Goal: Task Accomplishment & Management: Use online tool/utility

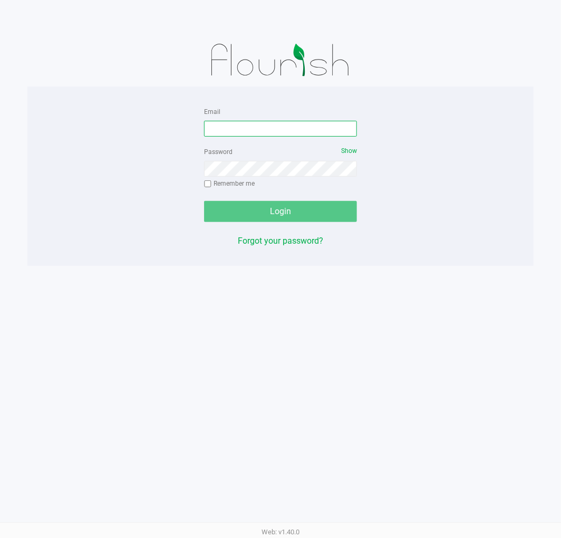
click at [243, 129] on input "Email" at bounding box center [280, 129] width 153 height 16
type input "[EMAIL_ADDRESS][DOMAIN_NAME]"
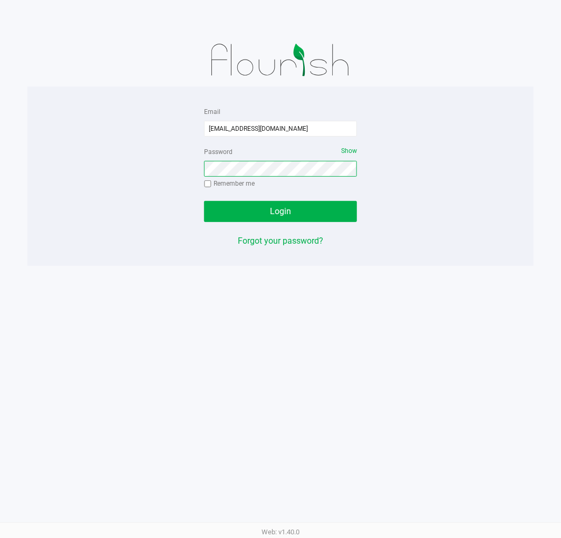
click at [204, 201] on button "Login" at bounding box center [280, 211] width 153 height 21
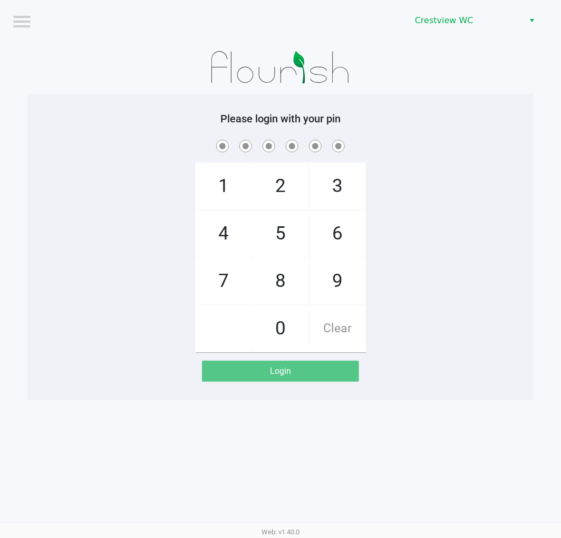
click at [358, 289] on span "9" at bounding box center [338, 281] width 56 height 46
checkbox input "true"
click at [282, 186] on span "2" at bounding box center [281, 186] width 56 height 46
checkbox input "true"
click at [288, 183] on span "2" at bounding box center [281, 186] width 56 height 46
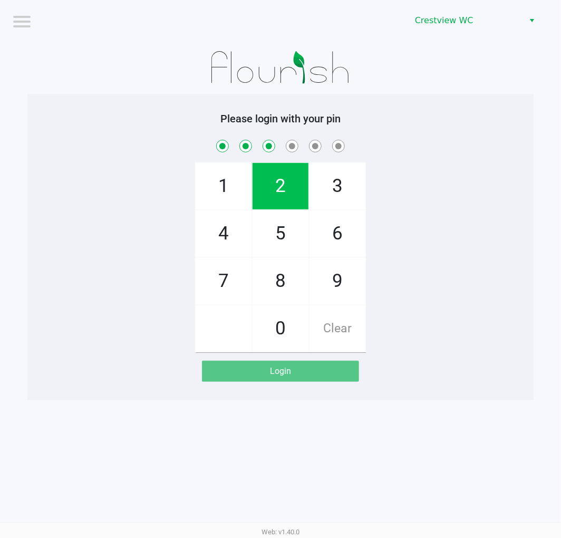
checkbox input "true"
click at [281, 277] on span "8" at bounding box center [281, 281] width 56 height 46
checkbox input "true"
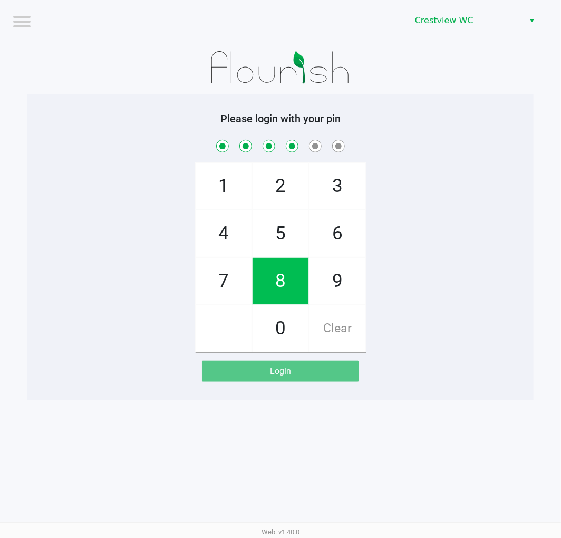
click at [278, 184] on span "2" at bounding box center [281, 186] width 56 height 46
checkbox input "true"
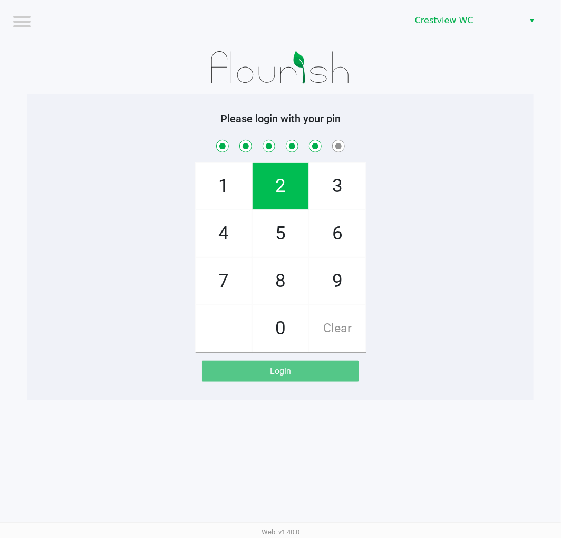
click at [228, 194] on span "1" at bounding box center [224, 186] width 56 height 46
checkbox input "true"
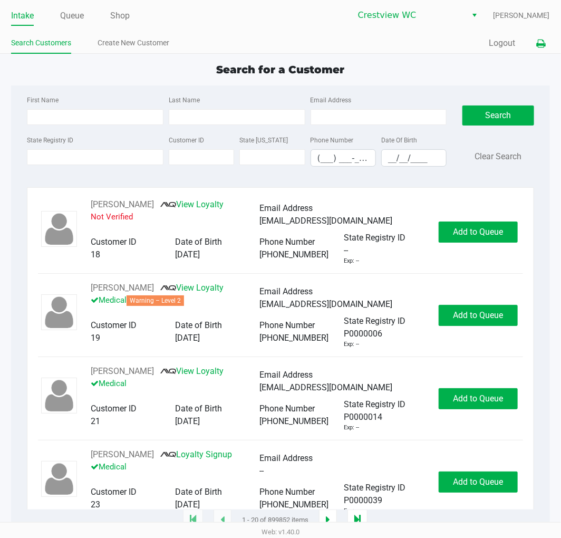
click at [543, 49] on button at bounding box center [541, 44] width 17 height 20
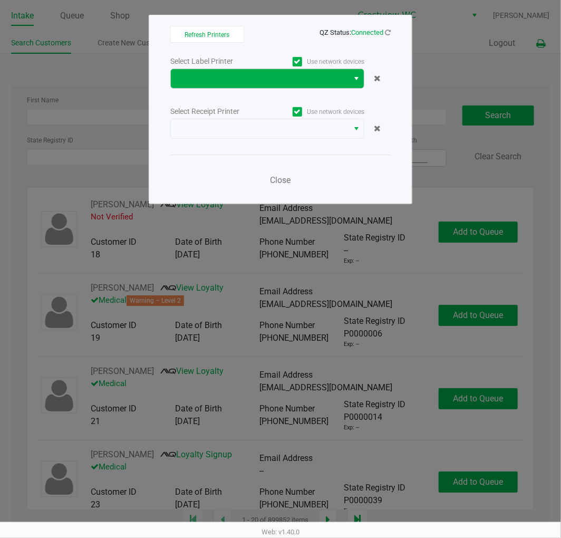
click at [352, 76] on span "Select" at bounding box center [356, 78] width 8 height 13
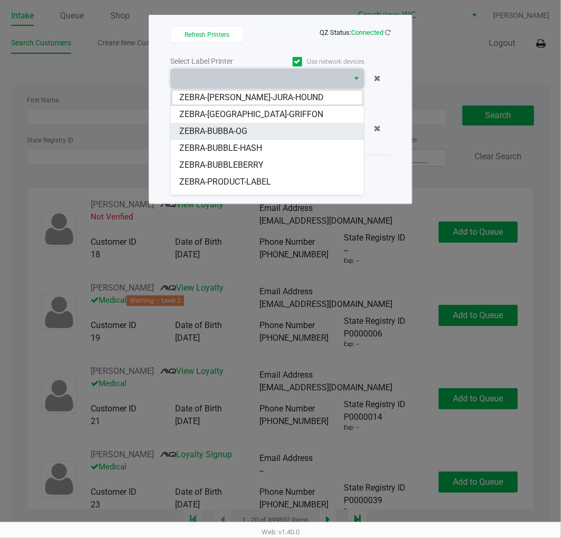
click at [292, 131] on li "ZEBRA-BUBBA-OG" at bounding box center [267, 131] width 193 height 17
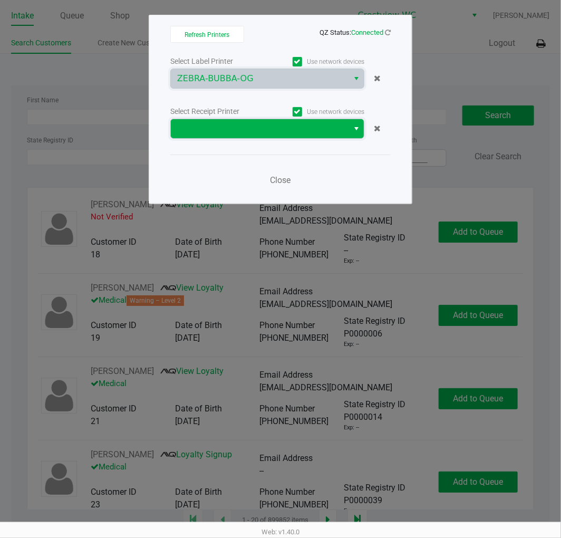
click at [294, 133] on span at bounding box center [259, 128] width 165 height 13
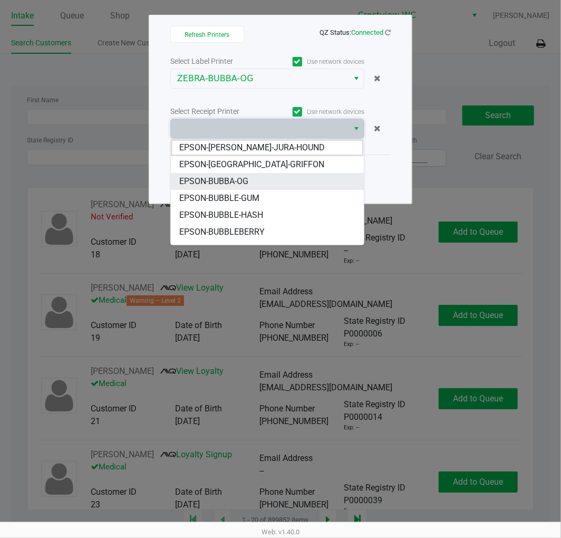
click at [275, 183] on li "EPSON-BUBBA-OG" at bounding box center [267, 181] width 193 height 17
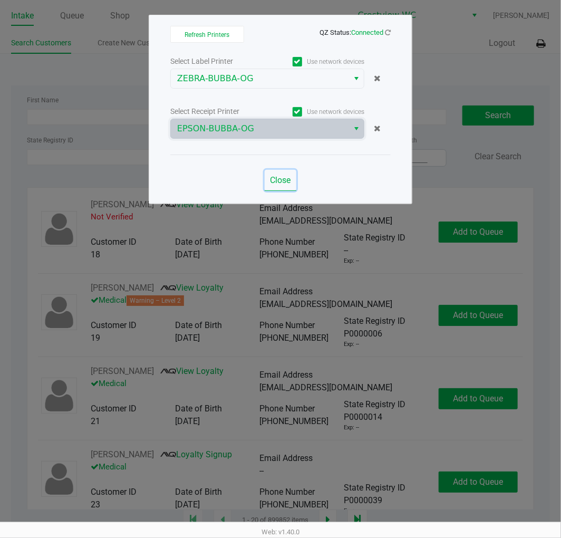
click at [278, 178] on span "Close" at bounding box center [281, 180] width 21 height 10
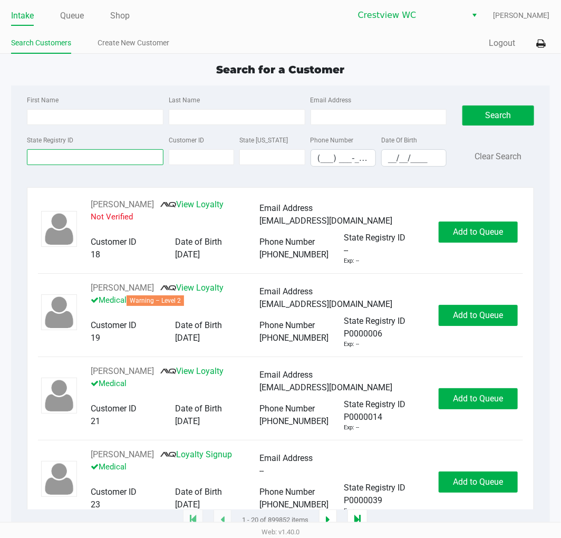
click at [144, 160] on input "State Registry ID" at bounding box center [95, 157] width 137 height 16
click at [120, 159] on input "State Registry ID" at bounding box center [95, 157] width 137 height 16
click at [72, 137] on label "State Registry ID" at bounding box center [50, 140] width 46 height 9
click at [72, 149] on input "State Registry ID" at bounding box center [95, 157] width 137 height 16
click at [102, 117] on input "First Name" at bounding box center [95, 117] width 137 height 16
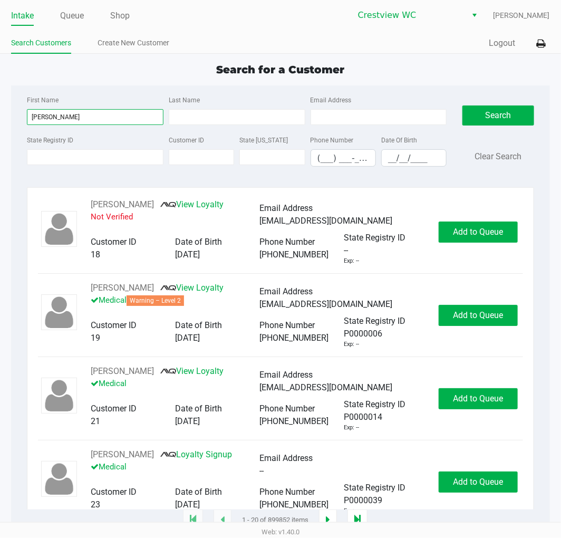
type input "clinton"
click at [197, 113] on input "Last Name" at bounding box center [237, 117] width 137 height 16
type input "holt"
click at [396, 155] on input "__/__/____" at bounding box center [414, 158] width 64 height 16
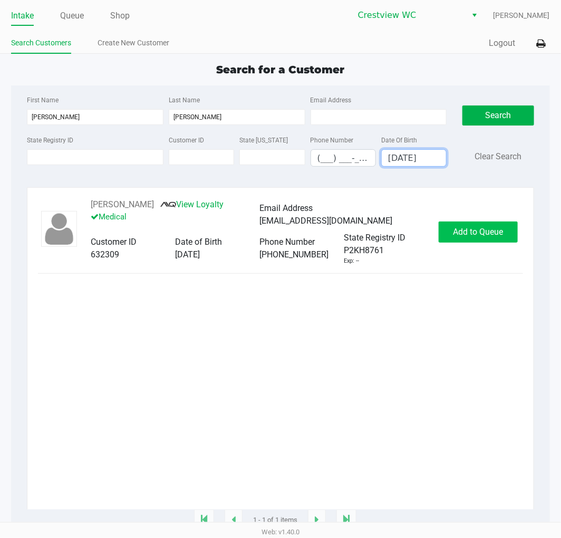
type input "06/26/1971"
click at [484, 243] on button "Add to Queue" at bounding box center [478, 232] width 79 height 21
click at [484, 243] on div "Add to Queue" at bounding box center [478, 232] width 79 height 21
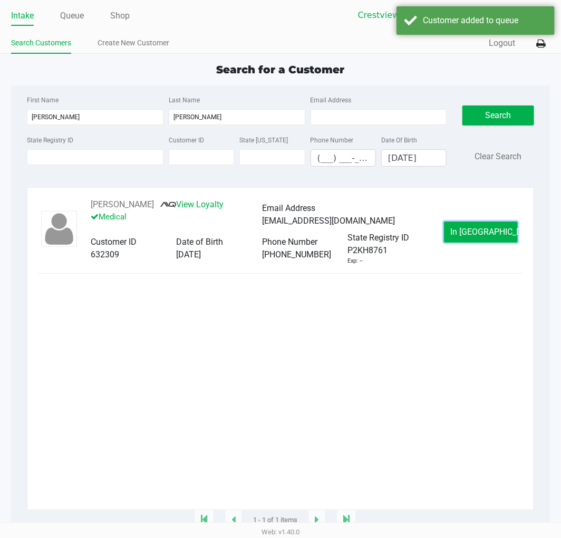
click at [484, 241] on button "In Queue" at bounding box center [481, 232] width 74 height 21
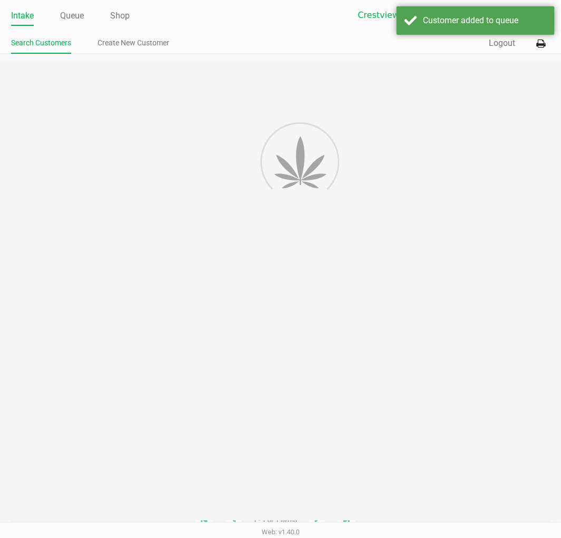
click at [484, 241] on div at bounding box center [280, 291] width 561 height 459
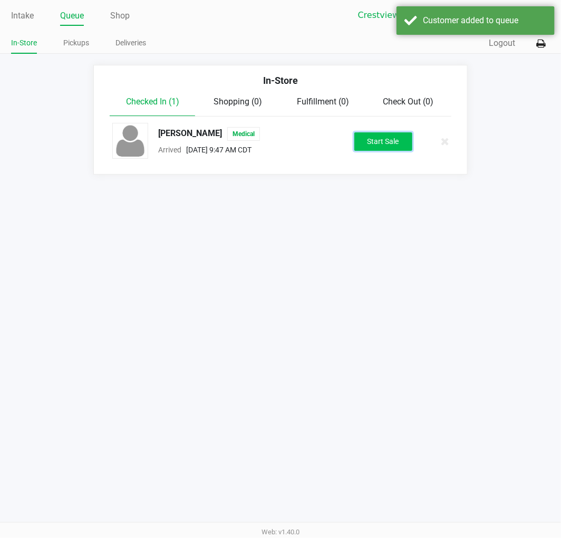
click at [398, 141] on button "Start Sale" at bounding box center [383, 141] width 58 height 18
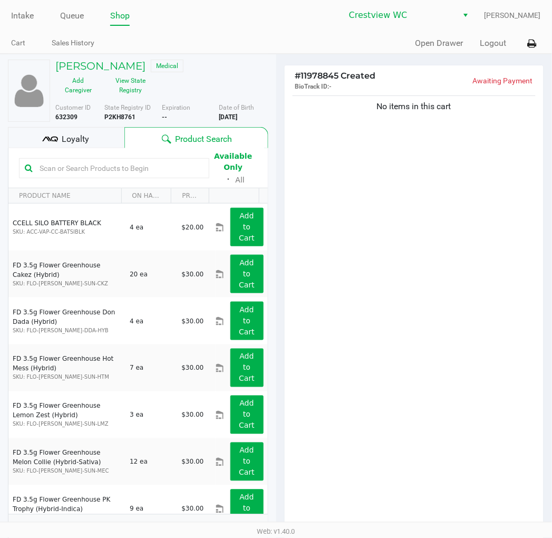
click at [92, 139] on div "Loyalty" at bounding box center [66, 137] width 117 height 21
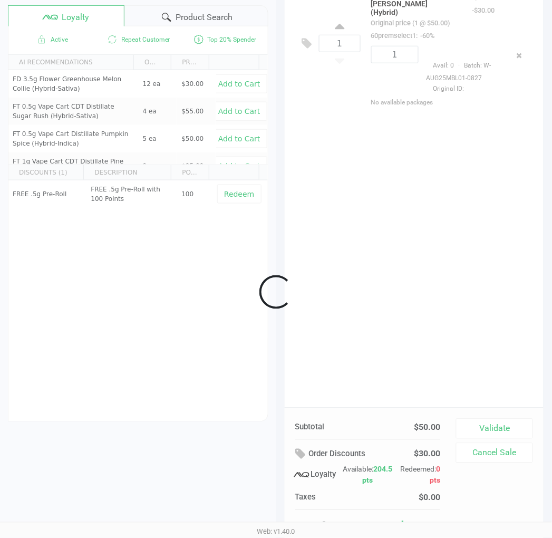
scroll to position [131, 0]
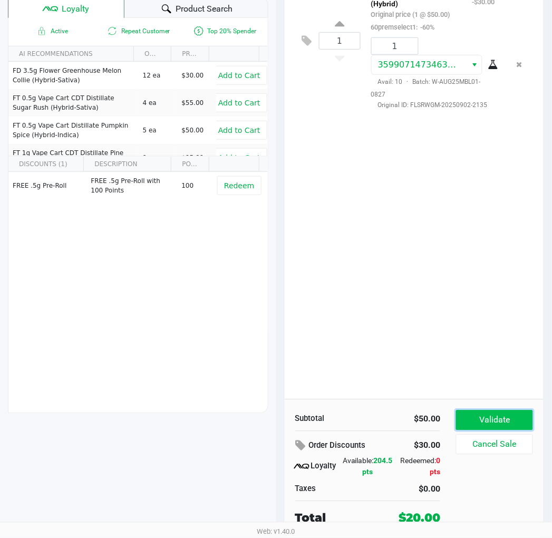
click at [514, 410] on button "Validate" at bounding box center [494, 420] width 76 height 20
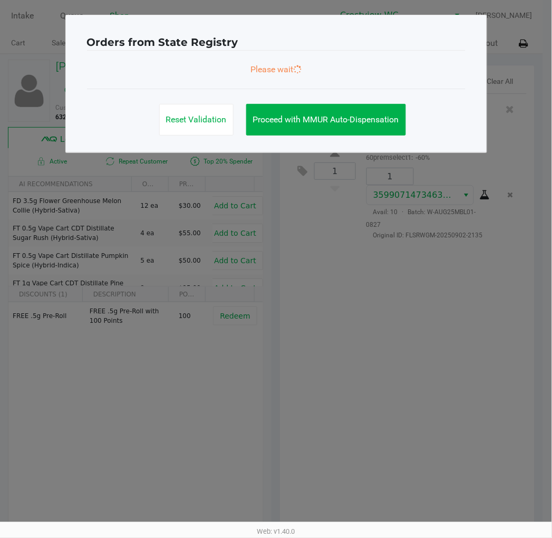
scroll to position [0, 0]
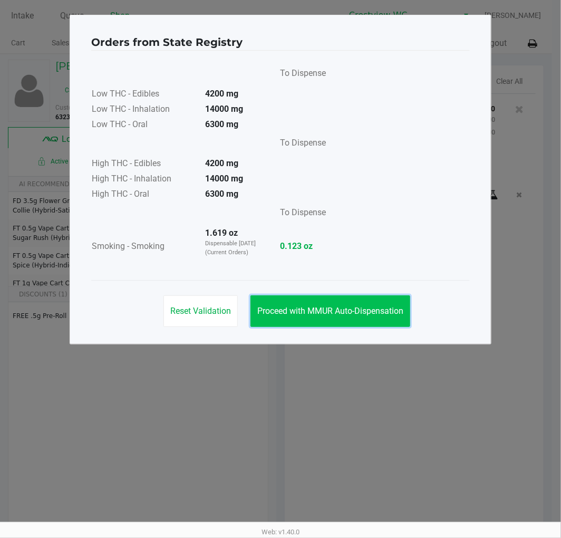
click at [361, 310] on span "Proceed with MMUR Auto-Dispensation" at bounding box center [330, 311] width 146 height 10
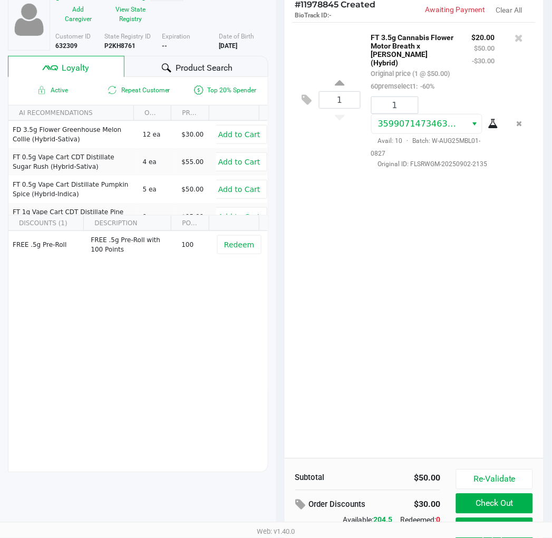
scroll to position [131, 0]
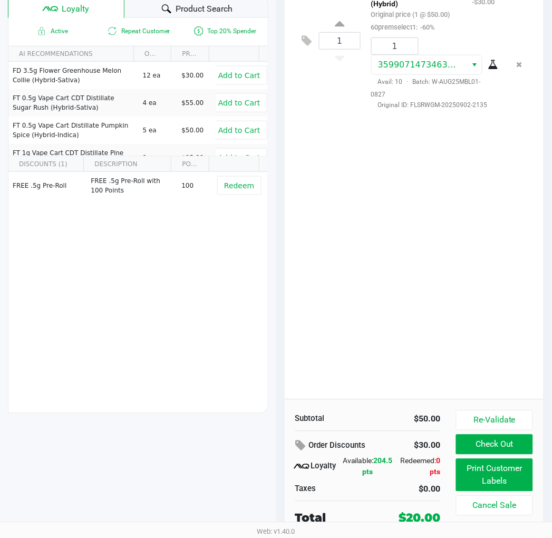
click at [494, 470] on button "Print Customer Labels" at bounding box center [494, 475] width 76 height 33
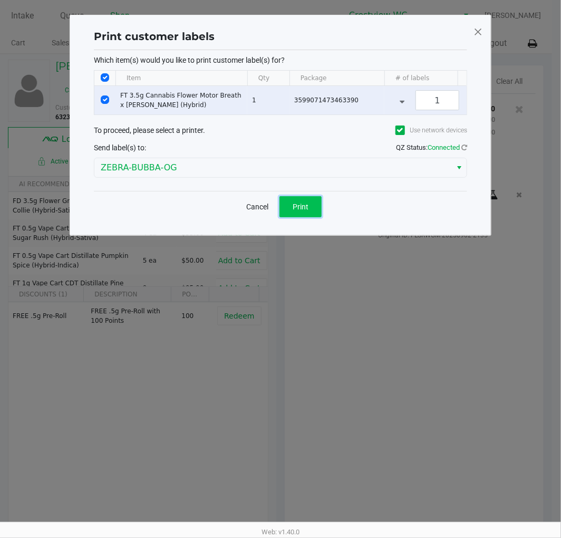
click at [304, 217] on button "Print" at bounding box center [301, 206] width 42 height 21
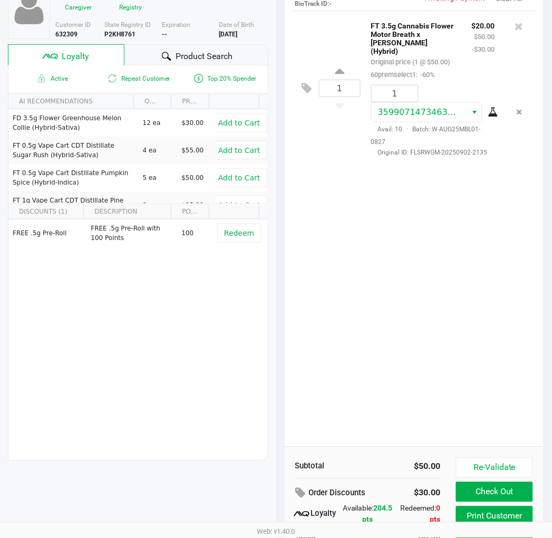
scroll to position [131, 0]
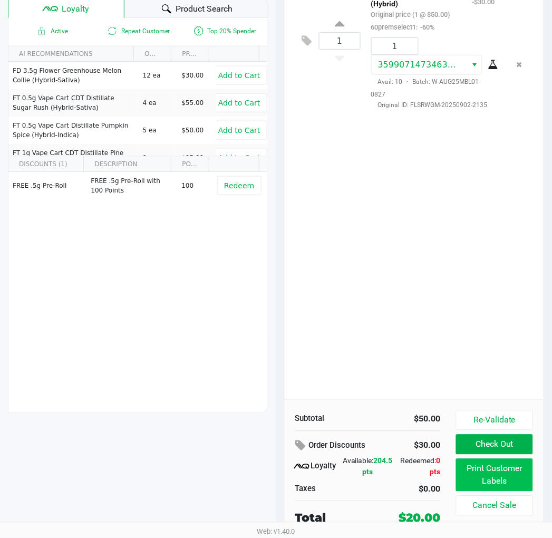
click at [499, 473] on button "Print Customer Labels" at bounding box center [494, 475] width 76 height 33
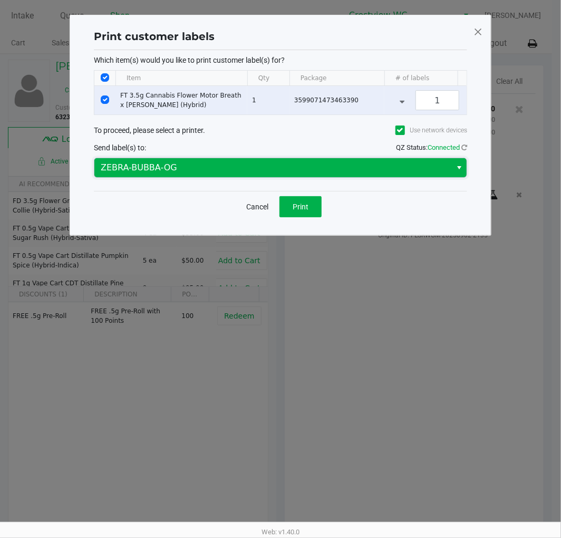
click at [302, 174] on span "ZEBRA-BUBBA-OG" at bounding box center [273, 167] width 344 height 13
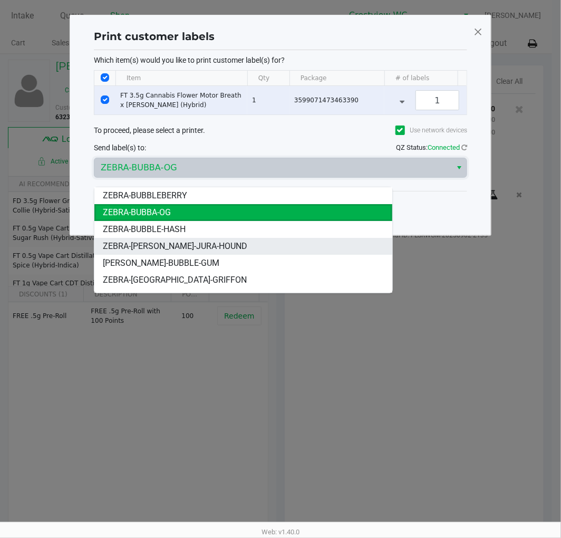
click at [219, 248] on li "ZEBRA-BRUNO-JURA-HOUND" at bounding box center [242, 246] width 297 height 17
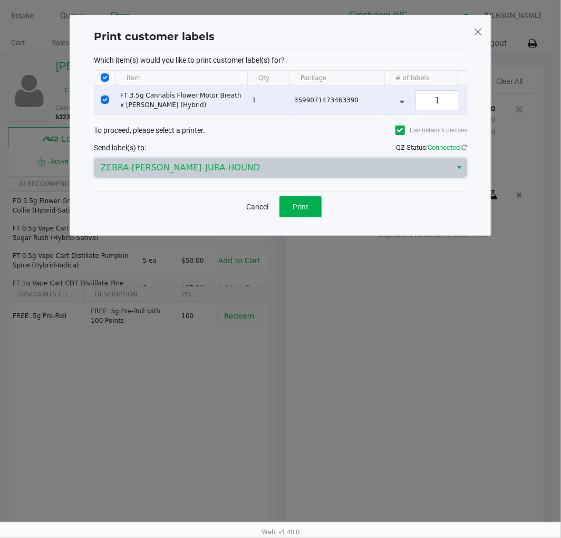
click at [479, 31] on span at bounding box center [478, 31] width 9 height 17
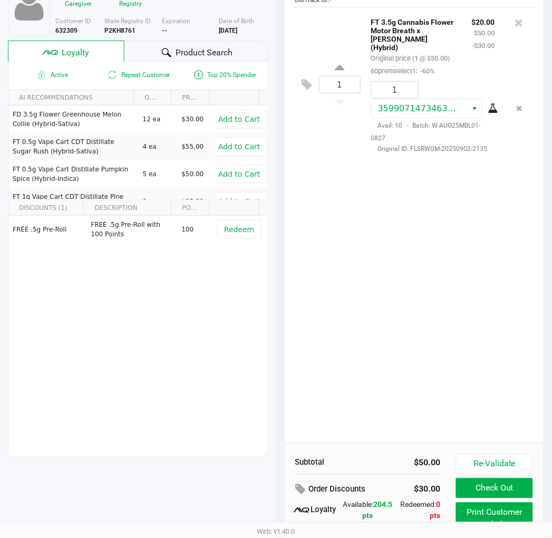
scroll to position [131, 0]
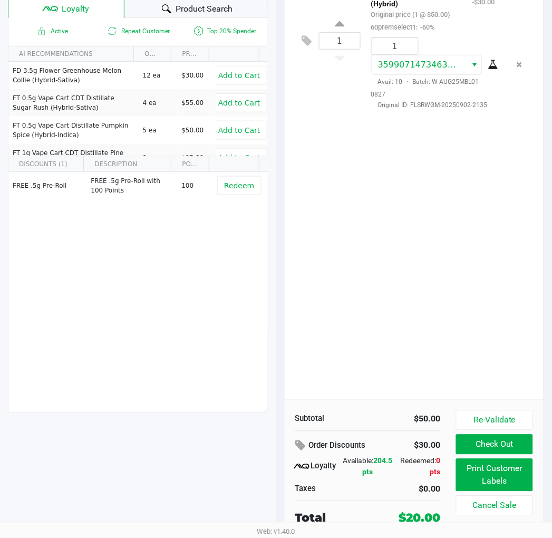
click at [497, 445] on button "Check Out" at bounding box center [494, 445] width 76 height 20
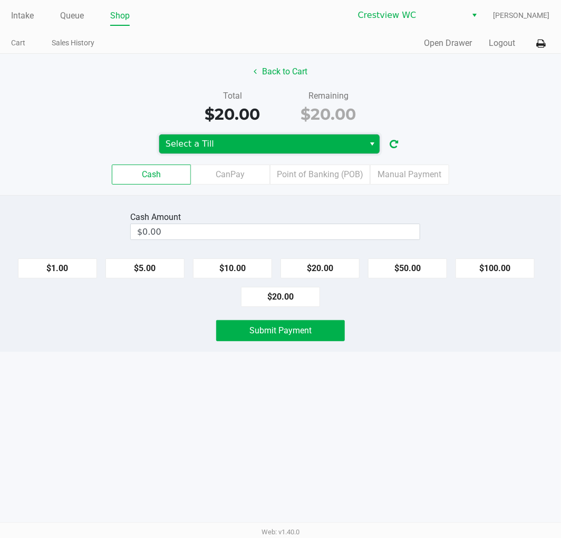
click at [250, 147] on span "Select a Till" at bounding box center [262, 144] width 193 height 13
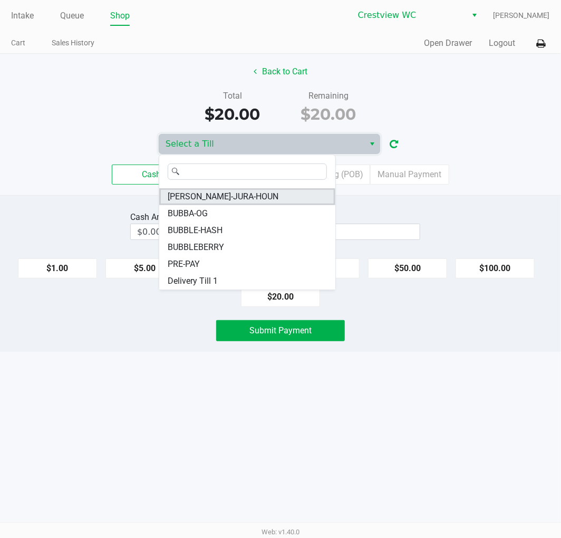
click at [244, 194] on span "BRUNO-JURA-HOUN" at bounding box center [223, 196] width 111 height 13
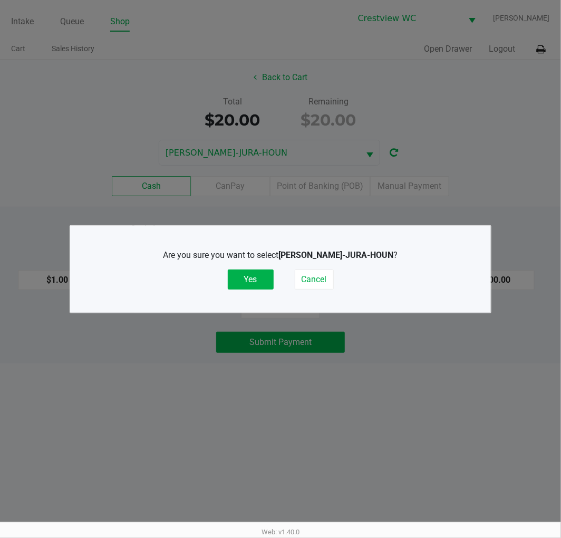
click at [250, 277] on button "Yes" at bounding box center [251, 280] width 46 height 20
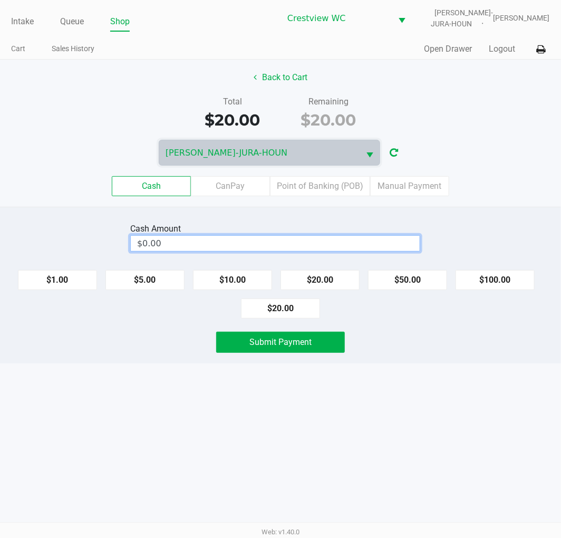
click at [282, 238] on input "$0.00" at bounding box center [275, 243] width 289 height 15
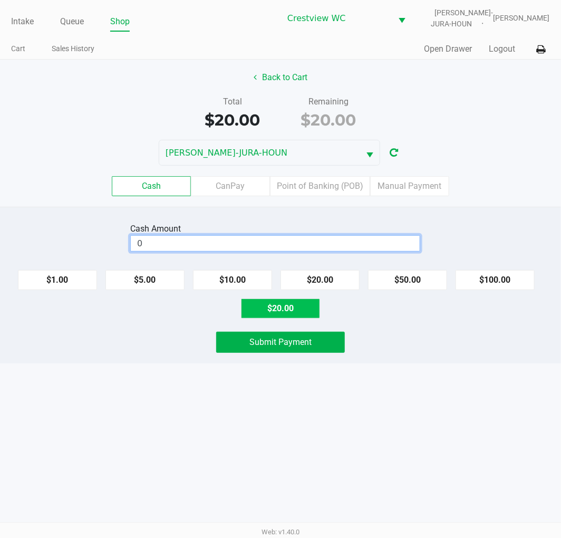
click at [294, 308] on button "$20.00" at bounding box center [280, 309] width 79 height 20
type input "$20.00"
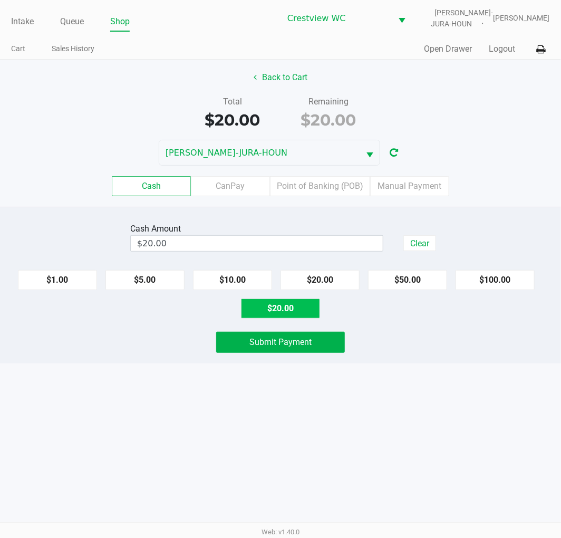
click at [320, 342] on button "Submit Payment" at bounding box center [280, 342] width 129 height 21
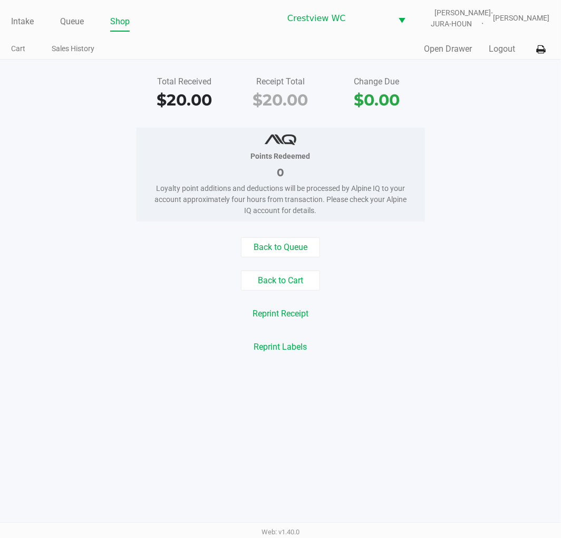
click at [541, 50] on icon at bounding box center [541, 49] width 9 height 7
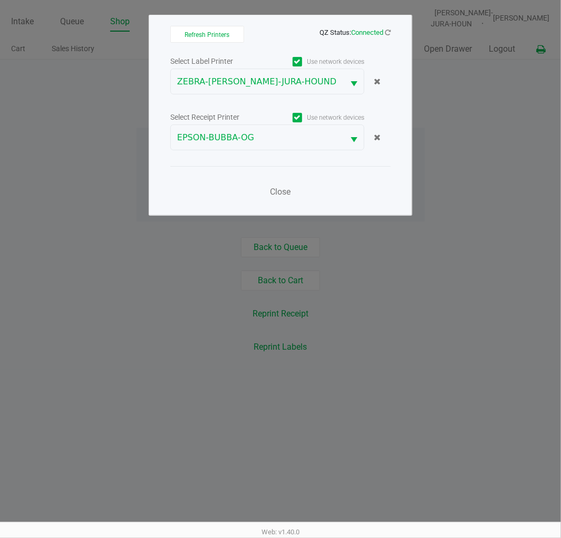
click at [348, 140] on span "Select" at bounding box center [354, 139] width 13 height 13
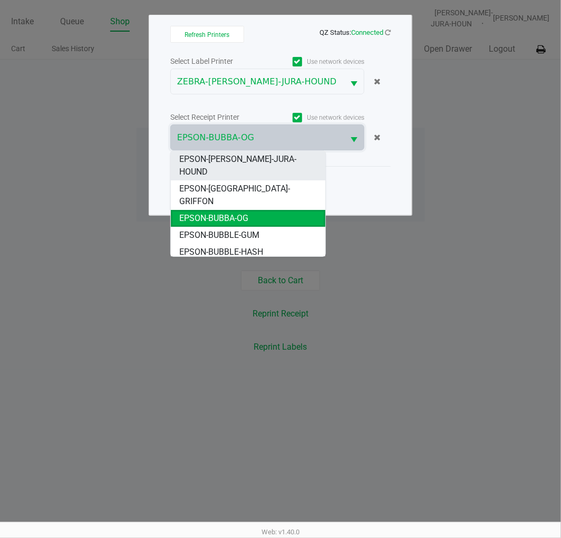
click at [285, 155] on span "EPSON-[PERSON_NAME]-JURA-HOUND" at bounding box center [247, 165] width 137 height 25
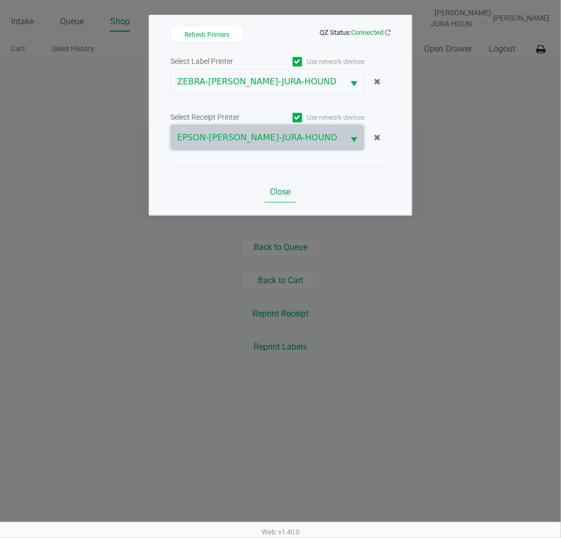
click at [276, 190] on span "Close" at bounding box center [281, 192] width 21 height 10
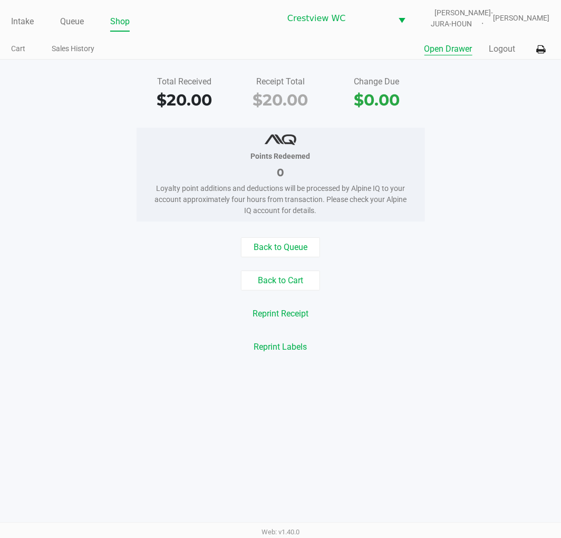
click at [443, 55] on button "Open Drawer" at bounding box center [449, 49] width 48 height 13
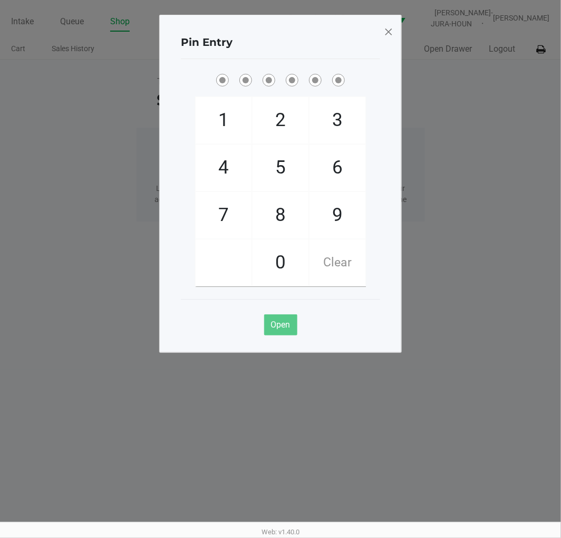
click at [339, 213] on span "9" at bounding box center [338, 215] width 56 height 46
checkbox input "true"
click at [287, 108] on span "2" at bounding box center [281, 120] width 56 height 46
checkbox input "true"
click at [287, 114] on span "2" at bounding box center [281, 120] width 56 height 46
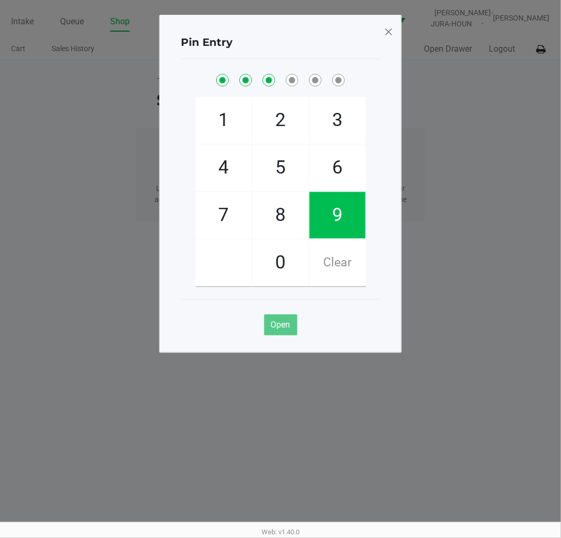
checkbox input "true"
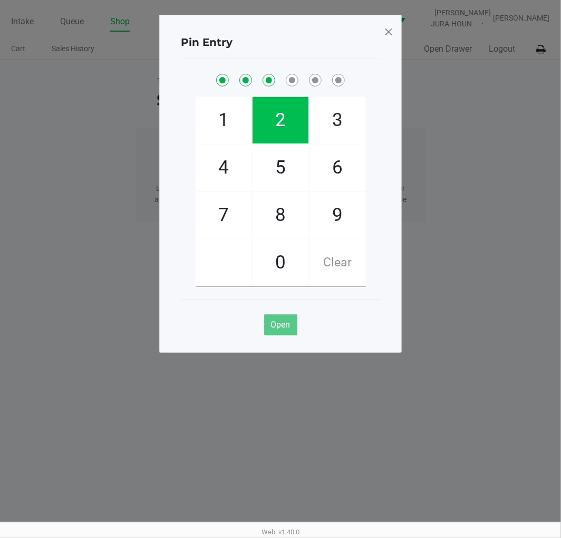
click at [279, 236] on span "8" at bounding box center [281, 215] width 56 height 46
checkbox input "true"
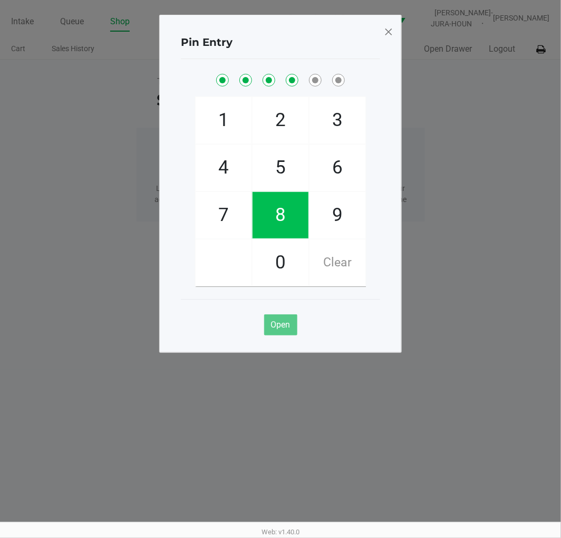
click at [285, 133] on span "2" at bounding box center [281, 120] width 56 height 46
checkbox input "true"
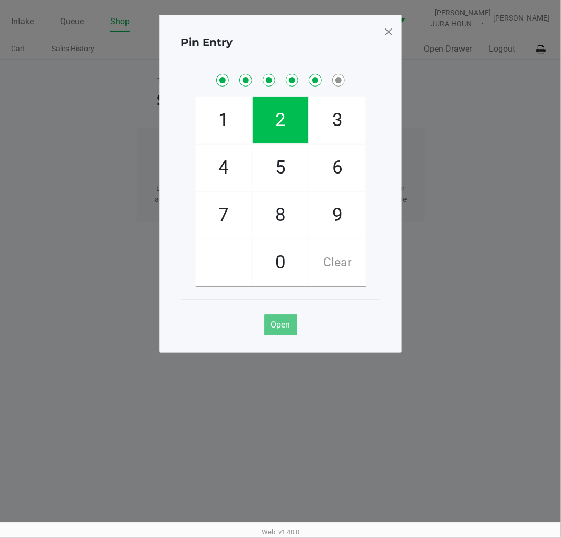
click at [229, 119] on span "1" at bounding box center [224, 120] width 56 height 46
checkbox input "true"
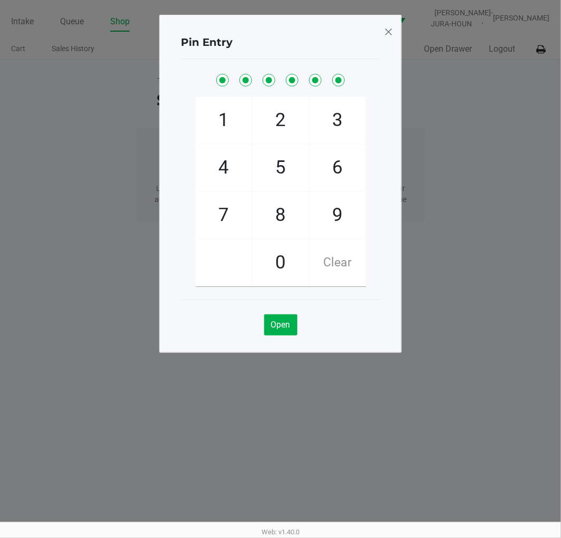
click at [388, 22] on div "Pin Entry 1 4 7 2 5 8 0 3 6 9 Clear Open" at bounding box center [280, 184] width 243 height 338
click at [389, 38] on span at bounding box center [388, 31] width 9 height 17
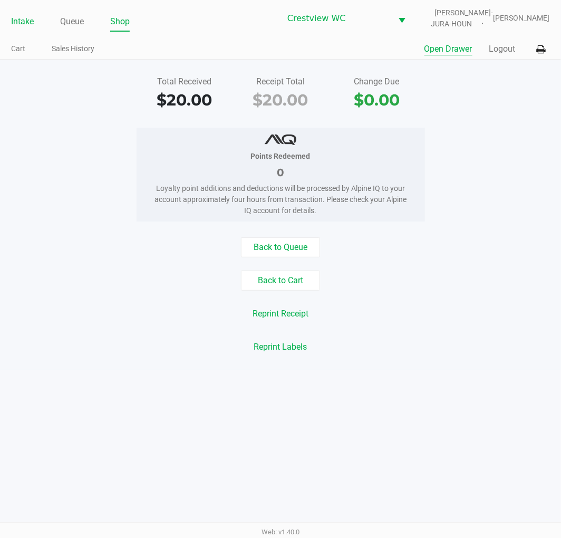
click at [16, 22] on link "Intake" at bounding box center [22, 21] width 23 height 15
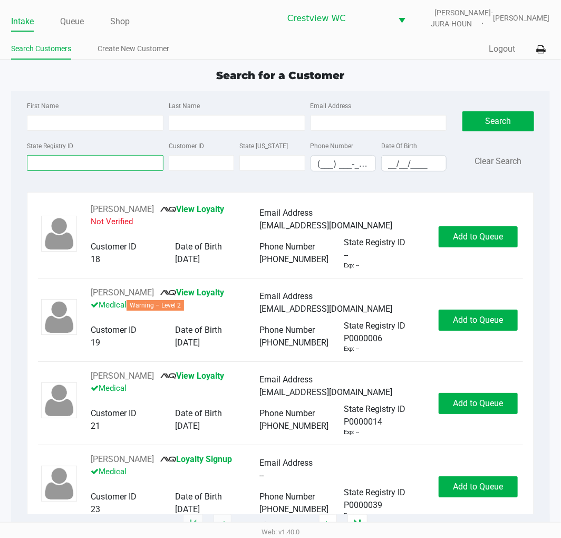
click at [129, 164] on input "State Registry ID" at bounding box center [95, 163] width 137 height 16
click at [130, 164] on input "State Registry ID" at bounding box center [95, 163] width 137 height 16
click at [87, 164] on input "State Registry ID" at bounding box center [95, 163] width 137 height 16
click at [74, 164] on input "State Registry ID" at bounding box center [95, 163] width 137 height 16
click at [52, 120] on input "First Name" at bounding box center [95, 123] width 137 height 16
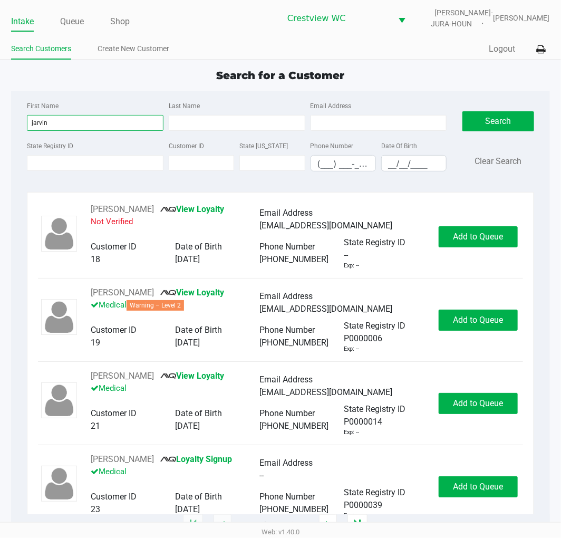
type input "jarvin"
click at [213, 120] on input "Last Name" at bounding box center [237, 123] width 137 height 16
type input "evangelista"
click at [396, 166] on input "__/__/____" at bounding box center [414, 164] width 64 height 16
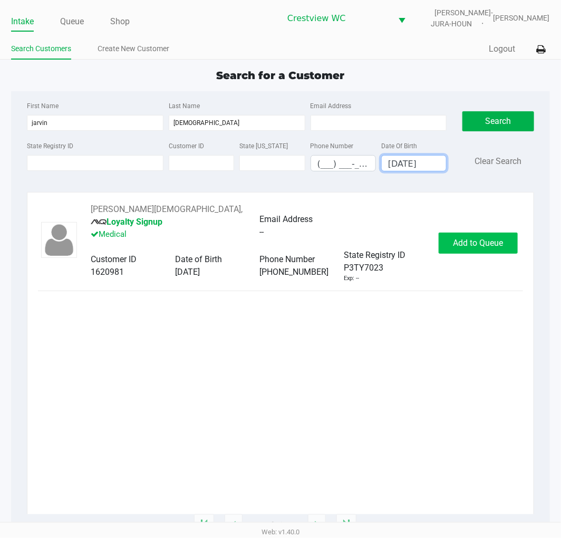
type input "09/11/1981"
click at [500, 233] on button "Add to Queue" at bounding box center [478, 243] width 79 height 21
click at [500, 233] on div "Add to Queue" at bounding box center [478, 243] width 79 height 21
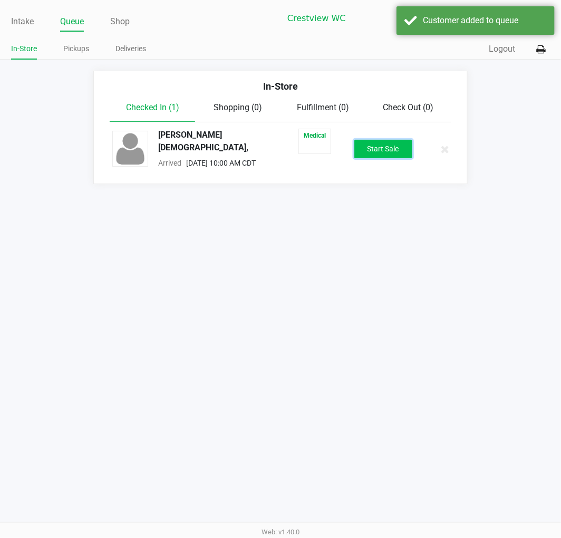
click at [391, 144] on button "Start Sale" at bounding box center [383, 149] width 58 height 18
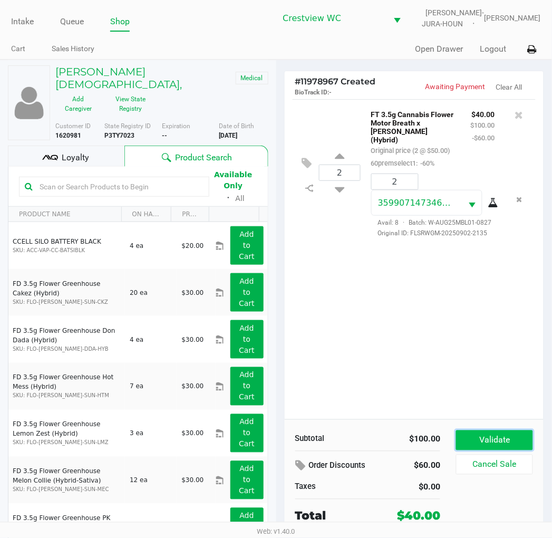
click at [498, 442] on button "Validate" at bounding box center [494, 440] width 76 height 20
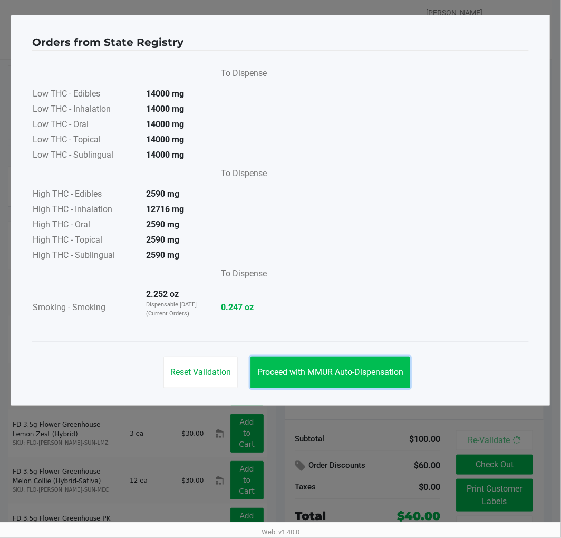
click at [340, 373] on span "Proceed with MMUR Auto-Dispensation" at bounding box center [330, 372] width 146 height 10
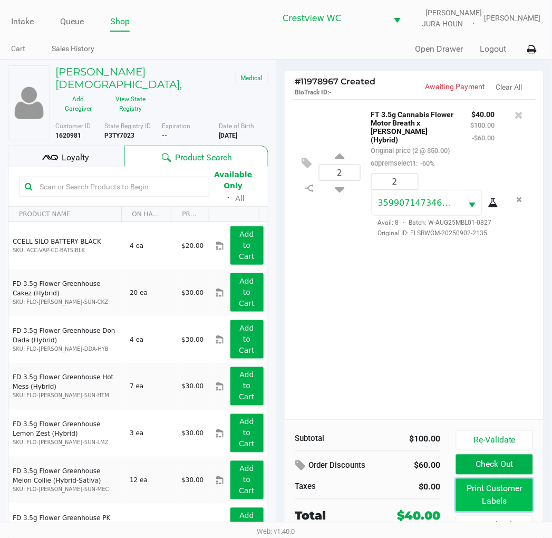
click at [488, 497] on button "Print Customer Labels" at bounding box center [494, 495] width 76 height 33
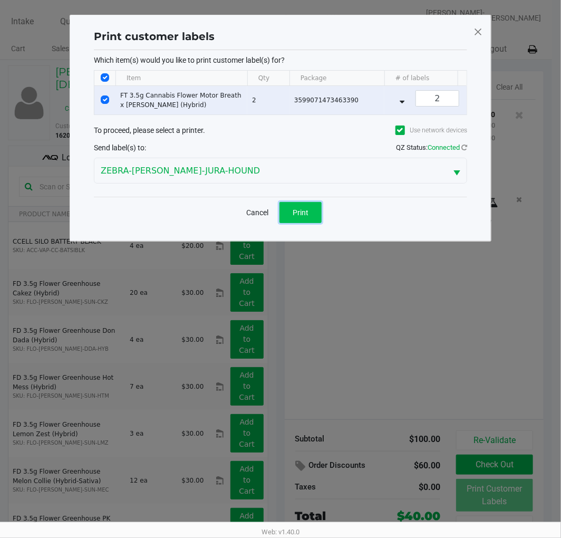
click at [304, 212] on button "Print" at bounding box center [301, 212] width 42 height 21
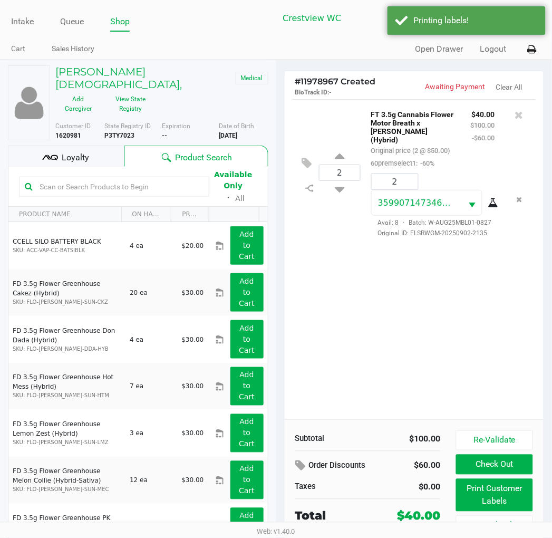
click at [63, 146] on div "Loyalty" at bounding box center [66, 156] width 117 height 21
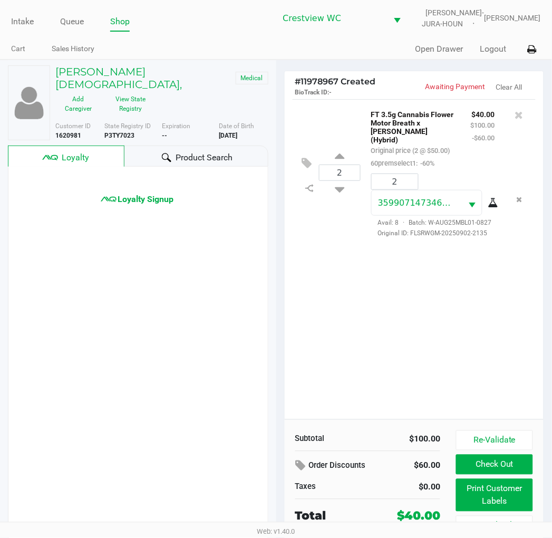
scroll to position [17, 0]
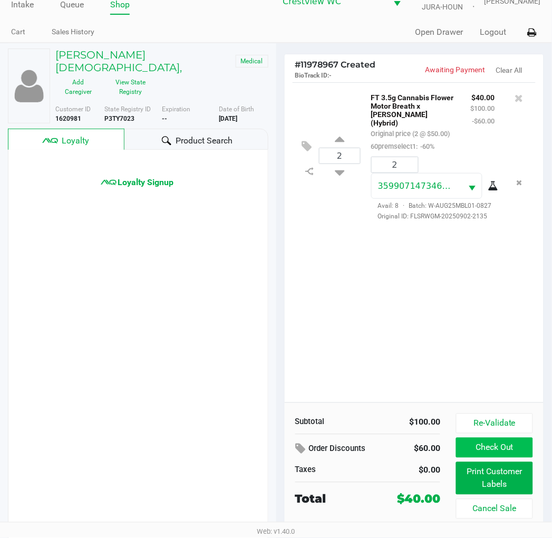
click at [493, 443] on button "Check Out" at bounding box center [494, 448] width 76 height 20
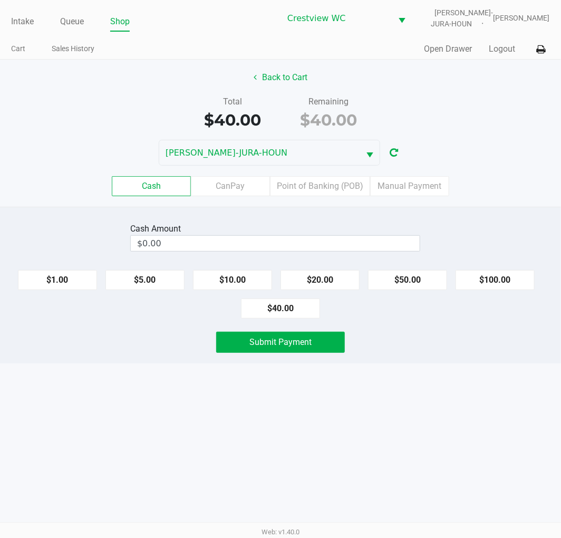
click at [326, 182] on label "Point of Banking (POB)" at bounding box center [320, 186] width 100 height 20
click at [0, 0] on 7 "Point of Banking (POB)" at bounding box center [0, 0] width 0 height 0
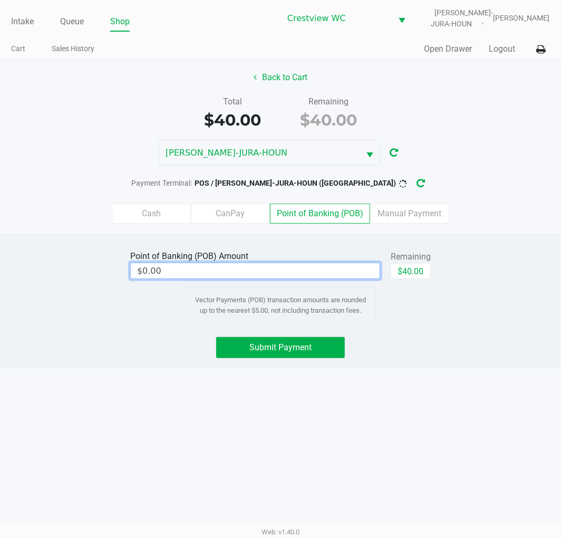
click at [313, 268] on input "$0.00" at bounding box center [255, 270] width 249 height 15
click at [418, 274] on button "$40.00" at bounding box center [411, 271] width 40 height 16
type input "$40.00"
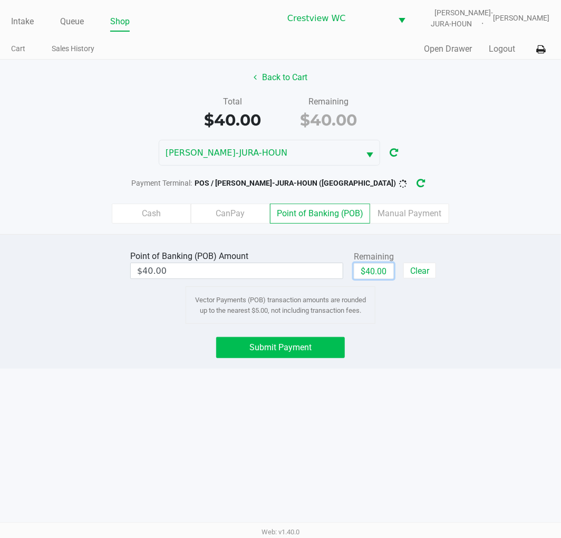
click at [312, 354] on button "Submit Payment" at bounding box center [280, 347] width 129 height 21
click at [426, 180] on icon "button" at bounding box center [430, 183] width 8 height 7
click at [303, 342] on span "Submit Payment" at bounding box center [280, 347] width 62 height 10
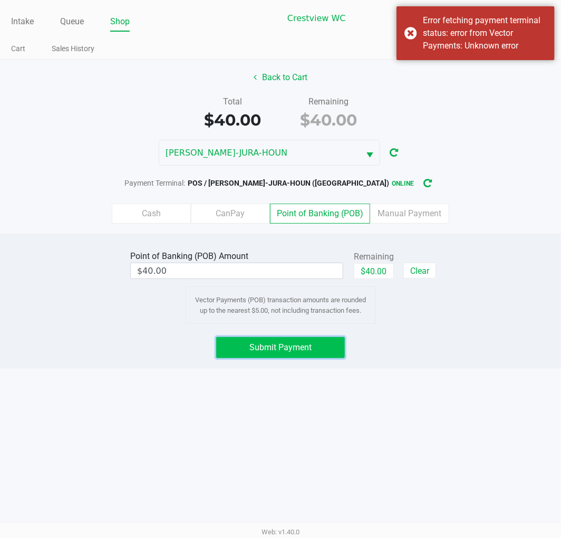
click at [293, 350] on span "Submit Payment" at bounding box center [280, 347] width 62 height 10
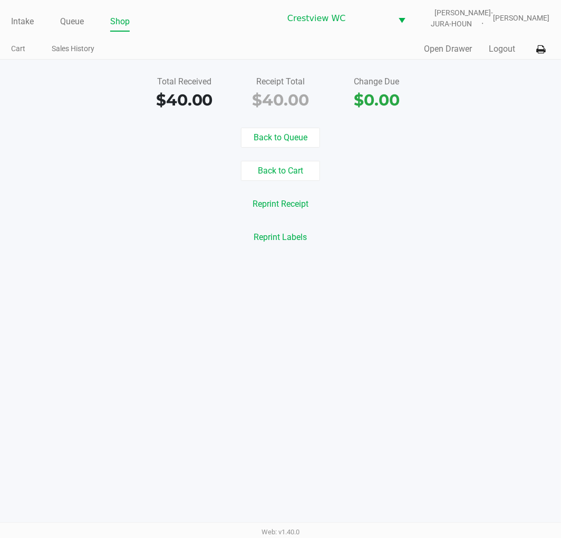
click at [445, 50] on button "Open Drawer" at bounding box center [449, 49] width 48 height 13
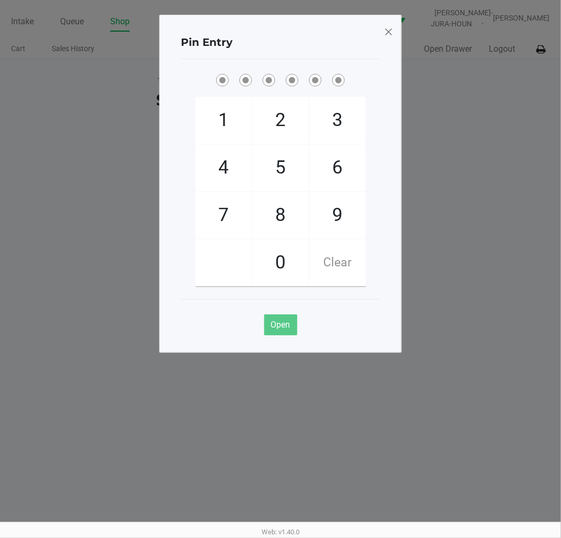
click at [340, 210] on span "9" at bounding box center [338, 215] width 56 height 46
checkbox input "true"
click at [273, 104] on span "2" at bounding box center [281, 120] width 56 height 46
checkbox input "true"
click at [286, 108] on span "2" at bounding box center [281, 120] width 56 height 46
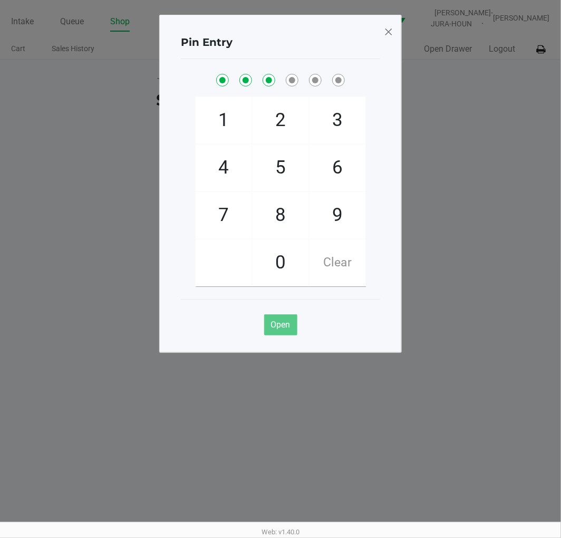
checkbox input "true"
click at [279, 212] on span "8" at bounding box center [281, 215] width 56 height 46
checkbox input "true"
click at [291, 117] on span "2" at bounding box center [281, 120] width 56 height 46
checkbox input "true"
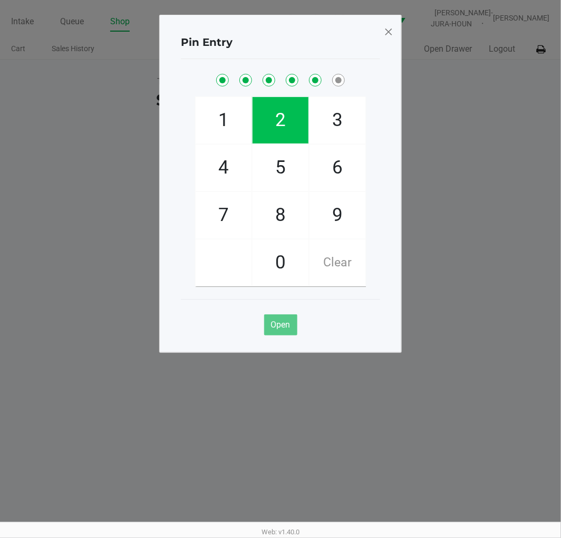
click at [238, 114] on span "1" at bounding box center [224, 120] width 56 height 46
checkbox input "true"
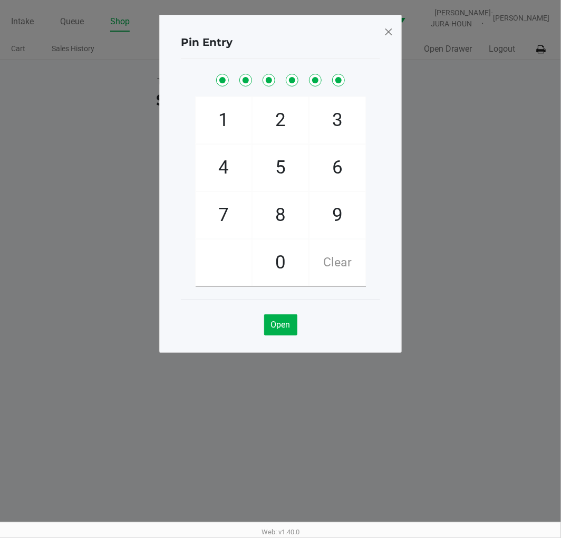
click at [384, 25] on span at bounding box center [388, 31] width 9 height 17
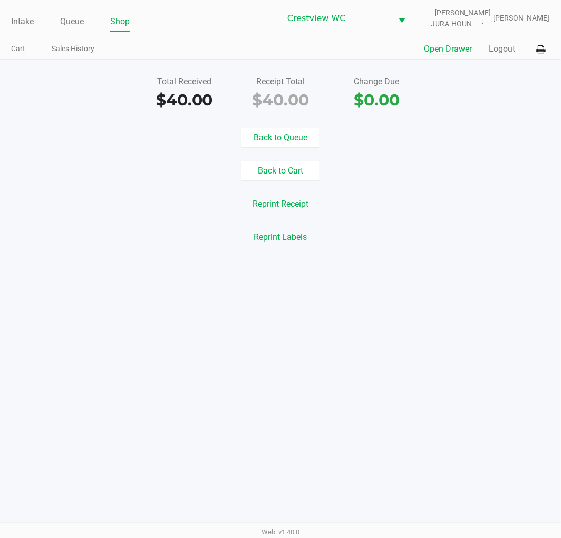
click at [14, 22] on link "Intake" at bounding box center [22, 21] width 23 height 15
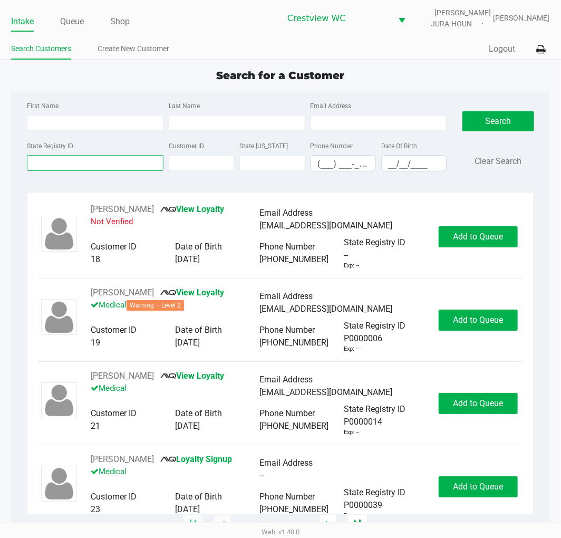
click at [85, 164] on input "State Registry ID" at bounding box center [95, 163] width 137 height 16
click at [89, 165] on input "State Registry ID" at bounding box center [95, 163] width 137 height 16
click at [82, 162] on input "State Registry ID" at bounding box center [95, 163] width 137 height 16
click at [89, 164] on input "State Registry ID" at bounding box center [95, 163] width 137 height 16
click at [56, 164] on input "State Registry ID" at bounding box center [95, 163] width 137 height 16
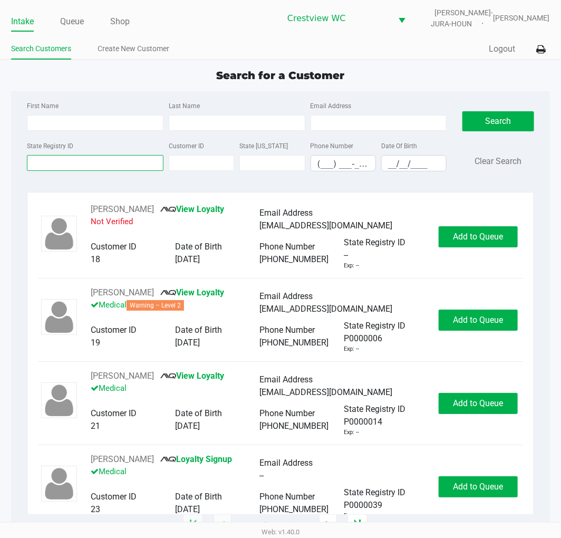
click at [64, 167] on input "State Registry ID" at bounding box center [95, 163] width 137 height 16
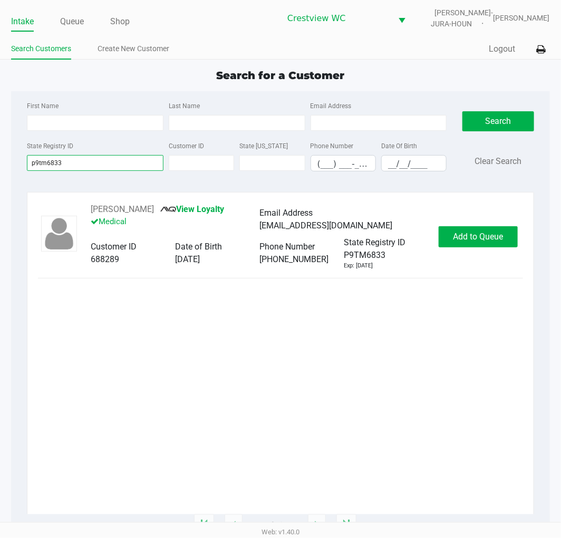
type input "p9tm6833"
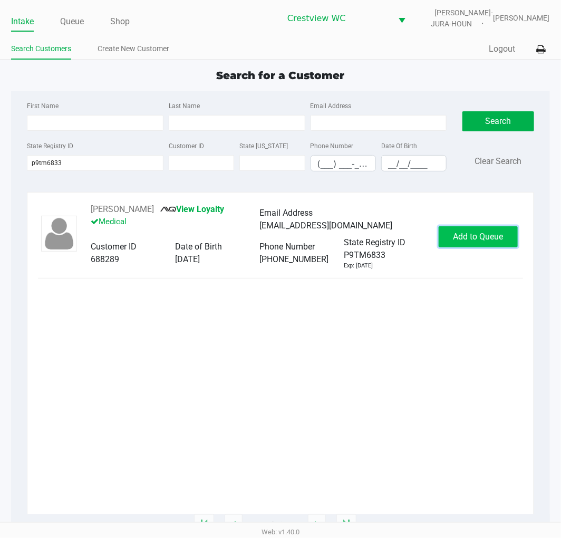
click at [492, 245] on button "Add to Queue" at bounding box center [478, 236] width 79 height 21
click at [499, 242] on div "Add to Queue" at bounding box center [478, 236] width 79 height 21
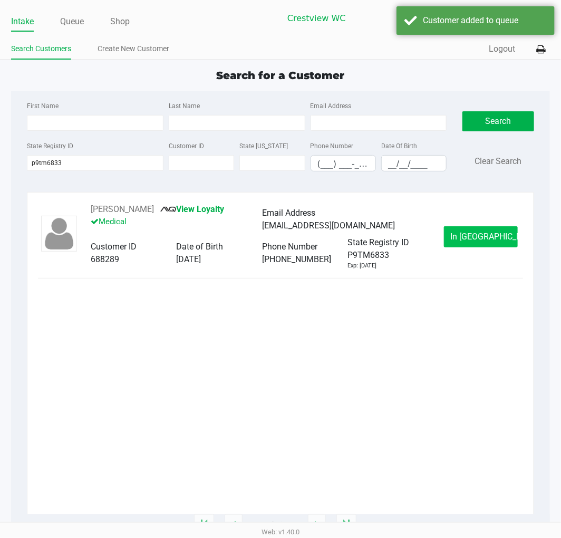
click at [482, 245] on button "In Queue" at bounding box center [481, 236] width 74 height 21
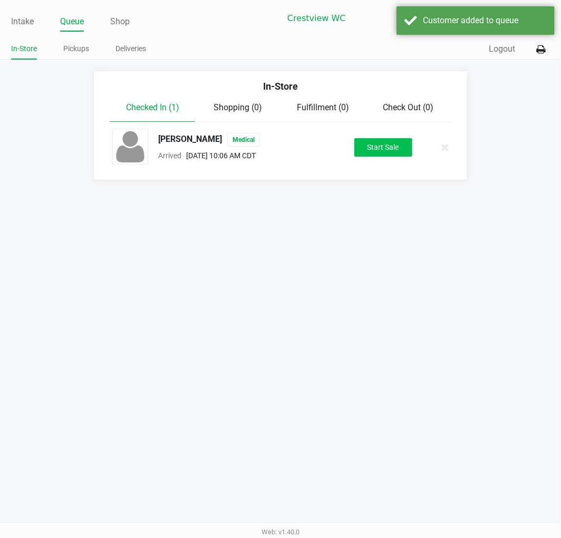
click at [384, 149] on button "Start Sale" at bounding box center [383, 147] width 58 height 18
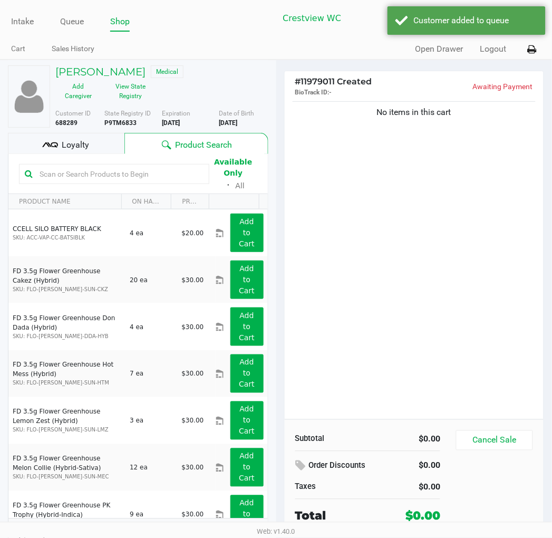
click at [133, 72] on h5 "MARGARET HENRY" at bounding box center [100, 71] width 90 height 13
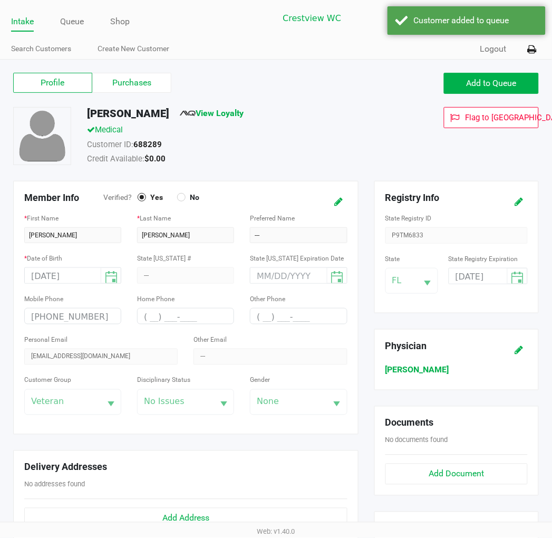
click at [160, 90] on label "Purchases" at bounding box center [131, 83] width 79 height 20
click at [0, 0] on 1 "Purchases" at bounding box center [0, 0] width 0 height 0
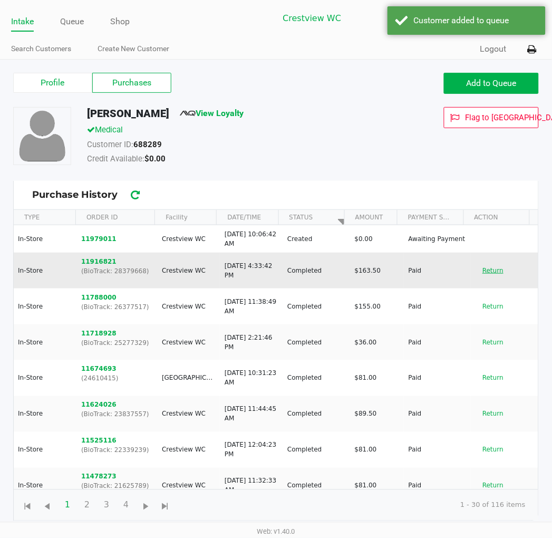
click at [489, 274] on button "Return" at bounding box center [493, 270] width 35 height 17
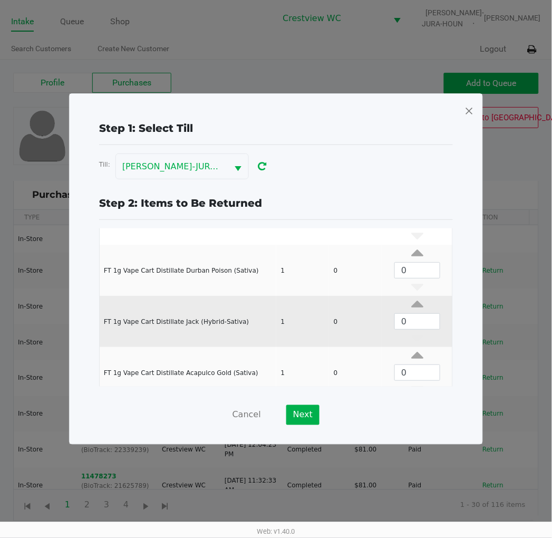
click at [297, 324] on td "1" at bounding box center [302, 321] width 53 height 51
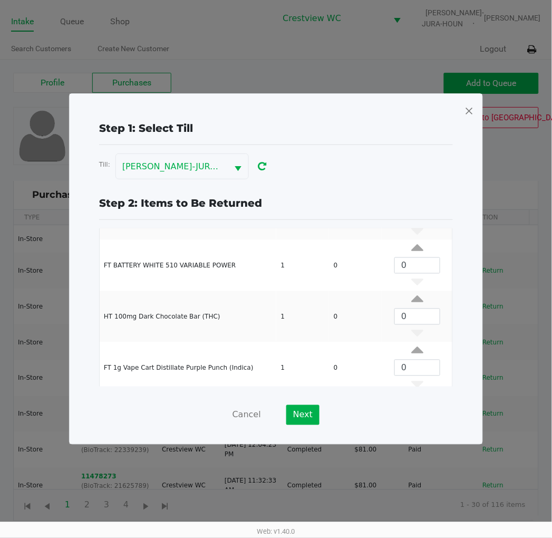
scroll to position [347, 0]
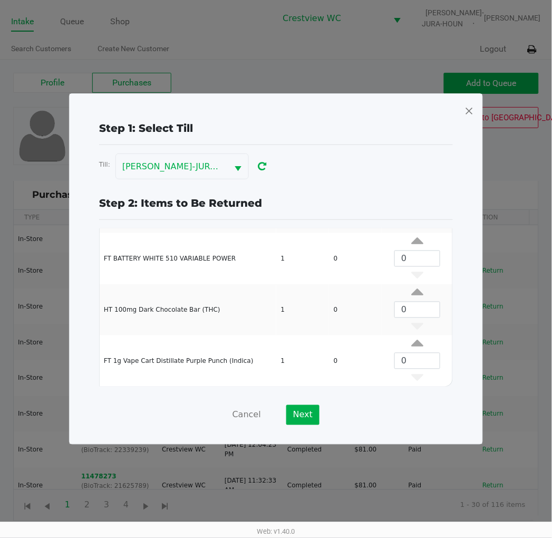
click at [472, 112] on span at bounding box center [469, 110] width 9 height 17
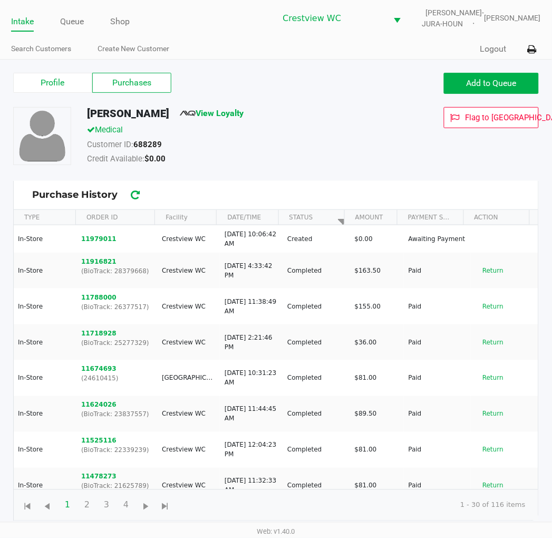
click at [98, 241] on button "11979011" at bounding box center [98, 238] width 35 height 9
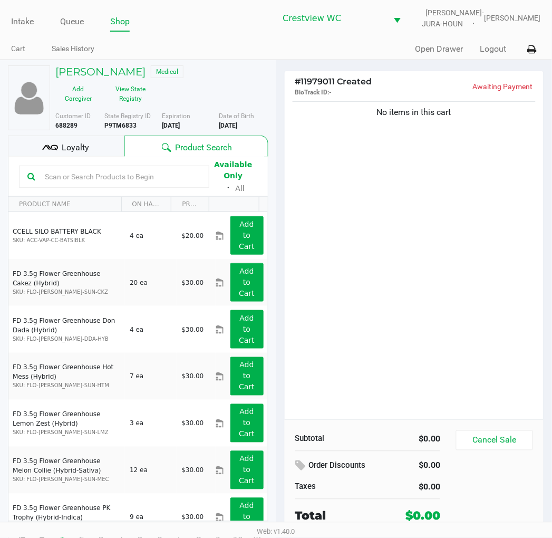
scroll to position [20, 0]
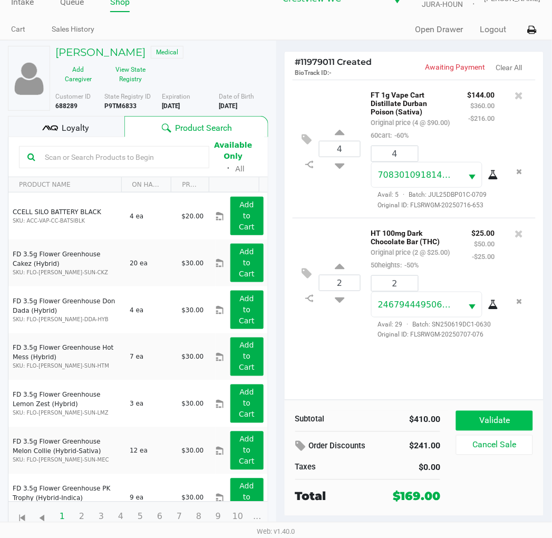
click at [517, 414] on button "Validate" at bounding box center [494, 421] width 76 height 20
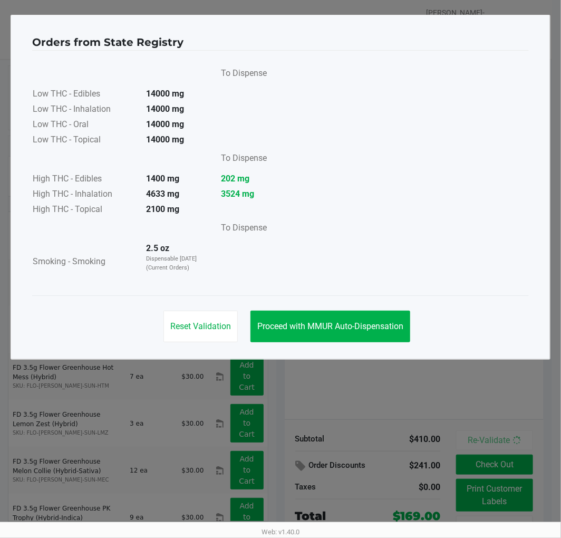
click at [391, 324] on span "Proceed with MMUR Auto-Dispensation" at bounding box center [330, 326] width 146 height 10
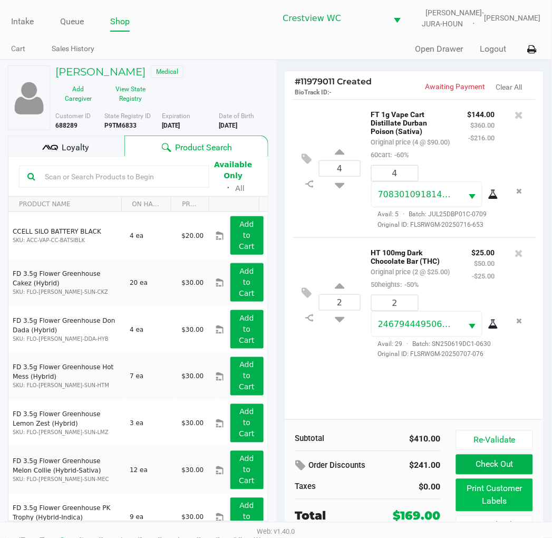
click at [485, 501] on button "Print Customer Labels" at bounding box center [494, 495] width 76 height 33
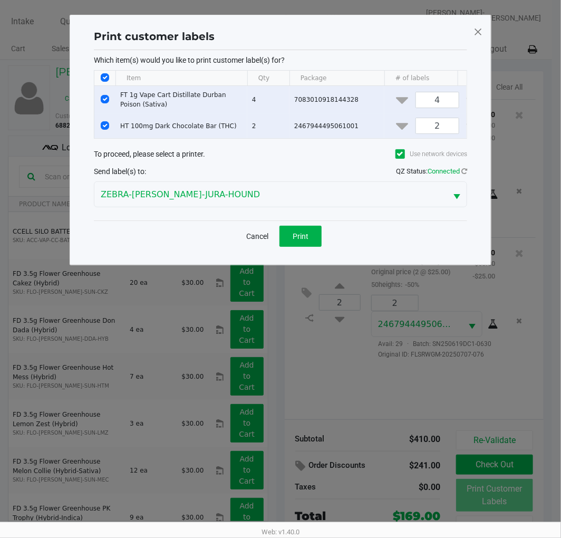
click at [318, 247] on button "Print" at bounding box center [301, 236] width 42 height 21
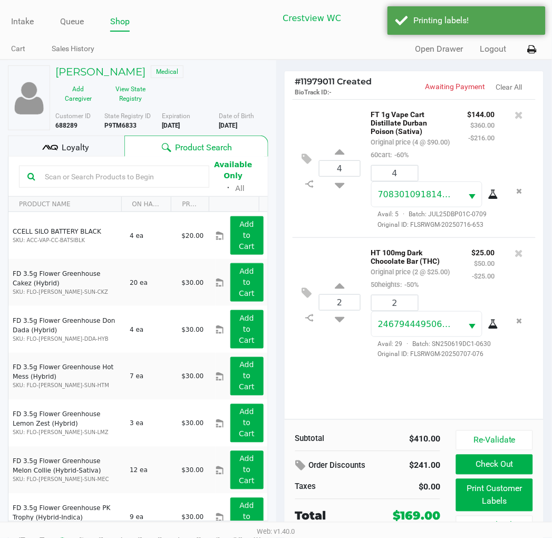
click at [71, 175] on input "text" at bounding box center [121, 177] width 160 height 16
click at [82, 148] on span "Loyalty" at bounding box center [75, 147] width 27 height 13
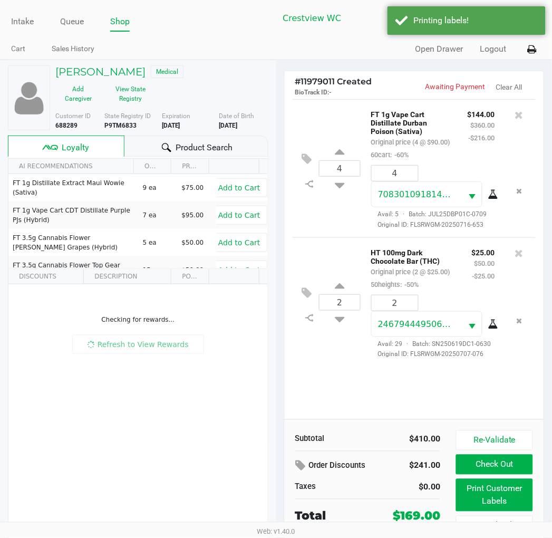
scroll to position [20, 0]
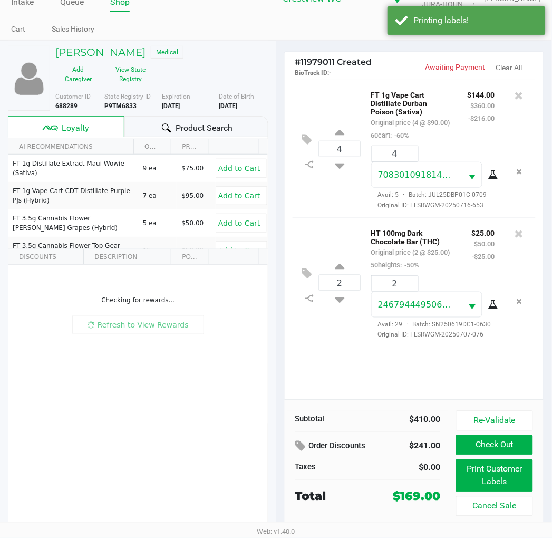
click at [328, 348] on div "2 HT 100mg Dark Chocolate Bar (THC) Original price (2 @ $25.00) 50heights: -50%…" at bounding box center [415, 283] width 244 height 130
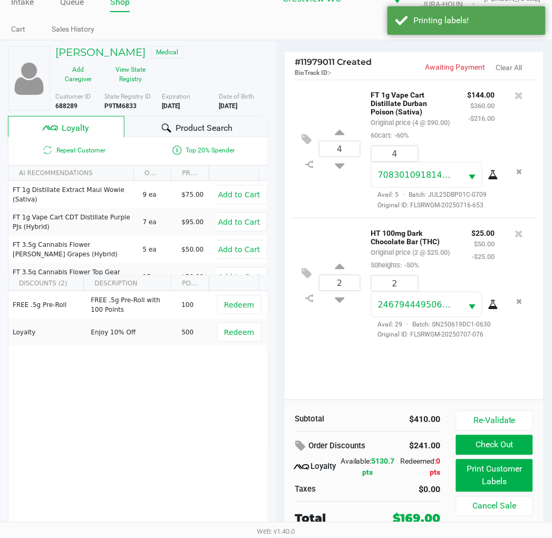
scroll to position [20, 0]
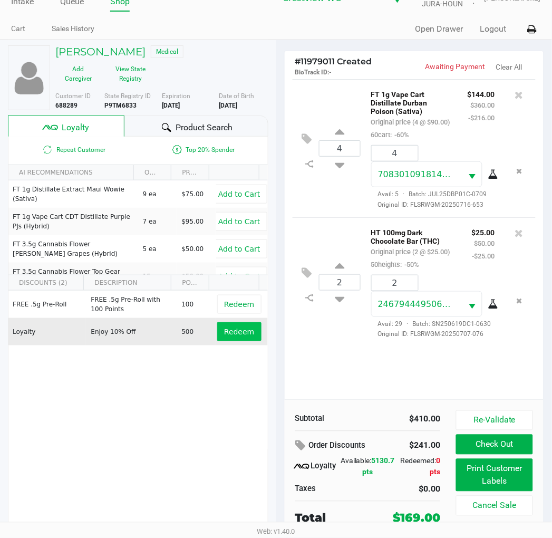
click at [235, 341] on button "Redeem" at bounding box center [239, 331] width 44 height 19
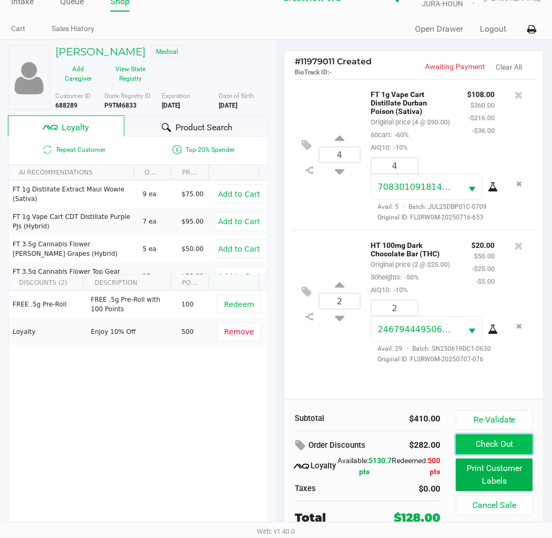
click at [507, 447] on button "Check Out" at bounding box center [494, 445] width 76 height 20
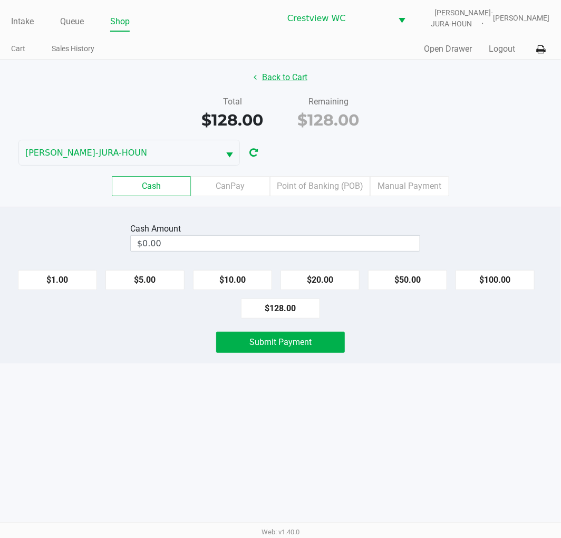
click at [289, 78] on button "Back to Cart" at bounding box center [281, 78] width 68 height 20
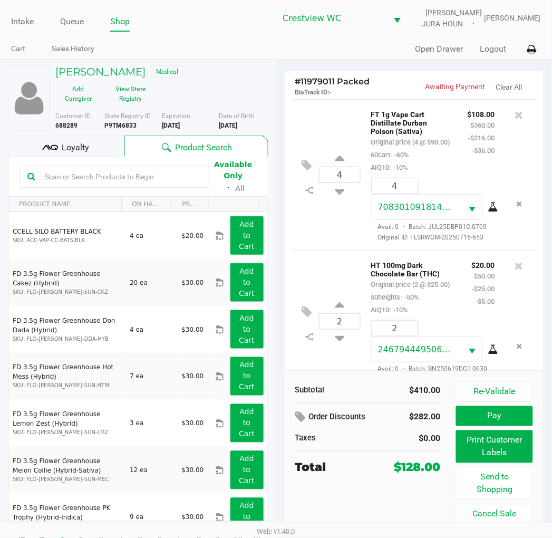
drag, startPoint x: 402, startPoint y: 463, endPoint x: 439, endPoint y: 475, distance: 39.5
click at [439, 475] on div "Total $128.00" at bounding box center [367, 466] width 161 height 20
click at [406, 472] on div "$128.00" at bounding box center [417, 467] width 46 height 17
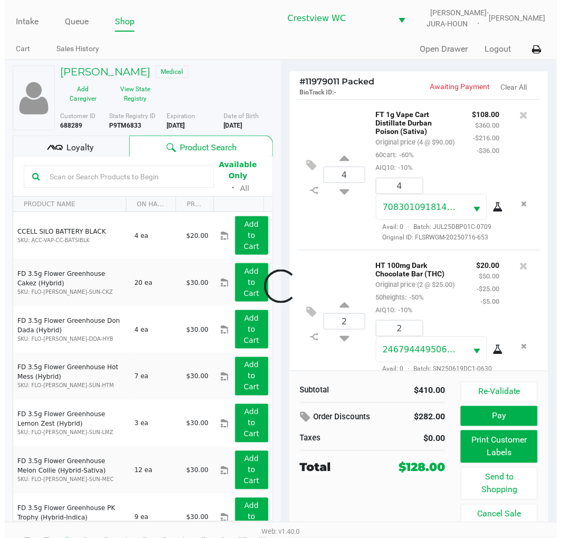
scroll to position [74, 0]
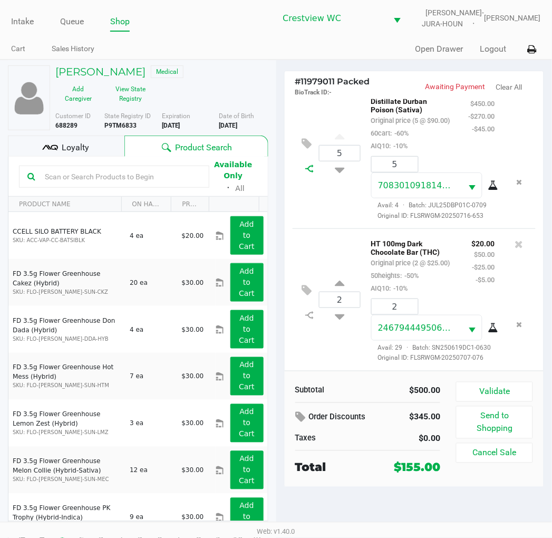
click at [309, 165] on icon at bounding box center [309, 169] width 8 height 8
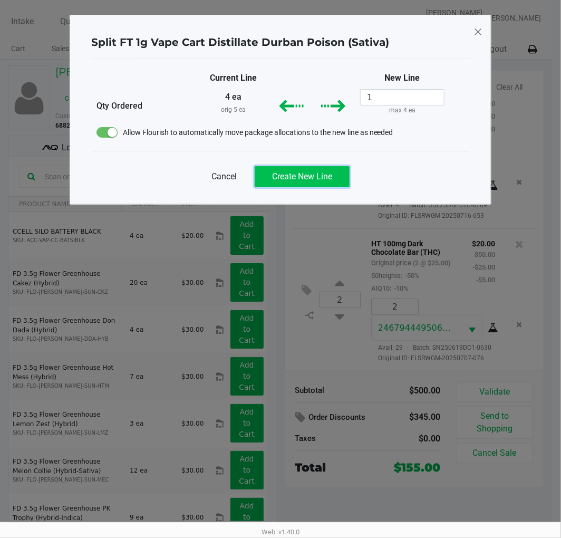
click at [302, 171] on span "Create New Line" at bounding box center [302, 176] width 60 height 10
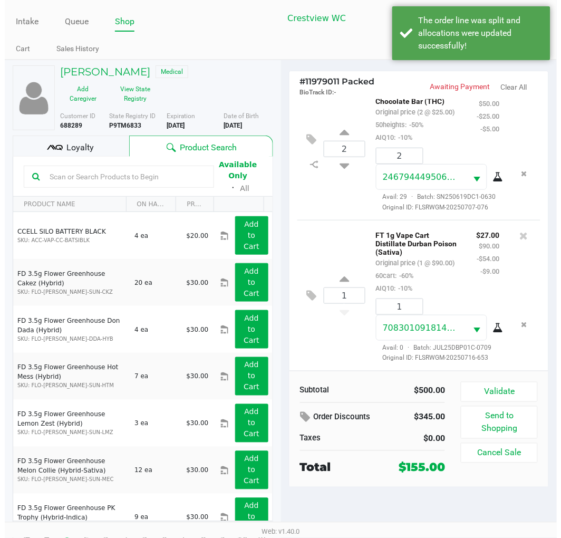
scroll to position [251, 0]
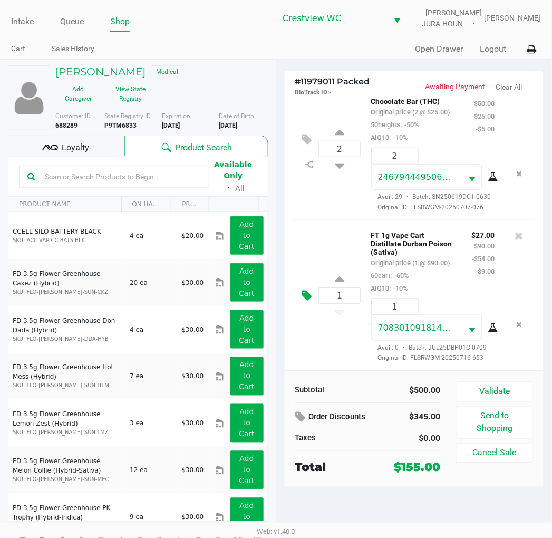
click at [306, 290] on icon at bounding box center [307, 296] width 10 height 12
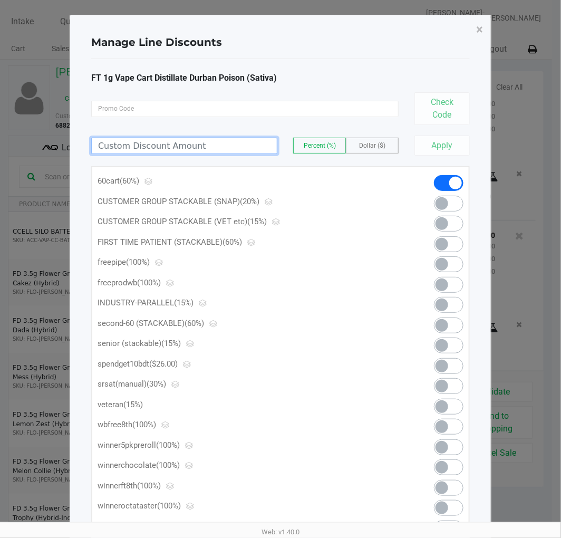
click at [184, 146] on input at bounding box center [184, 145] width 185 height 15
type input "17.00"
click at [361, 151] on label "Dollar ($)" at bounding box center [373, 145] width 52 height 15
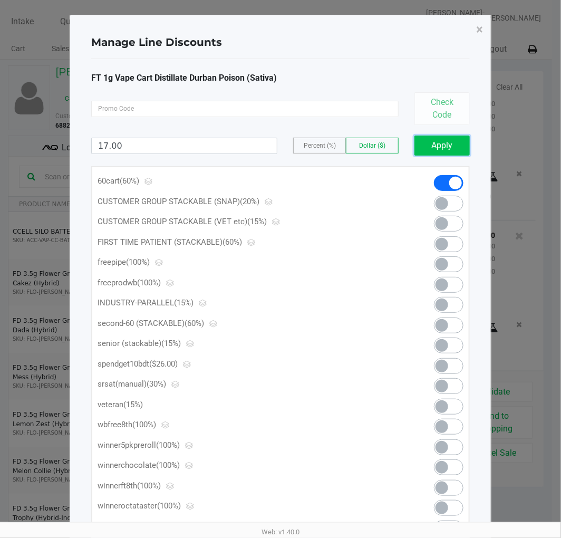
click at [438, 145] on button "Apply" at bounding box center [442, 146] width 55 height 20
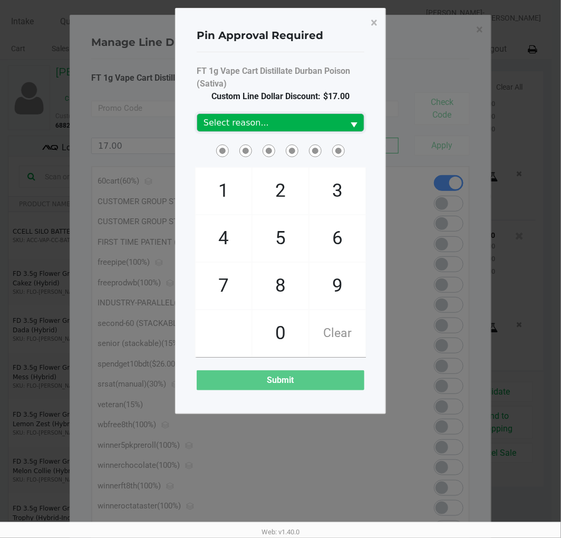
click at [309, 118] on span "Select reason..." at bounding box center [271, 123] width 134 height 13
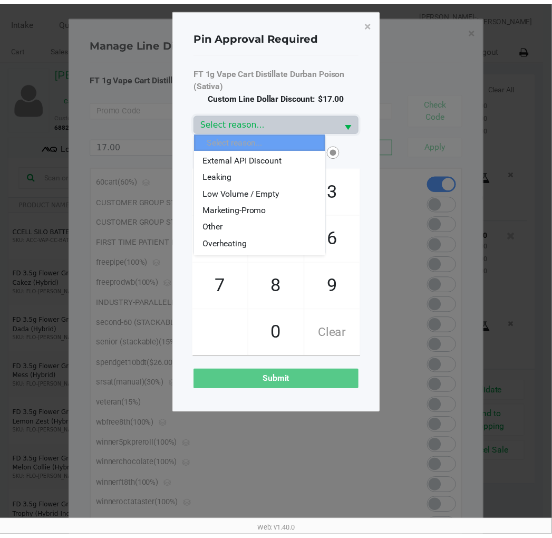
scroll to position [117, 0]
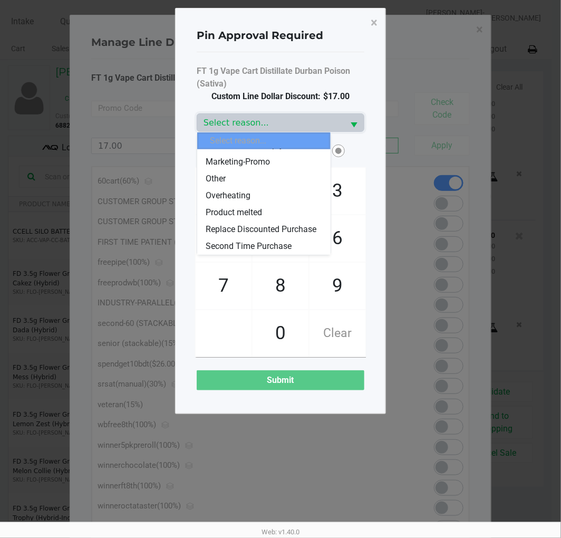
click at [292, 161] on li "Marketing-Promo" at bounding box center [263, 161] width 133 height 17
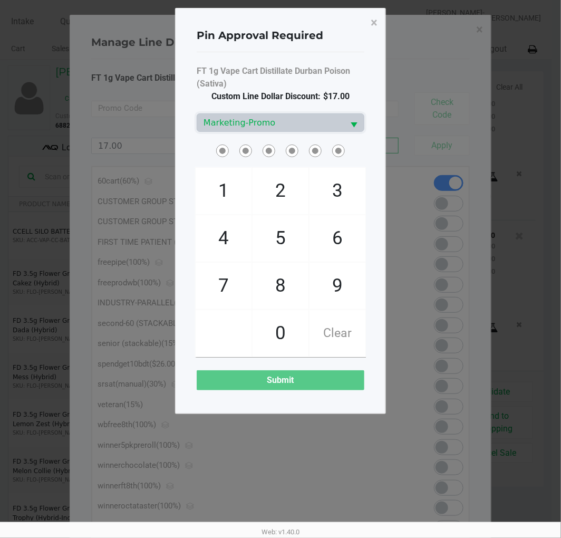
click at [345, 274] on span "9" at bounding box center [338, 286] width 56 height 46
checkbox input "true"
click at [307, 183] on span "2" at bounding box center [281, 191] width 56 height 46
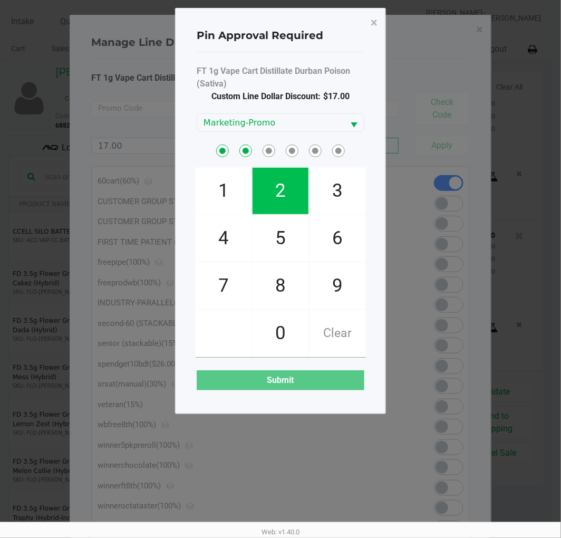
checkbox input "true"
click at [291, 175] on span "2" at bounding box center [281, 191] width 56 height 46
checkbox input "true"
click at [287, 283] on span "8" at bounding box center [281, 286] width 56 height 46
checkbox input "true"
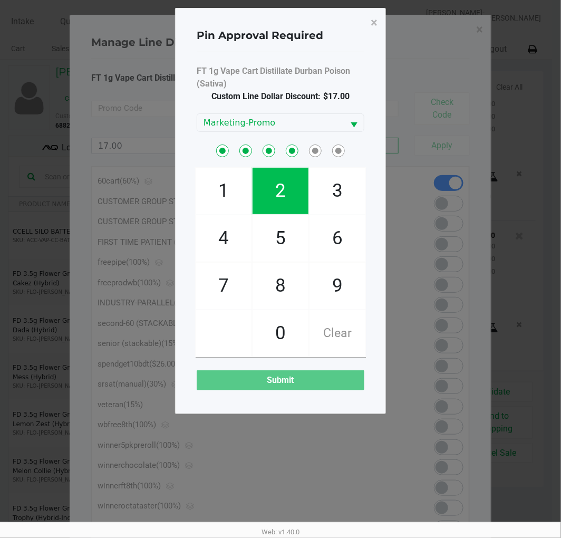
click at [294, 193] on span "2" at bounding box center [281, 191] width 56 height 46
checkbox input "true"
click at [234, 198] on span "1" at bounding box center [224, 191] width 56 height 46
checkbox input "true"
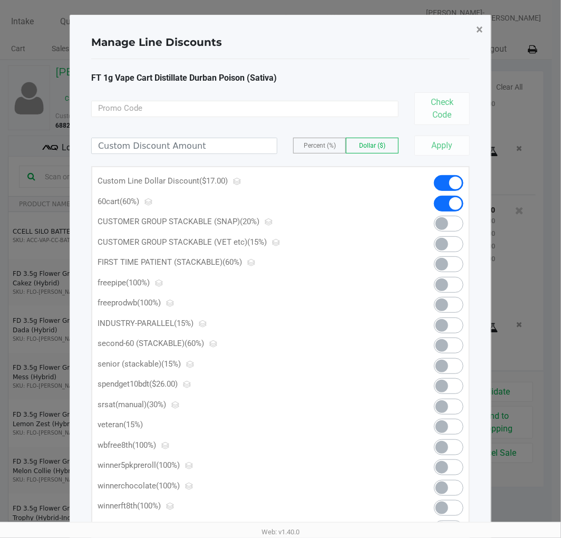
click at [477, 28] on span "×" at bounding box center [479, 29] width 7 height 15
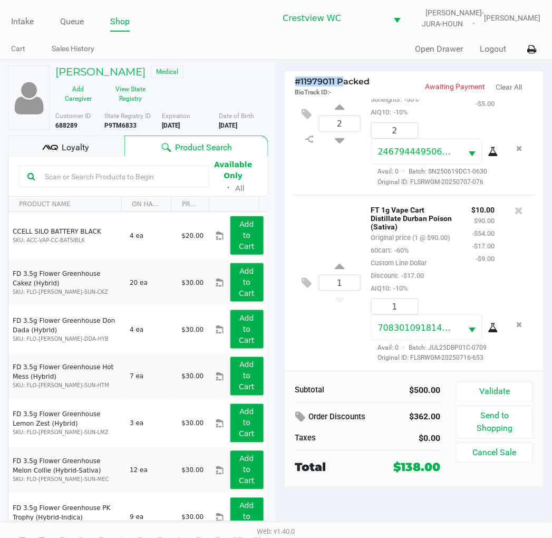
drag, startPoint x: 340, startPoint y: 81, endPoint x: 294, endPoint y: 81, distance: 45.4
click at [294, 81] on div "# 11979011 Packed BioTrack ID: - Awaiting Payment Clear All" at bounding box center [415, 85] width 260 height 28
copy span "# 11979011"
click at [146, 68] on h5 "MARGARET HENRY" at bounding box center [100, 71] width 90 height 13
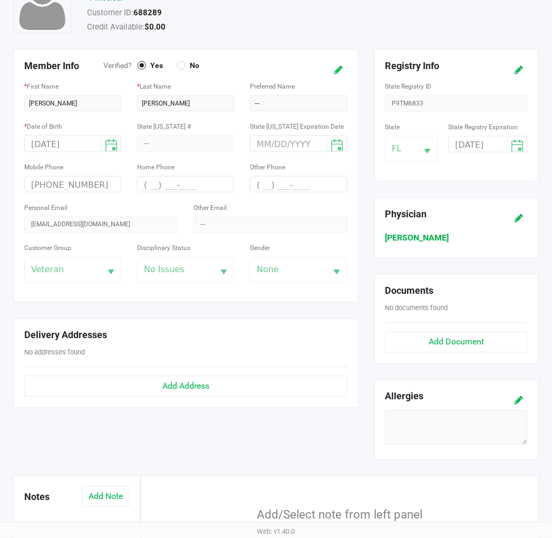
scroll to position [137, 0]
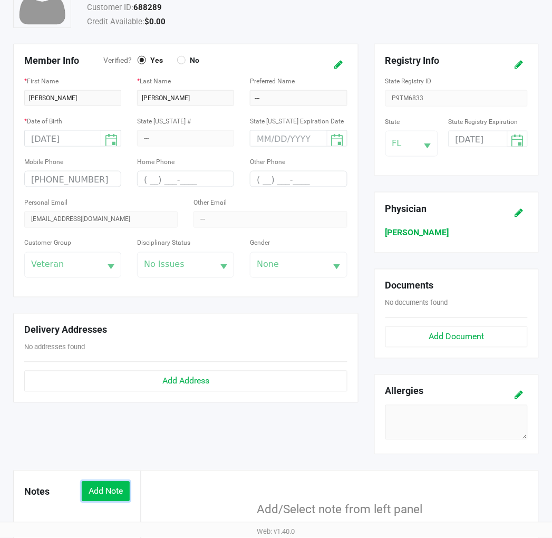
click at [108, 489] on button "Add Note" at bounding box center [106, 492] width 48 height 20
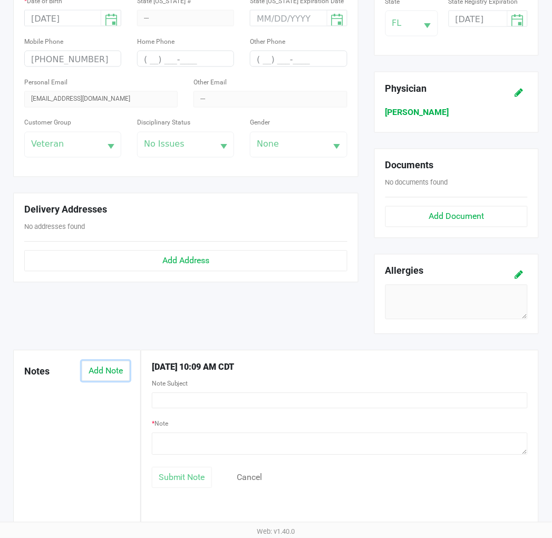
scroll to position [279, 0]
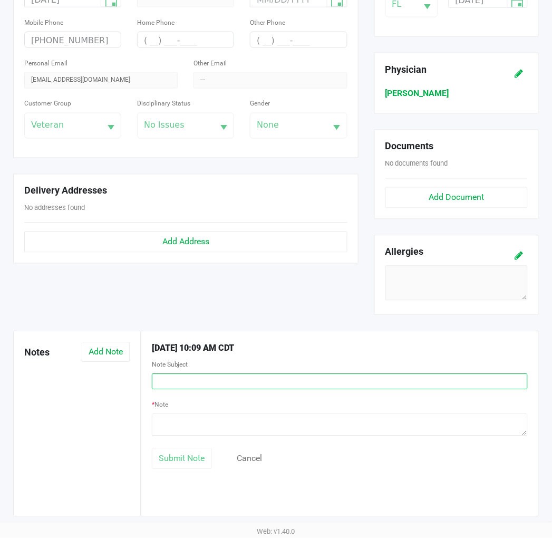
click at [207, 378] on input "text" at bounding box center [340, 382] width 376 height 16
type input "custom discount"
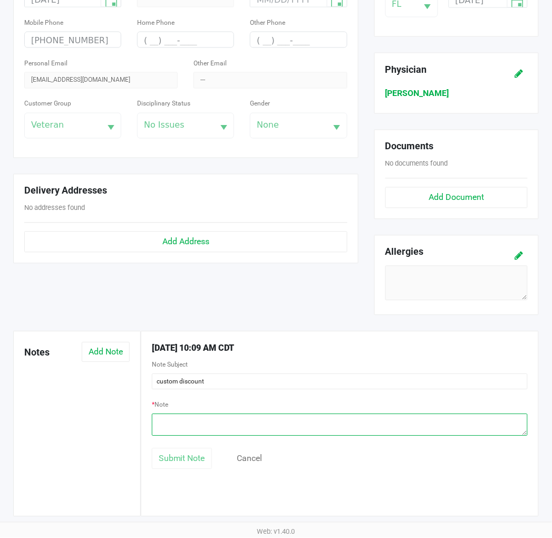
click at [303, 422] on textarea at bounding box center [340, 425] width 376 height 22
type textarea "spend 100 get 10 bdt - BR"
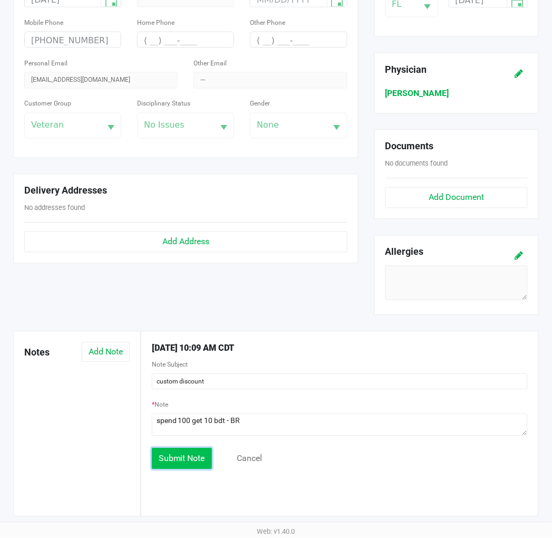
click at [198, 464] on span "Submit Note" at bounding box center [182, 459] width 46 height 10
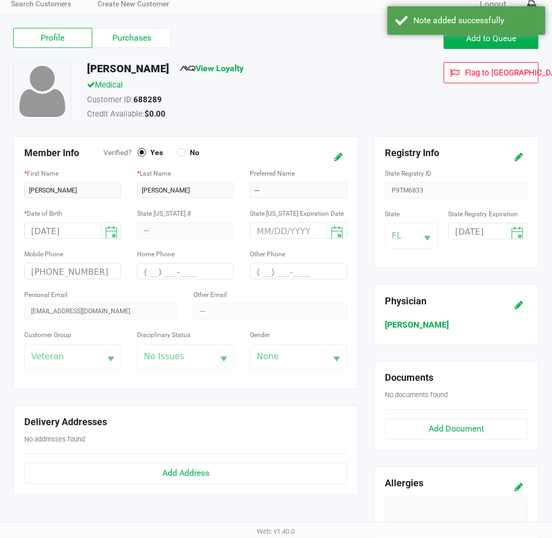
scroll to position [0, 0]
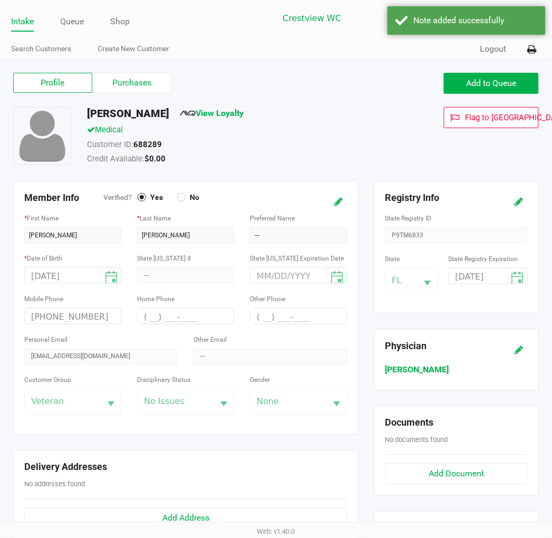
click at [156, 86] on label "Purchases" at bounding box center [131, 83] width 79 height 20
click at [0, 0] on 1 "Purchases" at bounding box center [0, 0] width 0 height 0
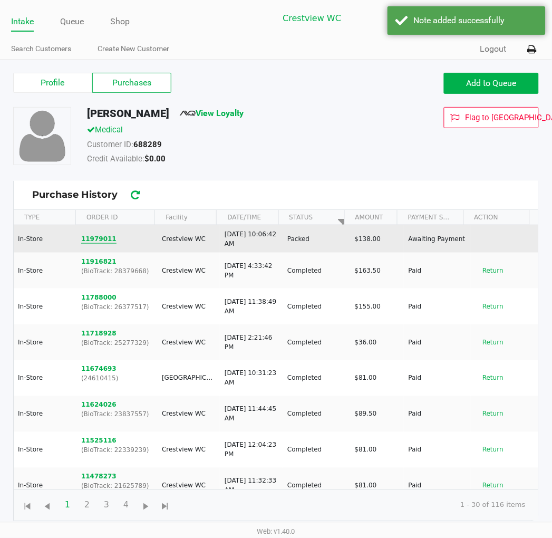
click at [103, 241] on button "11979011" at bounding box center [98, 238] width 35 height 9
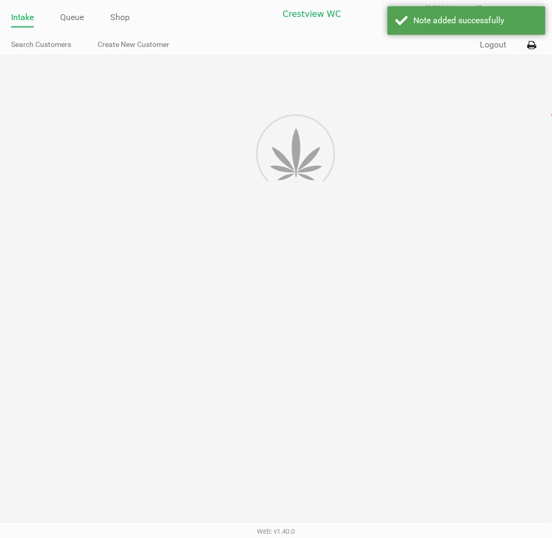
scroll to position [20, 0]
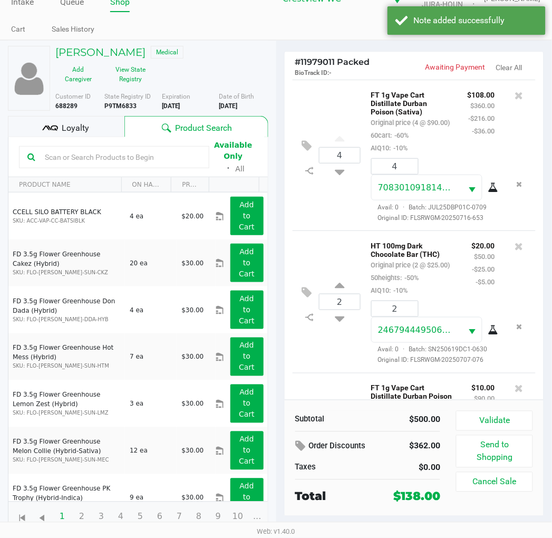
click at [497, 407] on div "Subtotal $500.00 Order Discounts $362.00 Taxes $0.00 Total $138.00 Validate Sen…" at bounding box center [415, 458] width 260 height 116
click at [500, 412] on button "Validate" at bounding box center [494, 421] width 76 height 20
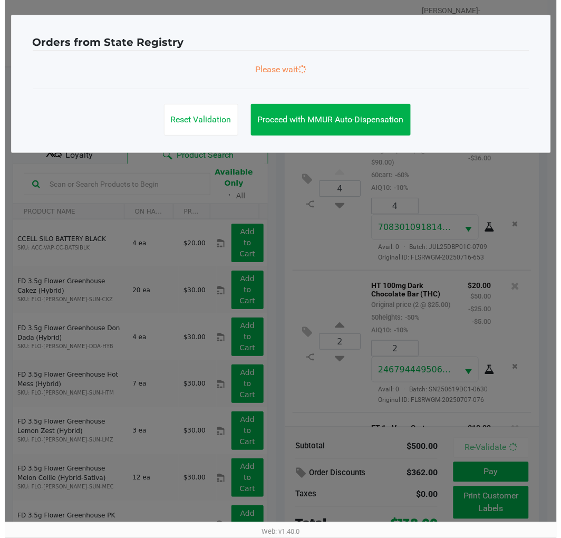
scroll to position [228, 0]
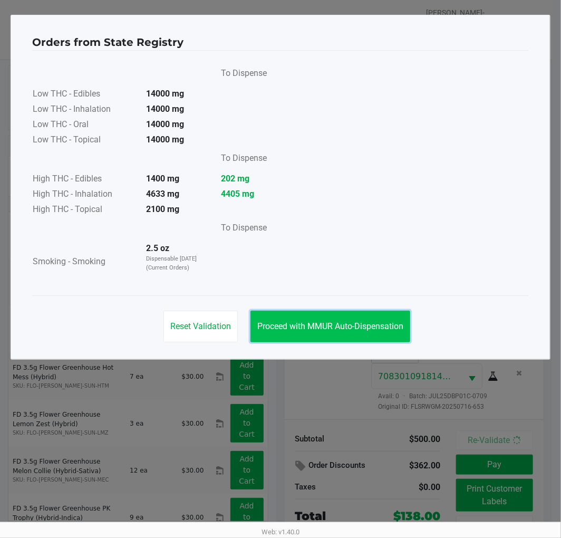
click at [370, 323] on span "Proceed with MMUR Auto-Dispensation" at bounding box center [330, 326] width 146 height 10
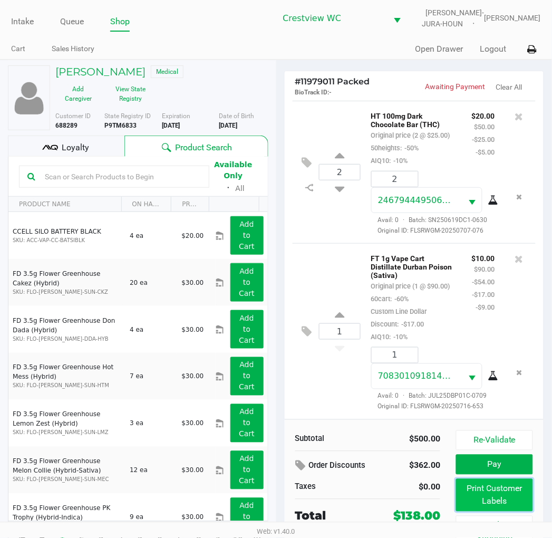
click at [489, 496] on button "Print Customer Labels" at bounding box center [494, 495] width 76 height 33
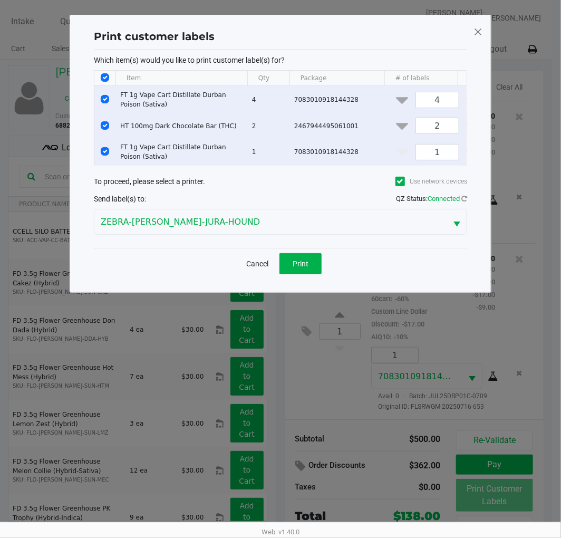
click at [104, 124] on input "Select Row" at bounding box center [105, 125] width 8 height 8
checkbox input "false"
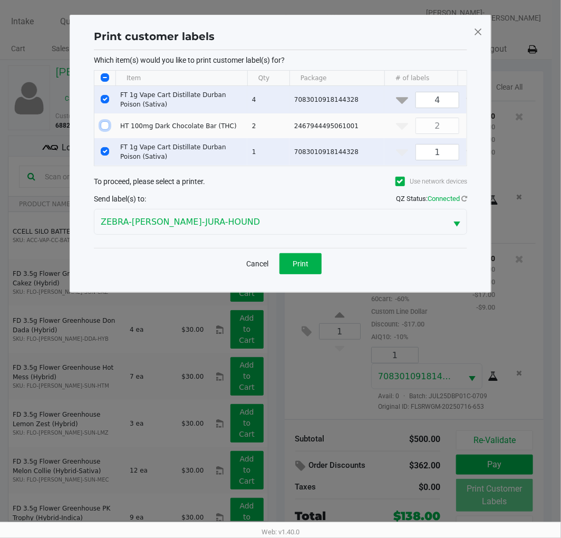
click at [104, 99] on input "Select Row" at bounding box center [105, 99] width 8 height 8
checkbox input "false"
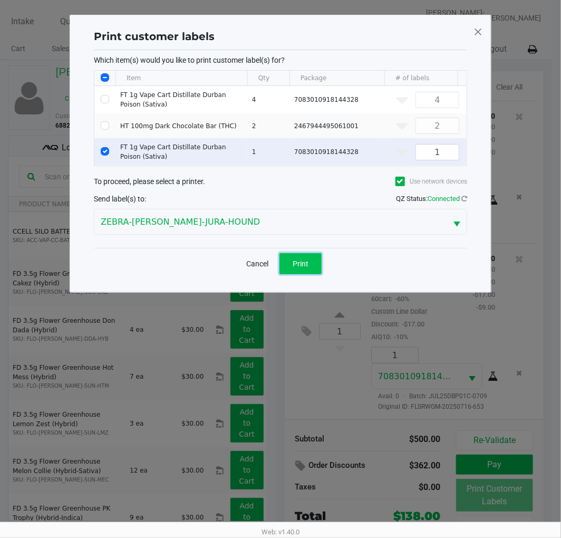
click at [300, 268] on span "Print" at bounding box center [301, 264] width 16 height 8
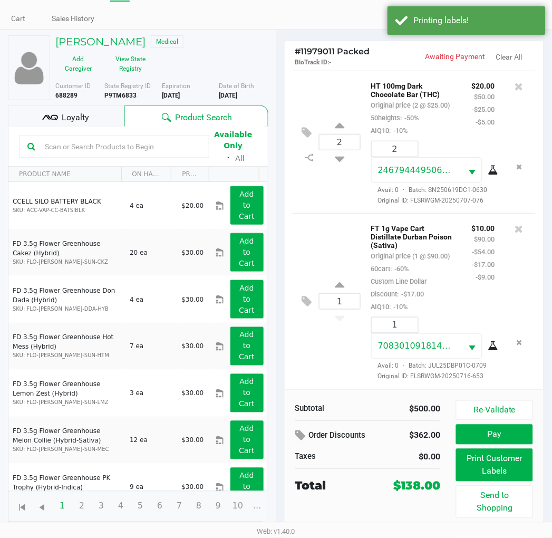
scroll to position [46, 0]
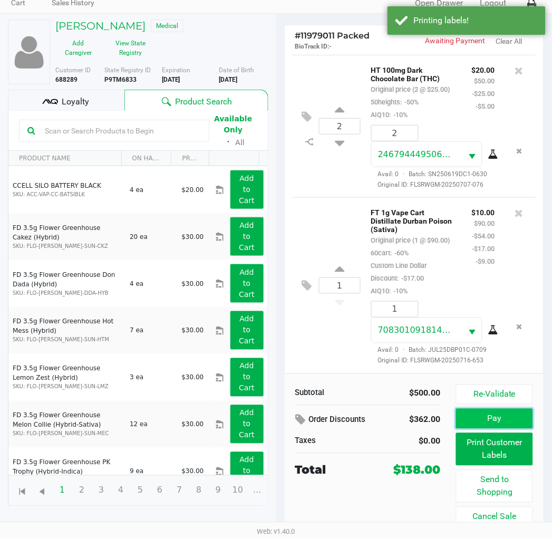
click at [480, 419] on button "Pay" at bounding box center [494, 419] width 76 height 20
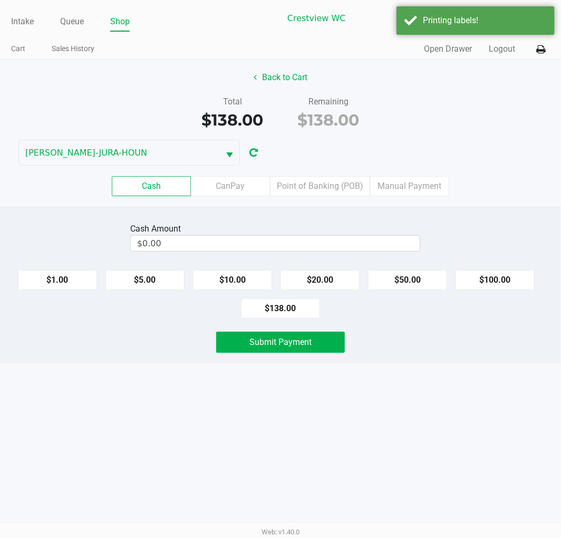
click at [309, 210] on div "Cash Amount $0.00 $1.00 $5.00 $10.00 $20.00 $50.00 $100.00 $138.00 Submit Payme…" at bounding box center [280, 285] width 561 height 157
click at [320, 181] on label "Point of Banking (POB)" at bounding box center [320, 186] width 100 height 20
click at [0, 0] on 7 "Point of Banking (POB)" at bounding box center [0, 0] width 0 height 0
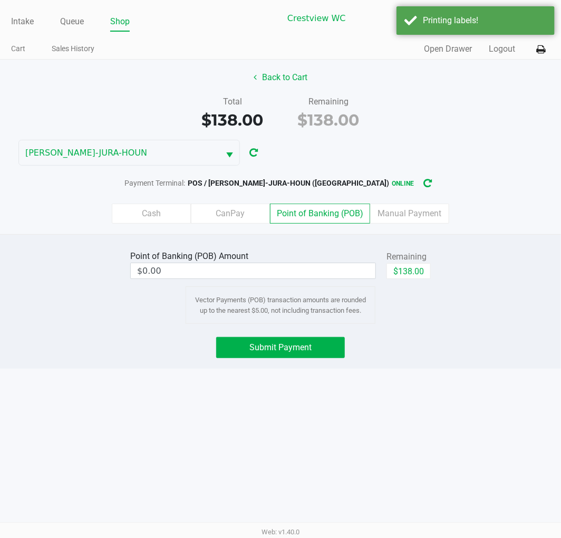
click at [329, 272] on input "$0.00" at bounding box center [253, 270] width 245 height 15
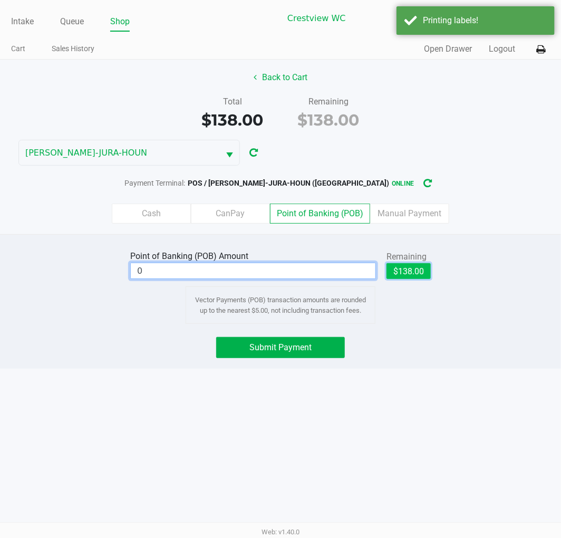
click at [412, 266] on button "$138.00" at bounding box center [409, 271] width 44 height 16
type input "$138.00"
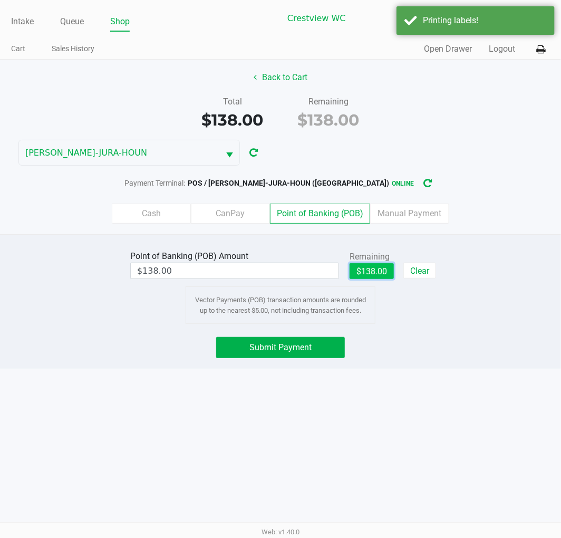
click at [314, 342] on button "Submit Payment" at bounding box center [280, 347] width 129 height 21
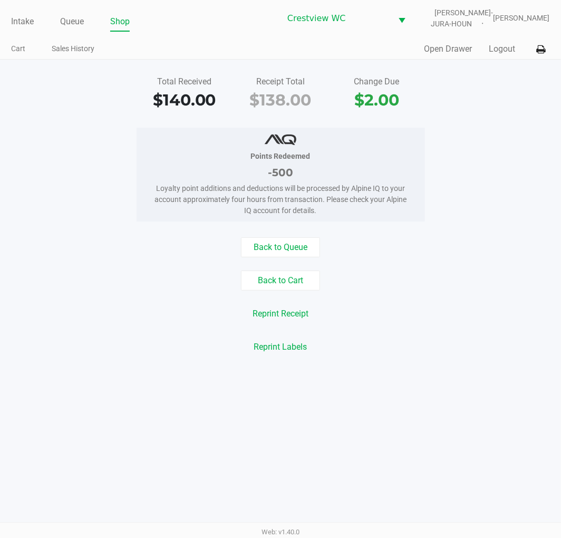
click at [18, 17] on link "Intake" at bounding box center [22, 21] width 23 height 15
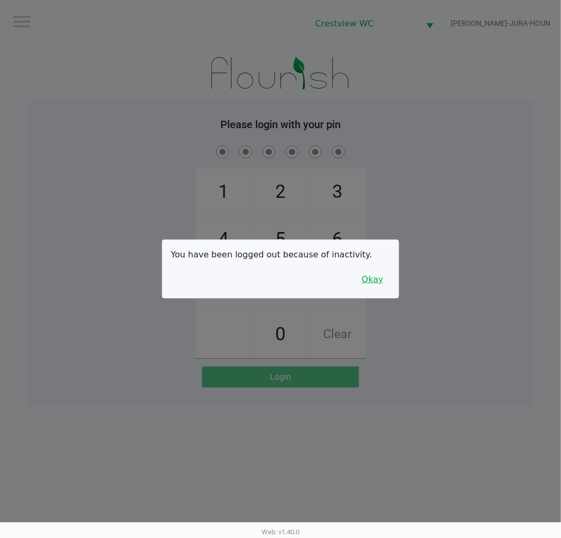
click at [376, 282] on button "Okay" at bounding box center [372, 280] width 35 height 20
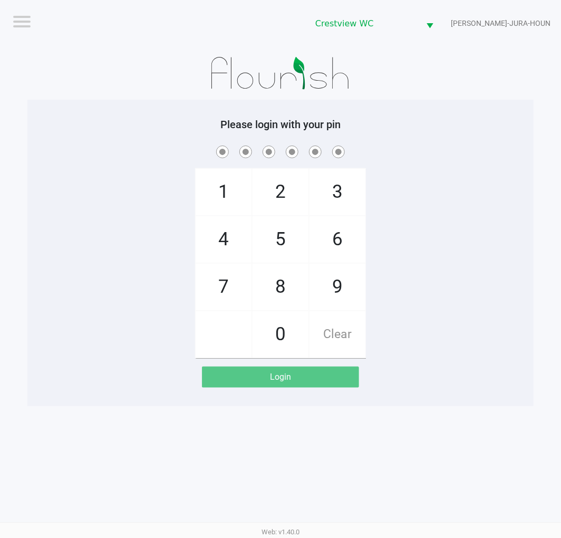
click at [345, 286] on span "9" at bounding box center [338, 287] width 56 height 46
checkbox input "true"
click at [271, 190] on span "2" at bounding box center [281, 192] width 56 height 46
checkbox input "true"
click at [276, 201] on span "2" at bounding box center [281, 192] width 56 height 46
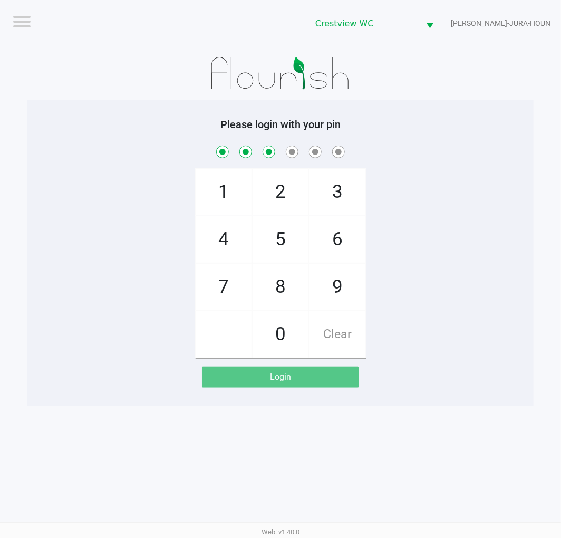
checkbox input "true"
click at [282, 278] on span "8" at bounding box center [281, 287] width 56 height 46
checkbox input "true"
click at [276, 181] on span "2" at bounding box center [281, 192] width 56 height 46
checkbox input "true"
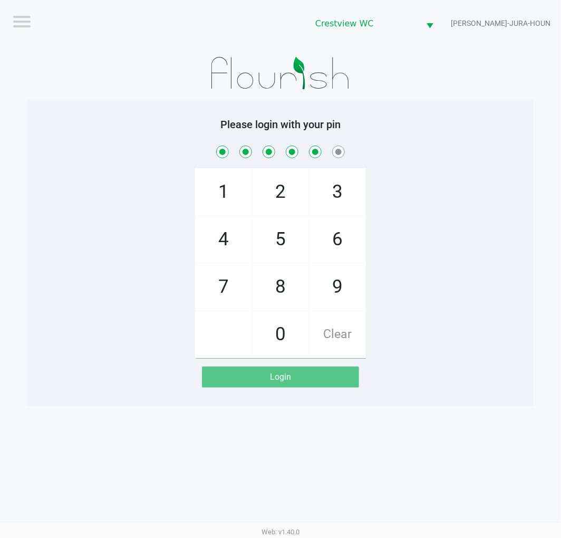
click at [223, 182] on span "1" at bounding box center [224, 192] width 56 height 46
checkbox input "true"
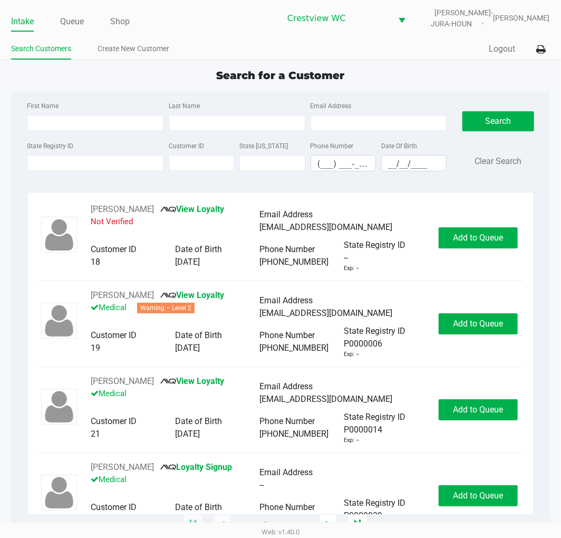
click at [40, 146] on label "State Registry ID" at bounding box center [50, 145] width 46 height 9
click at [40, 155] on input "State Registry ID" at bounding box center [95, 163] width 137 height 16
click at [41, 164] on input "State Registry ID" at bounding box center [95, 163] width 137 height 16
click at [34, 164] on input "State Registry ID" at bounding box center [95, 163] width 137 height 16
click at [36, 162] on input "State Registry ID" at bounding box center [95, 163] width 137 height 16
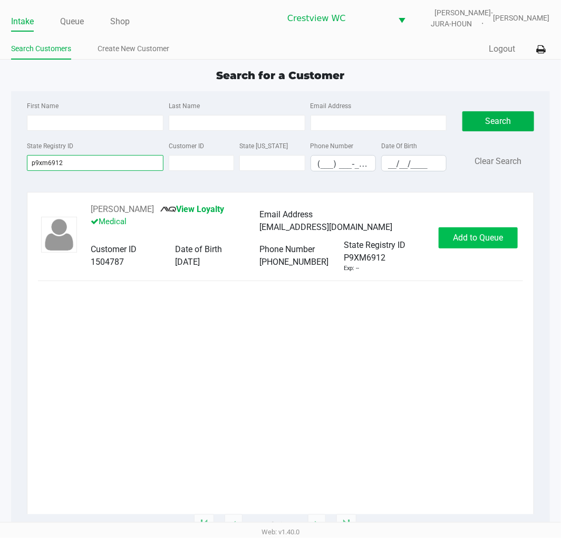
type input "p9xm6912"
click at [462, 241] on span "Add to Queue" at bounding box center [478, 238] width 50 height 10
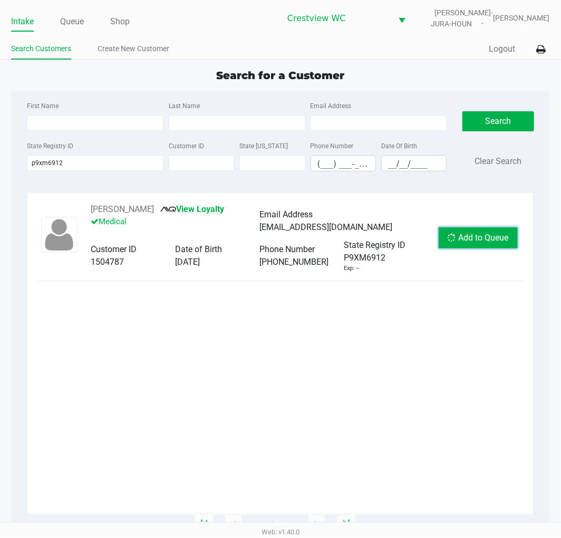
click at [462, 241] on span "Add to Queue" at bounding box center [484, 238] width 50 height 10
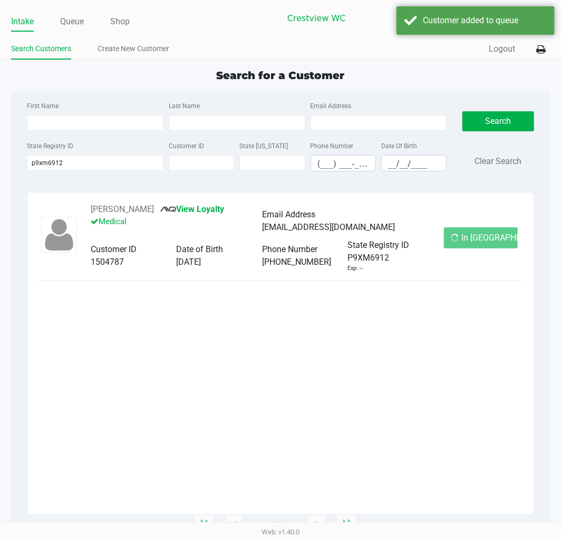
click at [462, 241] on div "In Queue" at bounding box center [481, 237] width 74 height 21
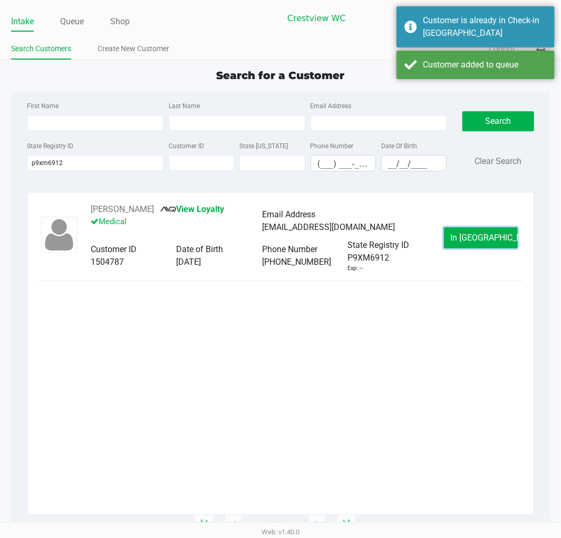
click at [462, 241] on button "In Queue" at bounding box center [481, 237] width 74 height 21
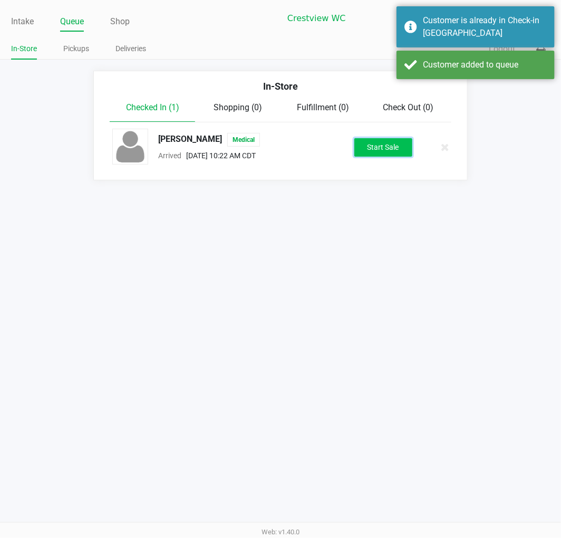
click at [404, 148] on button "Start Sale" at bounding box center [383, 147] width 58 height 18
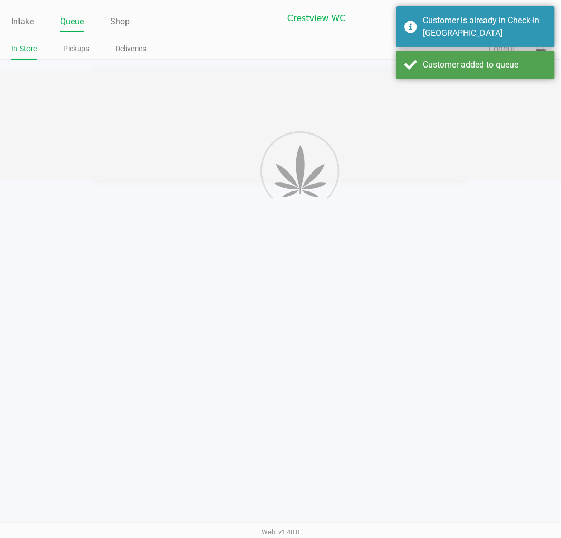
drag, startPoint x: 437, startPoint y: 189, endPoint x: 439, endPoint y: 182, distance: 7.2
click at [439, 182] on div "Intake Queue Shop Crestview WC BRUNO-JURA-HOUN Brittany Rollins In-Store Pickup…" at bounding box center [280, 269] width 561 height 538
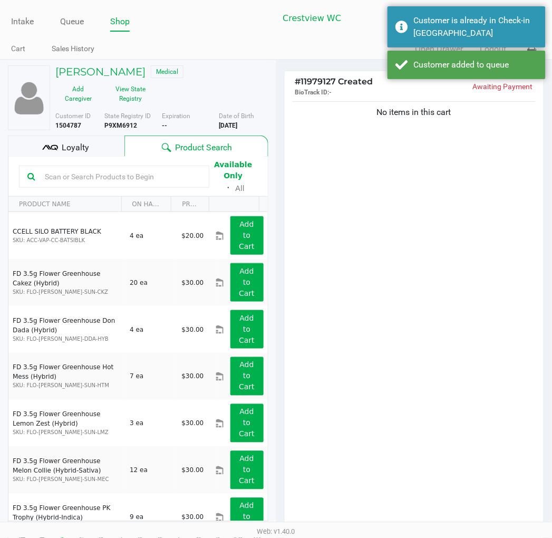
click at [440, 219] on div "No items in this cart" at bounding box center [415, 317] width 260 height 436
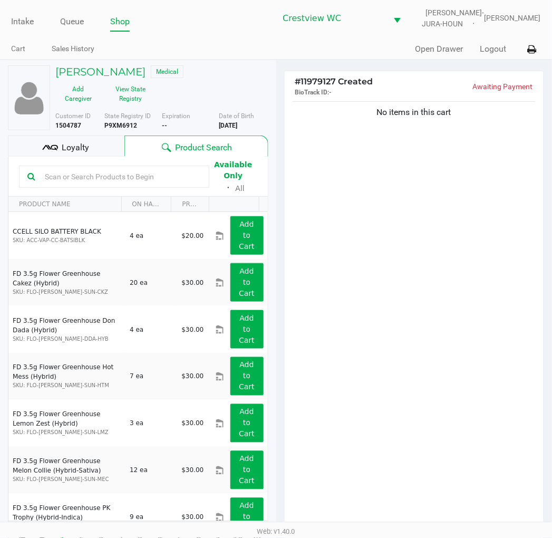
click at [127, 98] on button "View State Registry" at bounding box center [127, 94] width 53 height 26
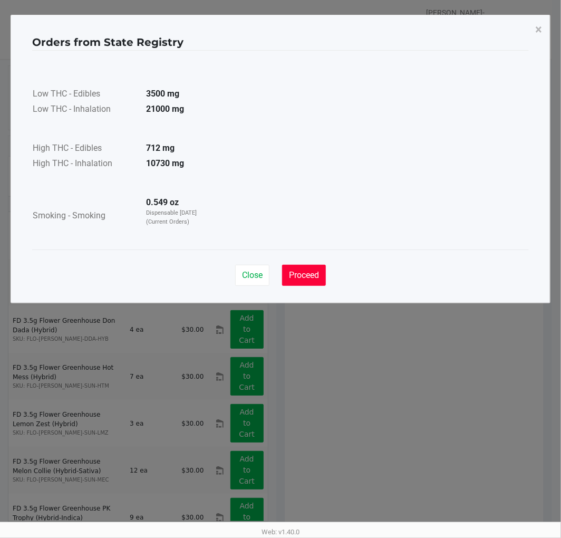
click at [311, 265] on button "Proceed" at bounding box center [304, 275] width 44 height 21
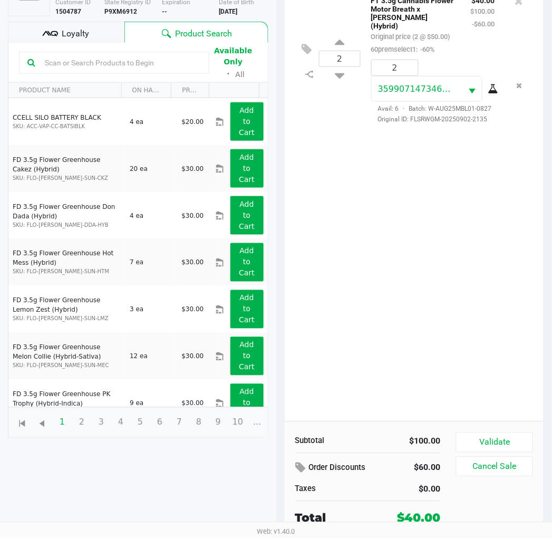
scroll to position [114, 0]
click at [502, 438] on button "Validate" at bounding box center [494, 443] width 76 height 20
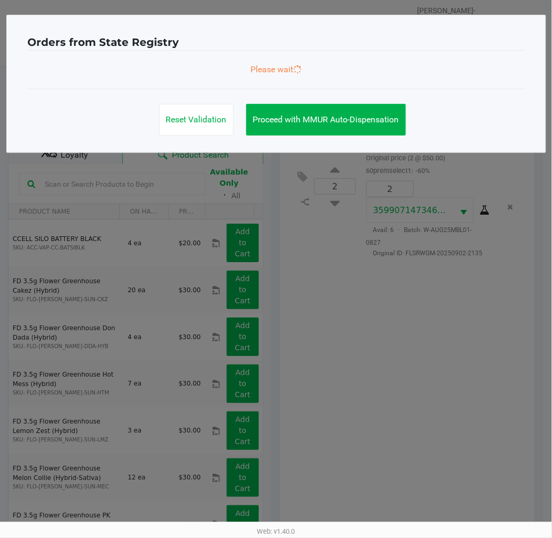
scroll to position [0, 0]
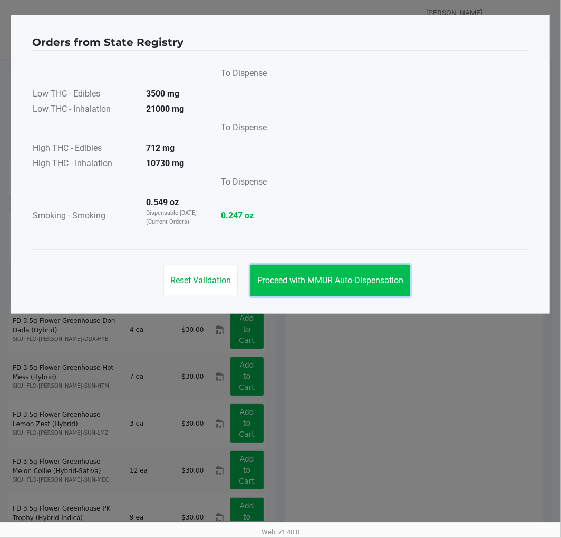
click at [375, 285] on span "Proceed with MMUR Auto-Dispensation" at bounding box center [330, 280] width 146 height 10
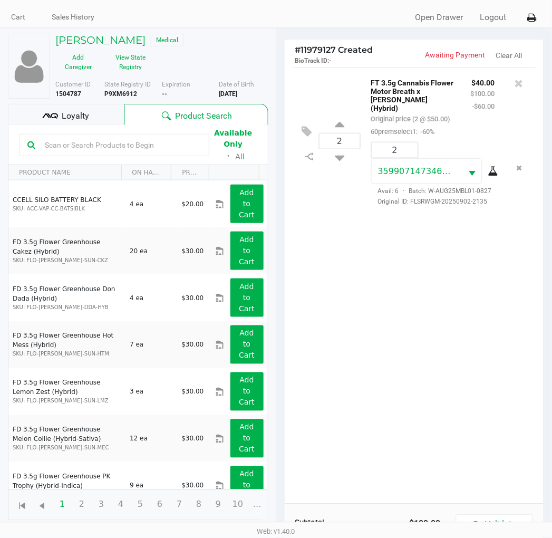
scroll to position [59, 0]
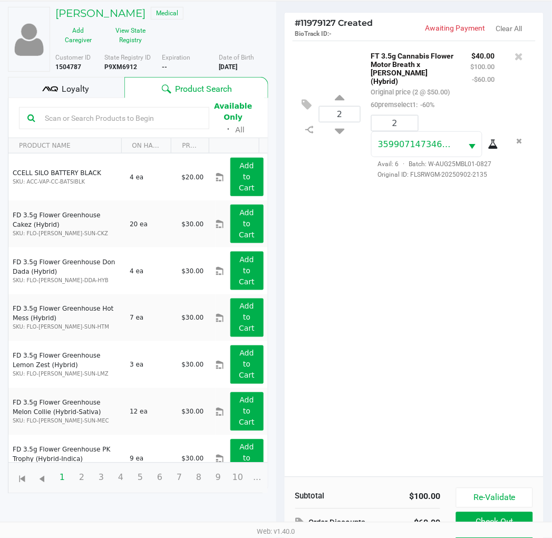
click at [80, 83] on span "Loyalty" at bounding box center [75, 89] width 27 height 13
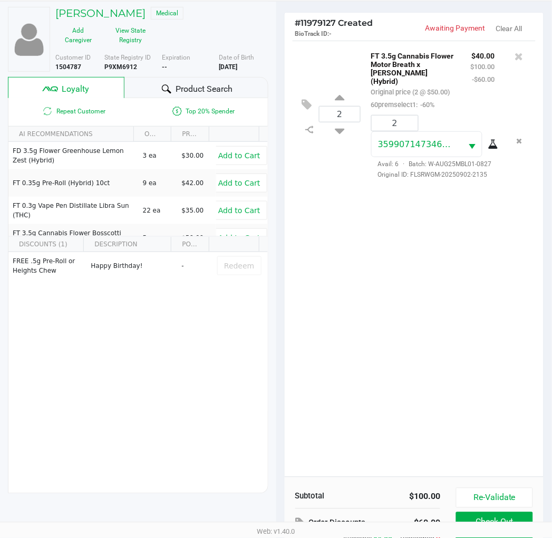
click at [396, 269] on div "2 FT 3.5g Cannabis Flower Motor Breath x Mike Larry (Hybrid) Original price (2 …" at bounding box center [415, 259] width 260 height 436
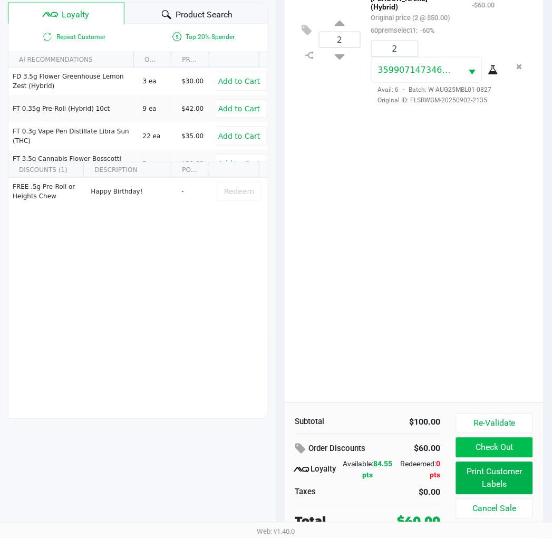
scroll to position [136, 0]
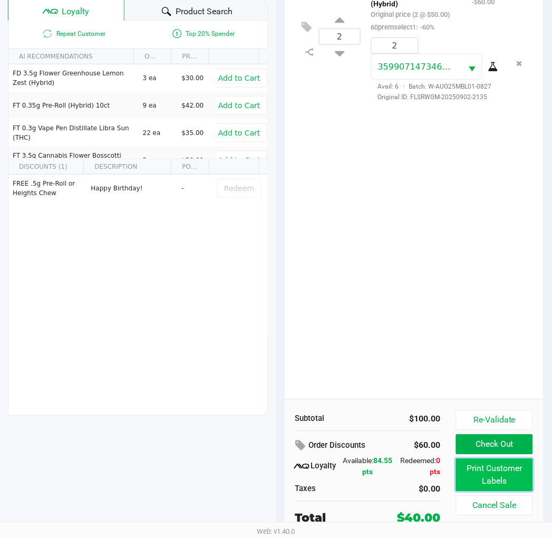
click at [506, 472] on button "Print Customer Labels" at bounding box center [494, 475] width 76 height 33
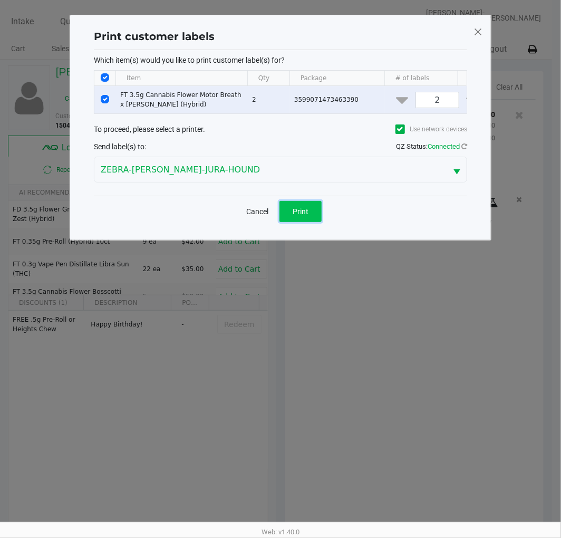
click at [309, 222] on button "Print" at bounding box center [301, 211] width 42 height 21
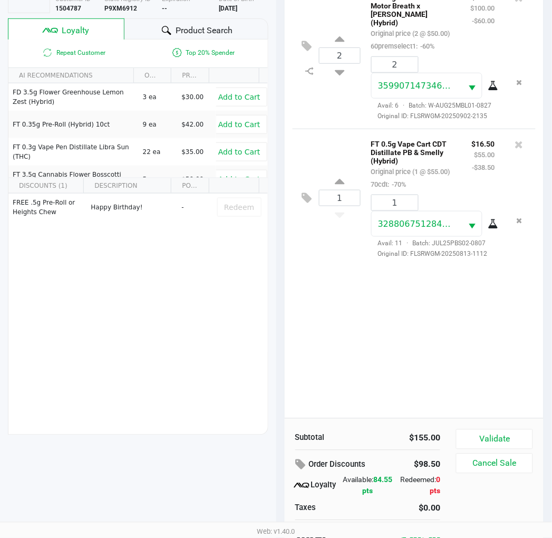
scroll to position [136, 0]
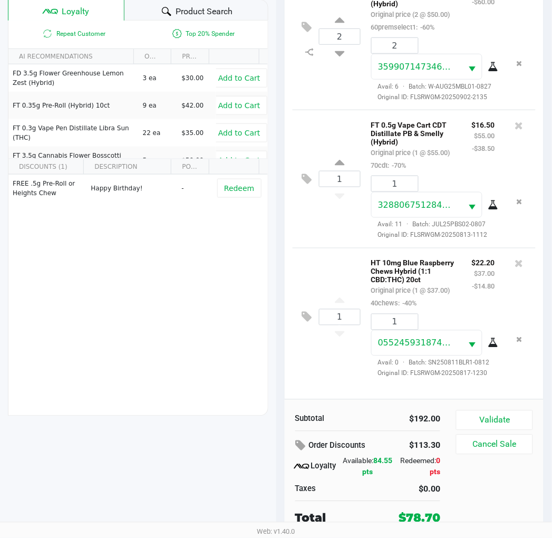
click at [514, 419] on button "Validate" at bounding box center [494, 420] width 76 height 20
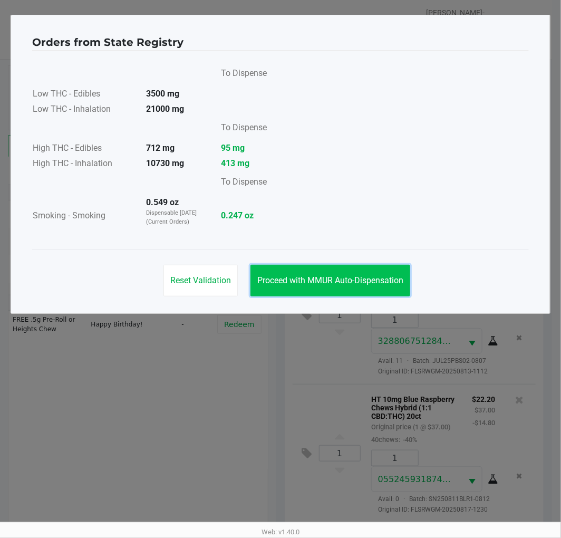
click at [338, 292] on button "Proceed with MMUR Auto-Dispensation" at bounding box center [331, 281] width 160 height 32
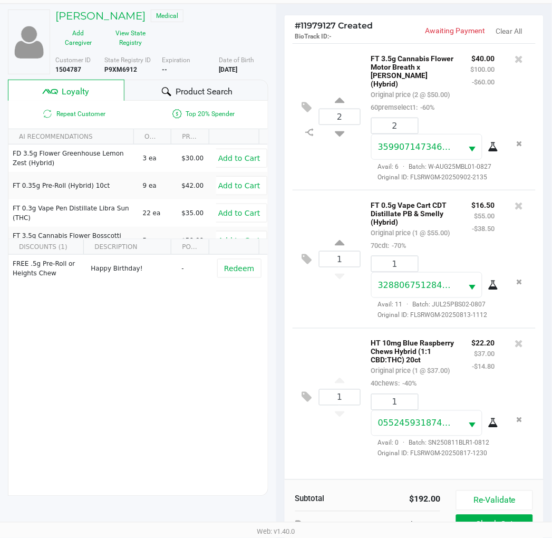
scroll to position [136, 0]
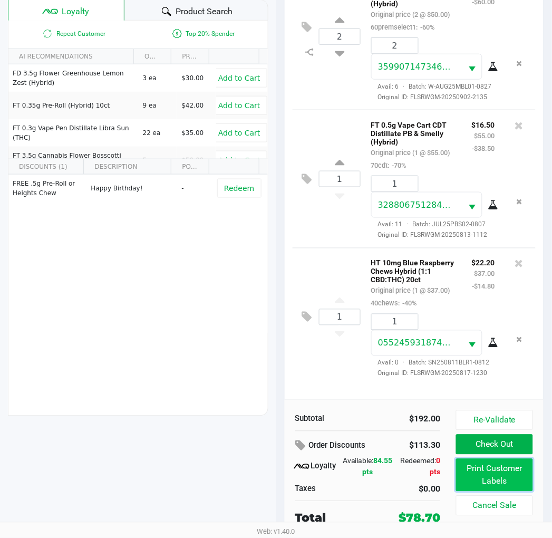
click at [504, 465] on button "Print Customer Labels" at bounding box center [494, 475] width 76 height 33
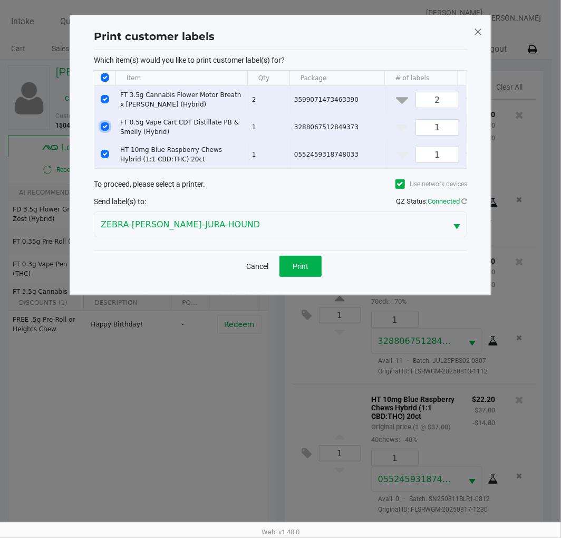
click at [106, 128] on input "Select Row" at bounding box center [105, 126] width 8 height 8
checkbox input "false"
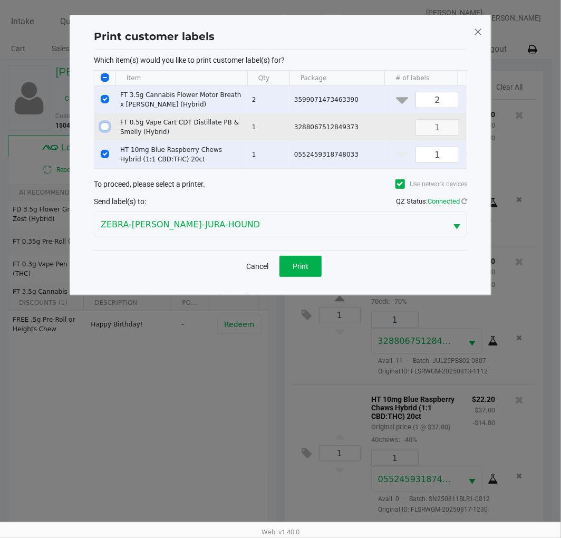
click at [104, 127] on input "Select Row" at bounding box center [105, 126] width 8 height 8
checkbox input "true"
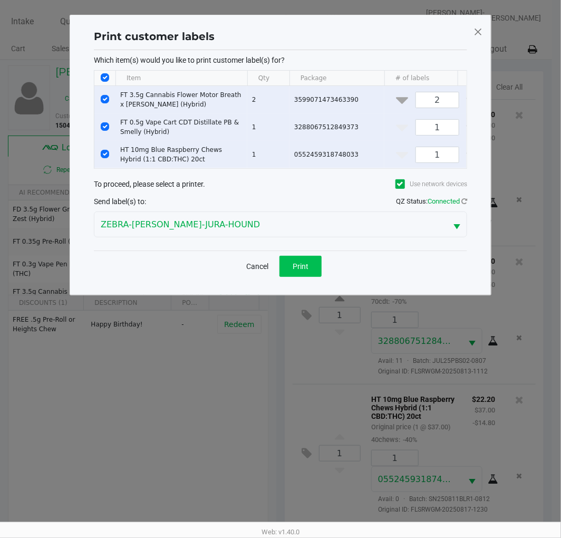
click at [307, 277] on button "Print" at bounding box center [301, 266] width 42 height 21
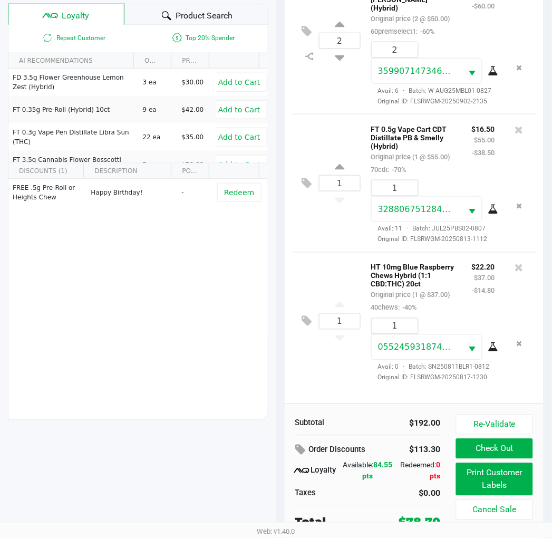
scroll to position [136, 0]
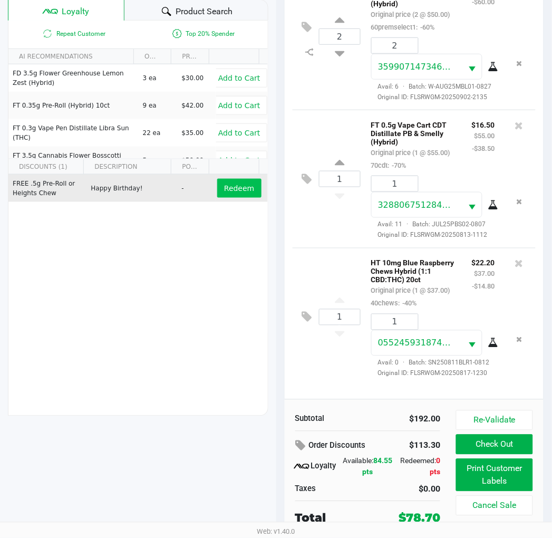
click at [228, 192] on span "Redeem" at bounding box center [239, 188] width 30 height 8
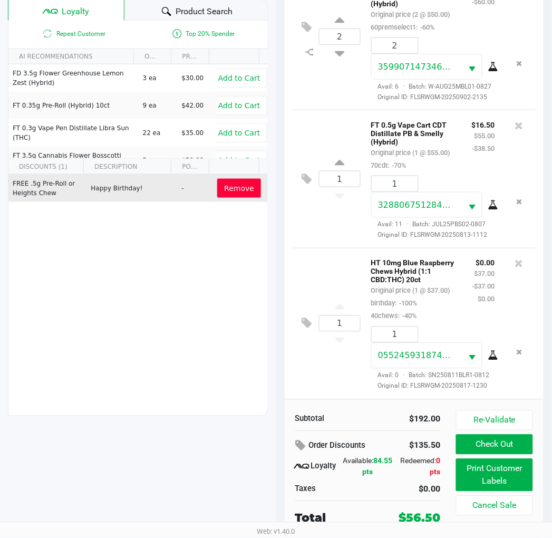
scroll to position [80, 0]
click at [513, 447] on button "Check Out" at bounding box center [494, 445] width 76 height 20
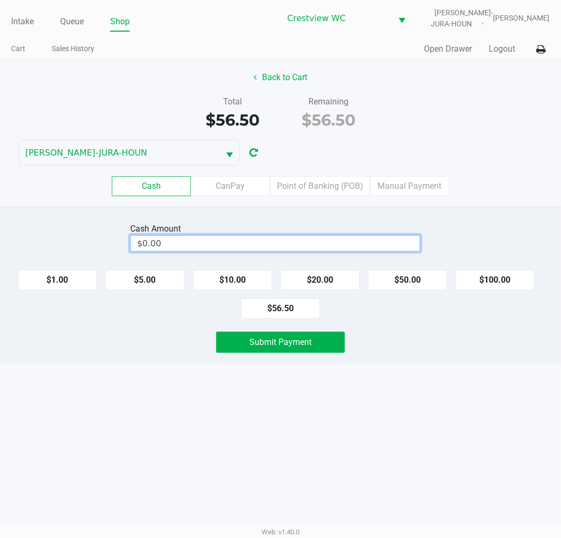
click at [266, 248] on input "$0.00" at bounding box center [275, 243] width 289 height 15
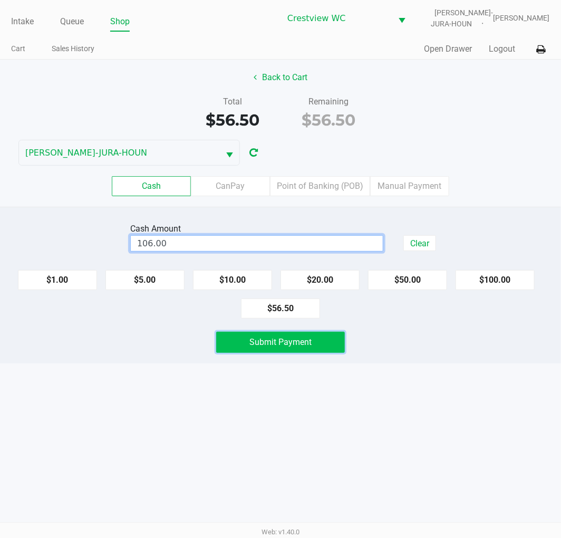
click at [276, 344] on span "Submit Payment" at bounding box center [280, 342] width 62 height 10
type input "$106.00"
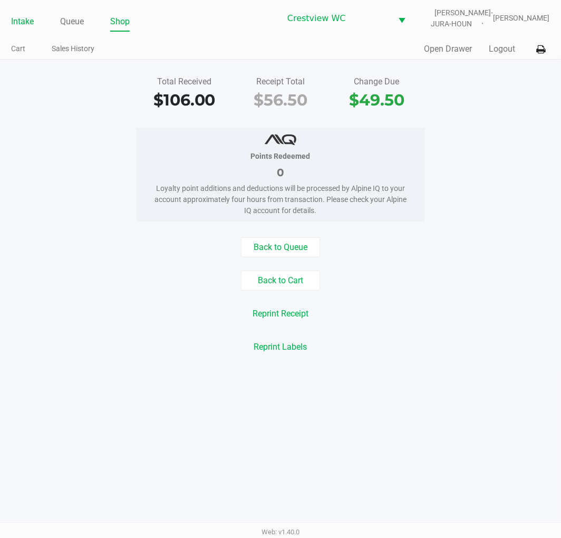
click at [27, 21] on link "Intake" at bounding box center [22, 21] width 23 height 15
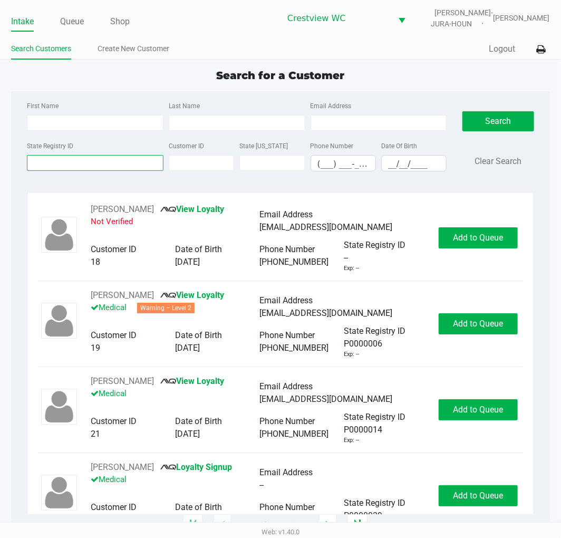
click at [98, 162] on input "State Registry ID" at bounding box center [95, 163] width 137 height 16
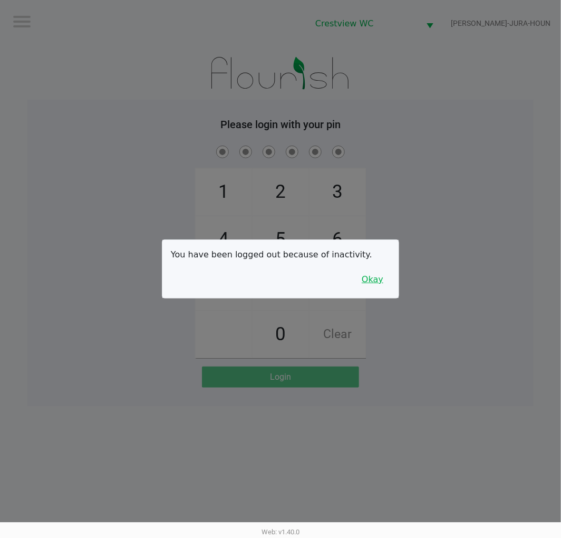
click at [385, 283] on button "Okay" at bounding box center [372, 280] width 35 height 20
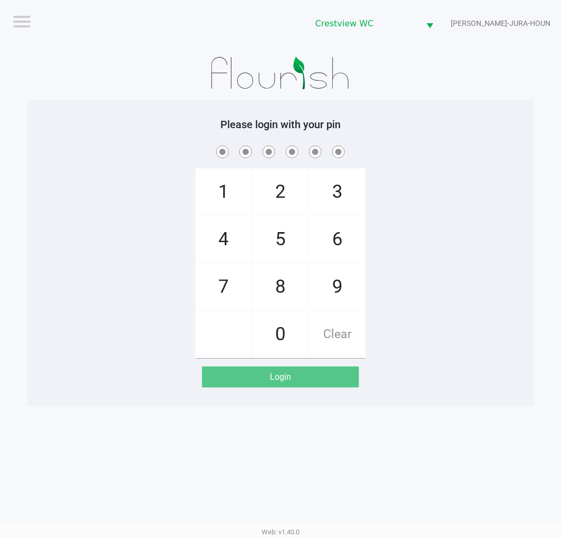
click at [337, 274] on span "9" at bounding box center [338, 287] width 56 height 46
checkbox input "true"
click at [278, 185] on span "2" at bounding box center [281, 192] width 56 height 46
checkbox input "true"
click at [278, 197] on span "2" at bounding box center [281, 192] width 56 height 46
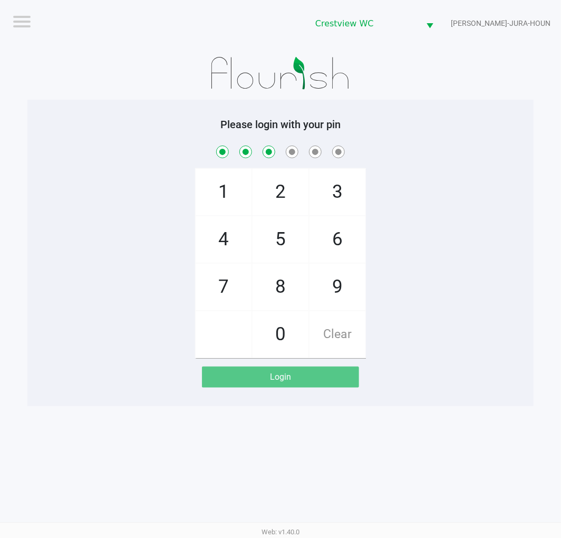
checkbox input "true"
click at [283, 290] on span "8" at bounding box center [281, 287] width 56 height 46
checkbox input "true"
click at [277, 194] on span "2" at bounding box center [281, 192] width 56 height 46
checkbox input "true"
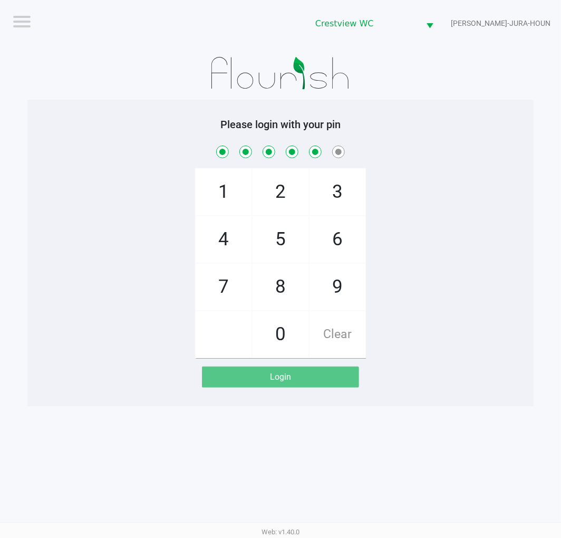
click at [224, 201] on span "1" at bounding box center [224, 192] width 56 height 46
checkbox input "true"
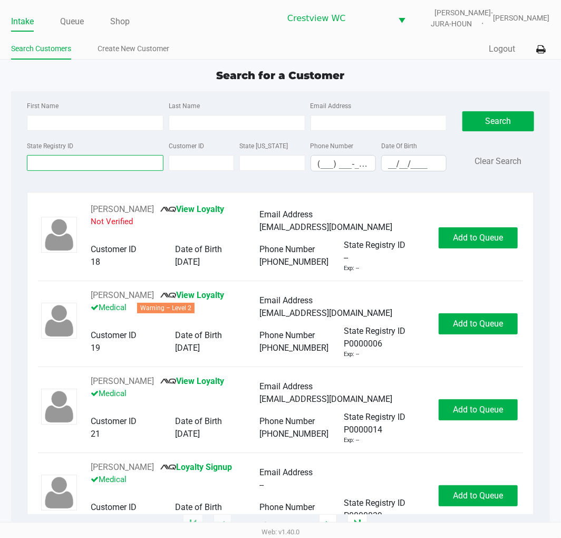
click at [55, 166] on input "State Registry ID" at bounding box center [95, 163] width 137 height 16
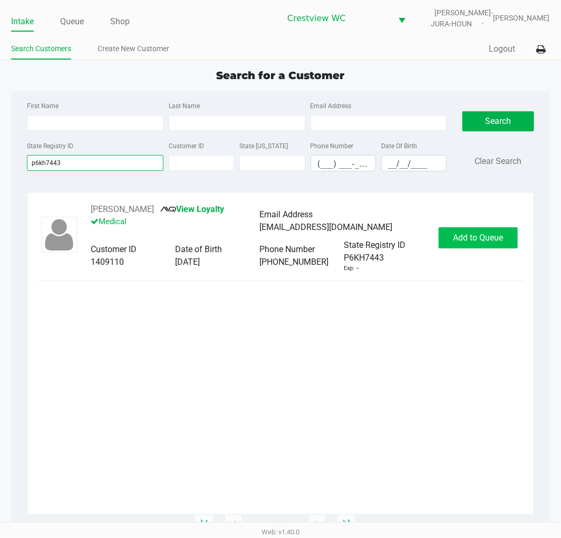
type input "p6kh7443"
click at [487, 233] on span "Add to Queue" at bounding box center [478, 238] width 50 height 10
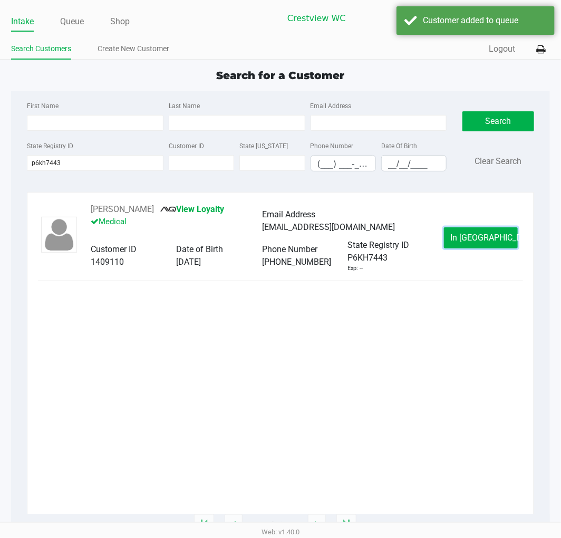
click at [495, 236] on span "In Queue" at bounding box center [495, 238] width 89 height 10
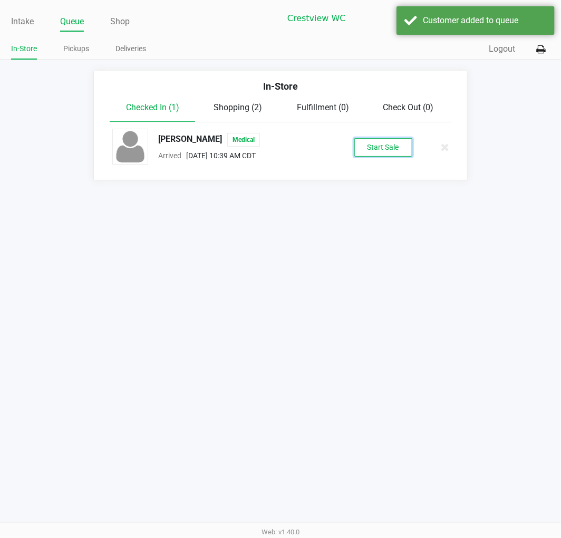
drag, startPoint x: 402, startPoint y: 148, endPoint x: 407, endPoint y: 140, distance: 9.1
click at [406, 148] on button "Start Sale" at bounding box center [383, 147] width 58 height 18
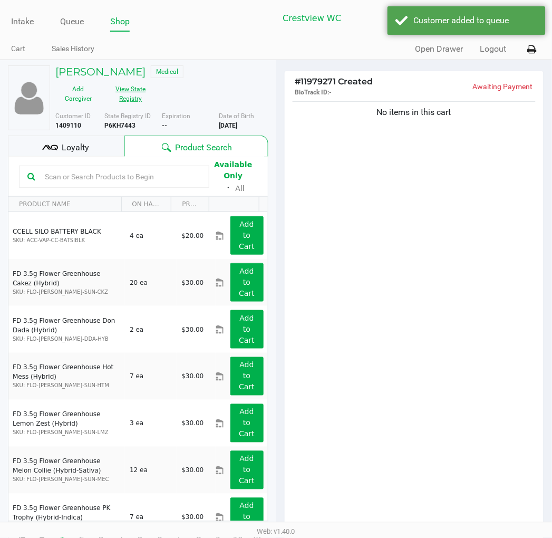
click at [150, 93] on button "View State Registry" at bounding box center [127, 94] width 53 height 26
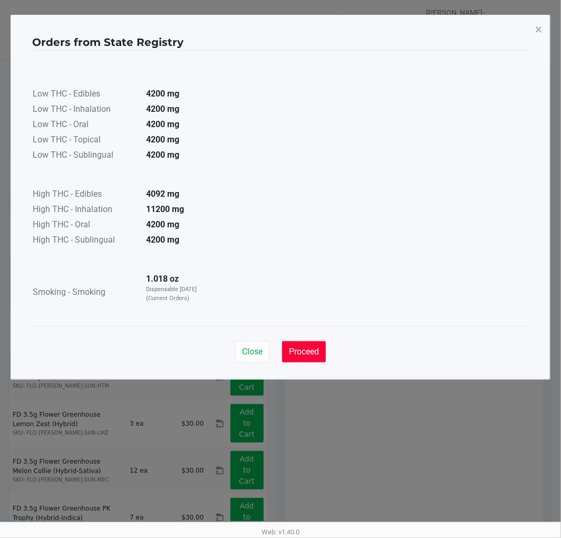
click at [310, 350] on span "Proceed" at bounding box center [304, 352] width 30 height 10
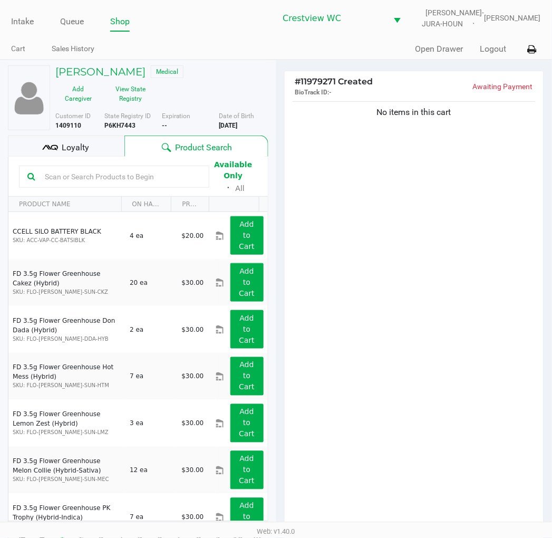
drag, startPoint x: 421, startPoint y: 334, endPoint x: 251, endPoint y: 185, distance: 226.9
click at [95, 150] on div "Loyalty" at bounding box center [66, 146] width 117 height 21
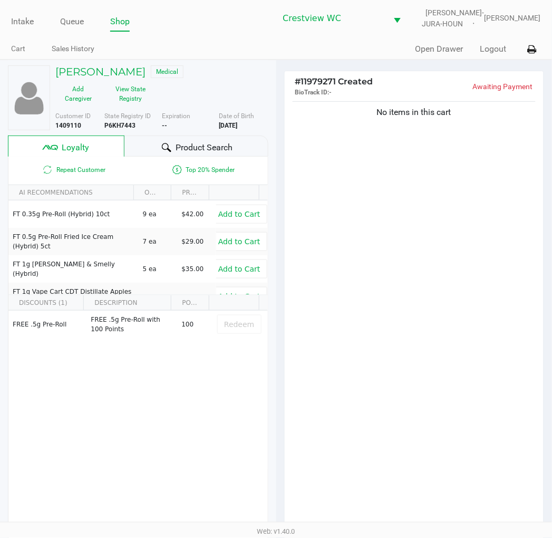
click at [399, 184] on div "No items in this cart" at bounding box center [415, 317] width 260 height 436
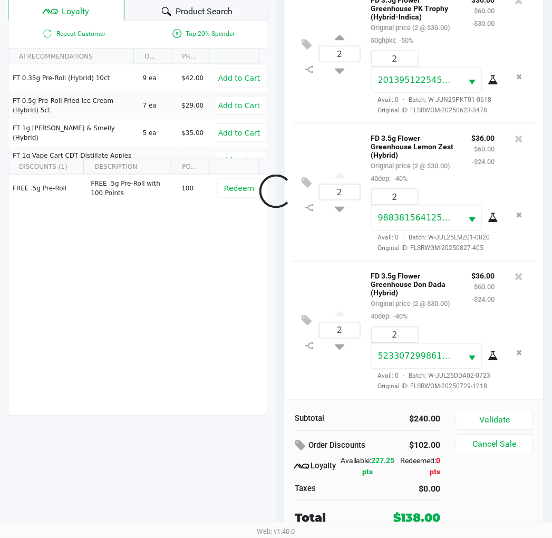
scroll to position [223, 0]
click at [516, 414] on button "Validate" at bounding box center [494, 420] width 76 height 20
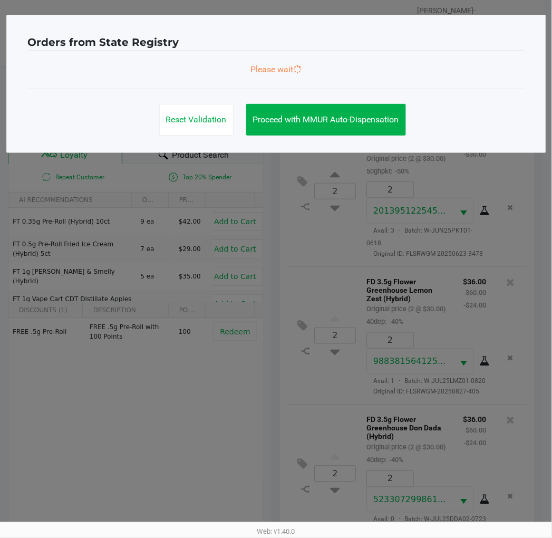
scroll to position [0, 0]
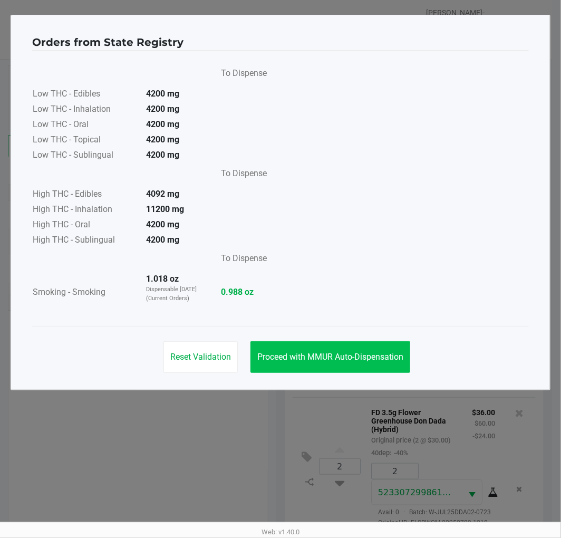
click at [389, 349] on button "Proceed with MMUR Auto-Dispensation" at bounding box center [331, 357] width 160 height 32
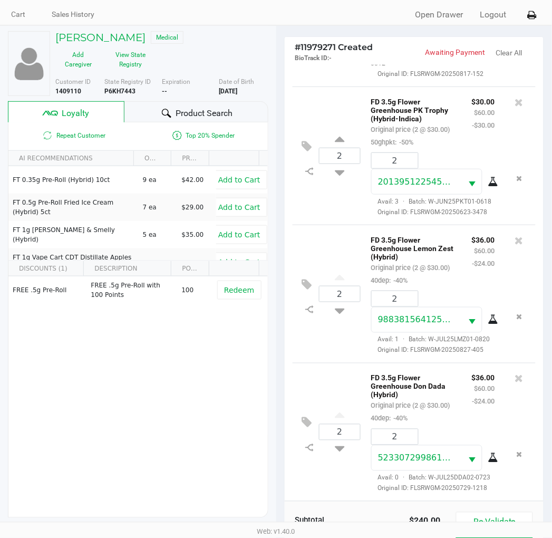
scroll to position [136, 0]
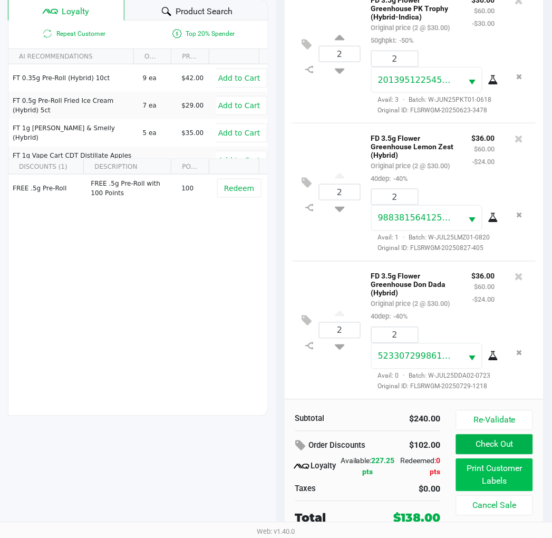
click at [496, 481] on button "Print Customer Labels" at bounding box center [494, 475] width 76 height 33
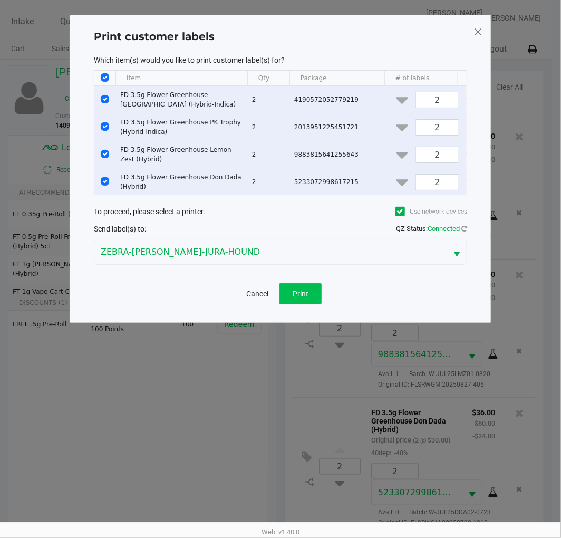
click at [301, 298] on span "Print" at bounding box center [301, 294] width 16 height 8
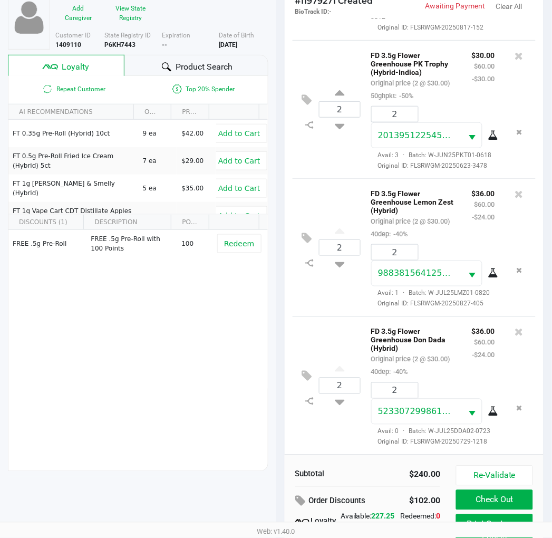
scroll to position [19, 0]
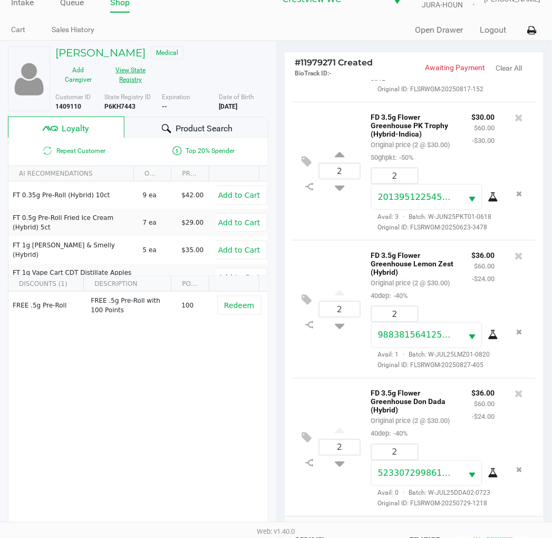
click at [128, 66] on button "View State Registry" at bounding box center [127, 75] width 53 height 26
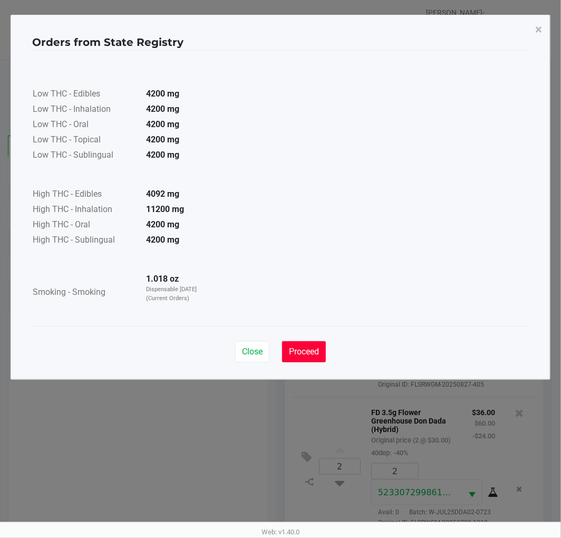
click at [314, 344] on button "Proceed" at bounding box center [304, 351] width 44 height 21
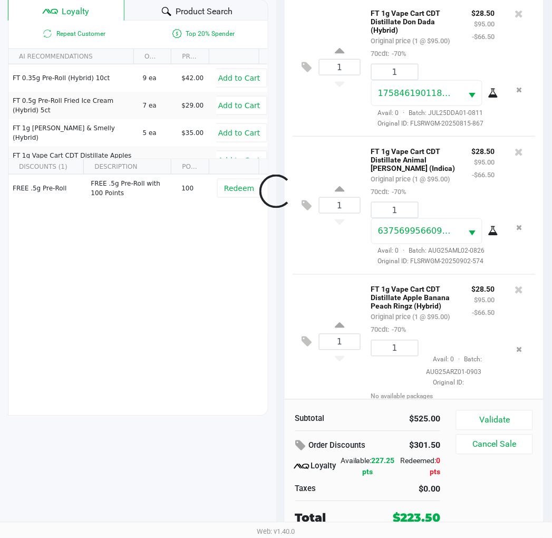
scroll to position [684, 0]
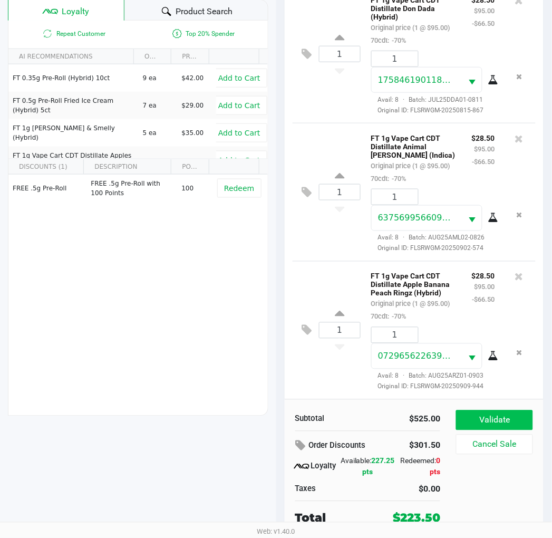
click at [522, 419] on button "Validate" at bounding box center [494, 420] width 76 height 20
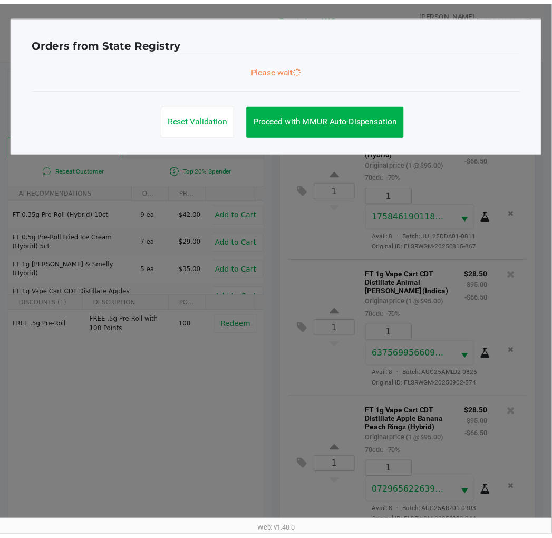
scroll to position [688, 0]
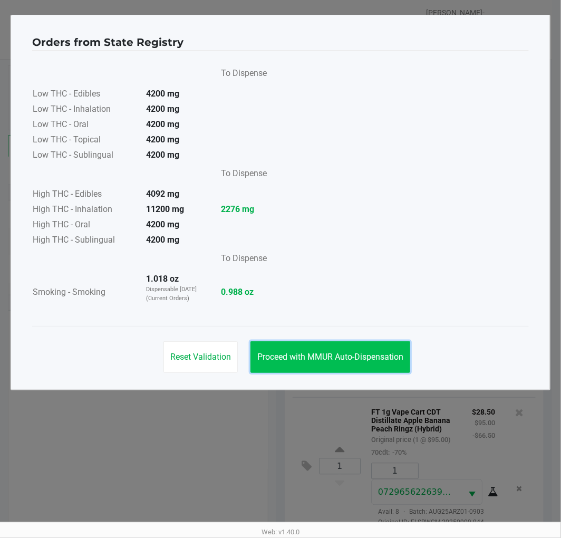
click at [356, 352] on span "Proceed with MMUR Auto-Dispensation" at bounding box center [330, 357] width 146 height 10
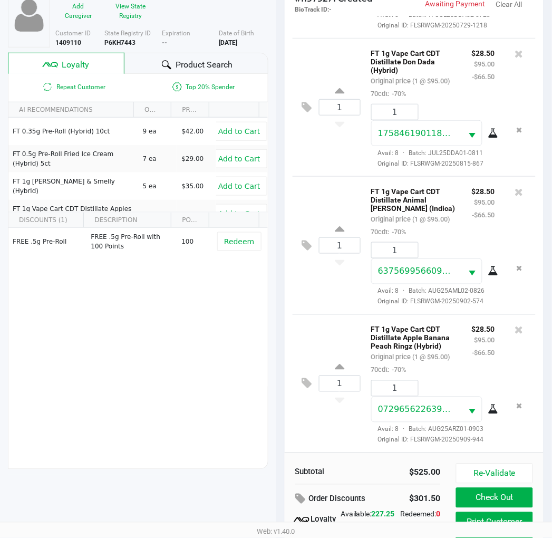
scroll to position [136, 0]
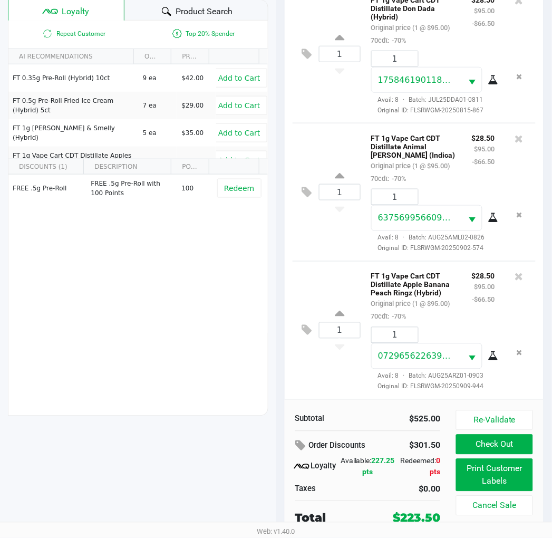
click at [491, 477] on button "Print Customer Labels" at bounding box center [494, 475] width 76 height 33
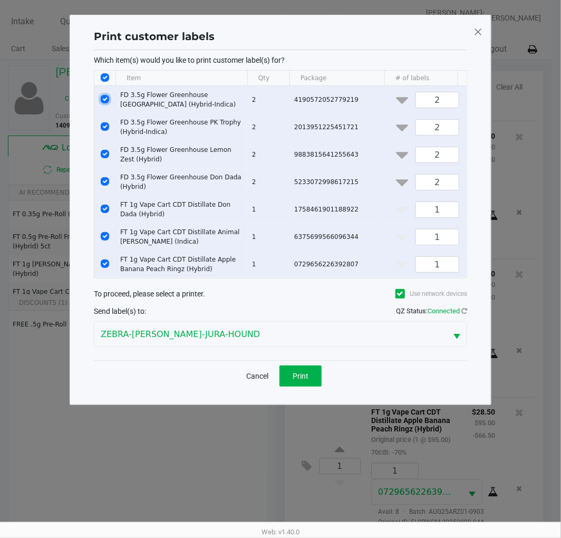
click at [107, 98] on input "Select Row" at bounding box center [105, 99] width 8 height 8
checkbox input "false"
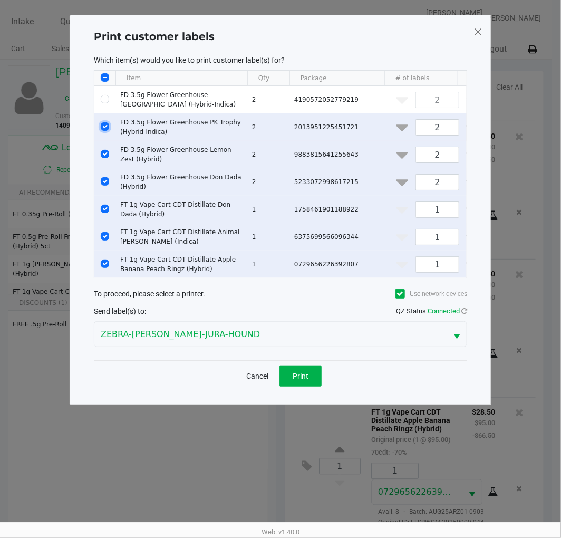
click at [106, 128] on input "Select Row" at bounding box center [105, 126] width 8 height 8
checkbox input "false"
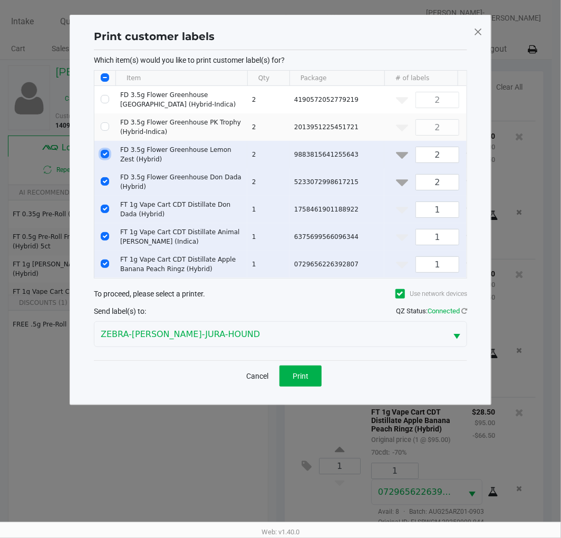
click at [105, 154] on input "Select Row" at bounding box center [105, 154] width 8 height 8
checkbox input "false"
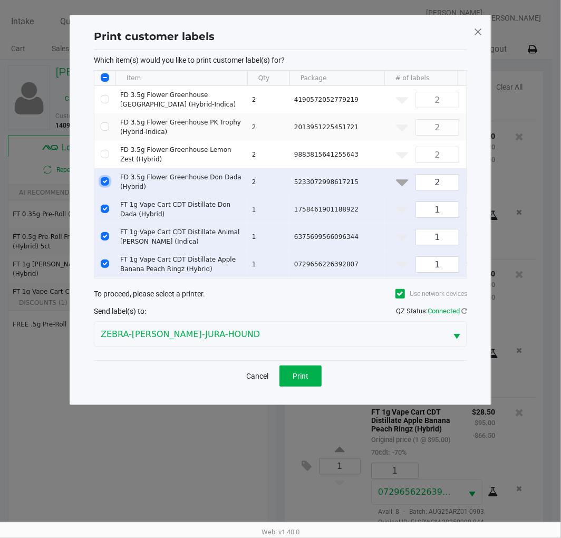
click at [108, 178] on input "Select Row" at bounding box center [105, 181] width 8 height 8
checkbox input "false"
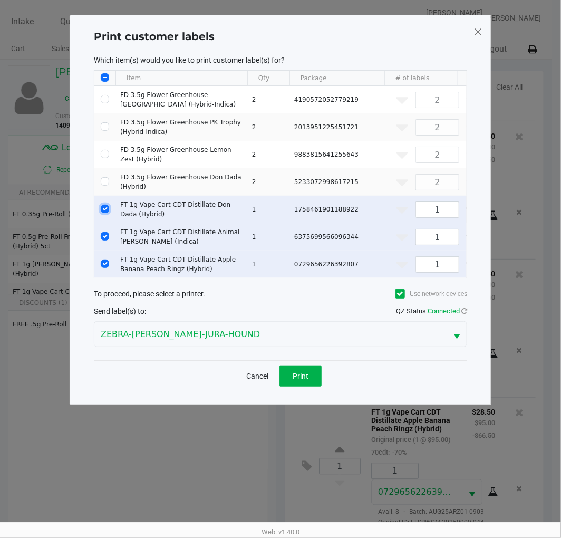
click at [104, 205] on input "Select Row" at bounding box center [105, 209] width 8 height 8
checkbox input "false"
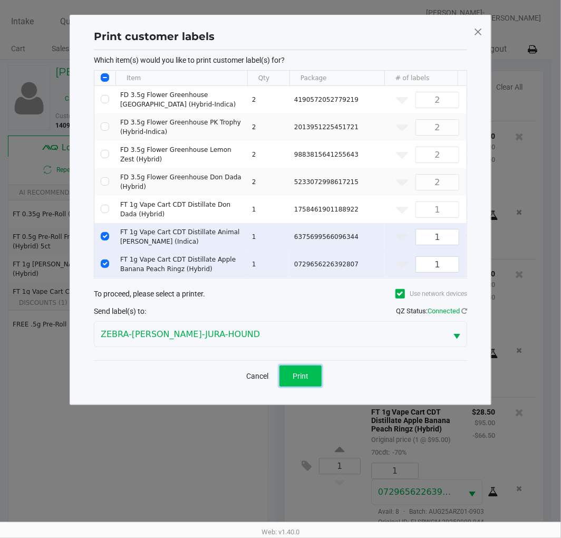
click at [306, 380] on span "Print" at bounding box center [301, 376] width 16 height 8
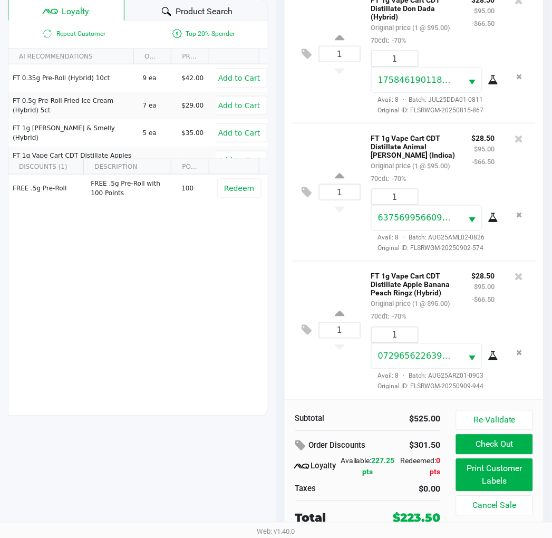
scroll to position [688, 0]
click at [486, 469] on button "Print Customer Labels" at bounding box center [494, 475] width 76 height 33
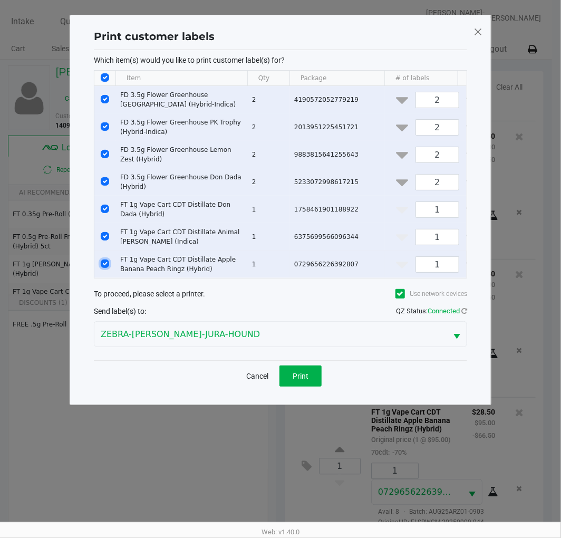
click at [108, 266] on input "Select Row" at bounding box center [105, 264] width 8 height 8
checkbox input "false"
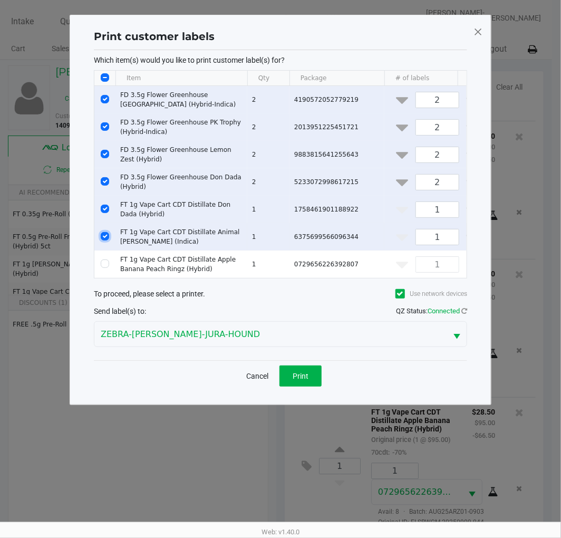
click at [104, 236] on input "Select Row" at bounding box center [105, 236] width 8 height 8
checkbox input "false"
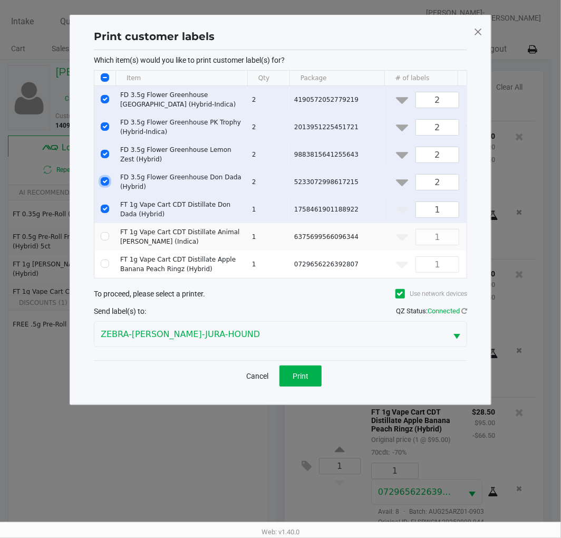
click at [106, 181] on input "Select Row" at bounding box center [105, 181] width 8 height 8
checkbox input "false"
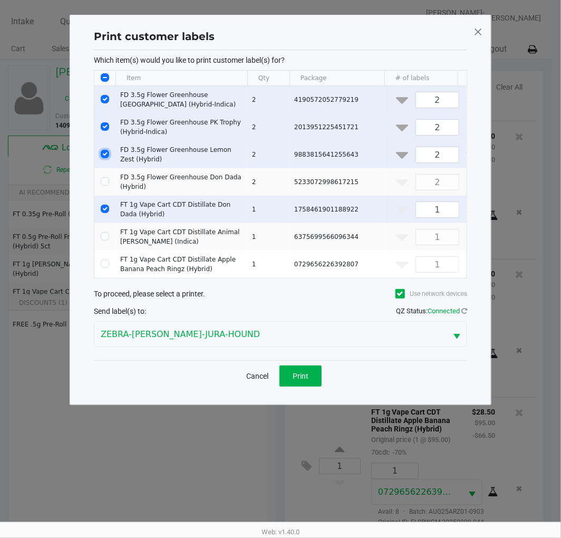
click at [107, 153] on input "Select Row" at bounding box center [105, 154] width 8 height 8
checkbox input "false"
click at [104, 127] on input "Select Row" at bounding box center [105, 126] width 8 height 8
checkbox input "false"
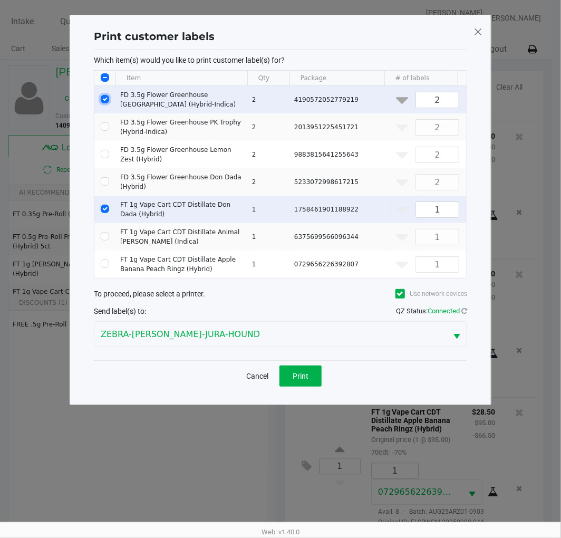
click at [106, 99] on input "Select Row" at bounding box center [105, 99] width 8 height 8
checkbox input "false"
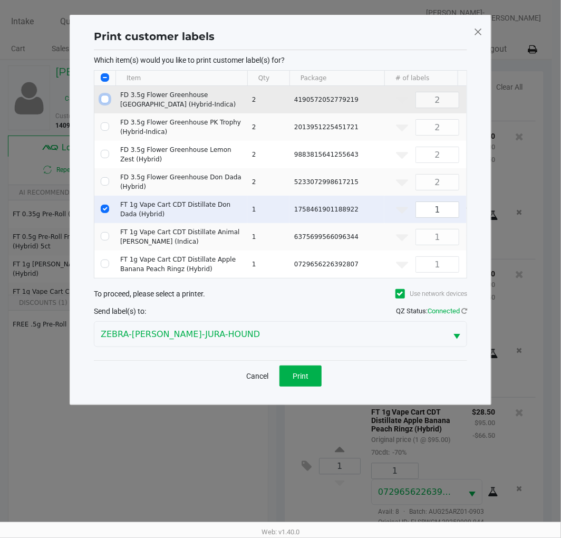
click at [309, 378] on button "Print" at bounding box center [301, 376] width 42 height 21
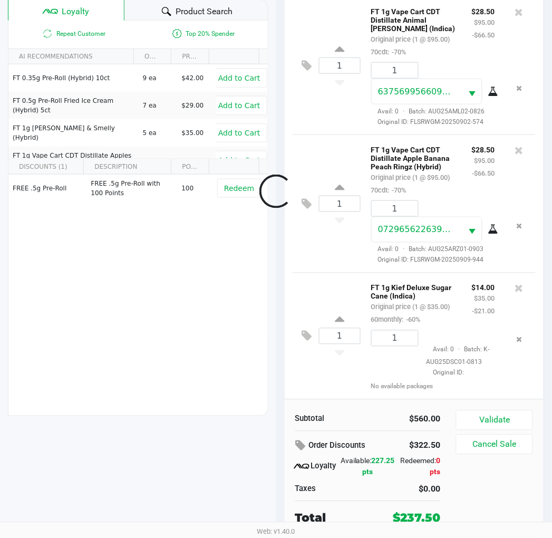
scroll to position [828, 0]
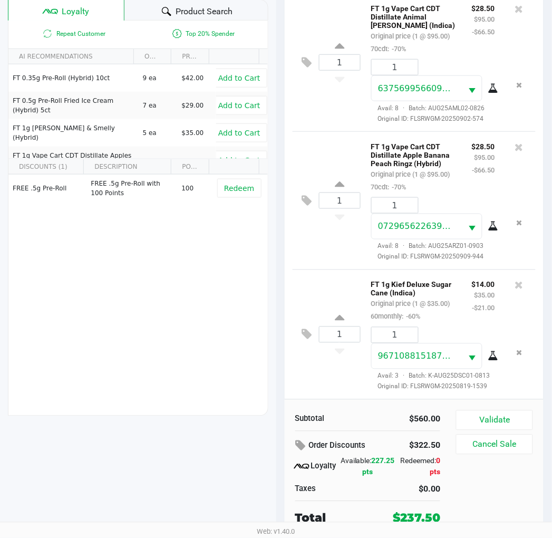
click at [516, 421] on button "Validate" at bounding box center [494, 420] width 76 height 20
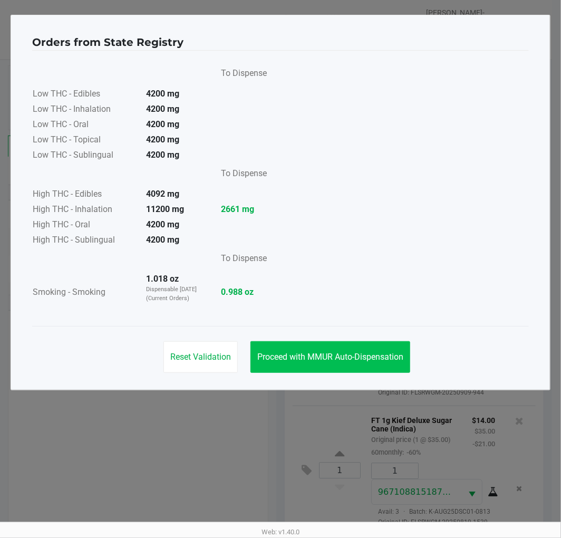
click at [300, 357] on span "Proceed with MMUR Auto-Dispensation" at bounding box center [330, 357] width 146 height 10
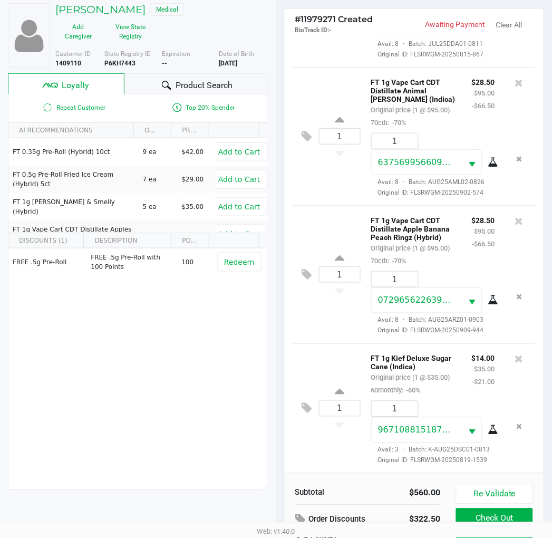
scroll to position [136, 0]
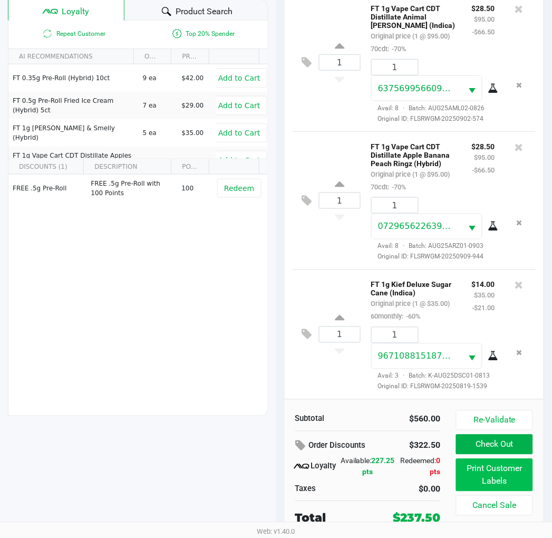
click at [488, 480] on button "Print Customer Labels" at bounding box center [494, 475] width 76 height 33
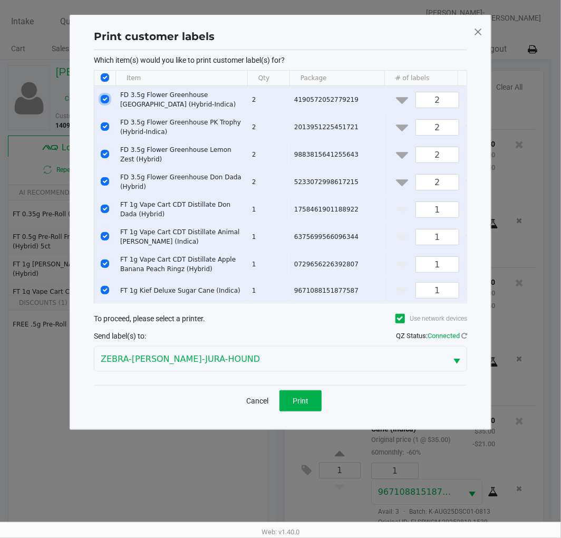
click at [106, 99] on input "Select Row" at bounding box center [105, 99] width 8 height 8
checkbox input "false"
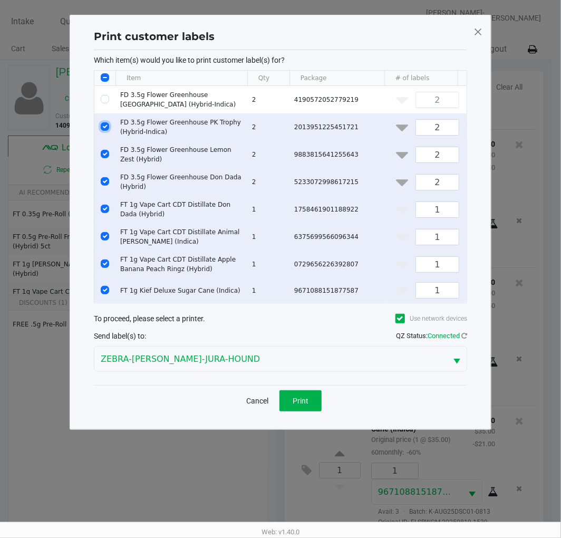
click at [109, 129] on input "Select Row" at bounding box center [105, 126] width 8 height 8
checkbox input "false"
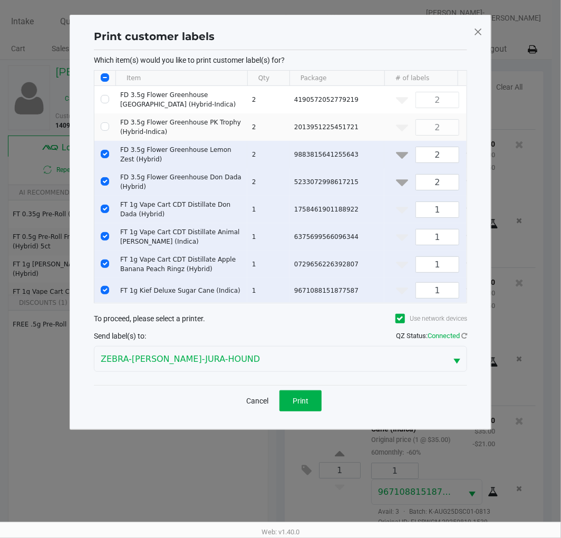
click at [105, 157] on input "Select Row" at bounding box center [105, 154] width 8 height 8
checkbox input "false"
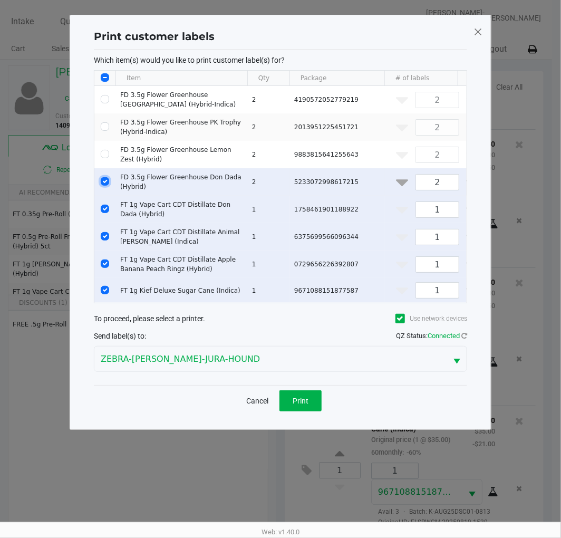
click at [105, 181] on input "Select Row" at bounding box center [105, 181] width 8 height 8
checkbox input "false"
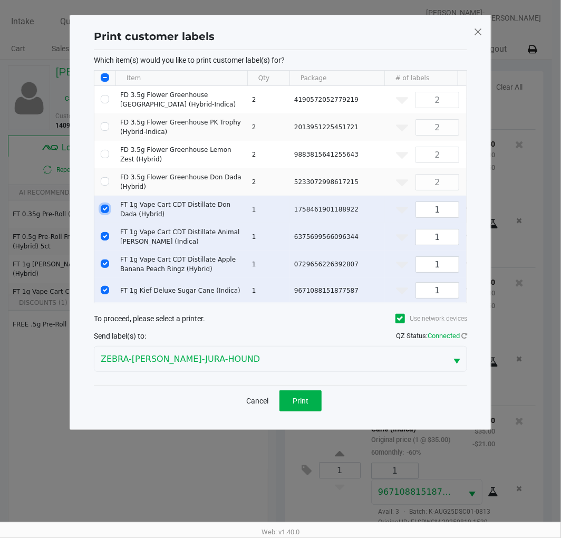
click at [107, 208] on input "Select Row" at bounding box center [105, 209] width 8 height 8
checkbox input "false"
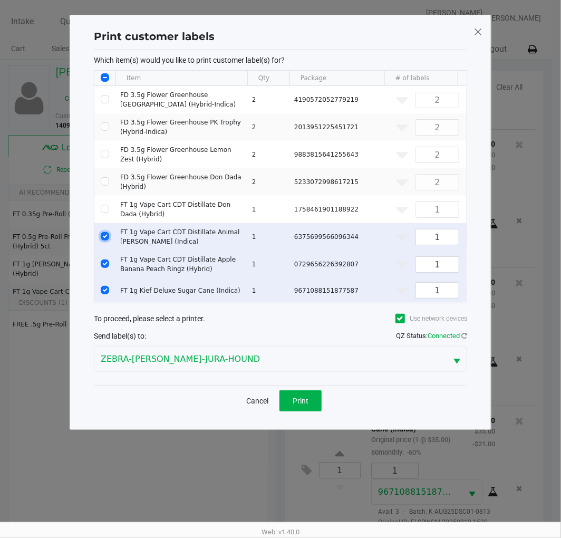
click at [106, 236] on input "Select Row" at bounding box center [105, 236] width 8 height 8
checkbox input "false"
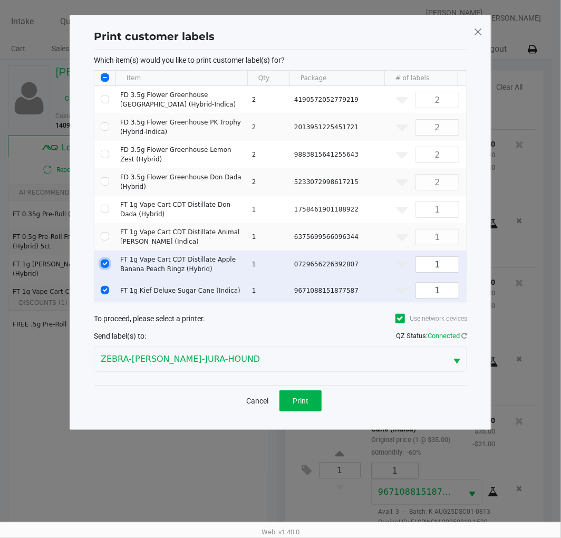
click at [107, 265] on input "Select Row" at bounding box center [105, 264] width 8 height 8
checkbox input "false"
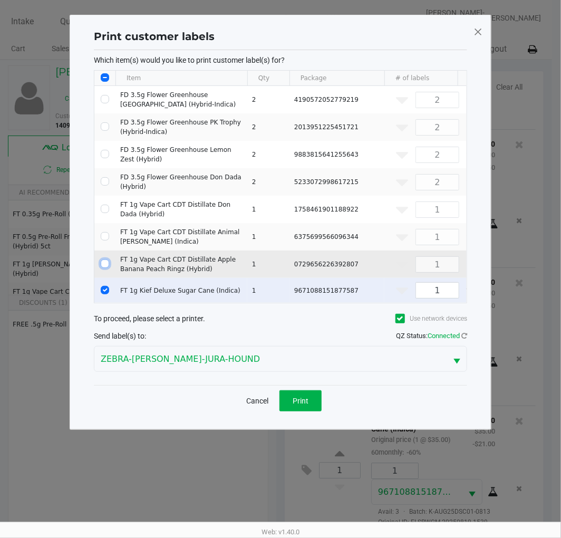
click at [312, 411] on button "Print" at bounding box center [301, 400] width 42 height 21
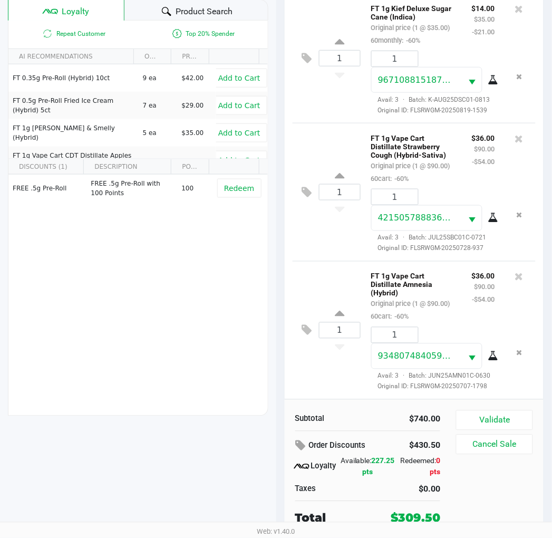
scroll to position [1170, 0]
click at [518, 417] on button "Validate" at bounding box center [494, 420] width 76 height 20
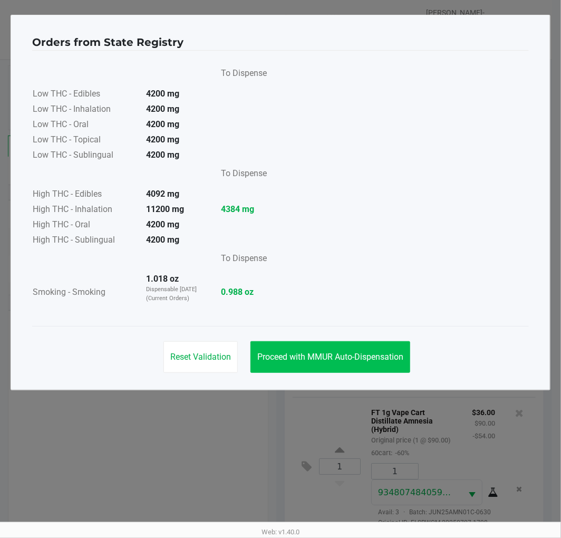
click at [313, 354] on span "Proceed with MMUR Auto-Dispensation" at bounding box center [330, 357] width 146 height 10
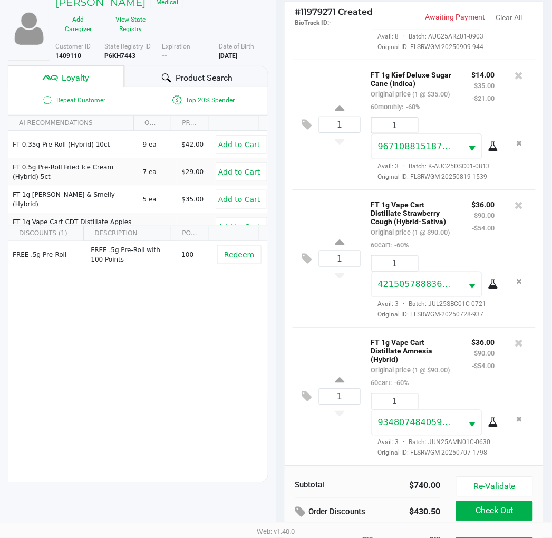
scroll to position [136, 0]
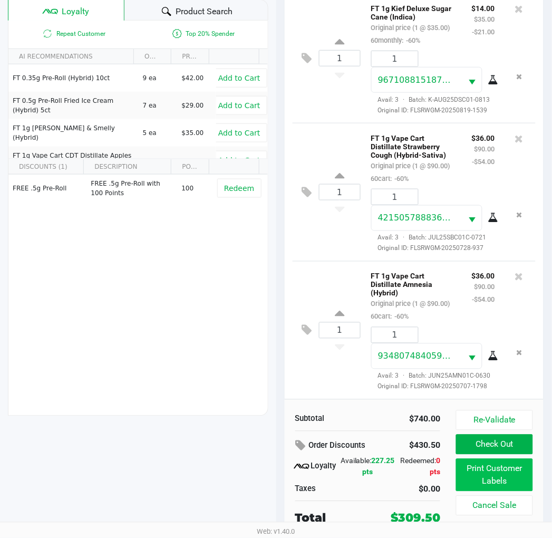
click at [486, 473] on button "Print Customer Labels" at bounding box center [494, 475] width 76 height 33
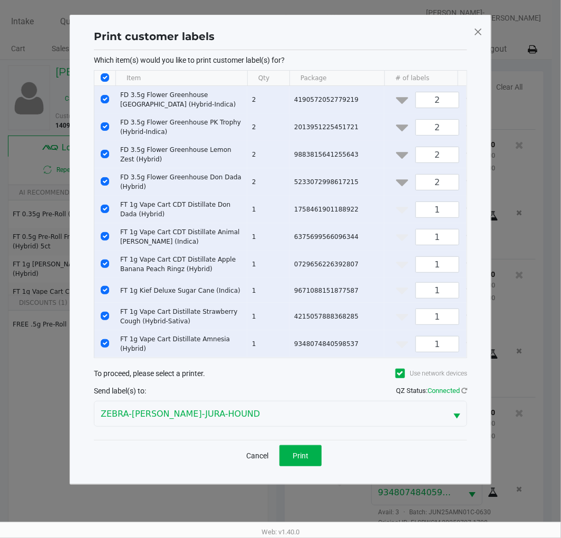
click at [103, 80] on input "Select All Rows" at bounding box center [105, 77] width 8 height 8
checkbox input "false"
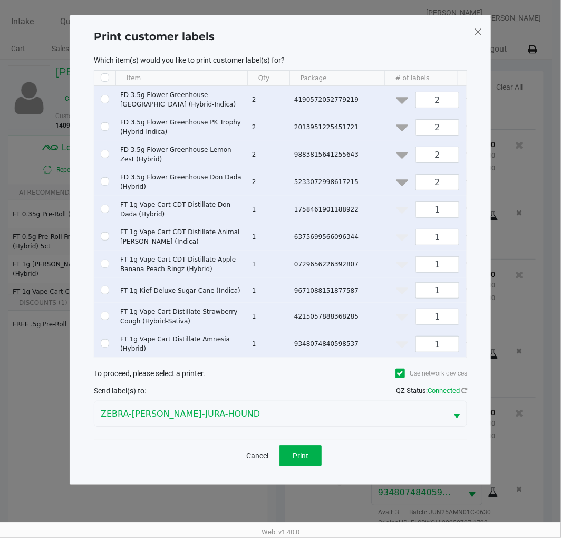
checkbox input "false"
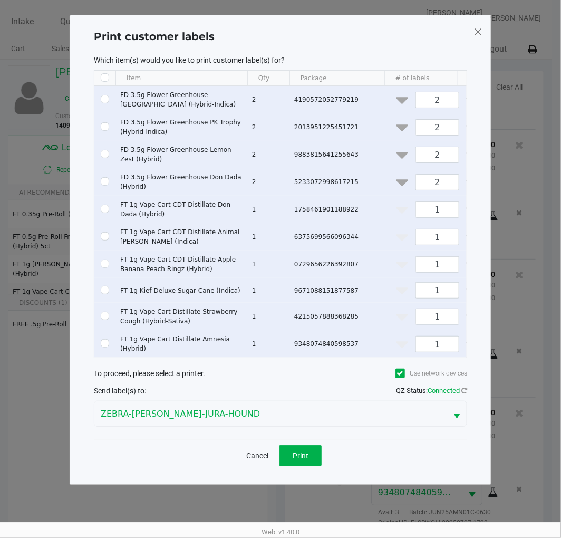
checkbox input "false"
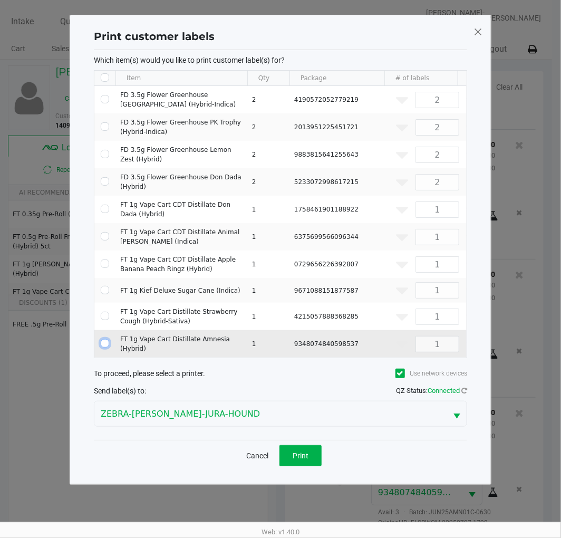
click at [108, 344] on input "Select Row" at bounding box center [105, 343] width 8 height 8
checkbox input "true"
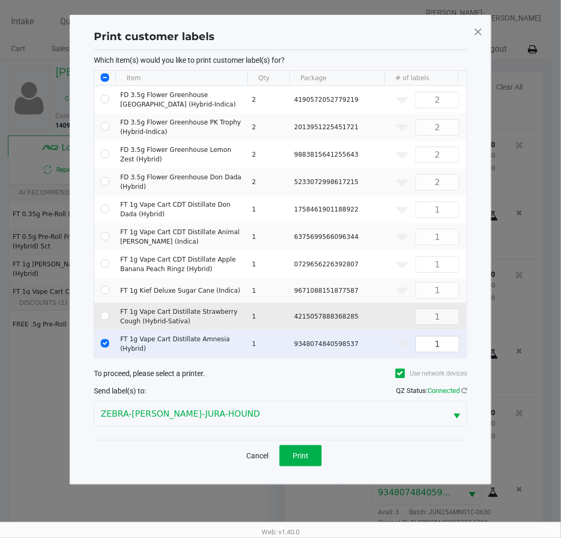
click at [101, 319] on td "Data table" at bounding box center [104, 316] width 21 height 27
click at [103, 318] on input "Select Row" at bounding box center [105, 316] width 8 height 8
checkbox input "true"
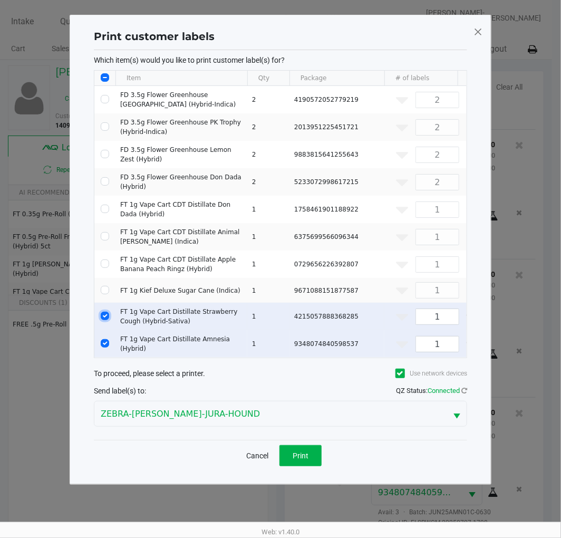
click at [307, 460] on span "Print" at bounding box center [301, 456] width 16 height 8
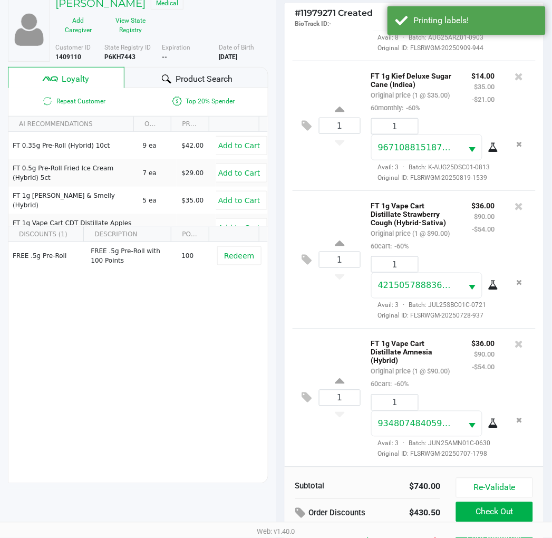
scroll to position [136, 0]
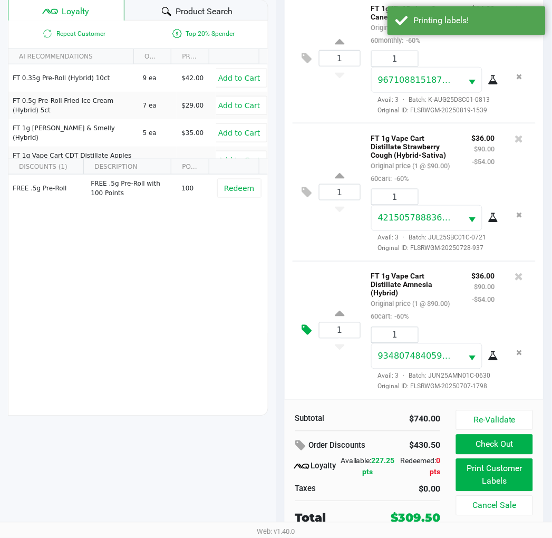
click at [305, 324] on icon at bounding box center [307, 330] width 10 height 12
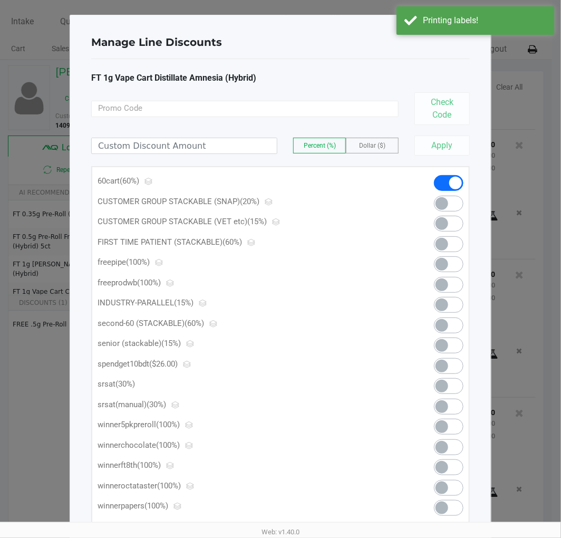
scroll to position [29, 0]
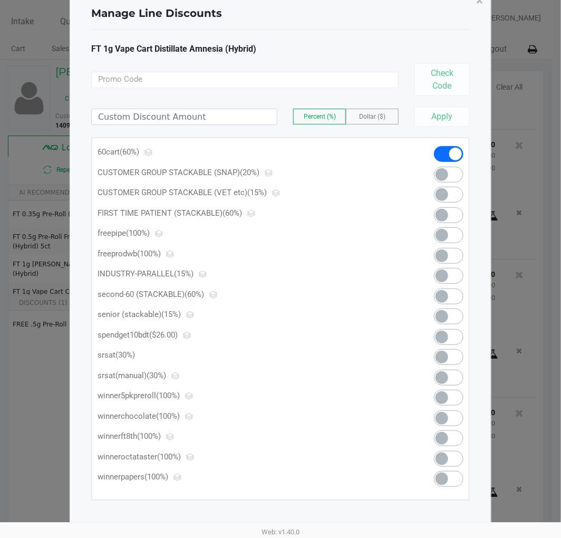
click at [441, 335] on span at bounding box center [442, 337] width 13 height 13
click at [482, 11] on button "×" at bounding box center [480, 1] width 24 height 30
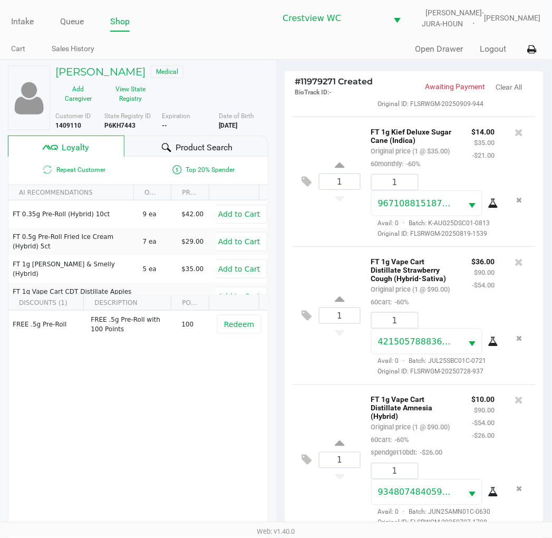
click at [304, 310] on icon at bounding box center [307, 316] width 10 height 12
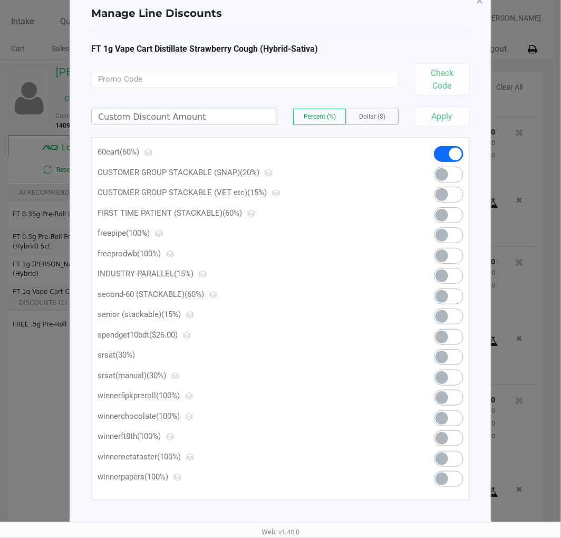
click at [455, 339] on span at bounding box center [449, 337] width 30 height 16
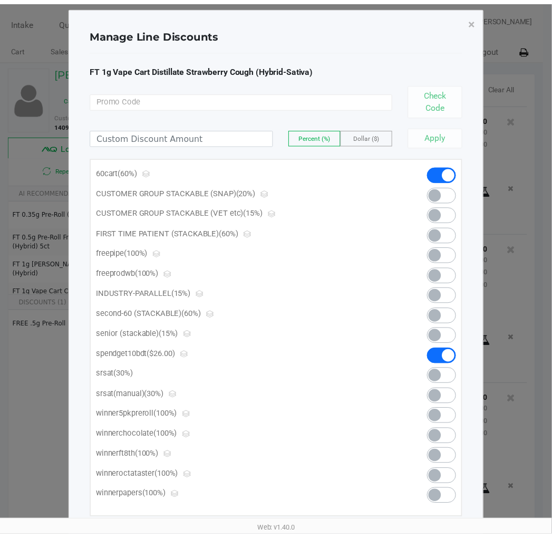
scroll to position [6, 0]
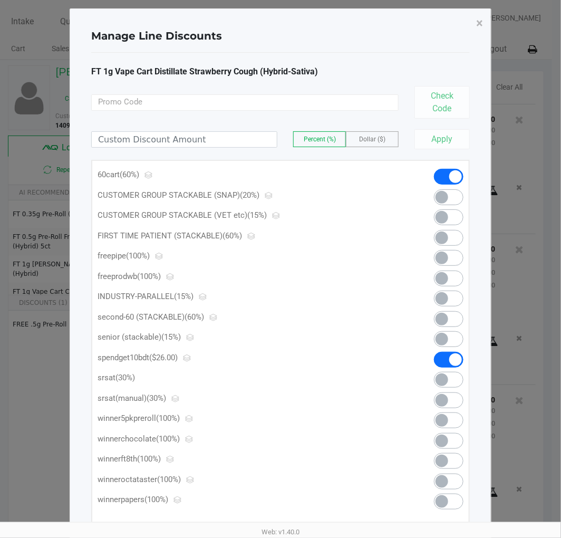
click at [484, 17] on button "×" at bounding box center [480, 23] width 24 height 30
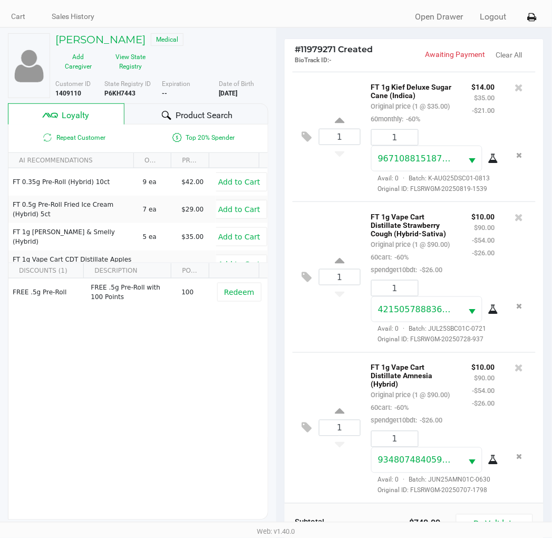
scroll to position [136, 0]
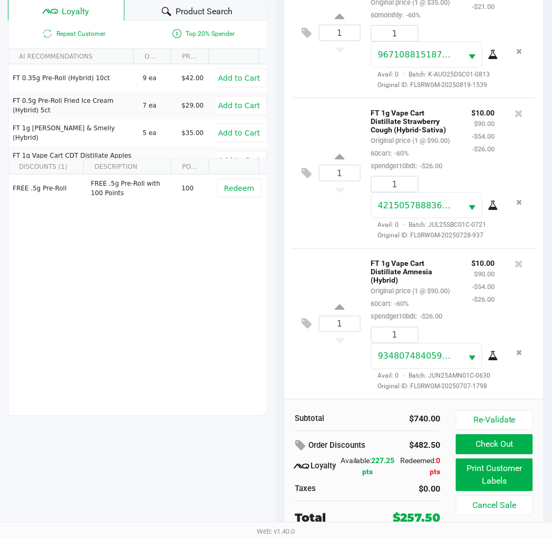
click at [510, 448] on button "Check Out" at bounding box center [494, 445] width 76 height 20
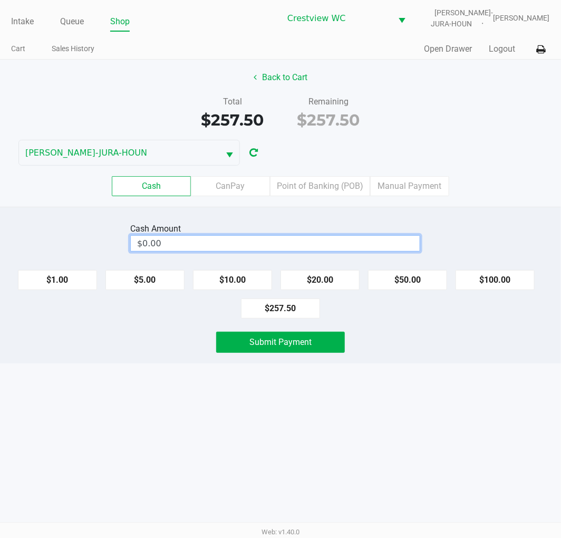
click at [227, 241] on input "$0.00" at bounding box center [275, 243] width 289 height 15
click at [243, 348] on button "Submit Payment" at bounding box center [280, 342] width 129 height 21
type input "$260.00"
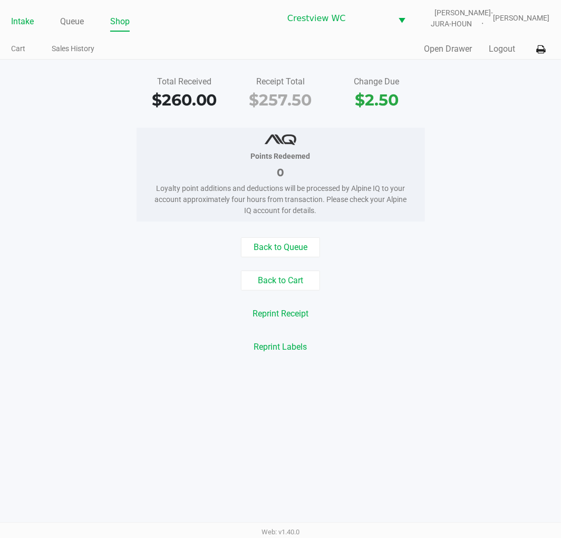
click at [22, 23] on link "Intake" at bounding box center [22, 21] width 23 height 15
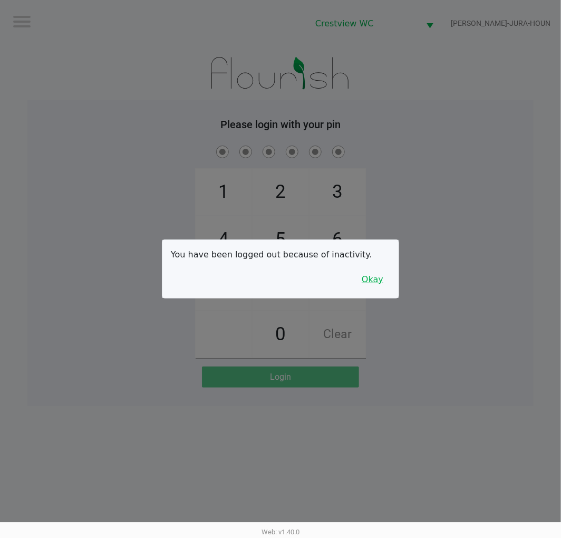
click at [380, 287] on button "Okay" at bounding box center [372, 280] width 35 height 20
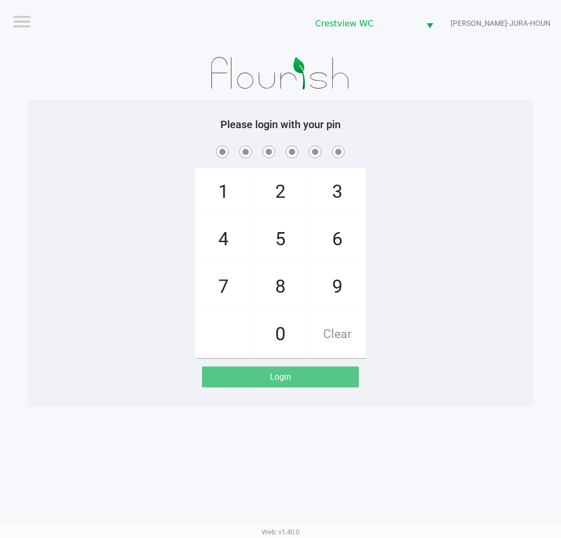
click at [343, 287] on span "9" at bounding box center [338, 287] width 56 height 46
checkbox input "true"
click at [293, 197] on span "2" at bounding box center [281, 192] width 56 height 46
checkbox input "true"
click at [290, 190] on span "2" at bounding box center [281, 192] width 56 height 46
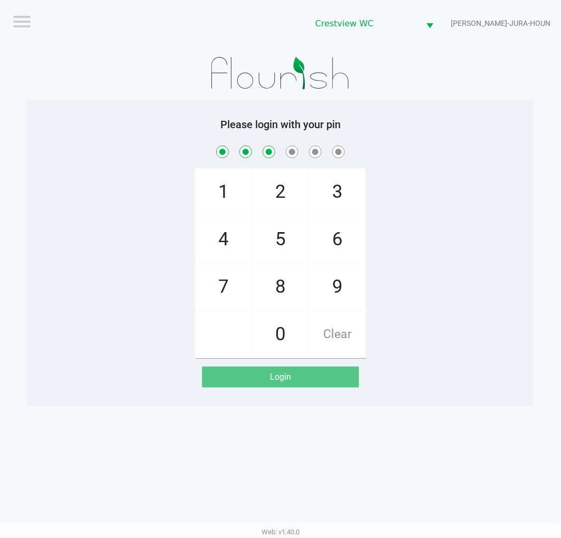
checkbox input "true"
click at [293, 290] on span "8" at bounding box center [281, 287] width 56 height 46
checkbox input "true"
click at [282, 198] on span "2" at bounding box center [281, 192] width 56 height 46
checkbox input "true"
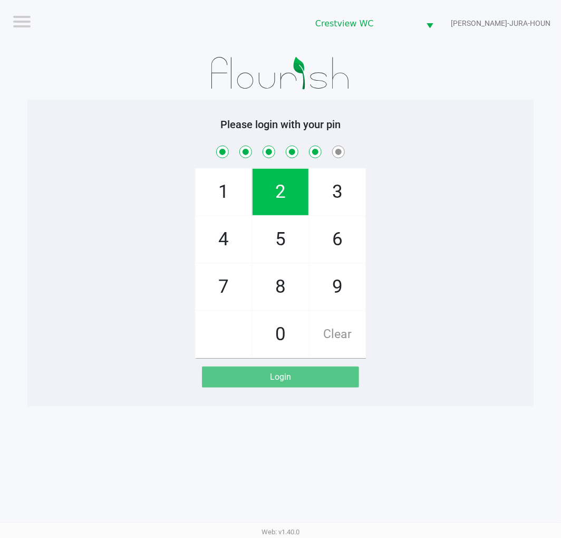
click at [220, 185] on span "1" at bounding box center [224, 192] width 56 height 46
checkbox input "true"
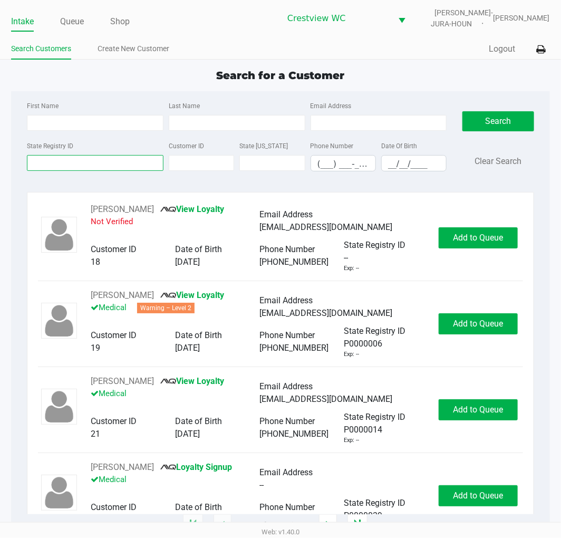
click at [86, 164] on input "State Registry ID" at bounding box center [95, 163] width 137 height 16
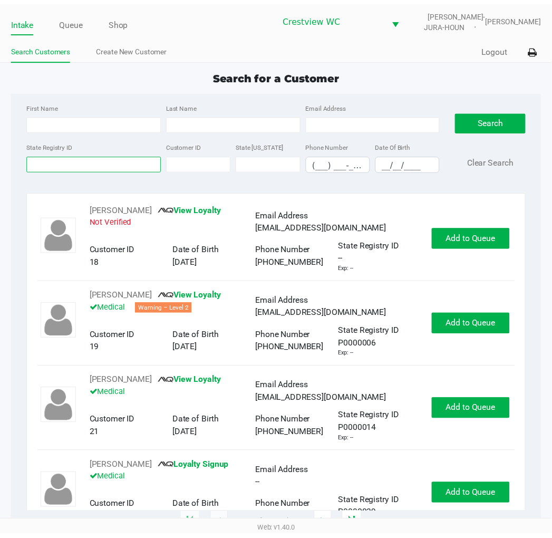
scroll to position [49, 0]
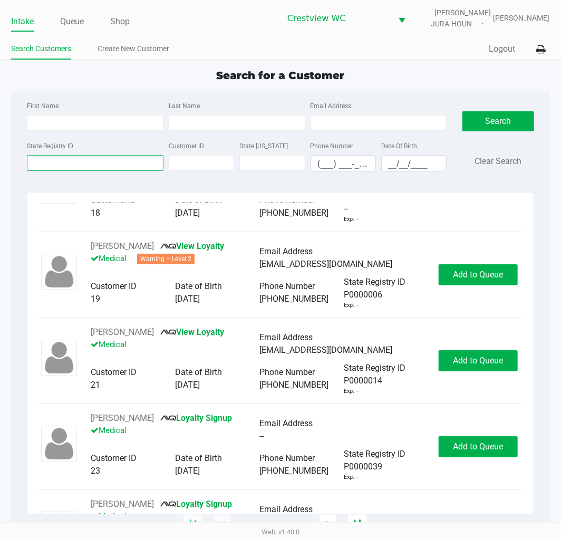
click at [57, 164] on input "State Registry ID" at bounding box center [95, 163] width 137 height 16
click at [77, 124] on input "First Name" at bounding box center [95, 123] width 137 height 16
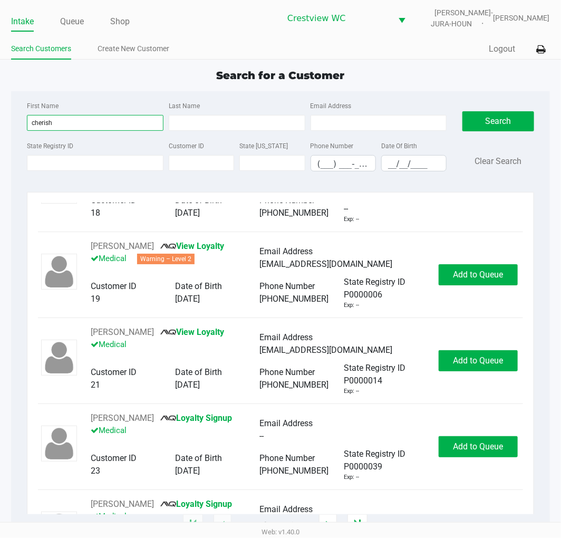
type input "cherish"
click at [220, 125] on input "Last Name" at bounding box center [237, 123] width 137 height 16
type input "benson"
click at [396, 162] on input "__/__/____" at bounding box center [414, 164] width 64 height 16
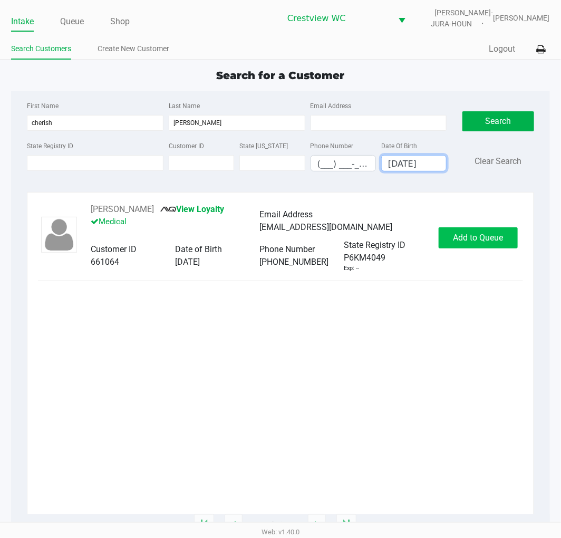
type input "09/19/1977"
click at [484, 229] on button "Add to Queue" at bounding box center [478, 237] width 79 height 21
click at [484, 229] on div "Add to Queue" at bounding box center [478, 237] width 79 height 21
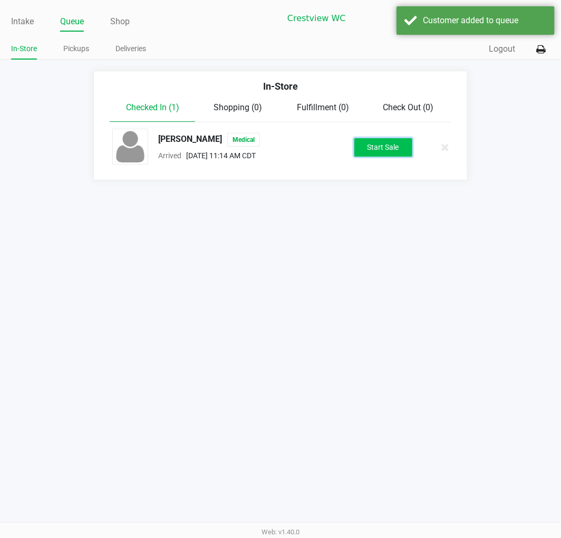
click at [389, 149] on button "Start Sale" at bounding box center [383, 147] width 58 height 18
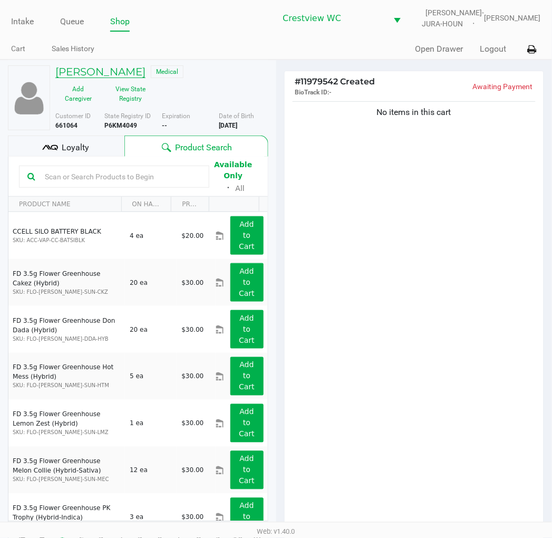
click at [133, 69] on h5 "CHERISH BENSON" at bounding box center [100, 71] width 90 height 13
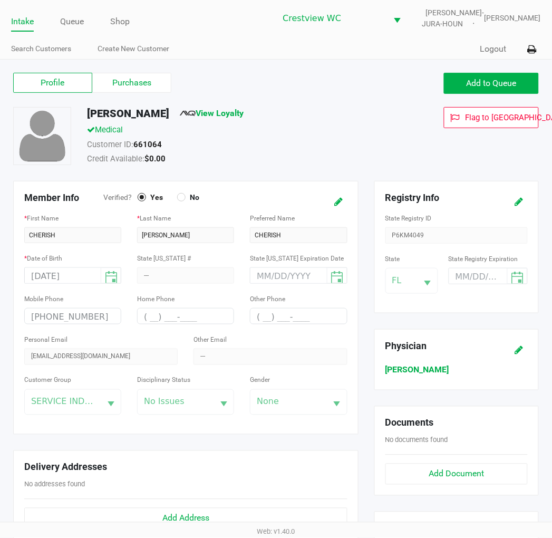
click at [122, 76] on label "Purchases" at bounding box center [131, 83] width 79 height 20
click at [0, 0] on 1 "Purchases" at bounding box center [0, 0] width 0 height 0
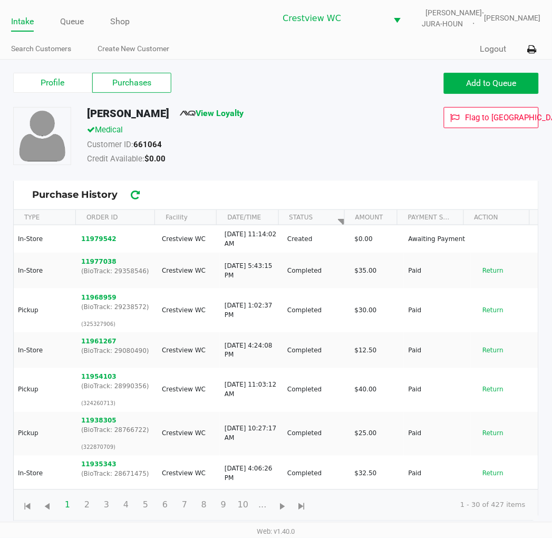
click at [72, 76] on label "Profile" at bounding box center [52, 83] width 79 height 20
click at [0, 0] on 0 "Profile" at bounding box center [0, 0] width 0 height 0
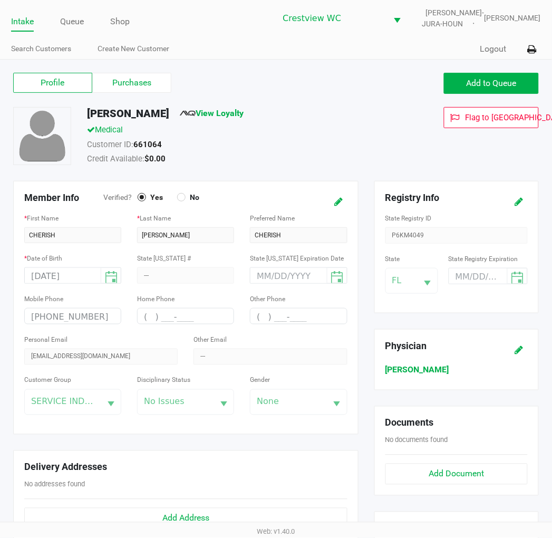
click at [150, 87] on label "Purchases" at bounding box center [131, 83] width 79 height 20
click at [0, 0] on 1 "Purchases" at bounding box center [0, 0] width 0 height 0
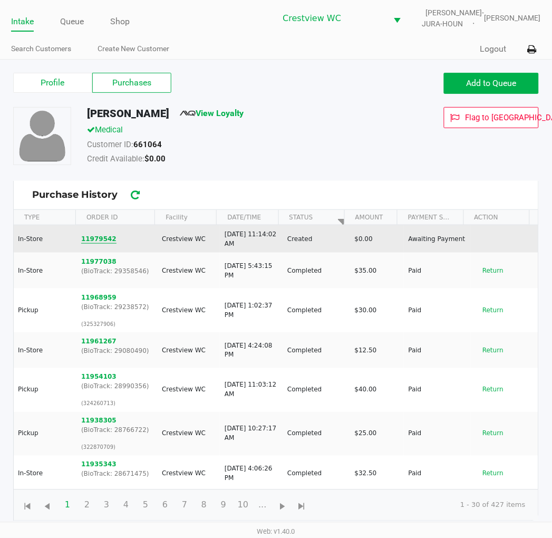
click at [104, 235] on button "11979542" at bounding box center [98, 238] width 35 height 9
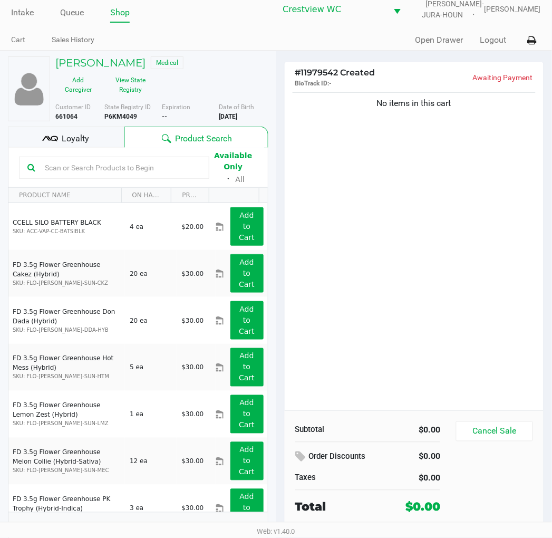
scroll to position [20, 0]
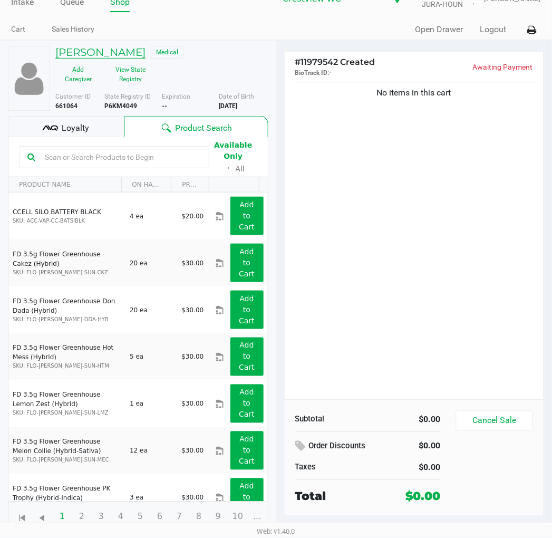
click at [135, 51] on h5 "CHERISH BENSON" at bounding box center [100, 52] width 90 height 13
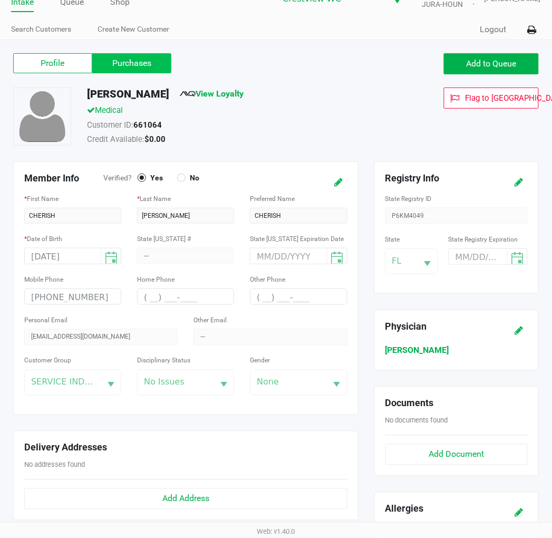
click at [147, 56] on label "Purchases" at bounding box center [131, 63] width 79 height 20
click at [0, 0] on 1 "Purchases" at bounding box center [0, 0] width 0 height 0
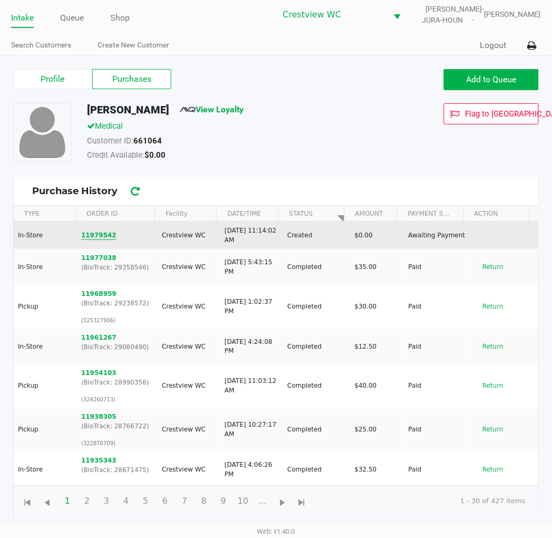
click at [100, 237] on button "11979542" at bounding box center [98, 235] width 35 height 9
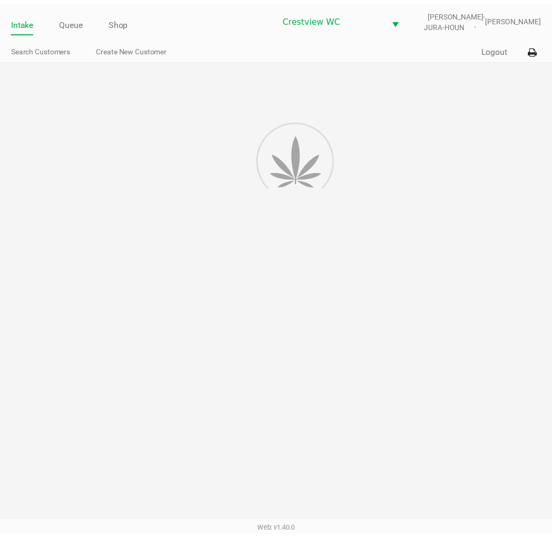
scroll to position [1, 0]
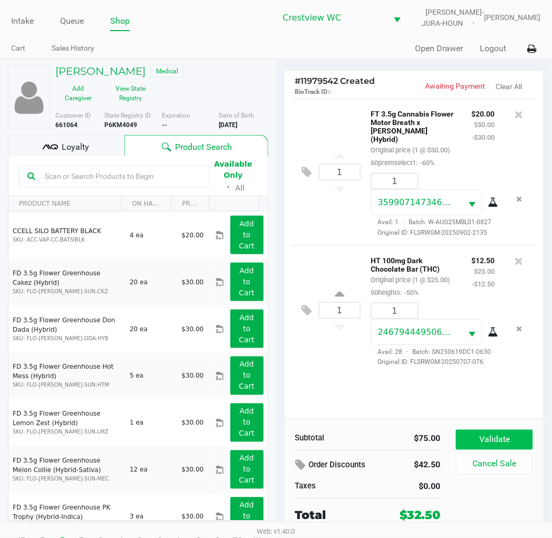
click at [512, 434] on button "Validate" at bounding box center [494, 440] width 76 height 20
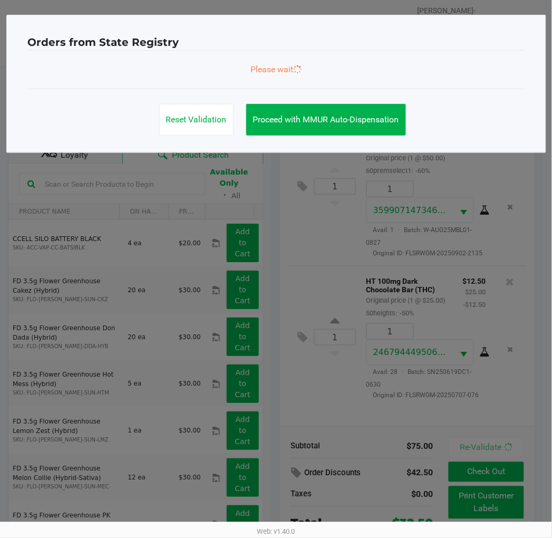
scroll to position [0, 0]
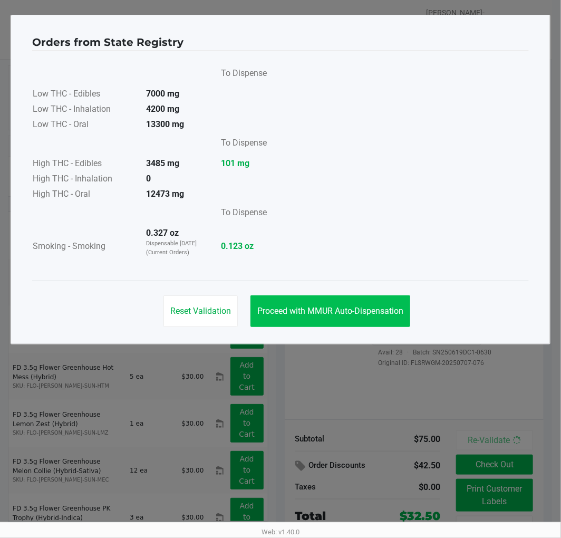
click at [381, 306] on span "Proceed with MMUR Auto-Dispensation" at bounding box center [330, 311] width 146 height 10
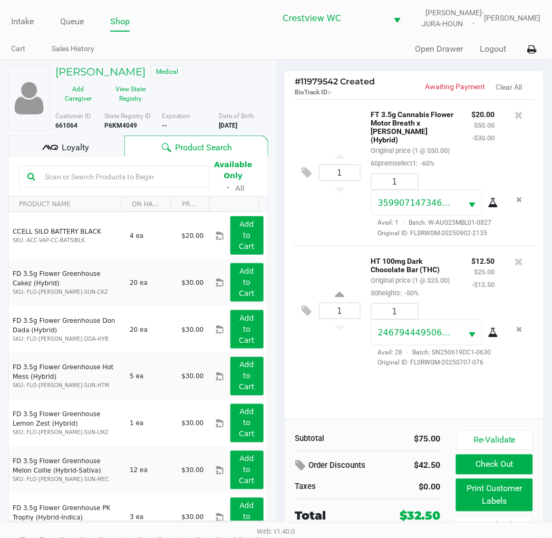
click at [483, 491] on button "Print Customer Labels" at bounding box center [494, 495] width 76 height 33
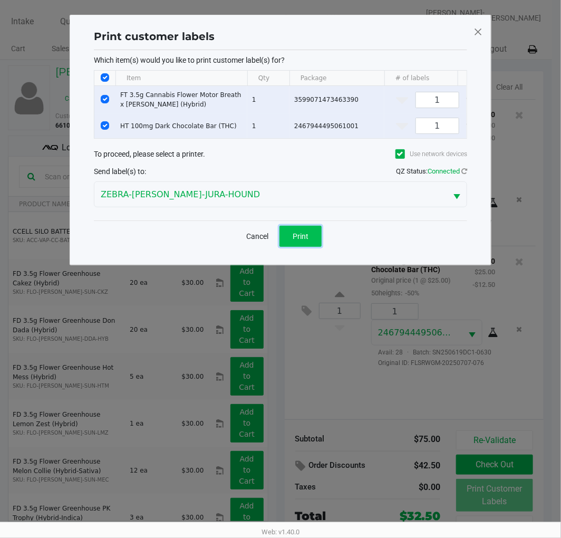
click at [320, 247] on button "Print" at bounding box center [301, 236] width 42 height 21
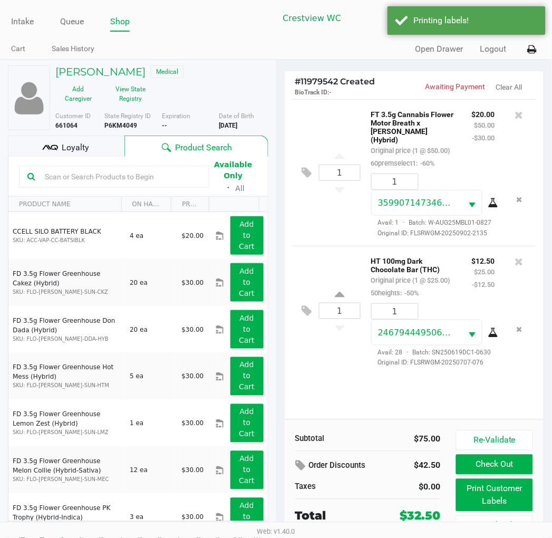
click at [81, 148] on span "Loyalty" at bounding box center [75, 147] width 27 height 13
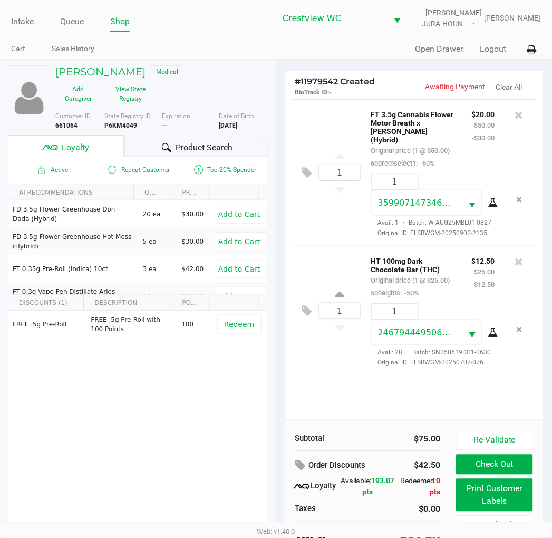
scroll to position [20, 0]
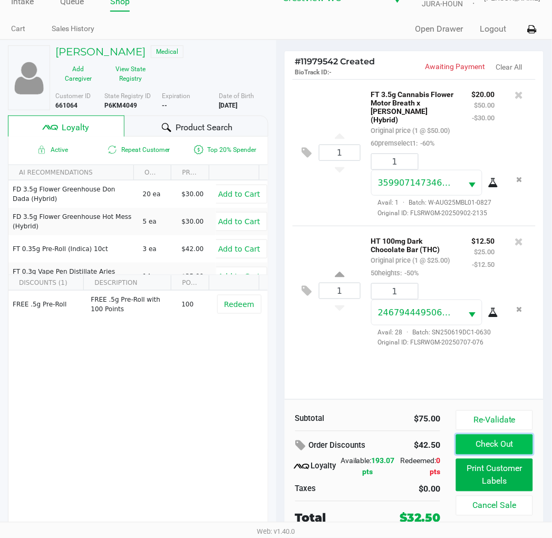
click at [484, 446] on button "Check Out" at bounding box center [494, 445] width 76 height 20
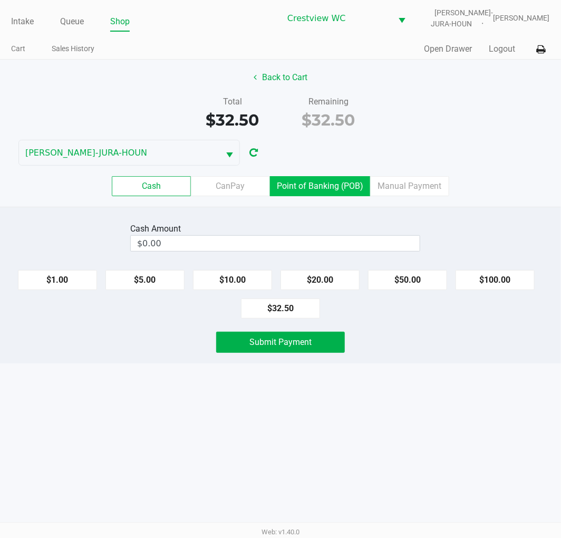
click at [321, 185] on label "Point of Banking (POB)" at bounding box center [320, 186] width 100 height 20
click at [0, 0] on 7 "Point of Banking (POB)" at bounding box center [0, 0] width 0 height 0
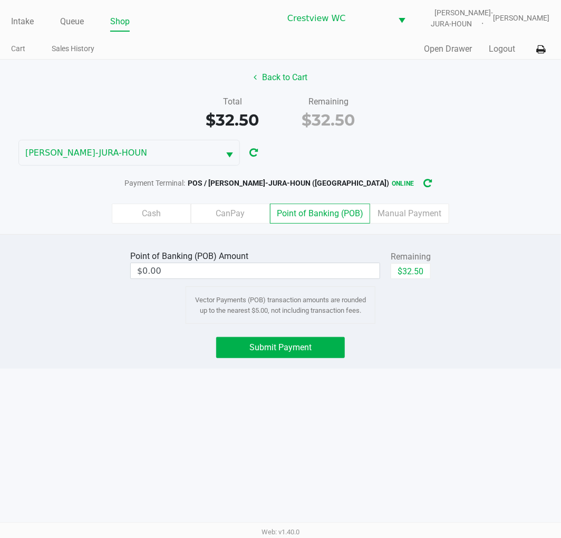
click at [339, 267] on input "$0.00" at bounding box center [255, 270] width 249 height 15
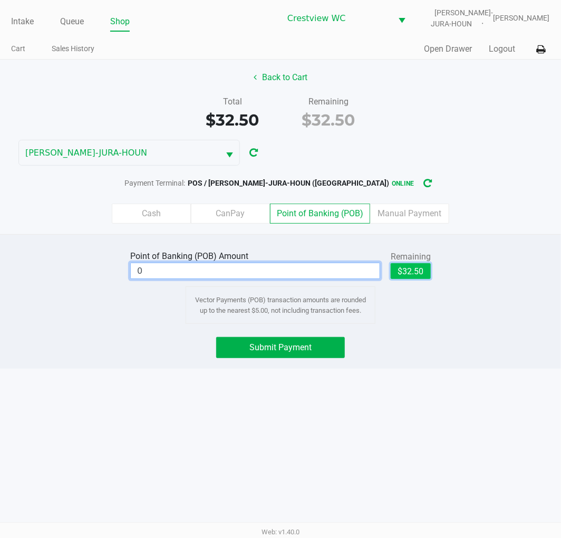
click at [412, 272] on button "$32.50" at bounding box center [411, 271] width 40 height 16
type input "$32.50"
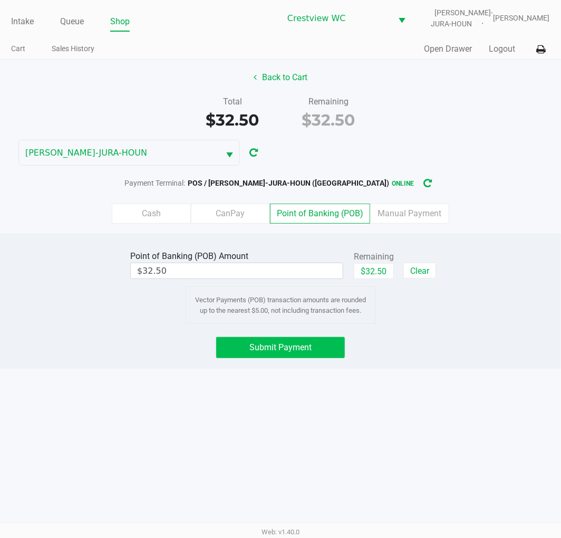
click at [310, 355] on button "Submit Payment" at bounding box center [280, 347] width 129 height 21
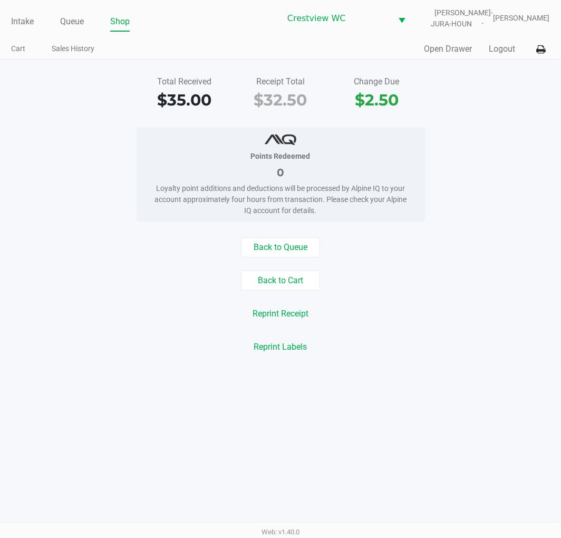
click at [17, 23] on link "Intake" at bounding box center [22, 21] width 23 height 15
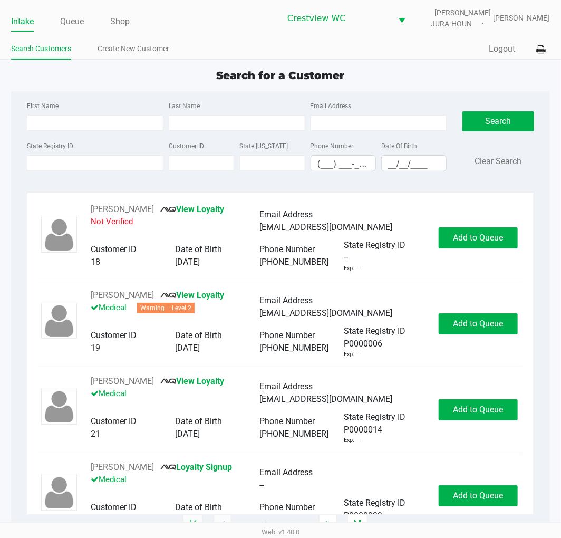
click at [65, 148] on label "State Registry ID" at bounding box center [50, 145] width 46 height 9
click at [65, 155] on input "State Registry ID" at bounding box center [95, 163] width 137 height 16
click at [69, 164] on input "State Registry ID" at bounding box center [95, 163] width 137 height 16
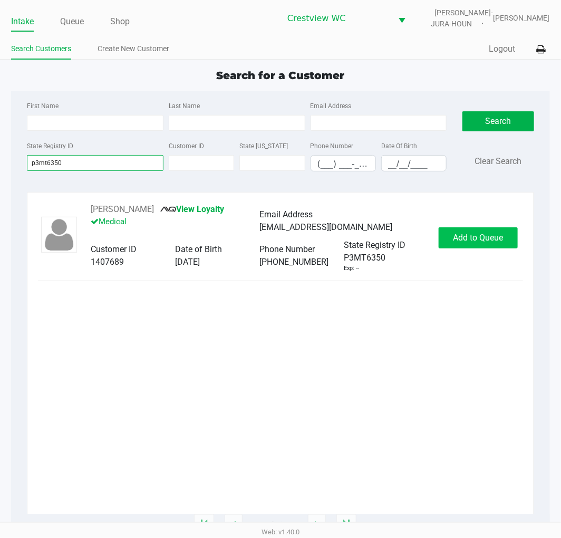
type input "p3mt6350"
click at [479, 227] on button "Add to Queue" at bounding box center [478, 237] width 79 height 21
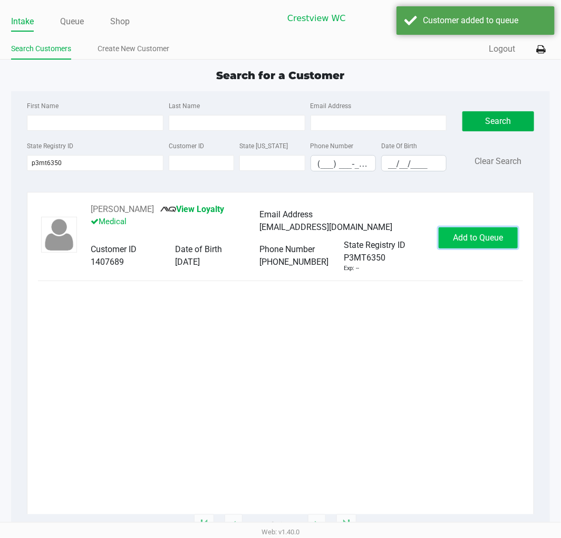
click at [483, 237] on span "Add to Queue" at bounding box center [478, 238] width 50 height 10
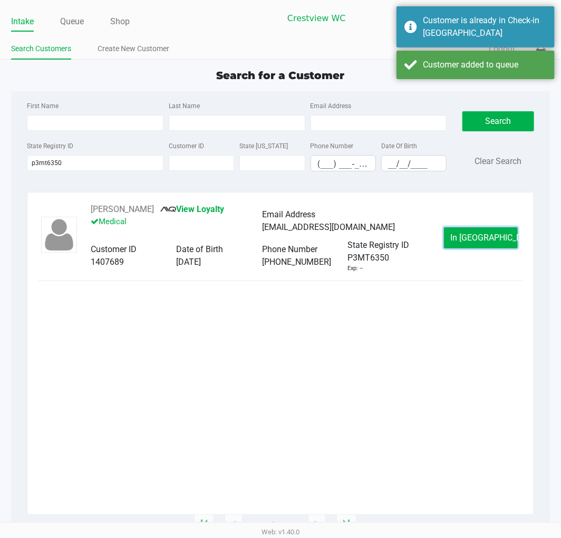
click at [485, 237] on span "In Queue" at bounding box center [495, 238] width 89 height 10
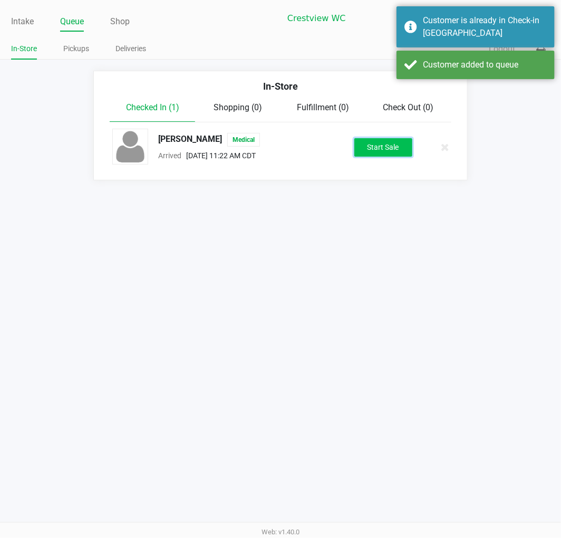
click at [380, 146] on button "Start Sale" at bounding box center [383, 147] width 58 height 18
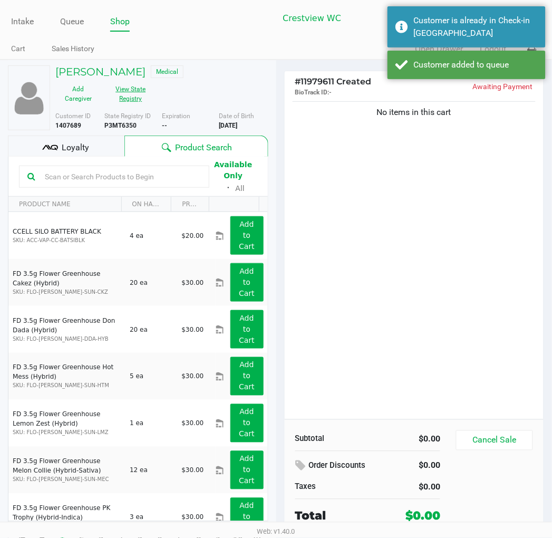
click at [133, 97] on button "View State Registry" at bounding box center [127, 94] width 53 height 26
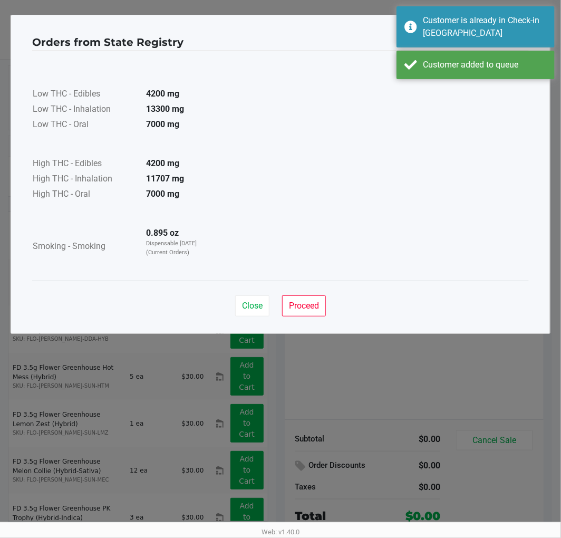
click at [297, 409] on ngb-modal-window "Orders from State Registry × Low THC - Edibles 4200 mg Low THC - Inhalation 133…" at bounding box center [280, 269] width 561 height 538
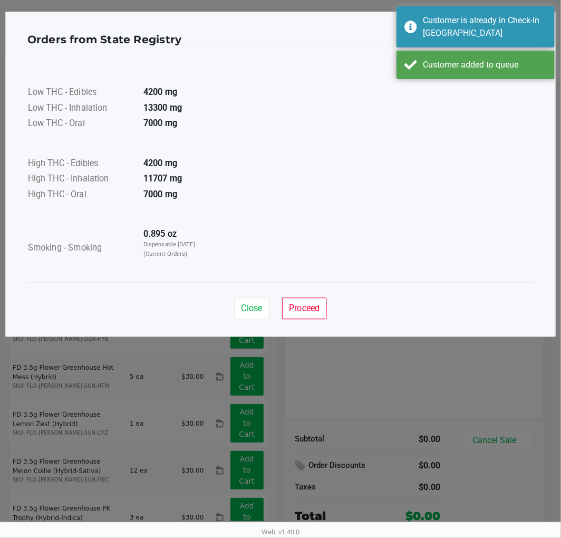
click at [293, 380] on ngb-modal-window "Orders from State Registry × Low THC - Edibles 4200 mg Low THC - Inhalation 133…" at bounding box center [280, 269] width 561 height 538
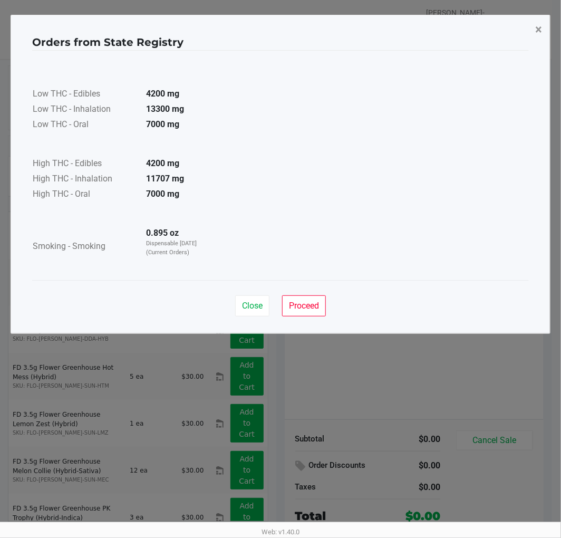
click at [538, 32] on span "×" at bounding box center [538, 29] width 7 height 15
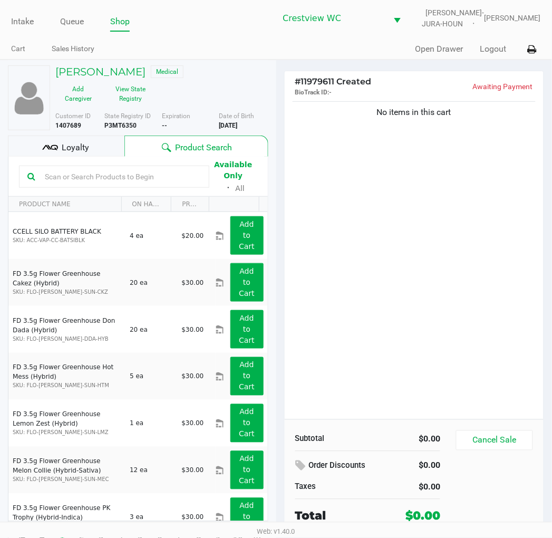
drag, startPoint x: 479, startPoint y: 138, endPoint x: 429, endPoint y: 145, distance: 50.1
click at [49, 149] on icon at bounding box center [45, 147] width 7 height 5
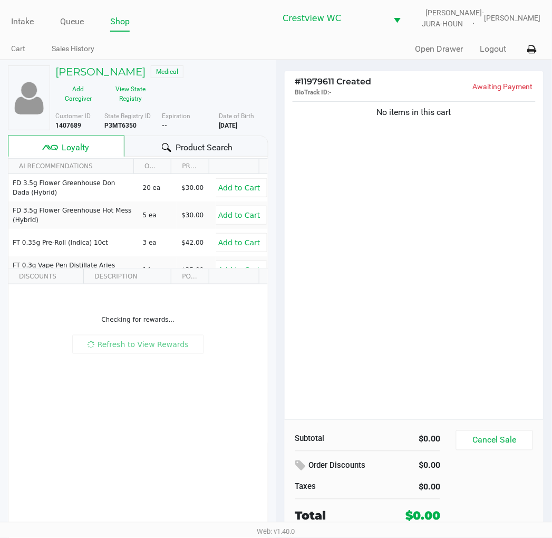
click at [418, 167] on div "No items in this cart" at bounding box center [415, 259] width 260 height 320
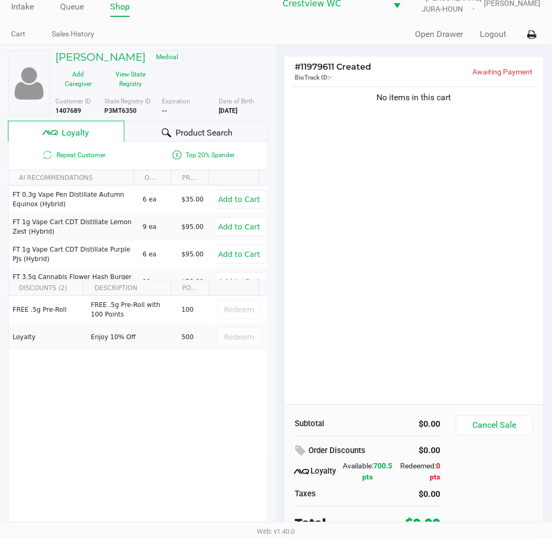
scroll to position [20, 0]
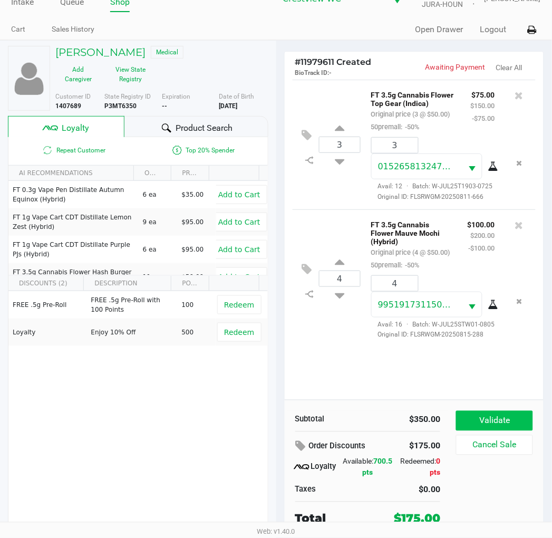
click at [506, 415] on button "Validate" at bounding box center [494, 421] width 76 height 20
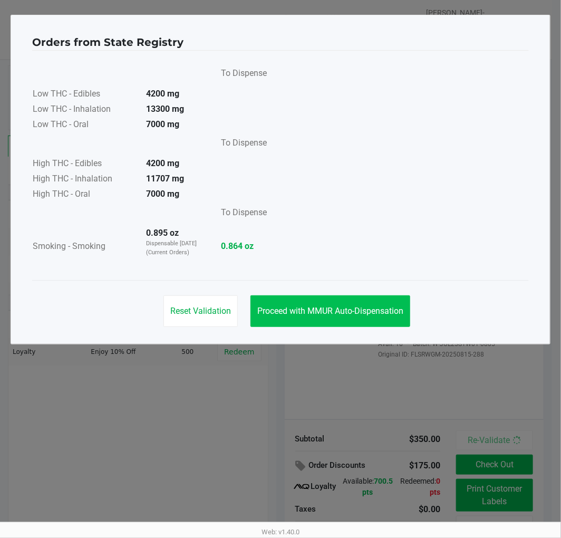
click at [370, 303] on button "Proceed with MMUR Auto-Dispensation" at bounding box center [331, 311] width 160 height 32
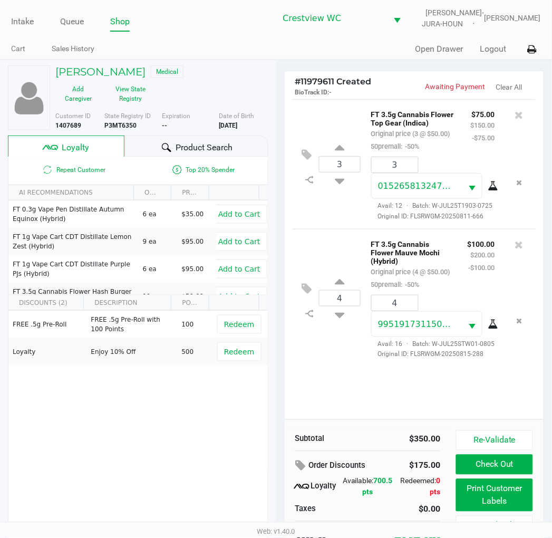
click at [486, 494] on button "Print Customer Labels" at bounding box center [494, 495] width 76 height 33
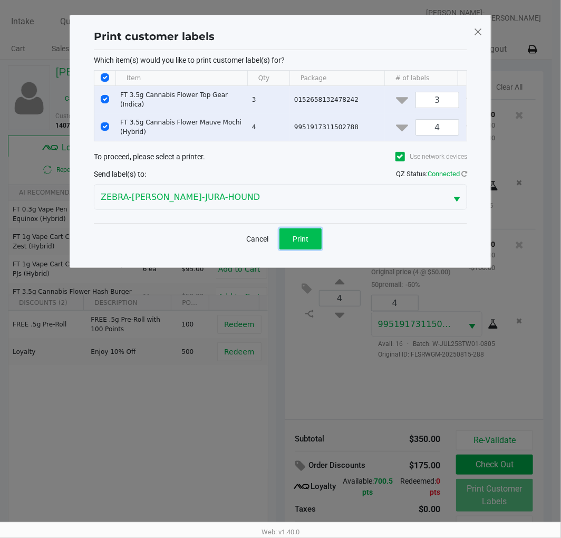
click at [310, 249] on button "Print" at bounding box center [301, 238] width 42 height 21
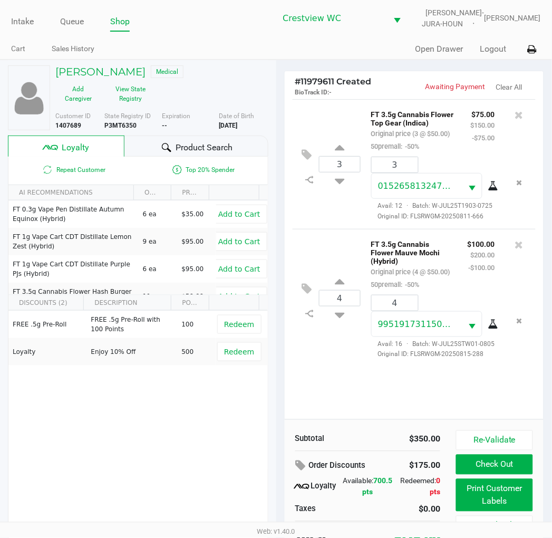
scroll to position [20, 0]
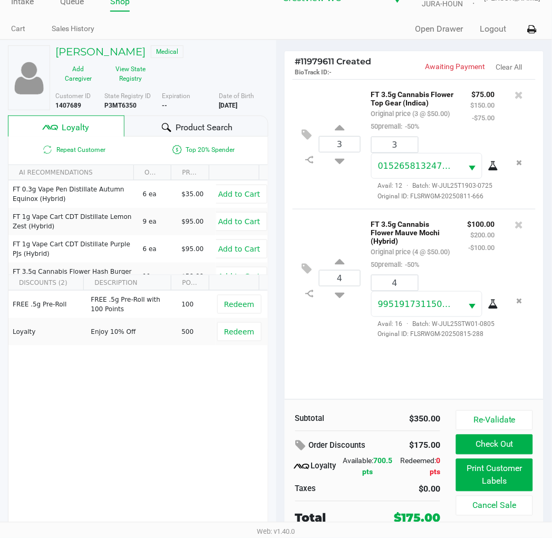
click at [233, 335] on span "Redeem" at bounding box center [239, 332] width 30 height 8
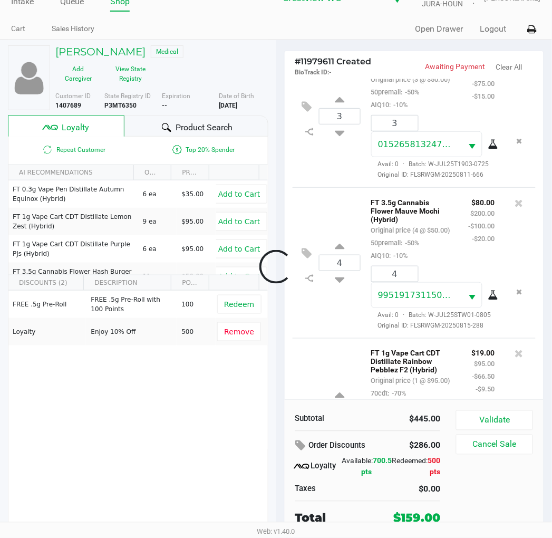
scroll to position [196, 0]
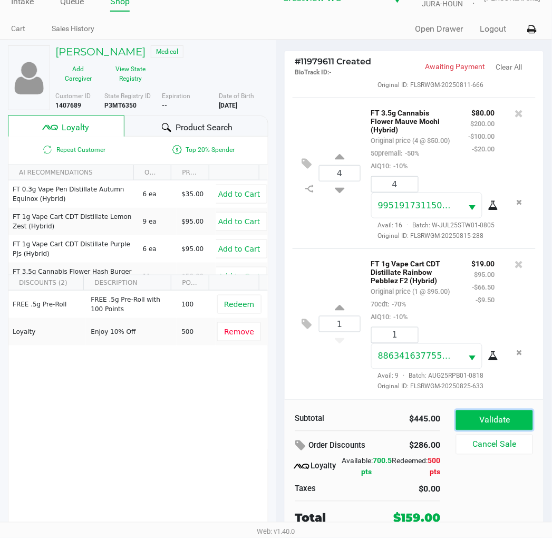
click at [504, 414] on button "Validate" at bounding box center [494, 420] width 76 height 20
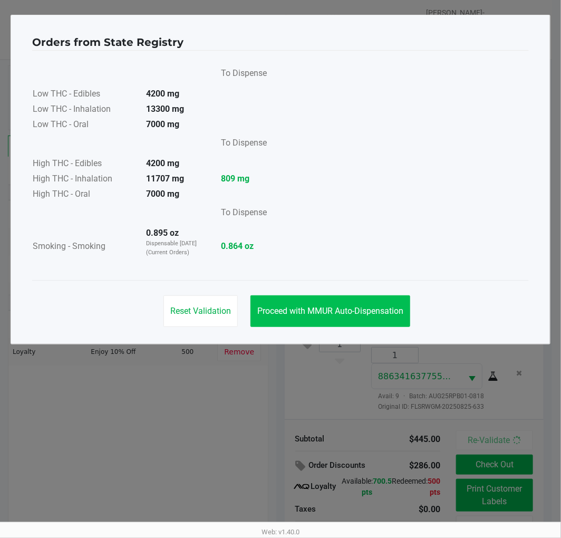
click at [327, 304] on button "Proceed with MMUR Auto-Dispensation" at bounding box center [331, 311] width 160 height 32
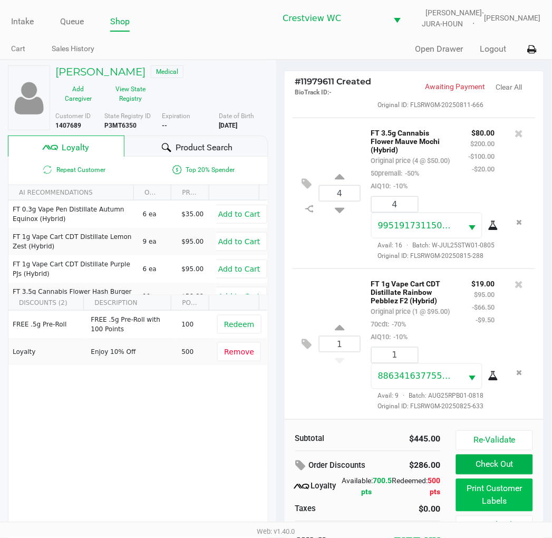
click at [486, 503] on button "Print Customer Labels" at bounding box center [494, 495] width 76 height 33
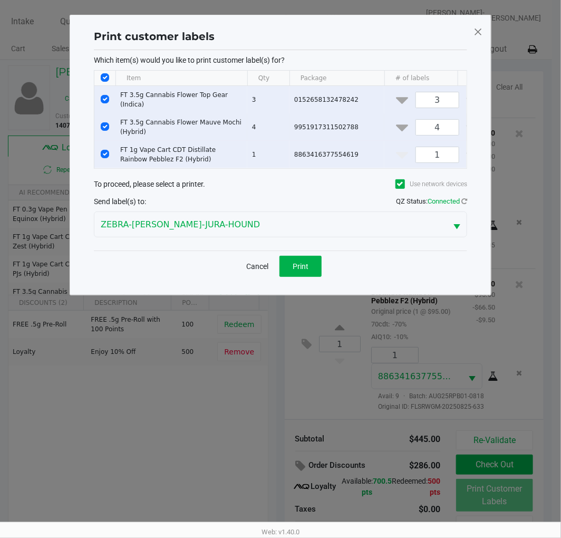
click at [105, 124] on input "Select Row" at bounding box center [105, 126] width 8 height 8
checkbox input "false"
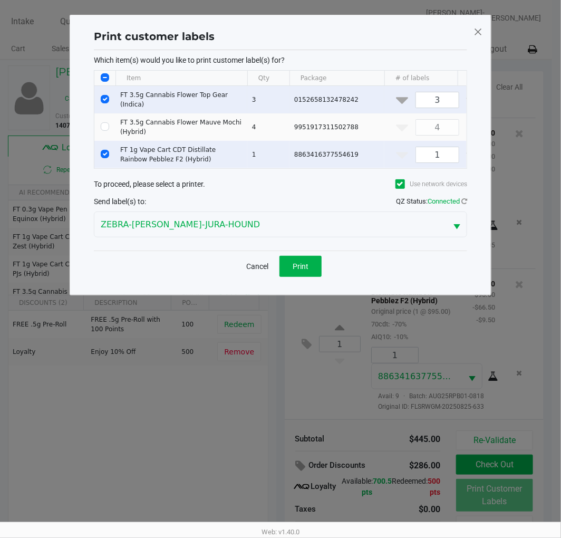
click at [109, 93] on td "Data table" at bounding box center [104, 99] width 21 height 27
click at [104, 98] on input "Select Row" at bounding box center [105, 99] width 8 height 8
checkbox input "false"
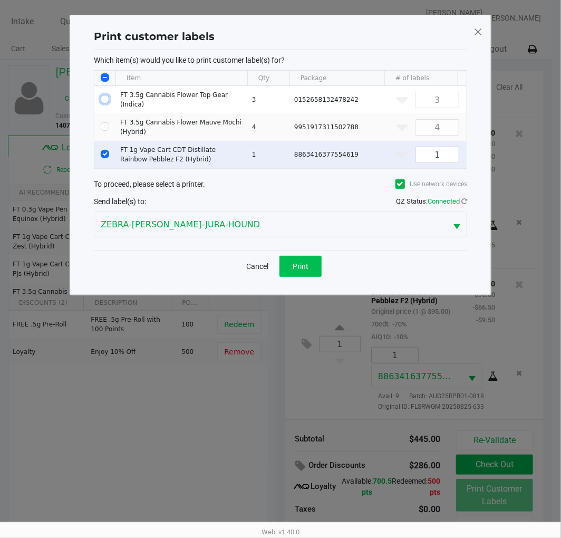
click at [312, 277] on button "Print" at bounding box center [301, 266] width 42 height 21
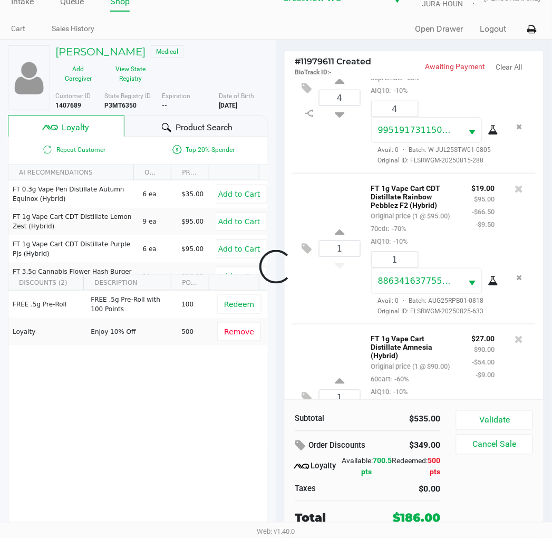
scroll to position [373, 0]
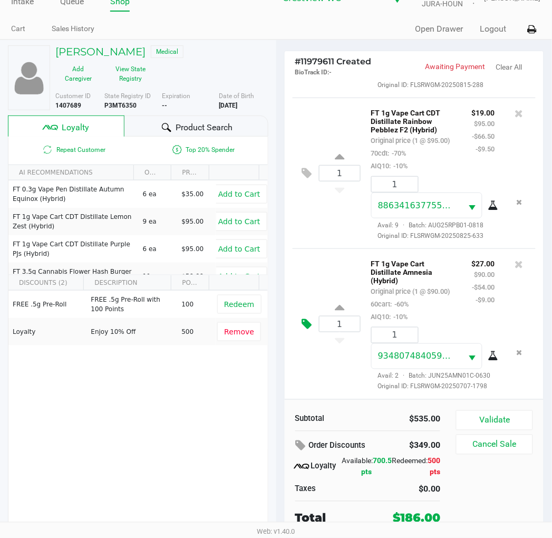
click at [308, 318] on icon at bounding box center [307, 324] width 10 height 12
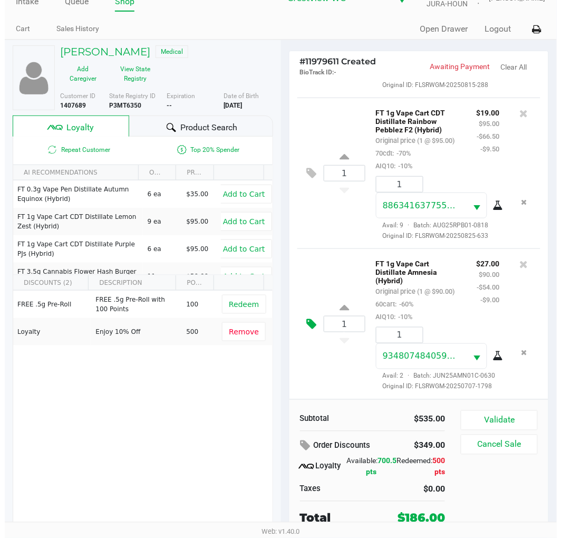
scroll to position [0, 0]
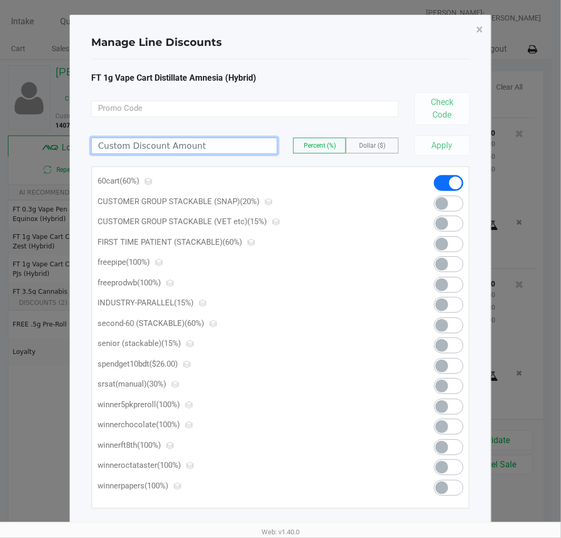
click at [193, 148] on input at bounding box center [184, 145] width 185 height 15
click at [373, 150] on label "Dollar ($)" at bounding box center [373, 145] width 52 height 15
type input "17.00"
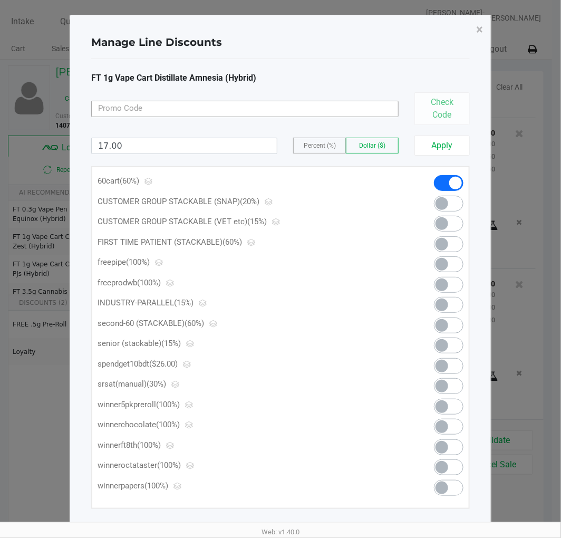
click at [277, 108] on input at bounding box center [245, 109] width 308 height 16
click at [438, 151] on button "Apply" at bounding box center [442, 146] width 55 height 20
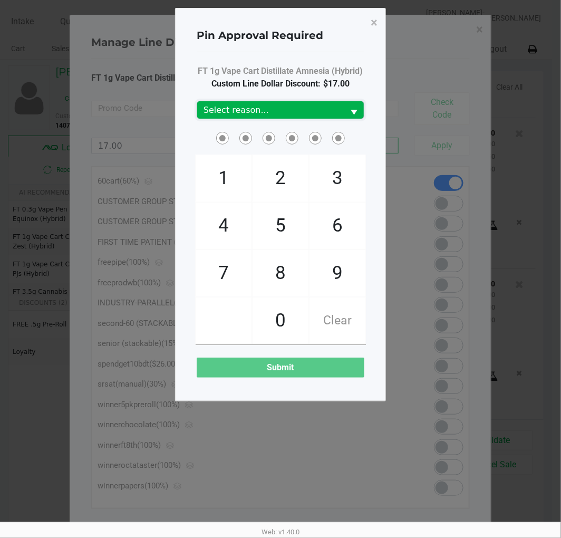
click at [329, 107] on span "Select reason..." at bounding box center [271, 110] width 134 height 13
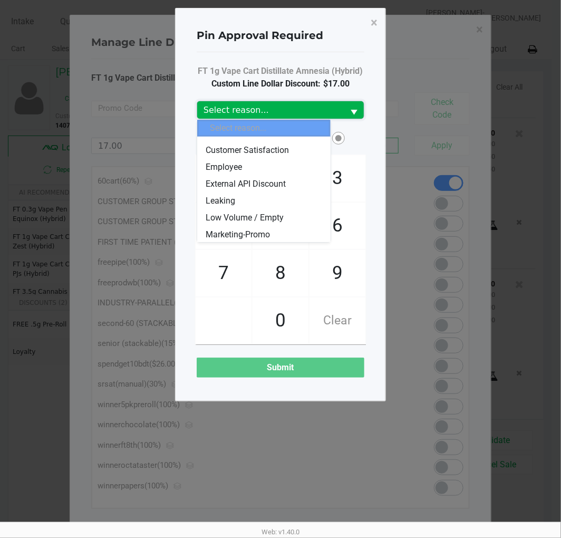
scroll to position [40, 0]
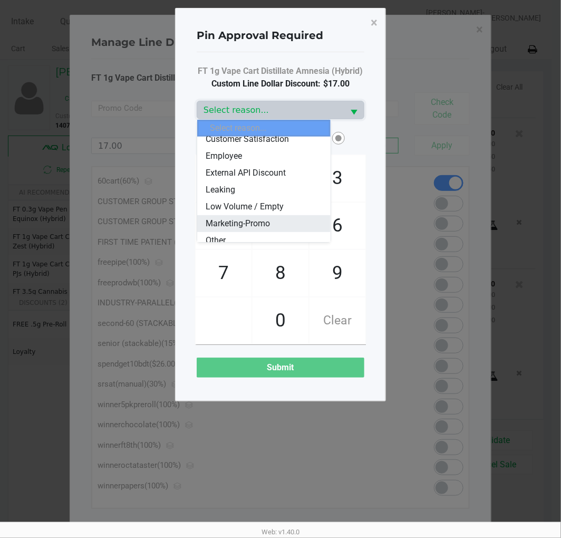
click at [267, 220] on span "Marketing-Promo" at bounding box center [238, 223] width 64 height 13
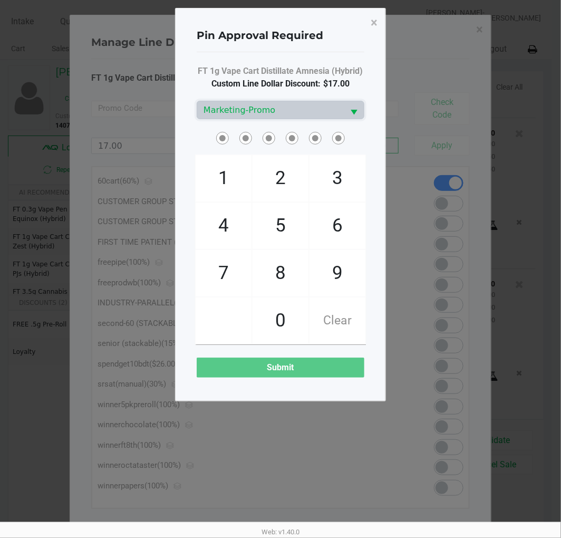
click at [343, 270] on span "9" at bounding box center [338, 273] width 56 height 46
checkbox input "true"
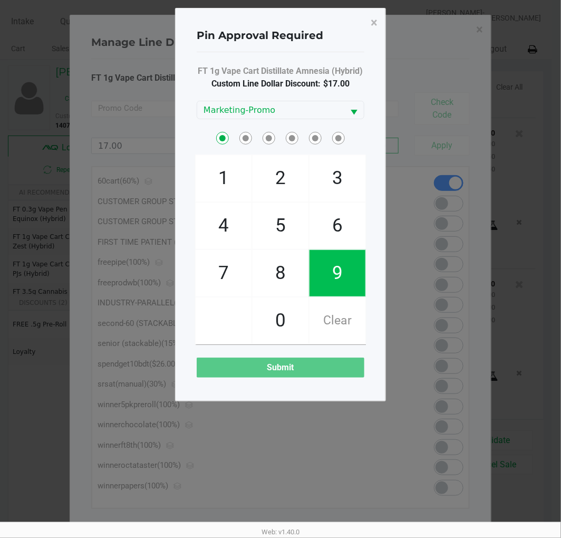
click at [274, 169] on span "2" at bounding box center [281, 178] width 56 height 46
checkbox input "true"
click at [283, 166] on span "2" at bounding box center [281, 178] width 56 height 46
checkbox input "true"
click at [270, 265] on span "8" at bounding box center [281, 273] width 56 height 46
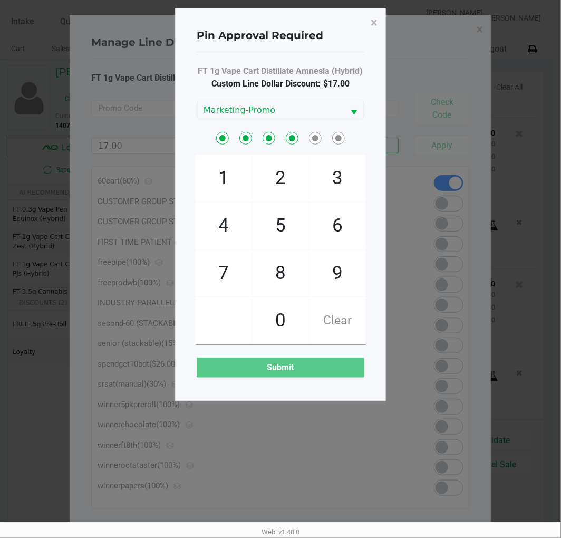
checkbox input "true"
click at [276, 185] on span "2" at bounding box center [281, 178] width 56 height 46
checkbox input "true"
click at [216, 180] on span "1" at bounding box center [224, 178] width 56 height 46
checkbox input "true"
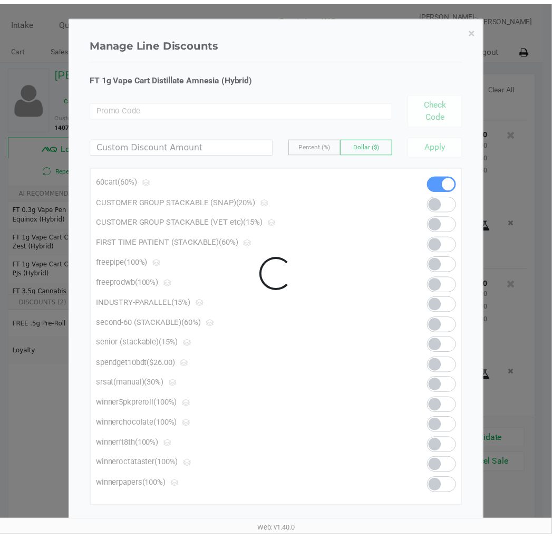
scroll to position [377, 0]
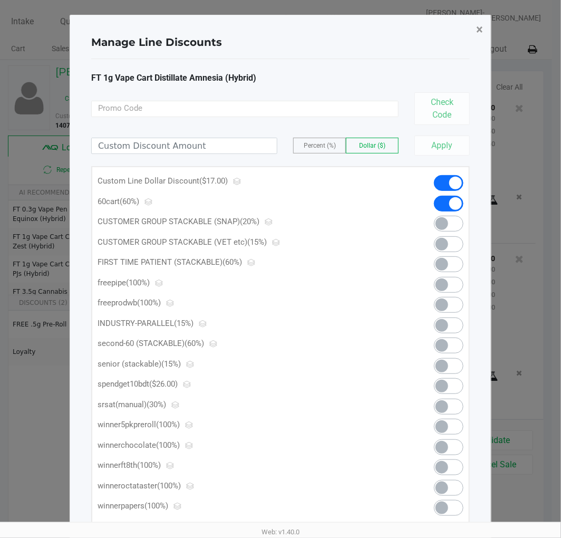
click at [477, 28] on span "×" at bounding box center [479, 29] width 7 height 15
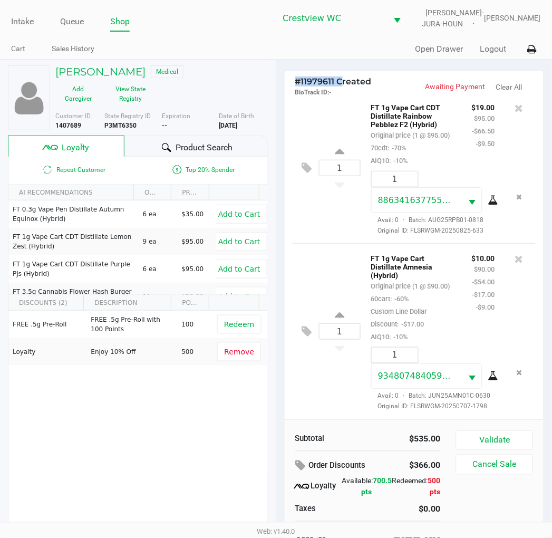
drag, startPoint x: 340, startPoint y: 77, endPoint x: 296, endPoint y: 85, distance: 45.1
click at [296, 85] on span "# 11979611 Created" at bounding box center [333, 81] width 76 height 10
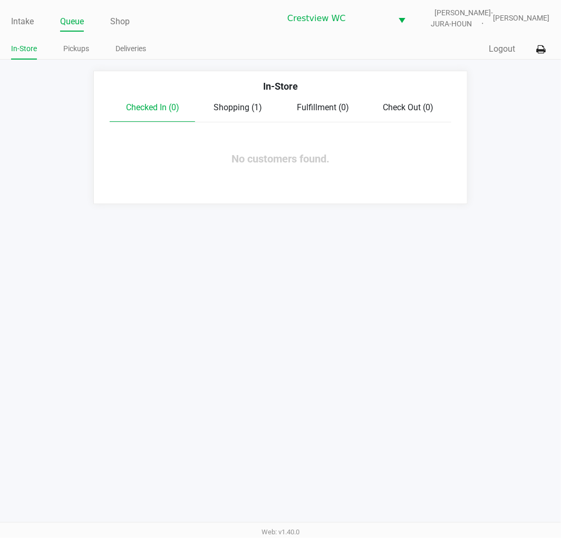
click at [259, 108] on span "Shopping (1)" at bounding box center [238, 107] width 49 height 10
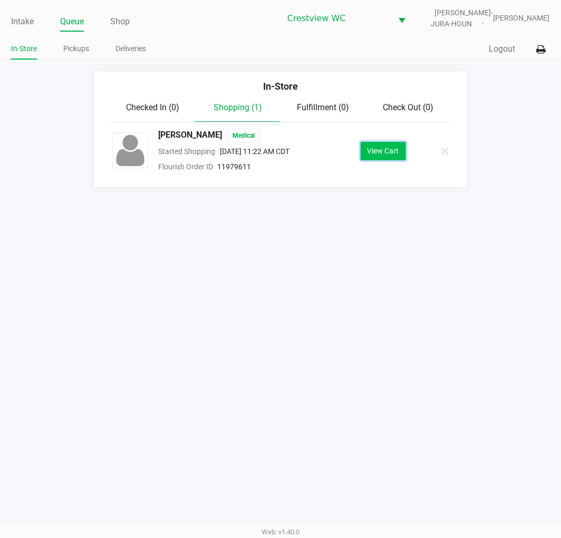
click at [368, 157] on button "View Cart" at bounding box center [383, 151] width 45 height 18
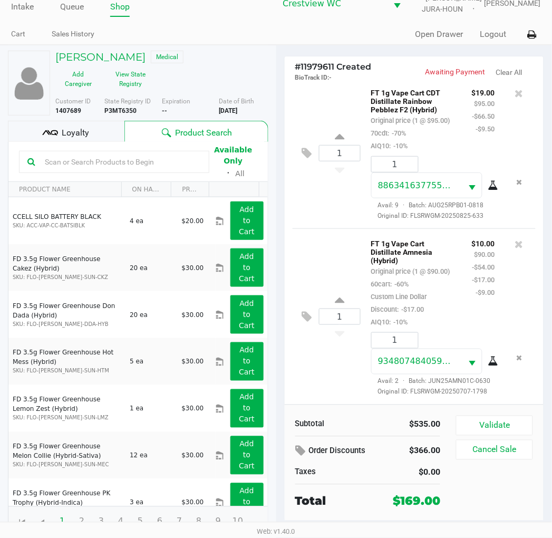
scroll to position [20, 0]
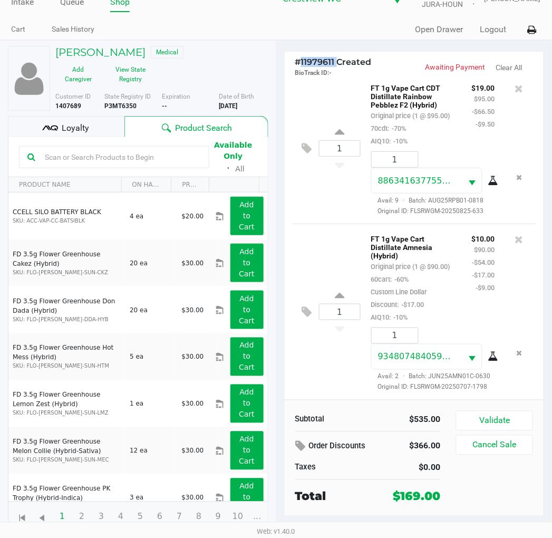
drag, startPoint x: 337, startPoint y: 60, endPoint x: 299, endPoint y: 65, distance: 37.8
click at [299, 65] on span "# 11979611 Created" at bounding box center [333, 62] width 76 height 10
click at [299, 65] on span "#" at bounding box center [298, 62] width 6 height 10
drag, startPoint x: 338, startPoint y: 59, endPoint x: 293, endPoint y: 60, distance: 45.4
click at [293, 60] on div "# 11979611 Created BioTrack ID: - Awaiting Payment Clear All" at bounding box center [415, 66] width 260 height 28
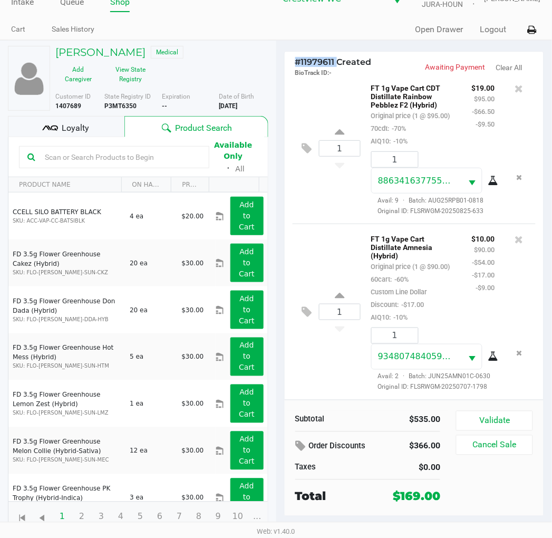
copy span "# 11979611"
click at [121, 46] on h5 "AARON ARNETT" at bounding box center [100, 52] width 90 height 13
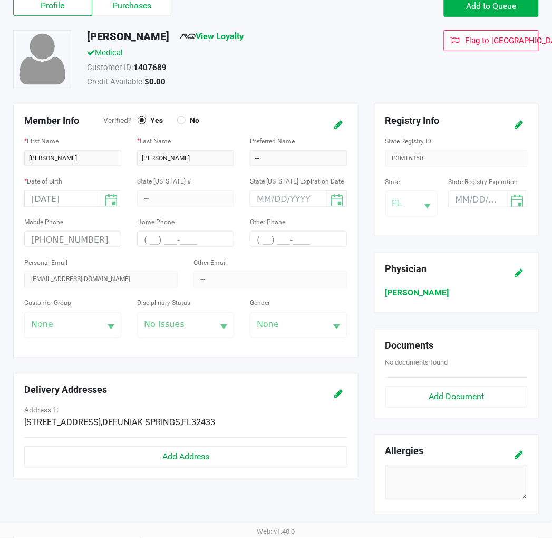
scroll to position [196, 0]
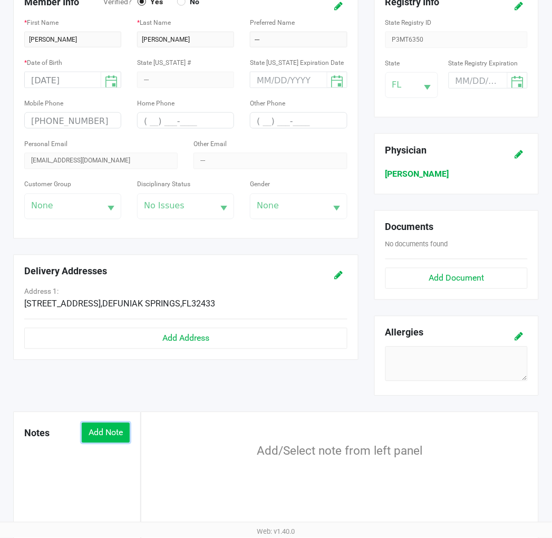
click at [108, 428] on button "Add Note" at bounding box center [106, 433] width 48 height 20
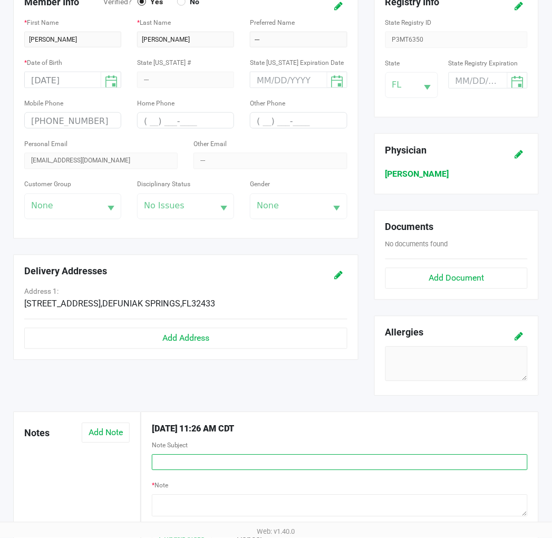
click at [168, 465] on input "text" at bounding box center [340, 463] width 376 height 16
type input "custom dsciount"
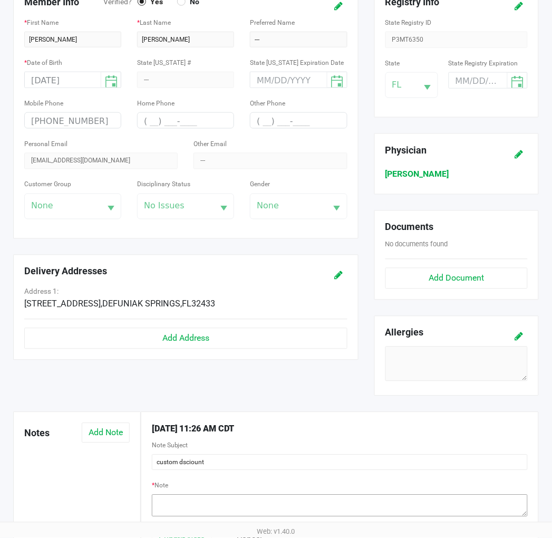
click at [220, 503] on textarea at bounding box center [340, 506] width 376 height 22
type textarea "spend 100 get a 10 dollar bdt - Br"
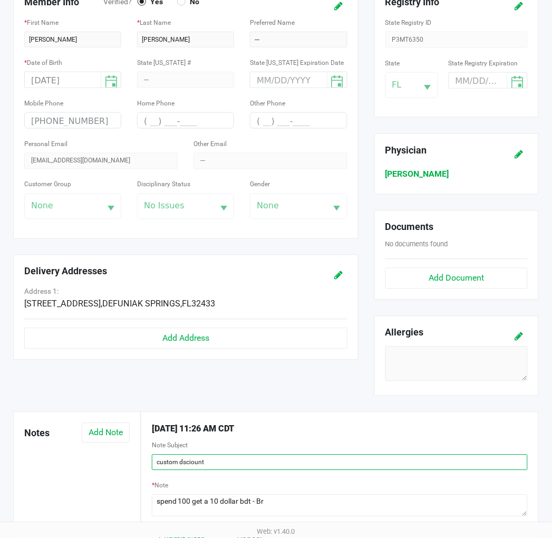
click at [191, 465] on input "custom dsciount" at bounding box center [340, 463] width 376 height 16
click at [182, 468] on input "custom dscount" at bounding box center [340, 463] width 376 height 16
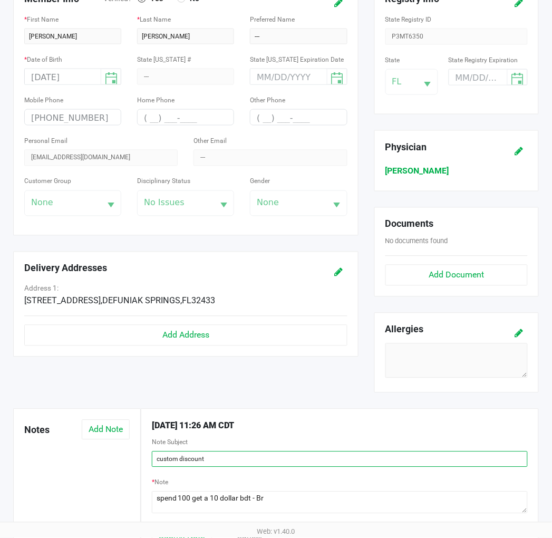
scroll to position [279, 0]
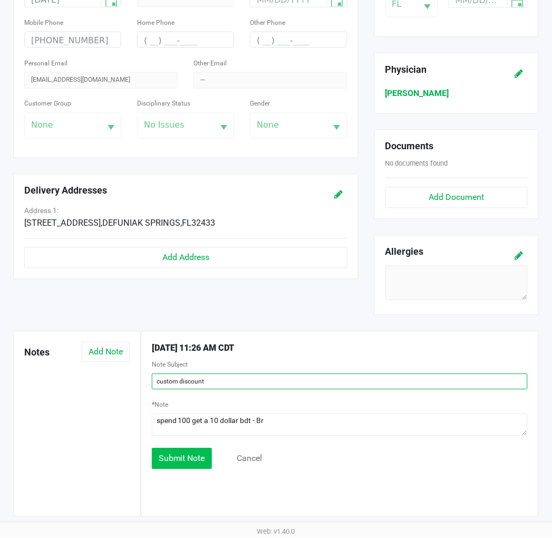
type input "custom discount"
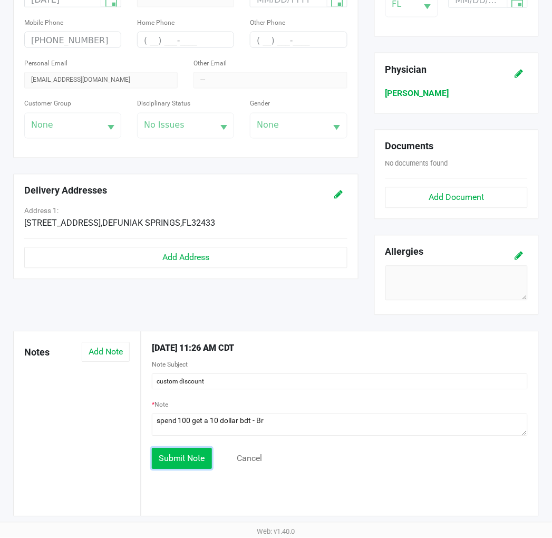
click at [192, 458] on span "Submit Note" at bounding box center [182, 459] width 46 height 10
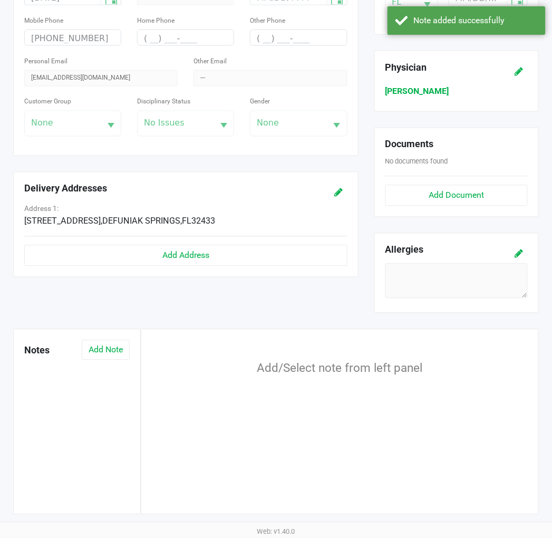
scroll to position [0, 0]
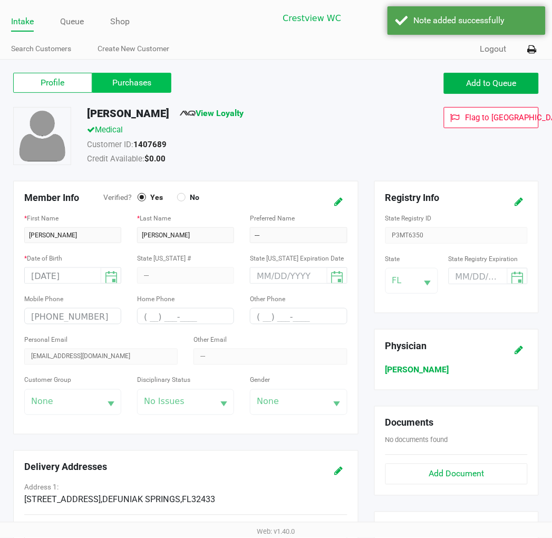
click at [150, 78] on label "Purchases" at bounding box center [131, 83] width 79 height 20
click at [0, 0] on 1 "Purchases" at bounding box center [0, 0] width 0 height 0
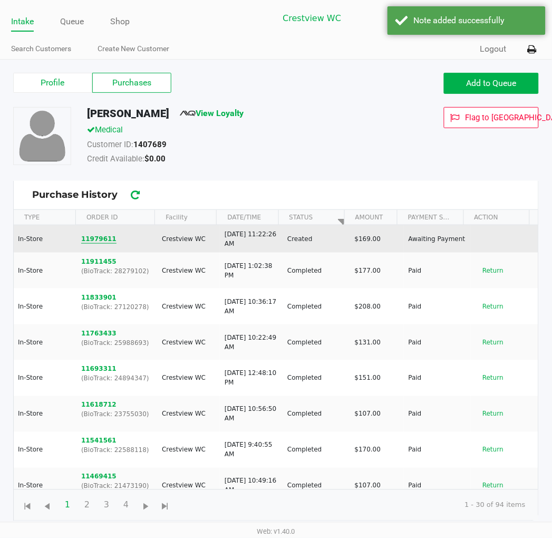
click at [104, 242] on button "11979611" at bounding box center [98, 238] width 35 height 9
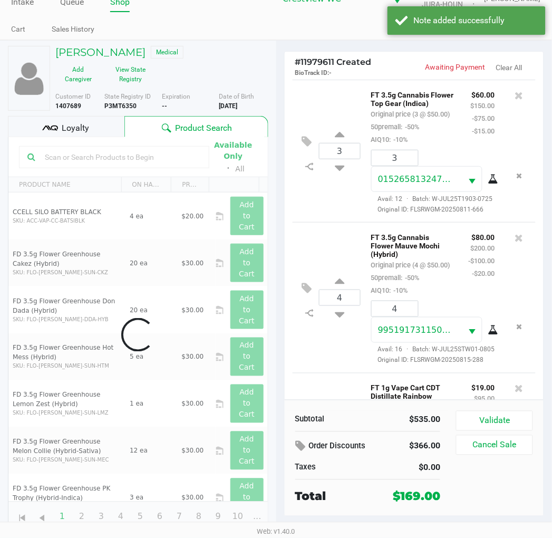
scroll to position [402, 0]
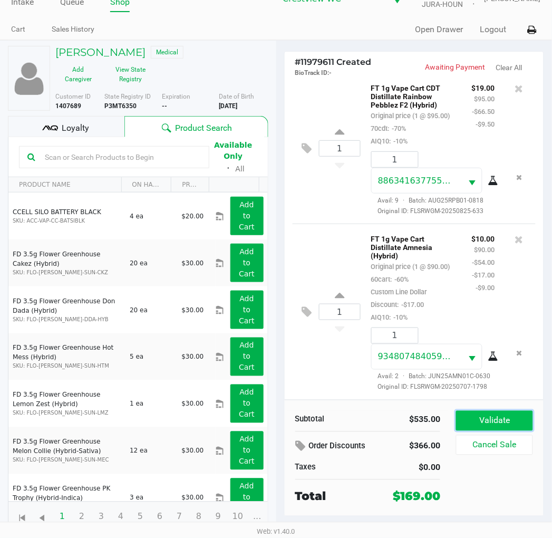
click at [476, 422] on button "Validate" at bounding box center [494, 421] width 76 height 20
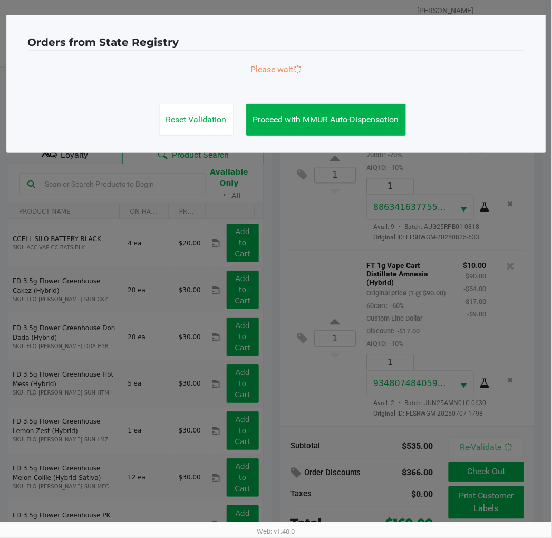
scroll to position [0, 0]
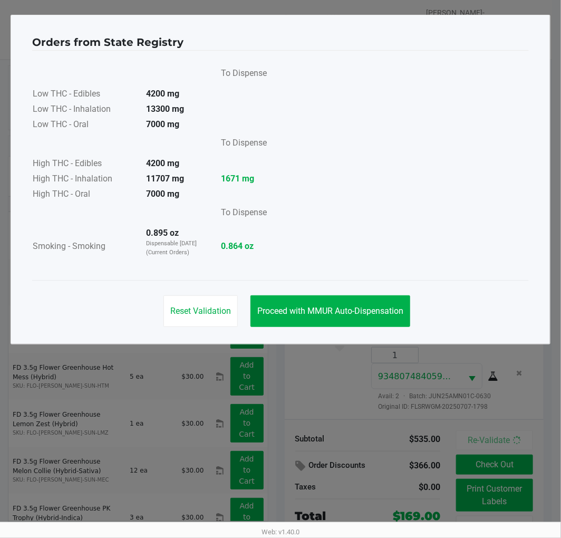
click at [377, 291] on div "Reset Validation Proceed with MMUR Auto-Dispensation" at bounding box center [280, 306] width 497 height 53
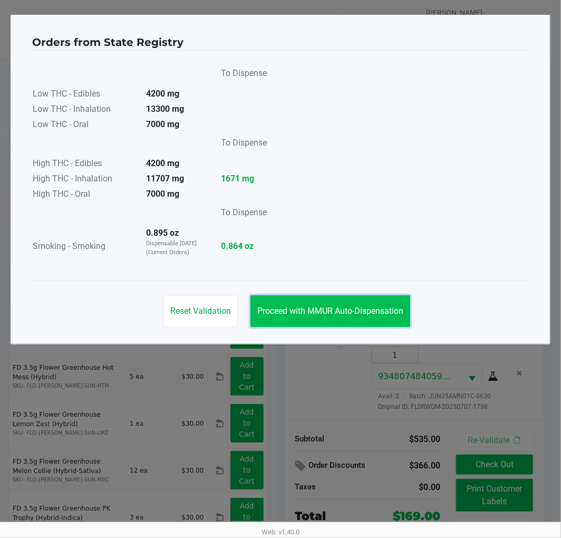
click at [309, 316] on button "Proceed with MMUR Auto-Dispensation" at bounding box center [331, 311] width 160 height 32
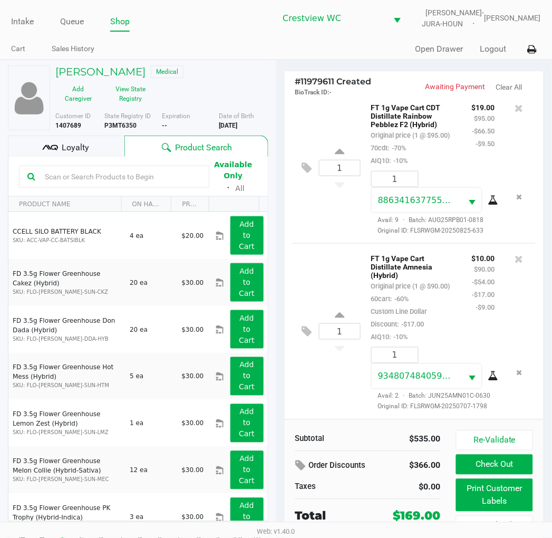
click at [481, 496] on button "Print Customer Labels" at bounding box center [494, 495] width 76 height 33
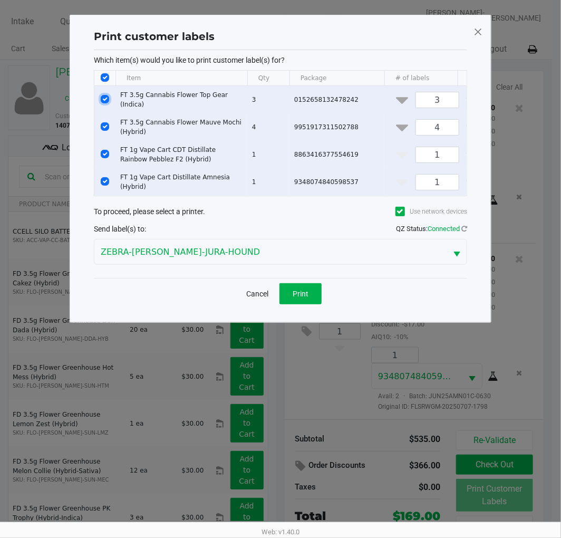
click at [103, 102] on input "Select Row" at bounding box center [105, 99] width 8 height 8
checkbox input "false"
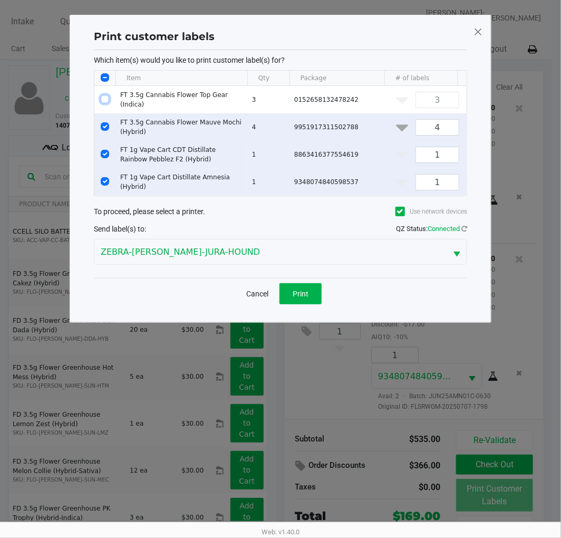
click at [104, 124] on input "Select Row" at bounding box center [105, 126] width 8 height 8
checkbox input "false"
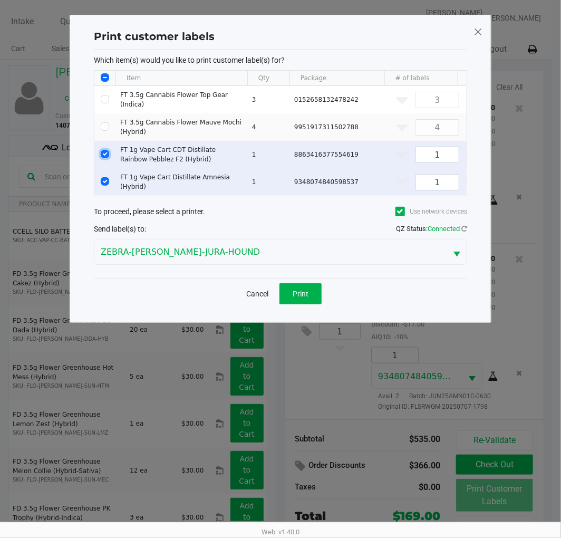
click at [104, 151] on input "Select Row" at bounding box center [105, 154] width 8 height 8
checkbox input "false"
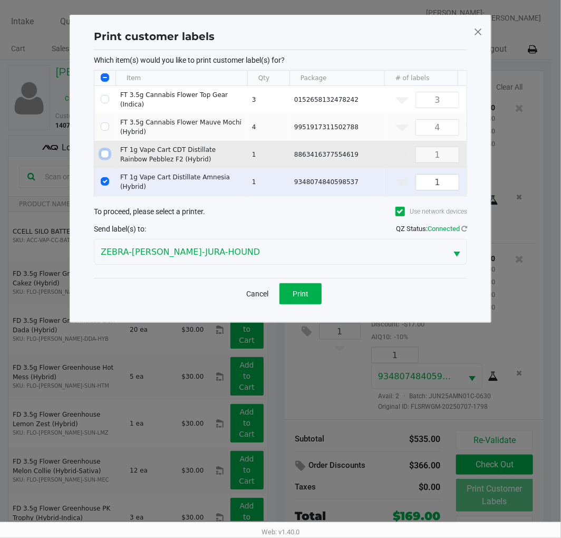
click at [308, 290] on button "Print" at bounding box center [301, 293] width 42 height 21
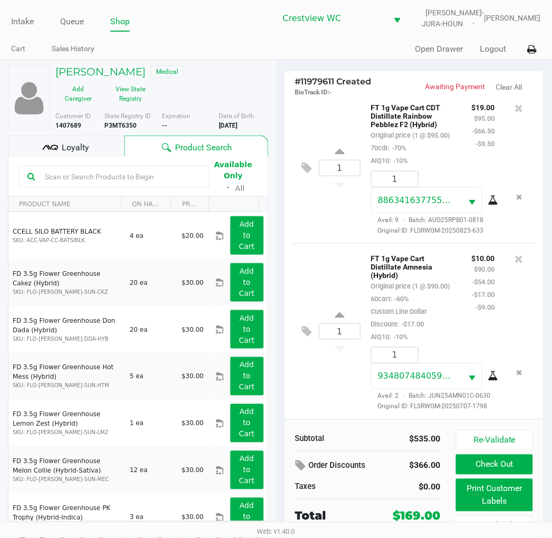
click at [504, 466] on button "Check Out" at bounding box center [494, 465] width 76 height 20
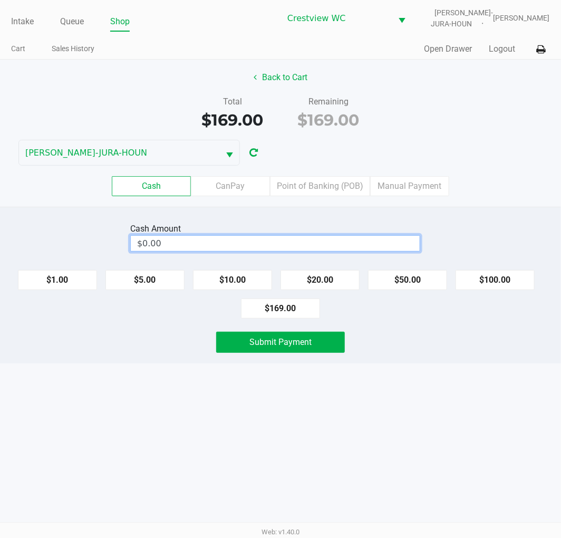
click at [339, 240] on input "$0.00" at bounding box center [275, 243] width 289 height 15
click at [508, 277] on button "$100.00" at bounding box center [495, 280] width 79 height 20
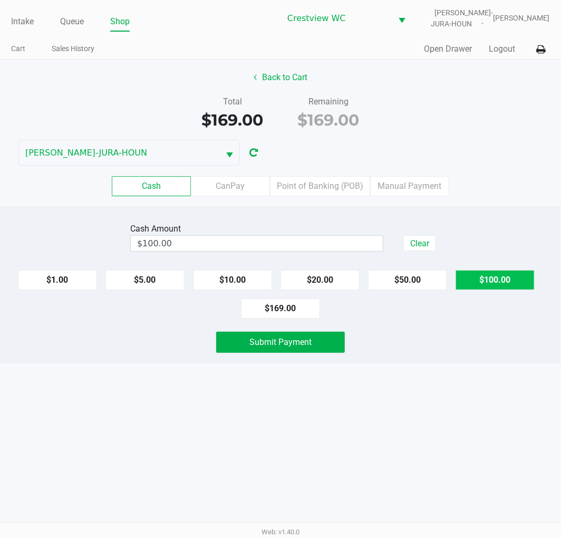
click at [507, 280] on button "$100.00" at bounding box center [495, 280] width 79 height 20
type input "$200.00"
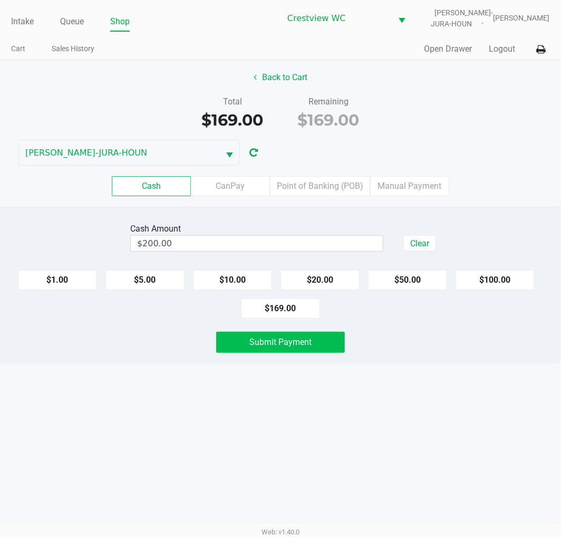
click at [295, 341] on span "Submit Payment" at bounding box center [280, 342] width 62 height 10
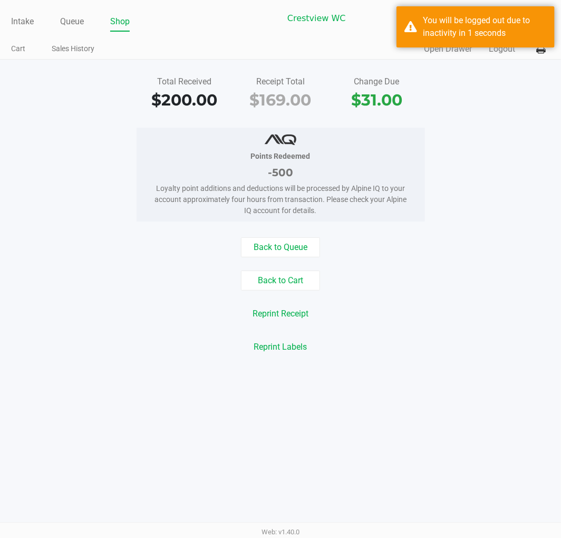
click at [463, 231] on div "Total Received $200.00 Receipt Total $169.00 Change Due $31.00 Points Redeemed …" at bounding box center [280, 215] width 561 height 310
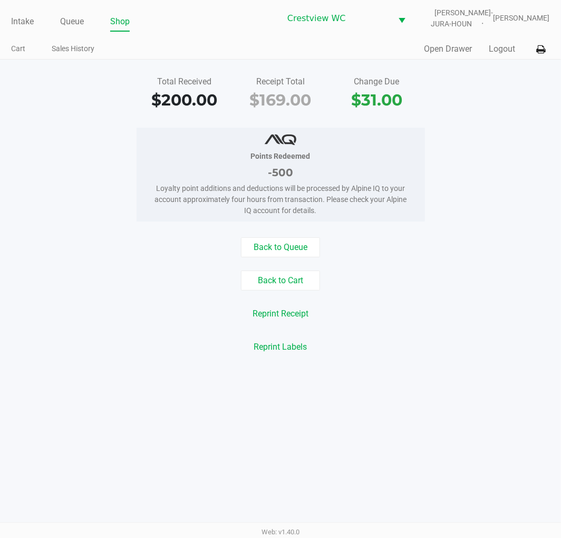
click at [22, 18] on link "Intake" at bounding box center [22, 21] width 23 height 15
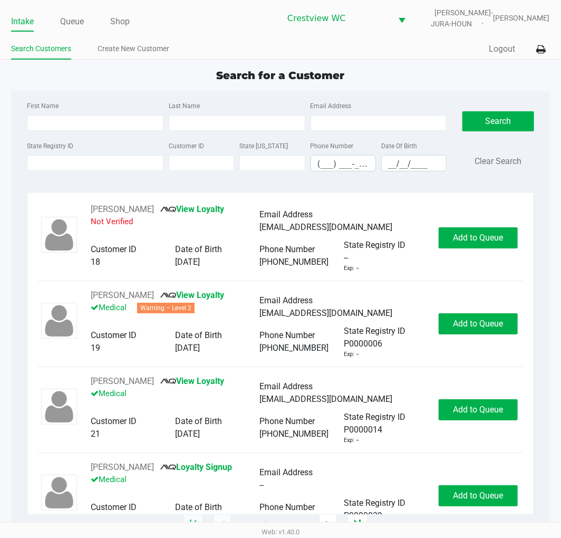
click at [76, 16] on link "Queue" at bounding box center [72, 21] width 24 height 15
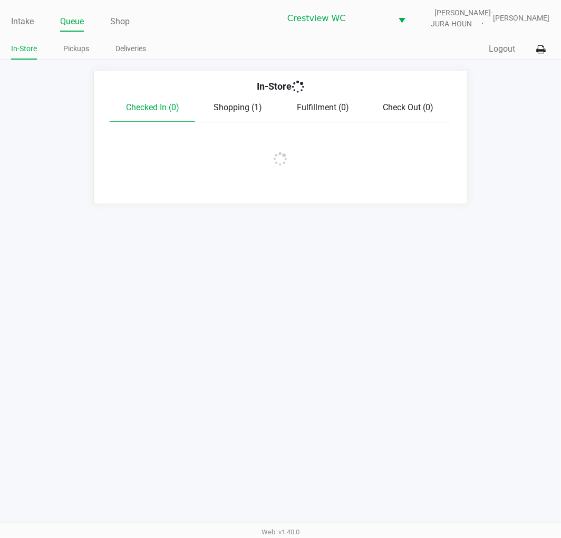
click at [72, 45] on link "Pickups" at bounding box center [76, 48] width 26 height 13
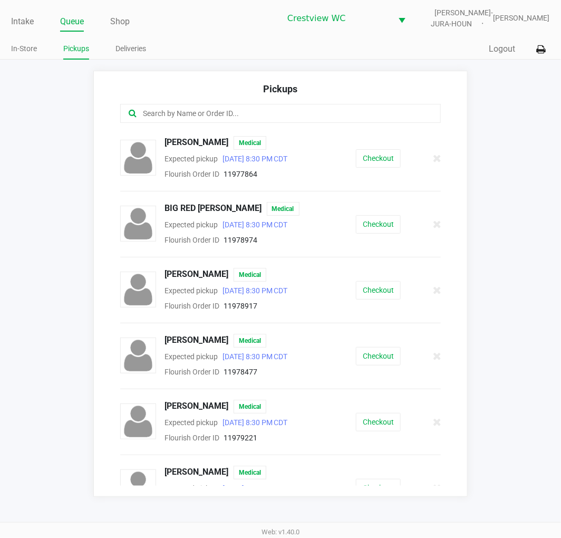
click at [203, 112] on input "text" at bounding box center [278, 114] width 273 height 12
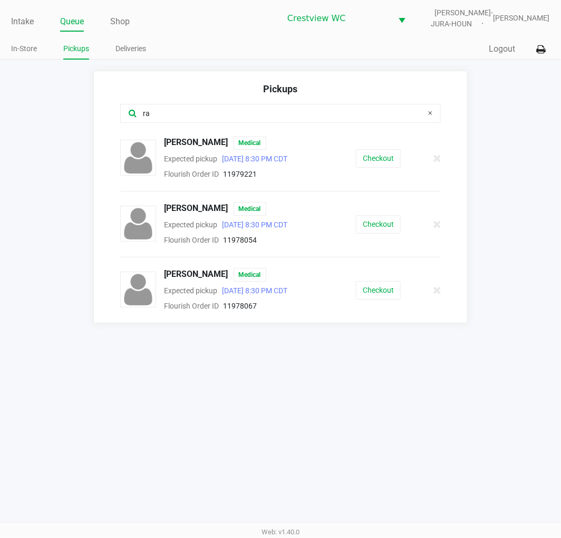
type input "r"
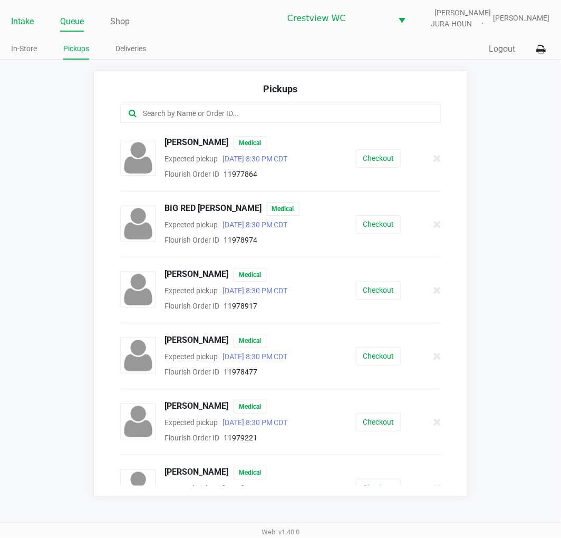
click at [12, 22] on link "Intake" at bounding box center [22, 21] width 23 height 15
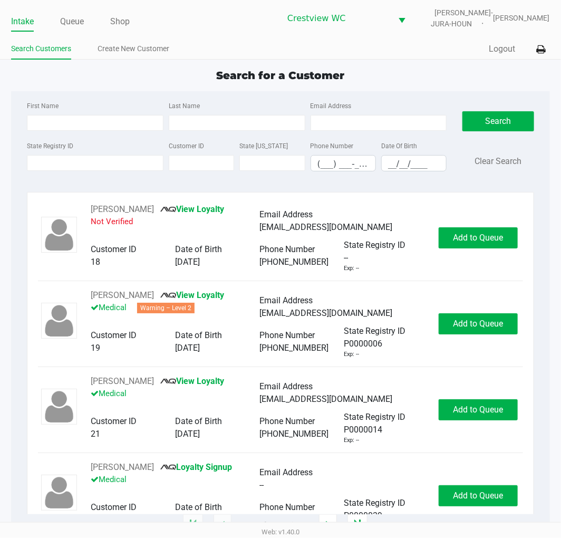
click at [44, 165] on input "State Registry ID" at bounding box center [95, 163] width 137 height 16
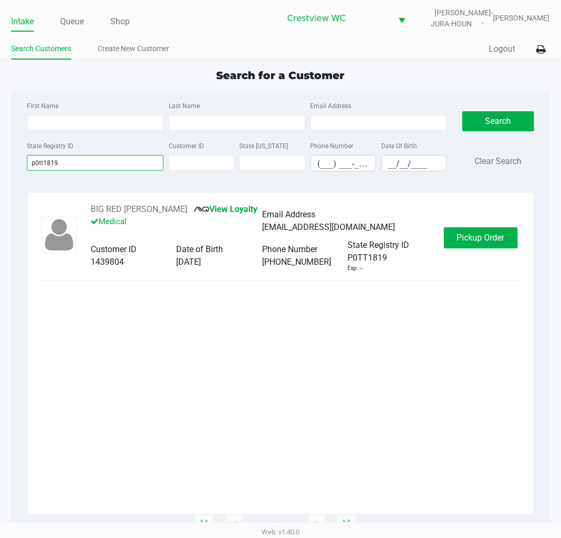
type input "p0tt1819"
click at [492, 240] on span "Pickup Order" at bounding box center [480, 238] width 47 height 10
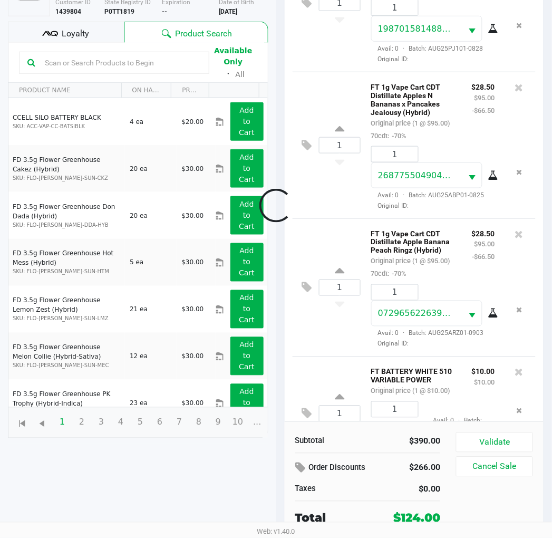
scroll to position [317, 0]
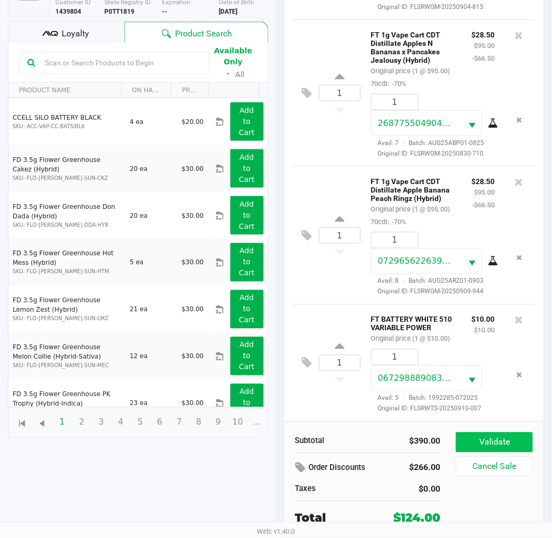
click at [505, 446] on button "Validate" at bounding box center [494, 443] width 76 height 20
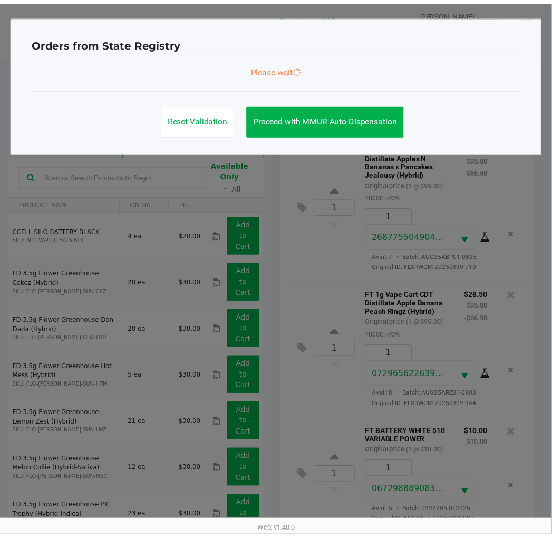
scroll to position [320, 0]
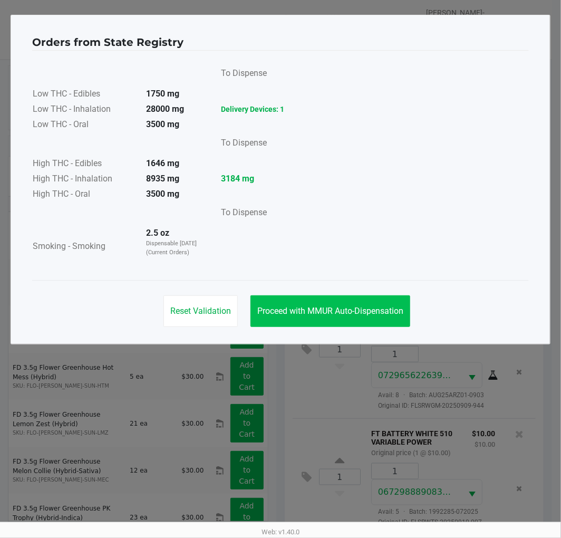
click at [390, 322] on button "Proceed with MMUR Auto-Dispensation" at bounding box center [331, 311] width 160 height 32
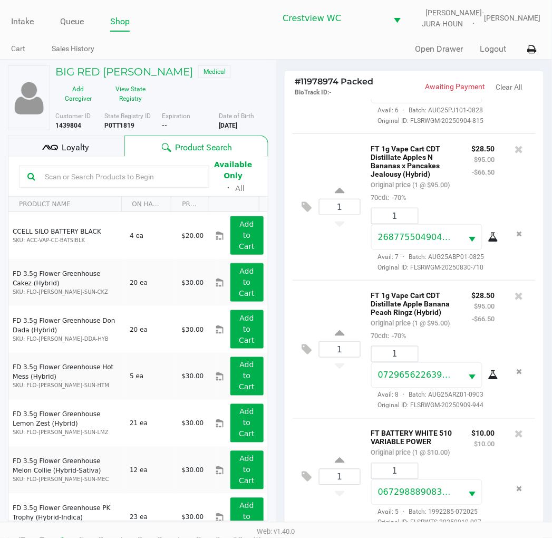
scroll to position [126, 0]
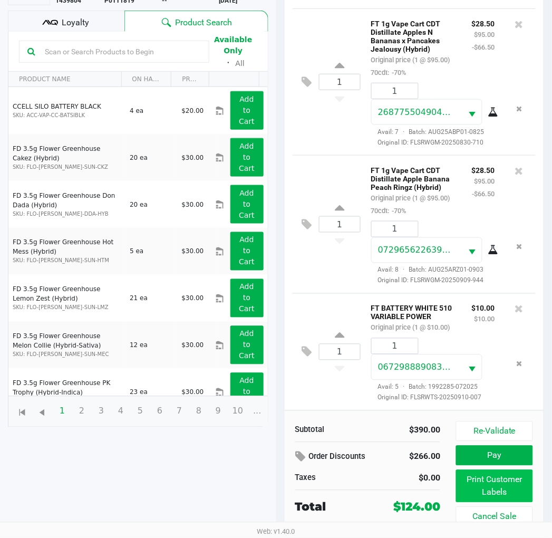
click at [508, 483] on button "Print Customer Labels" at bounding box center [494, 486] width 76 height 33
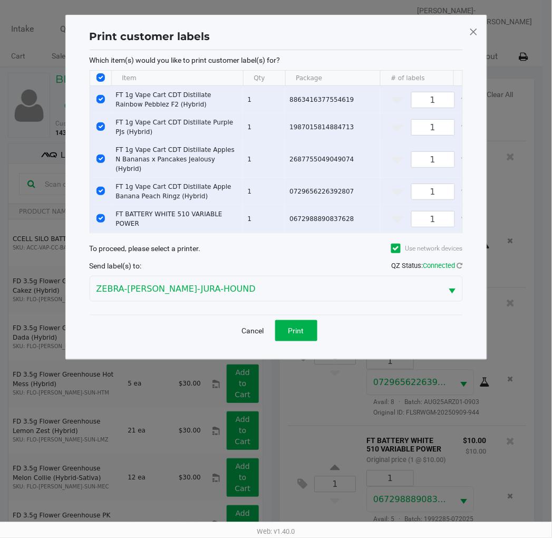
scroll to position [0, 0]
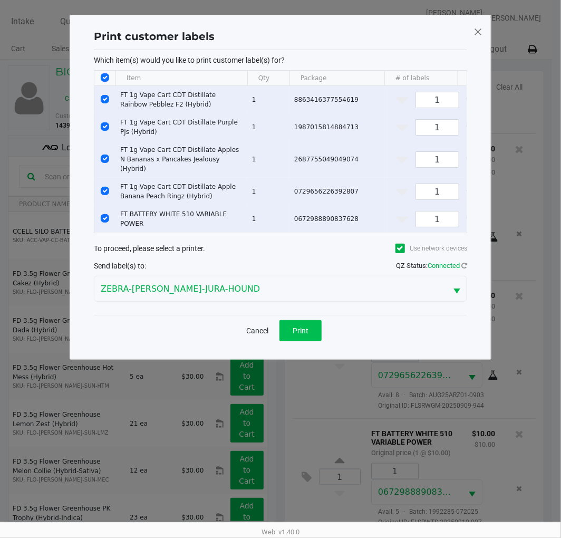
click at [318, 332] on button "Print" at bounding box center [301, 330] width 42 height 21
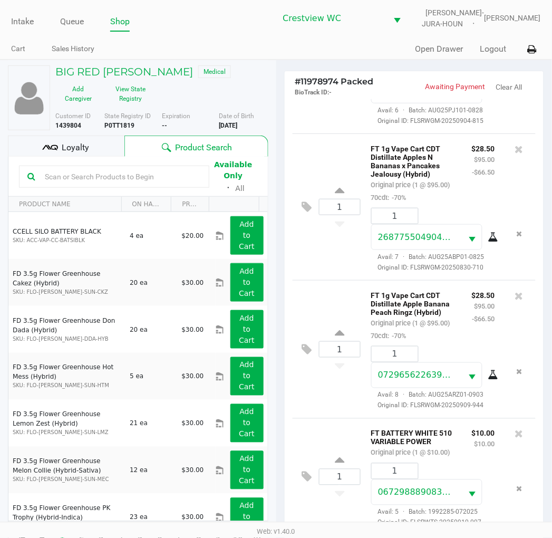
click at [80, 149] on span "Loyalty" at bounding box center [75, 147] width 27 height 13
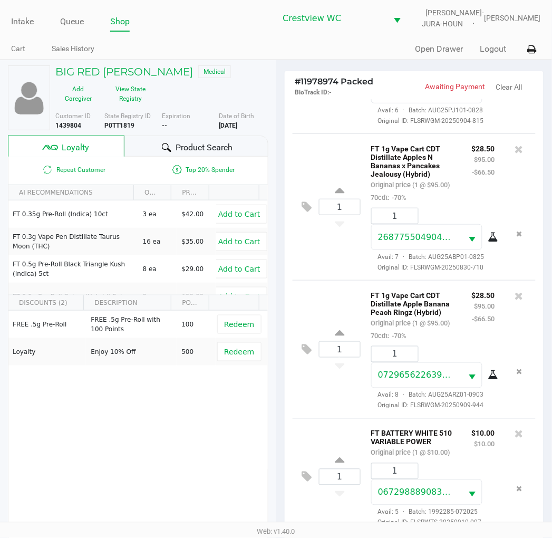
scroll to position [136, 0]
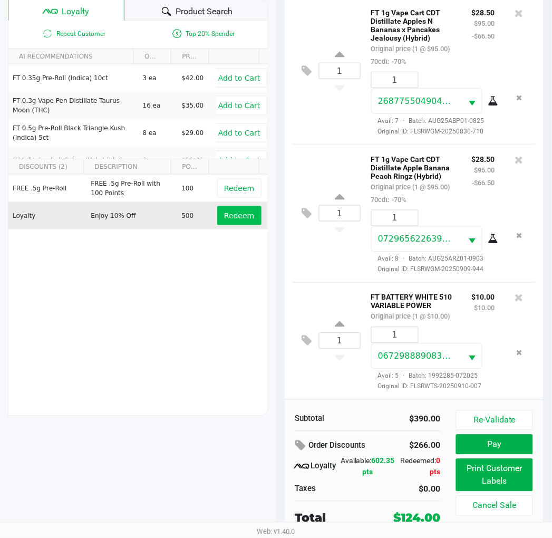
click at [235, 216] on span "Redeem" at bounding box center [239, 216] width 30 height 8
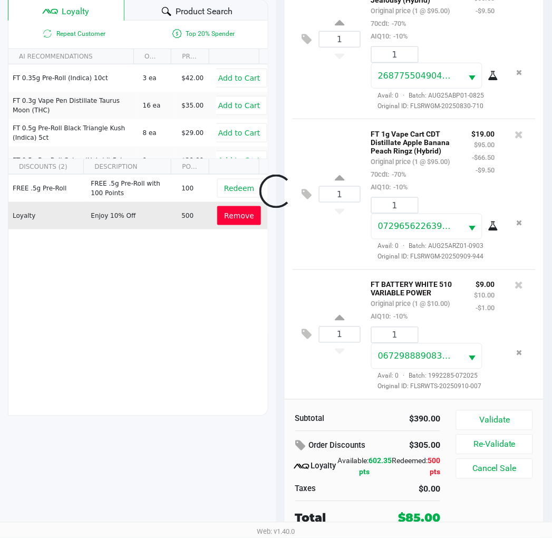
scroll to position [383, 0]
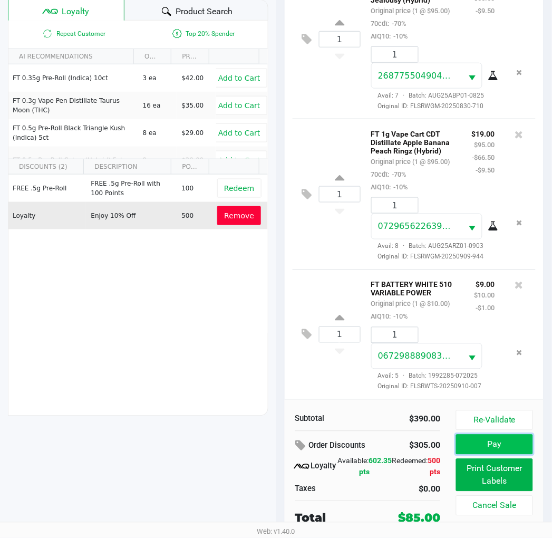
click at [496, 449] on button "Pay" at bounding box center [494, 445] width 76 height 20
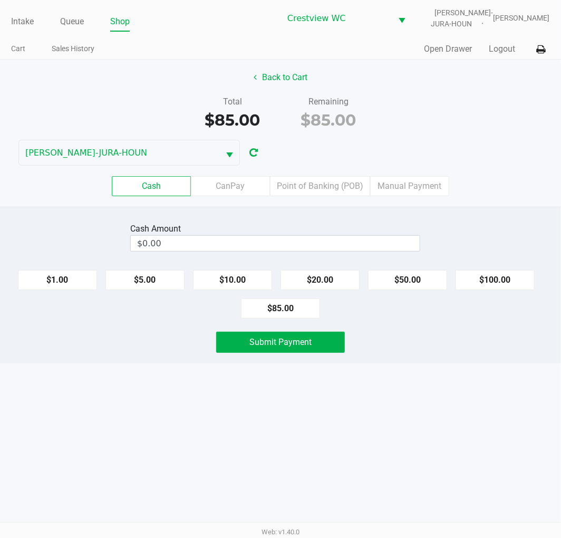
click at [331, 183] on label "Point of Banking (POB)" at bounding box center [320, 186] width 100 height 20
click at [0, 0] on 7 "Point of Banking (POB)" at bounding box center [0, 0] width 0 height 0
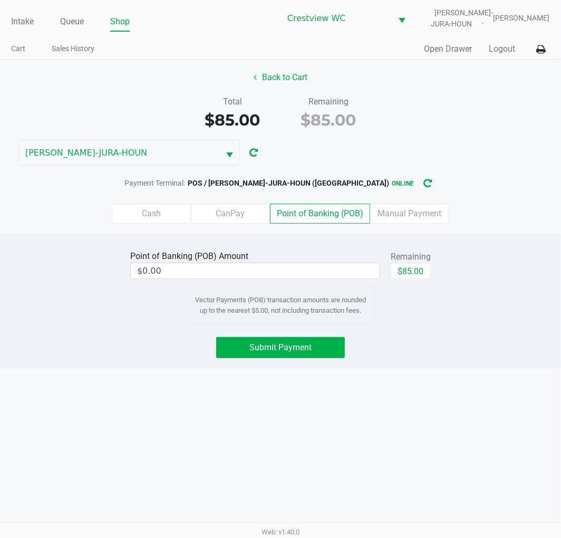
click at [334, 272] on input "$0.00" at bounding box center [255, 270] width 249 height 15
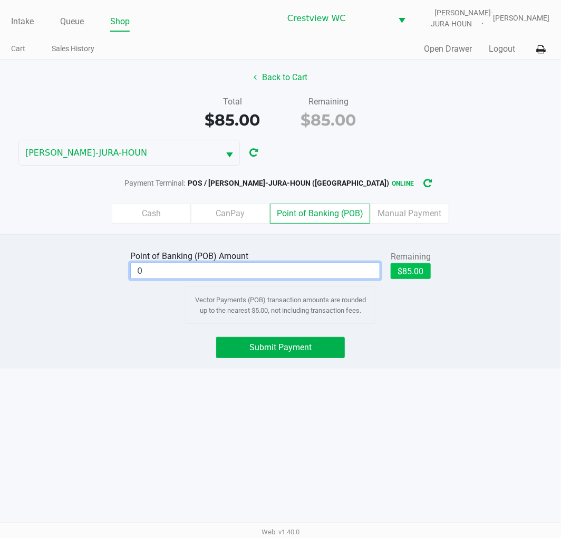
click at [424, 270] on button "$85.00" at bounding box center [411, 271] width 40 height 16
type input "$85.00"
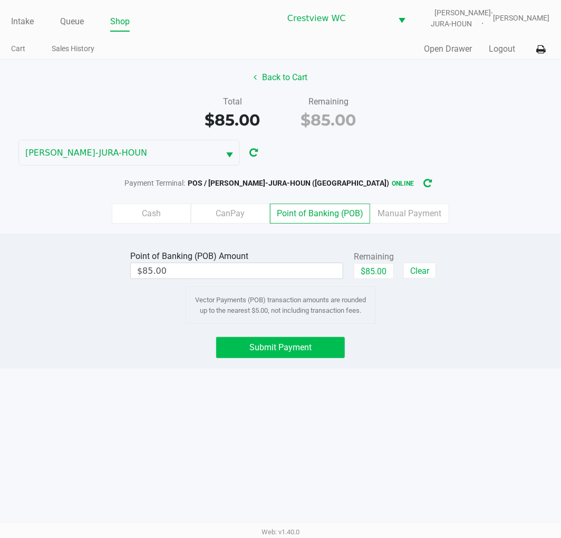
click at [291, 349] on span "Submit Payment" at bounding box center [280, 347] width 62 height 10
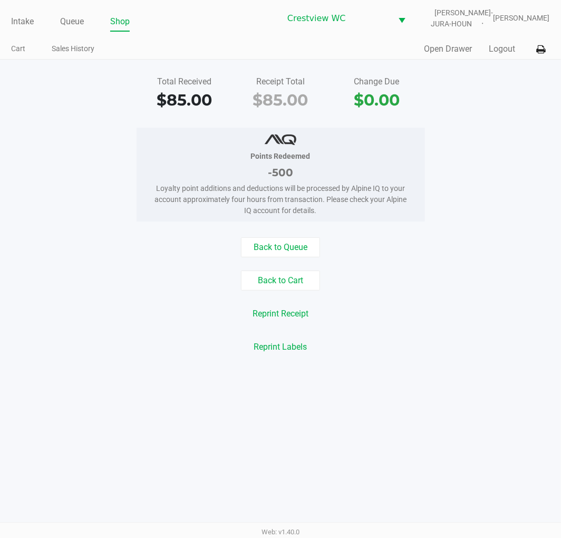
click at [442, 48] on button "Open Drawer" at bounding box center [449, 49] width 48 height 13
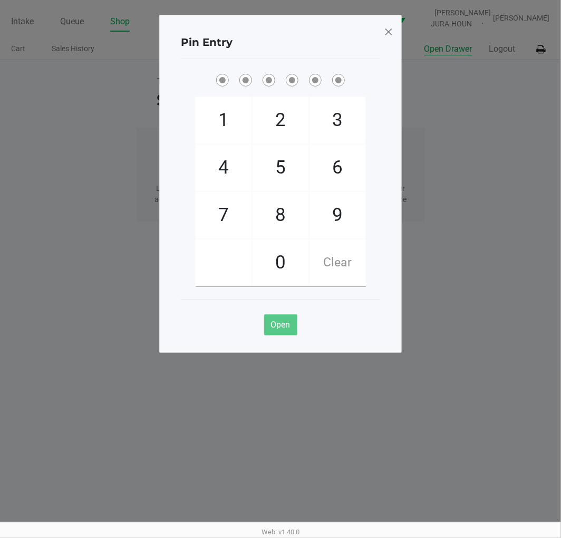
click at [335, 208] on span "9" at bounding box center [338, 215] width 56 height 46
checkbox input "true"
click at [282, 117] on span "2" at bounding box center [281, 120] width 56 height 46
checkbox input "true"
click at [286, 105] on span "2" at bounding box center [281, 120] width 56 height 46
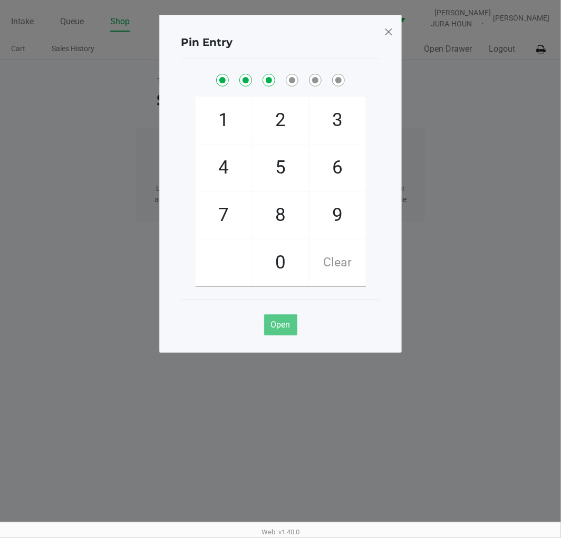
checkbox input "true"
click at [279, 207] on span "8" at bounding box center [281, 215] width 56 height 46
checkbox input "true"
click at [294, 108] on span "2" at bounding box center [281, 120] width 56 height 46
checkbox input "true"
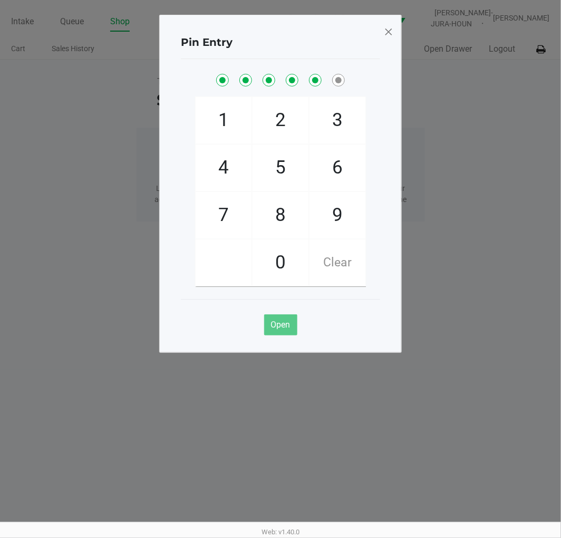
click at [235, 114] on span "1" at bounding box center [224, 120] width 56 height 46
checkbox input "true"
click at [387, 32] on span at bounding box center [388, 31] width 9 height 17
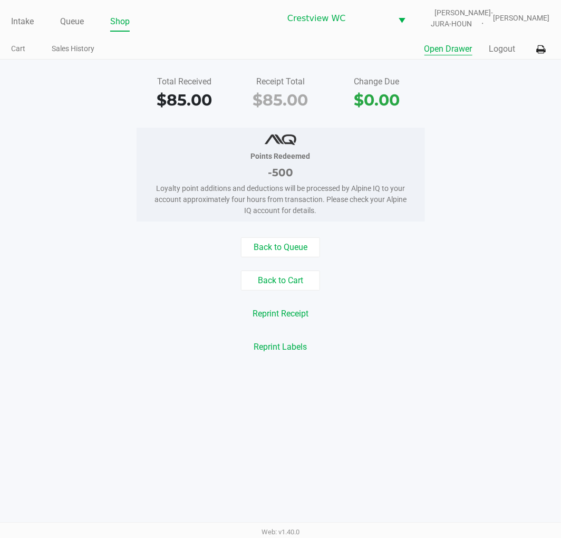
click at [22, 20] on link "Intake" at bounding box center [22, 21] width 23 height 15
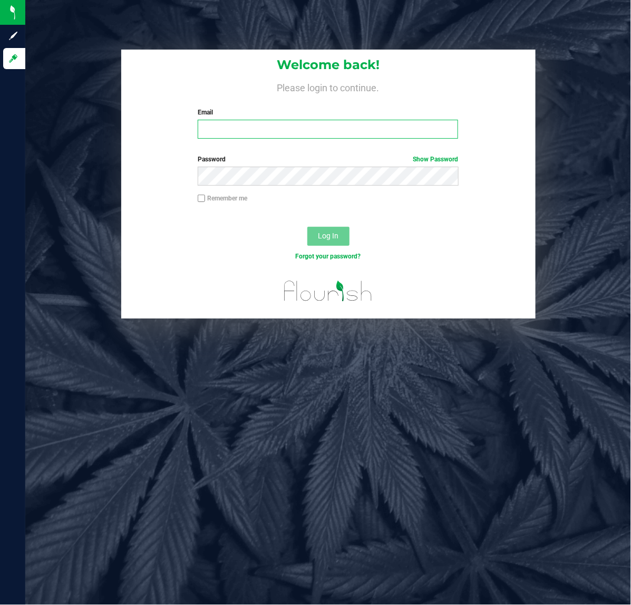
click at [204, 133] on input "Email" at bounding box center [328, 129] width 261 height 19
type input "[EMAIL_ADDRESS][DOMAIN_NAME]"
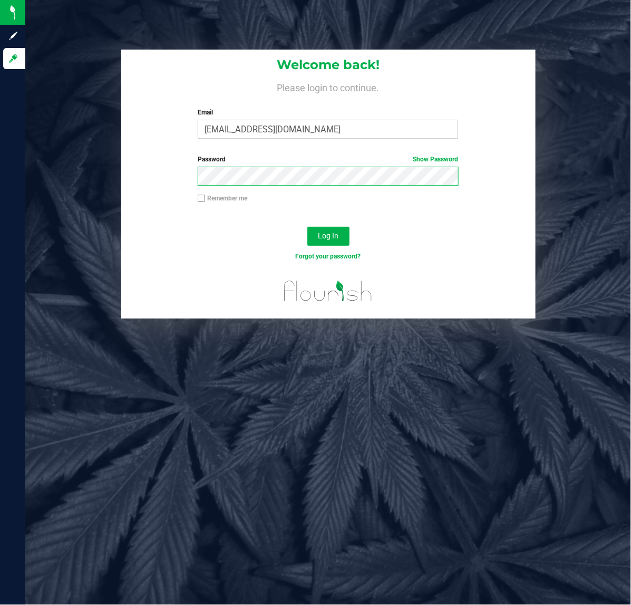
click at [308, 227] on button "Log In" at bounding box center [329, 236] width 42 height 19
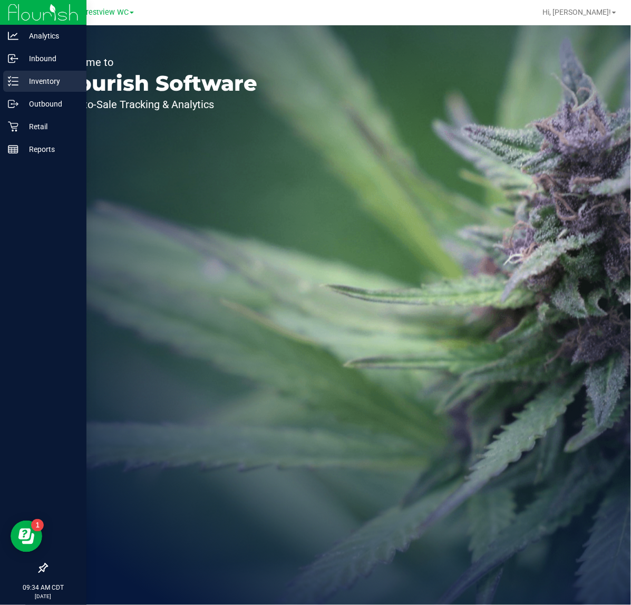
click at [14, 74] on div "Inventory" at bounding box center [44, 81] width 83 height 21
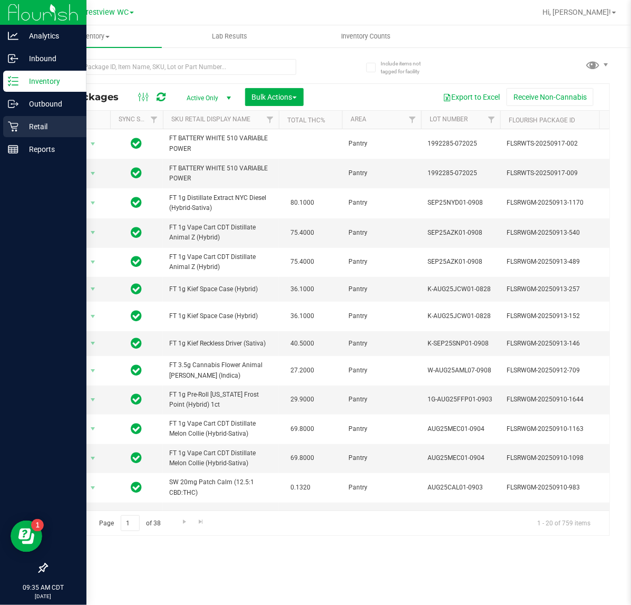
click at [17, 133] on div "Retail" at bounding box center [44, 126] width 83 height 21
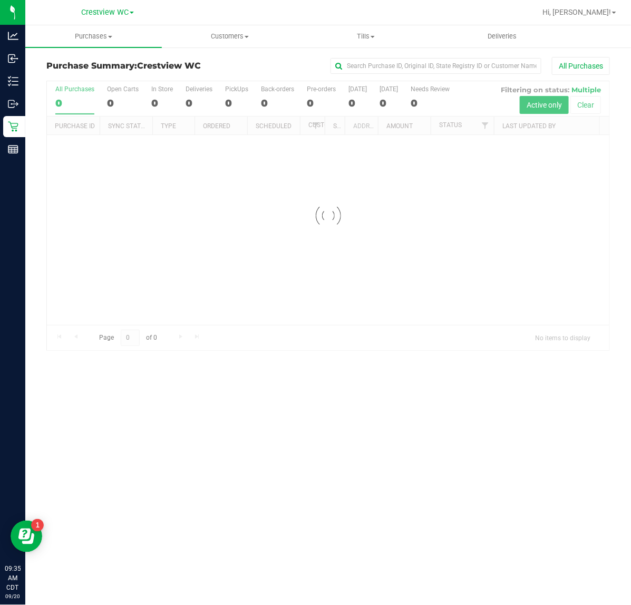
click at [483, 130] on div at bounding box center [328, 215] width 563 height 269
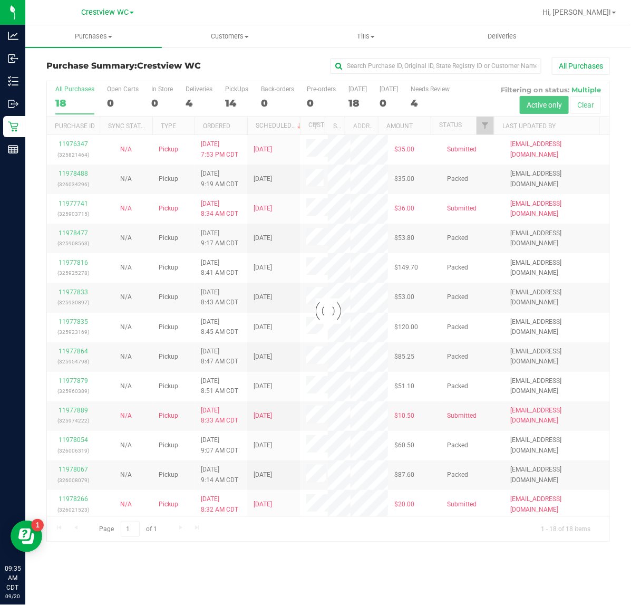
click at [480, 130] on div at bounding box center [328, 311] width 563 height 460
click at [485, 125] on div at bounding box center [328, 311] width 563 height 460
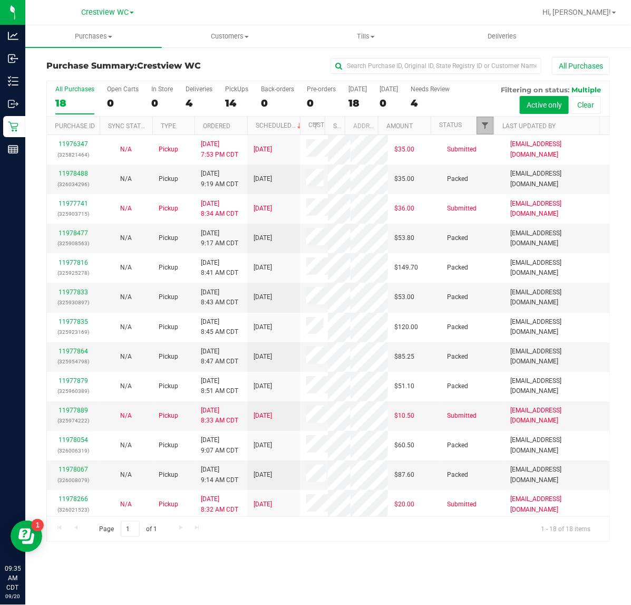
click at [486, 125] on span "Filter" at bounding box center [485, 125] width 8 height 8
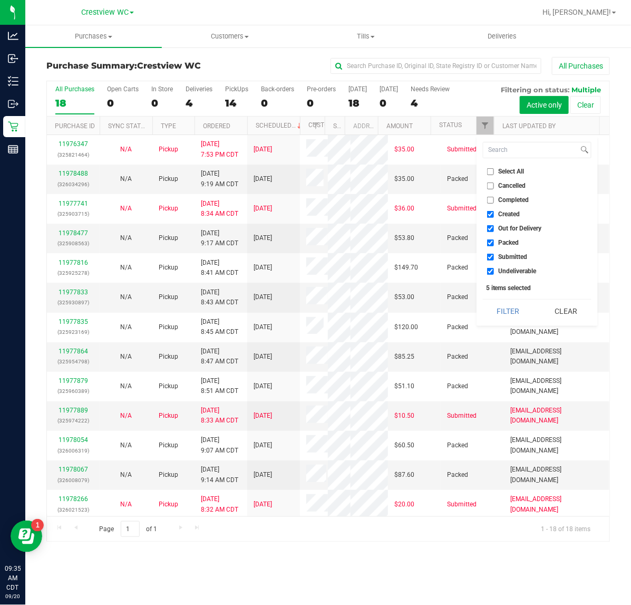
click at [507, 211] on span "Created" at bounding box center [510, 214] width 22 height 6
click at [494, 211] on input "Created" at bounding box center [490, 214] width 7 height 7
checkbox input "false"
click at [511, 222] on ul "Select All Cancelled Completed Created Out for Delivery Packed Submitted Undeli…" at bounding box center [537, 221] width 109 height 111
click at [512, 225] on span "Out for Delivery" at bounding box center [520, 228] width 43 height 6
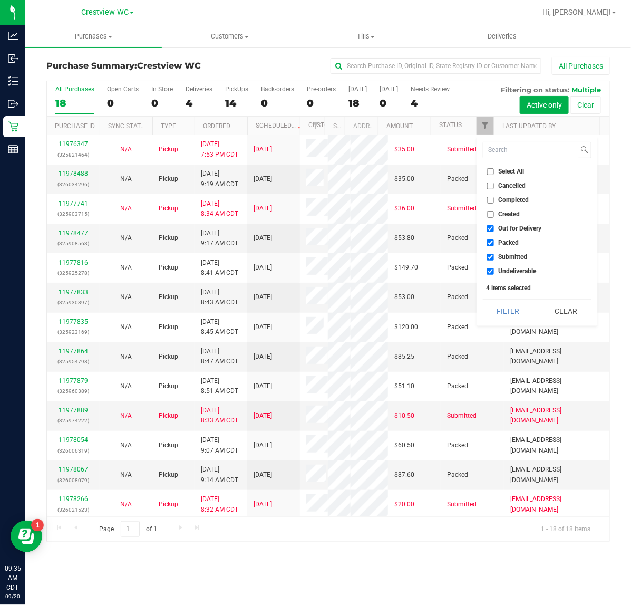
click at [494, 225] on input "Out for Delivery" at bounding box center [490, 228] width 7 height 7
checkbox input "false"
click at [514, 241] on span "Packed" at bounding box center [509, 242] width 21 height 6
click at [494, 241] on input "Packed" at bounding box center [490, 242] width 7 height 7
checkbox input "false"
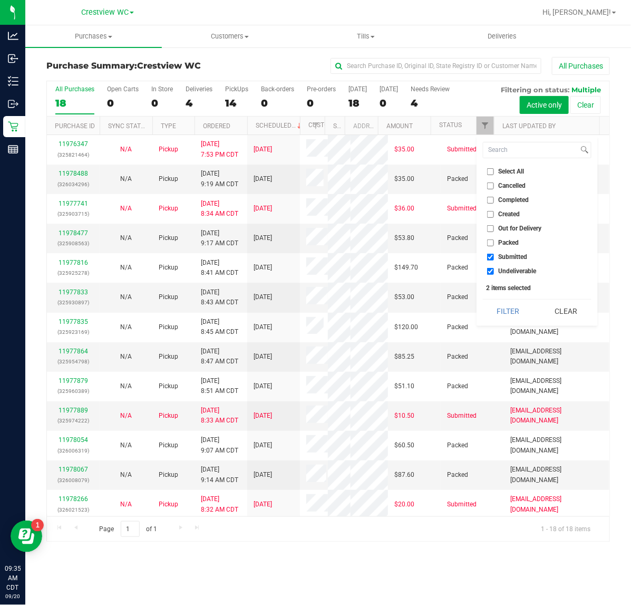
click at [515, 274] on span "Undeliverable" at bounding box center [518, 271] width 38 height 6
click at [494, 274] on input "Undeliverable" at bounding box center [490, 271] width 7 height 7
checkbox input "false"
click at [518, 314] on button "Filter" at bounding box center [508, 311] width 51 height 23
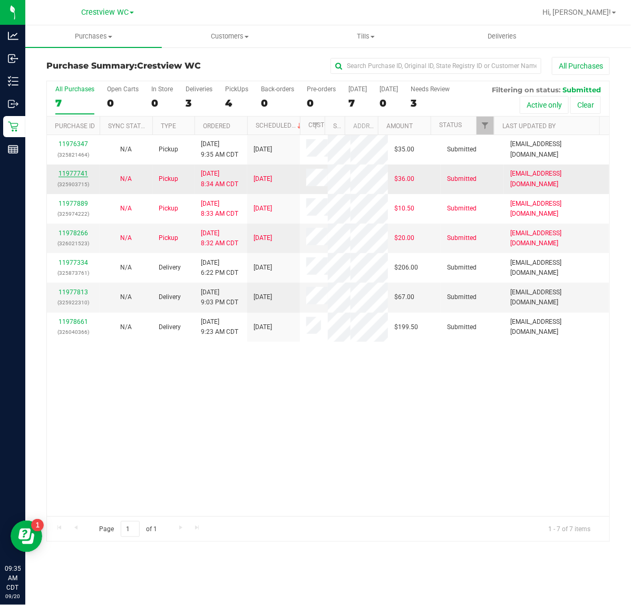
click at [80, 171] on link "11977741" at bounding box center [74, 173] width 30 height 7
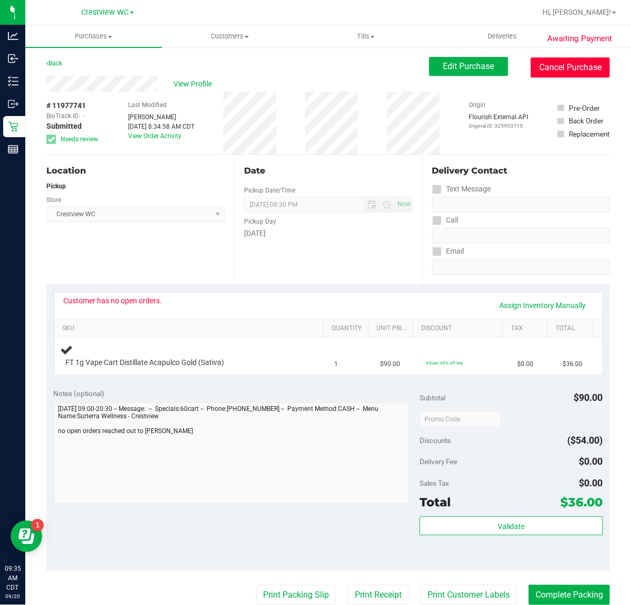
click at [552, 62] on button "Cancel Purchase" at bounding box center [570, 67] width 79 height 20
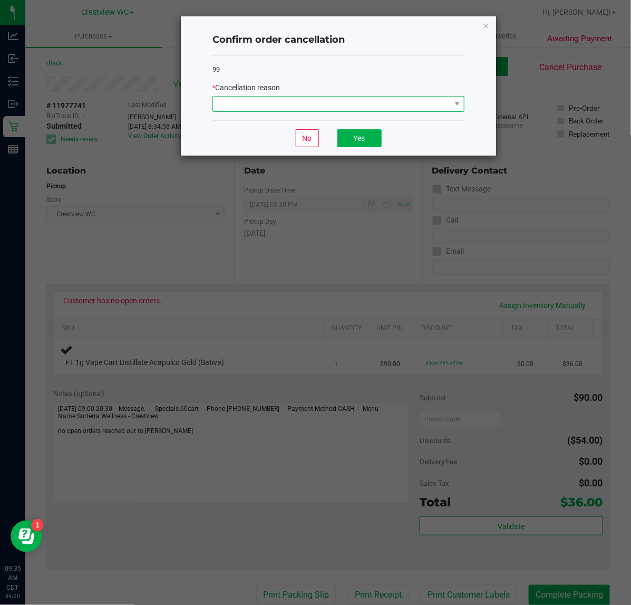
click at [235, 101] on span at bounding box center [332, 104] width 238 height 15
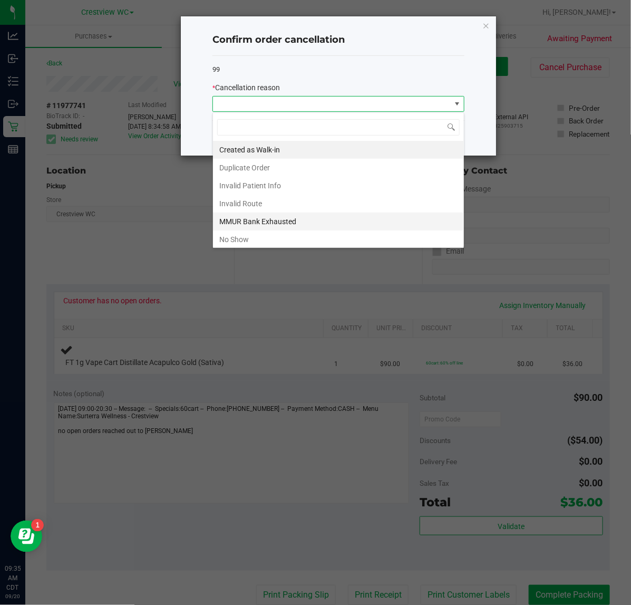
scroll to position [58, 0]
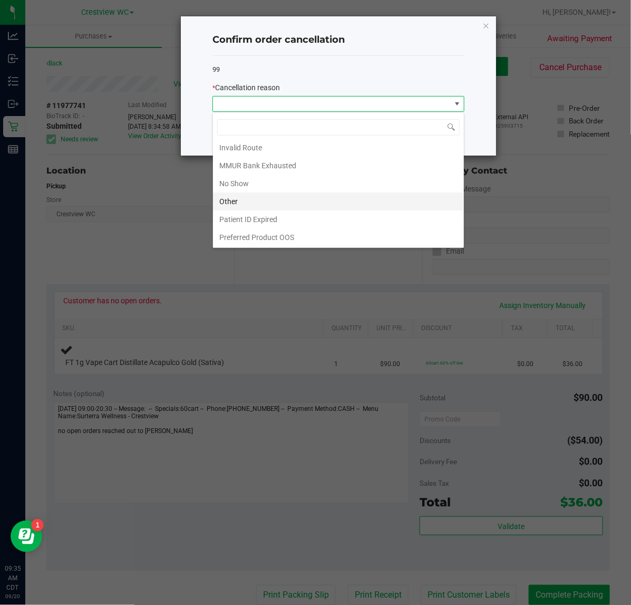
click at [264, 198] on li "Other" at bounding box center [338, 202] width 251 height 18
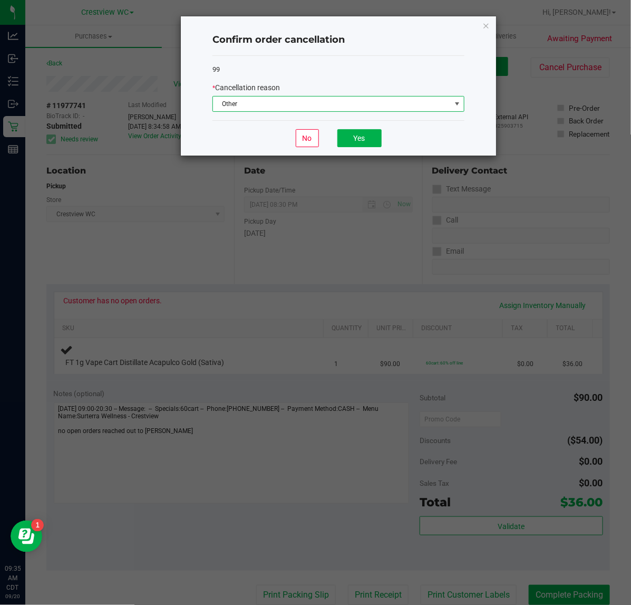
click at [382, 137] on div "No Yes" at bounding box center [339, 137] width 252 height 35
click at [377, 137] on button "Yes" at bounding box center [360, 138] width 44 height 18
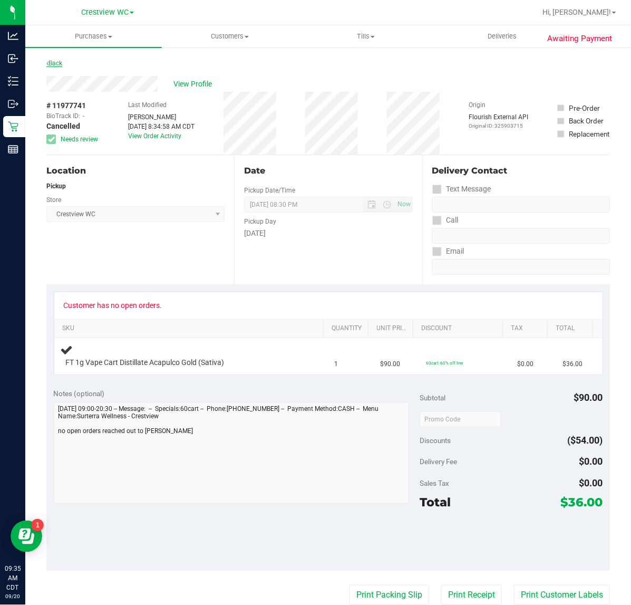
click at [57, 66] on link "Back" at bounding box center [54, 63] width 16 height 7
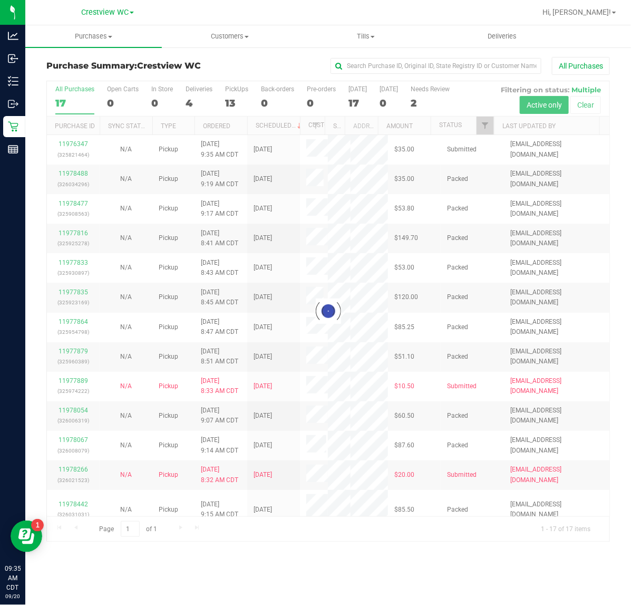
click at [484, 120] on div at bounding box center [328, 311] width 563 height 460
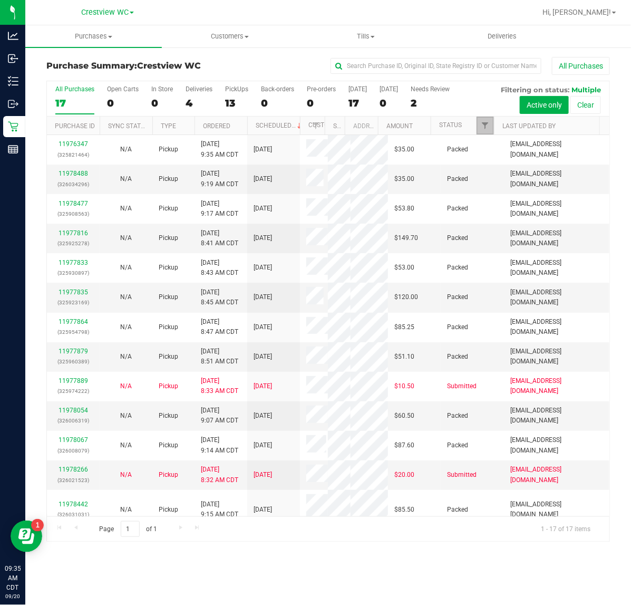
click at [489, 124] on link "Filter" at bounding box center [485, 126] width 17 height 18
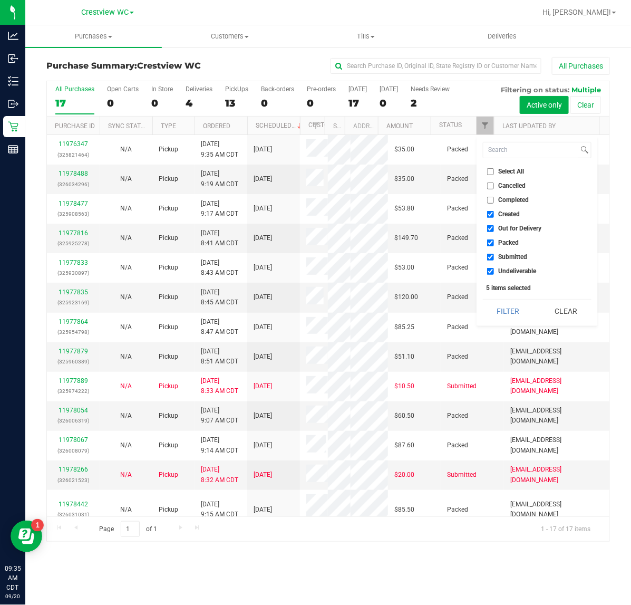
click at [502, 214] on span "Created" at bounding box center [510, 214] width 22 height 6
click at [494, 214] on input "Created" at bounding box center [490, 214] width 7 height 7
checkbox input "false"
click at [497, 232] on li "Out for Delivery" at bounding box center [537, 228] width 109 height 11
click at [494, 241] on label "Packed" at bounding box center [503, 242] width 32 height 7
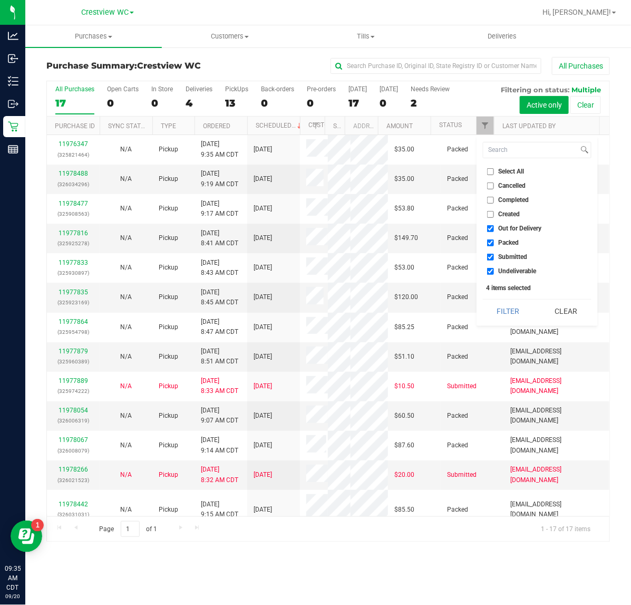
click at [494, 241] on input "Packed" at bounding box center [490, 242] width 7 height 7
checkbox input "false"
click at [497, 227] on label "Out for Delivery" at bounding box center [514, 228] width 55 height 7
click at [494, 227] on input "Out for Delivery" at bounding box center [490, 228] width 7 height 7
checkbox input "false"
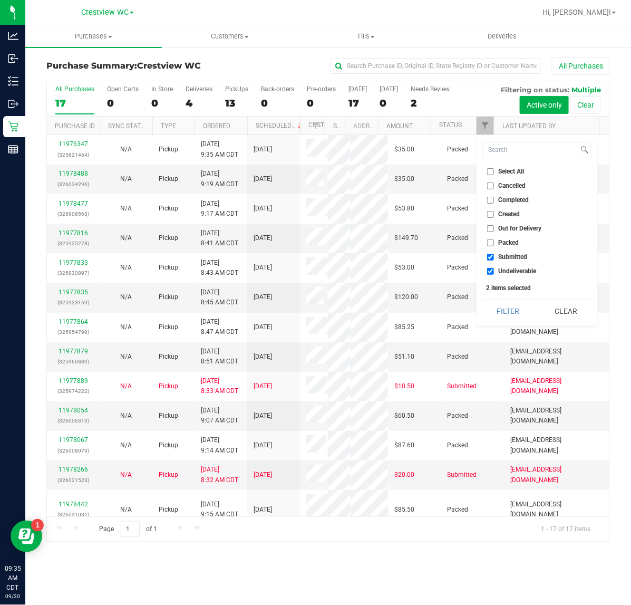
click at [500, 272] on span "Undeliverable" at bounding box center [518, 271] width 38 height 6
click at [494, 272] on input "Undeliverable" at bounding box center [490, 271] width 7 height 7
checkbox input "false"
click at [502, 314] on button "Filter" at bounding box center [508, 311] width 51 height 23
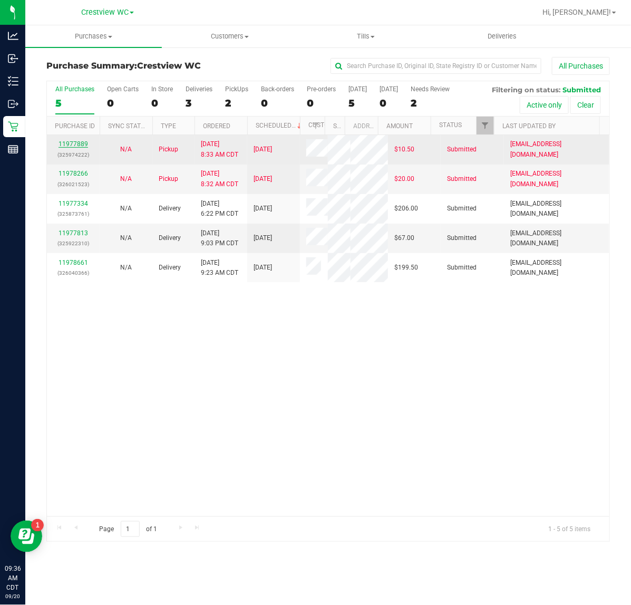
click at [79, 147] on link "11977889" at bounding box center [74, 143] width 30 height 7
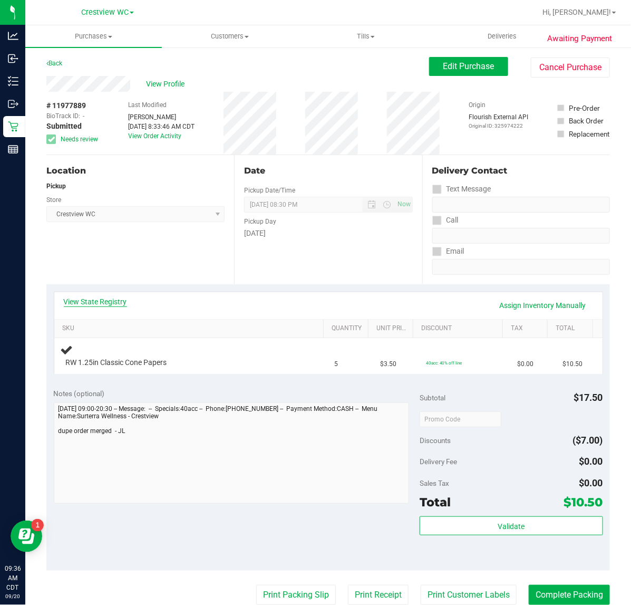
click at [123, 304] on link "View State Registry" at bounding box center [95, 301] width 63 height 11
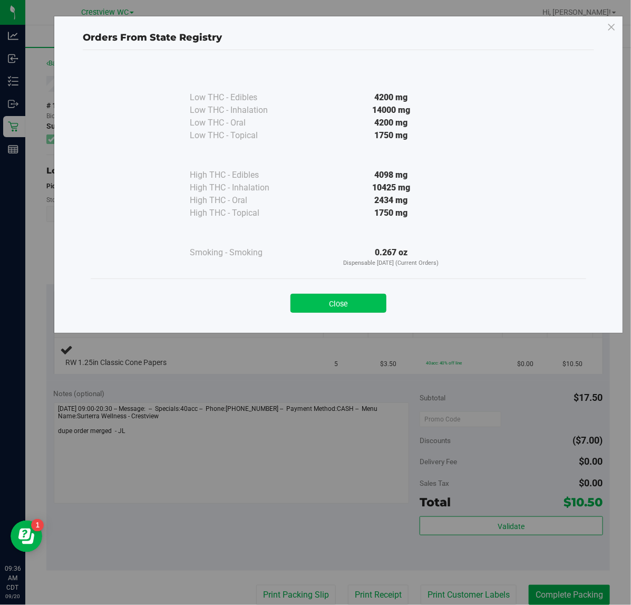
click at [319, 301] on button "Close" at bounding box center [339, 303] width 96 height 19
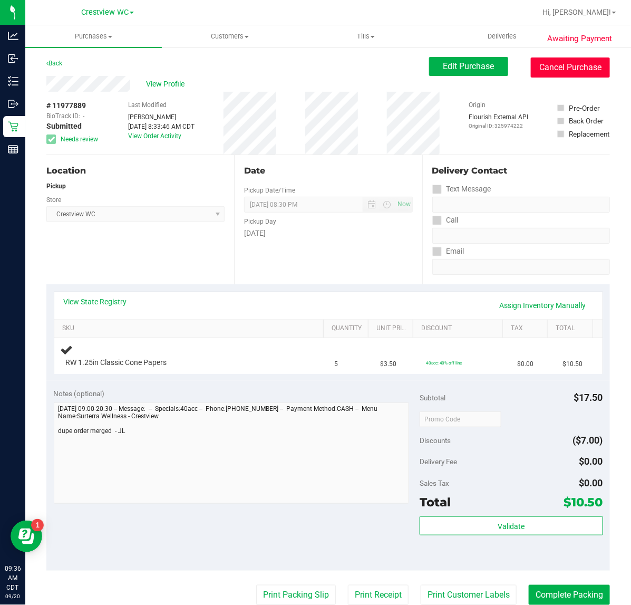
click at [549, 71] on button "Cancel Purchase" at bounding box center [570, 67] width 79 height 20
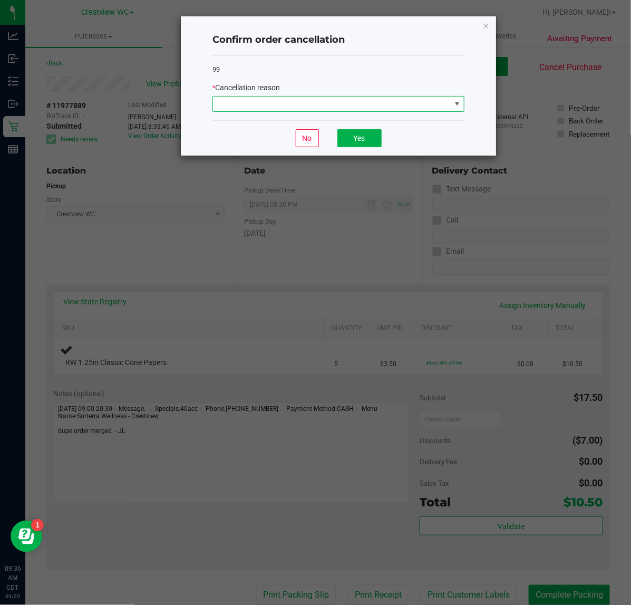
click at [449, 105] on span at bounding box center [332, 104] width 238 height 15
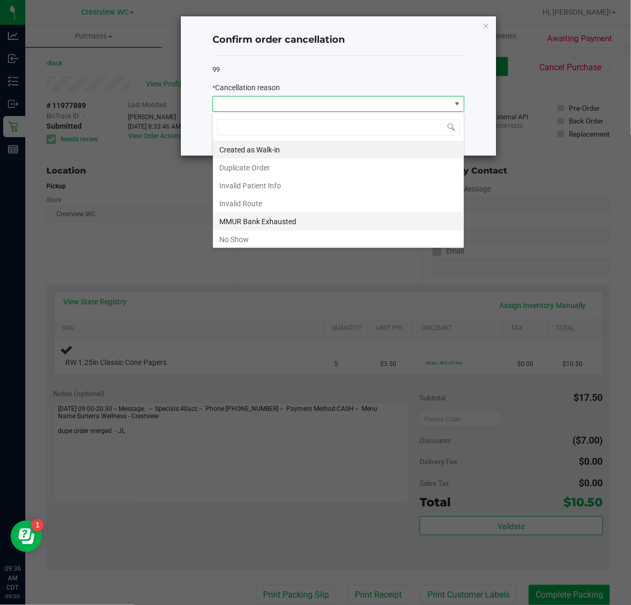
scroll to position [58, 0]
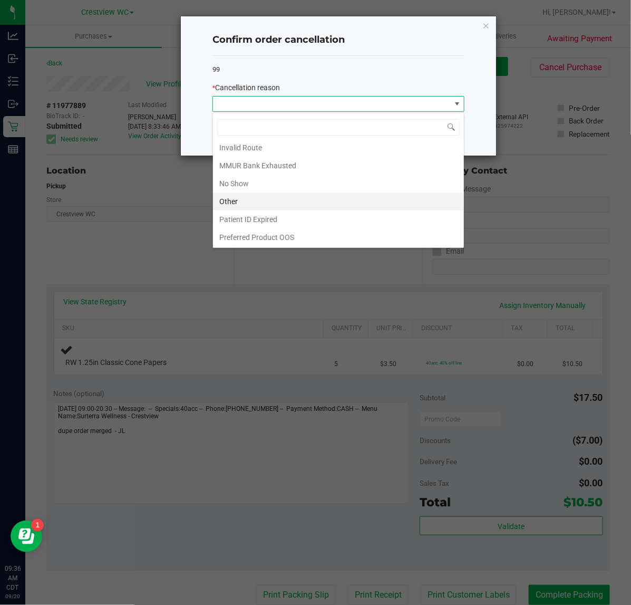
click at [393, 198] on li "Other" at bounding box center [338, 202] width 251 height 18
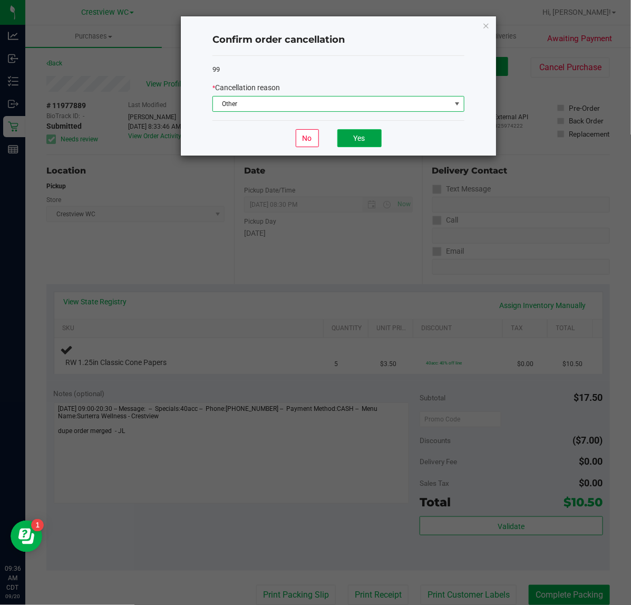
click at [376, 140] on button "Yes" at bounding box center [360, 138] width 44 height 18
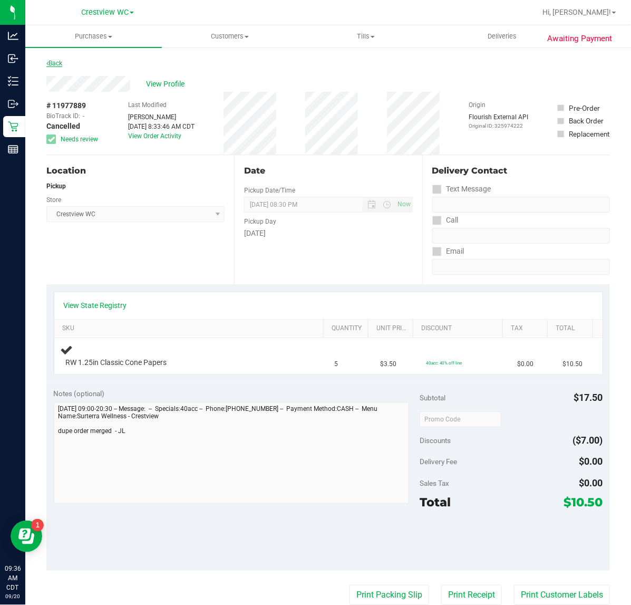
click at [52, 64] on link "Back" at bounding box center [54, 63] width 16 height 7
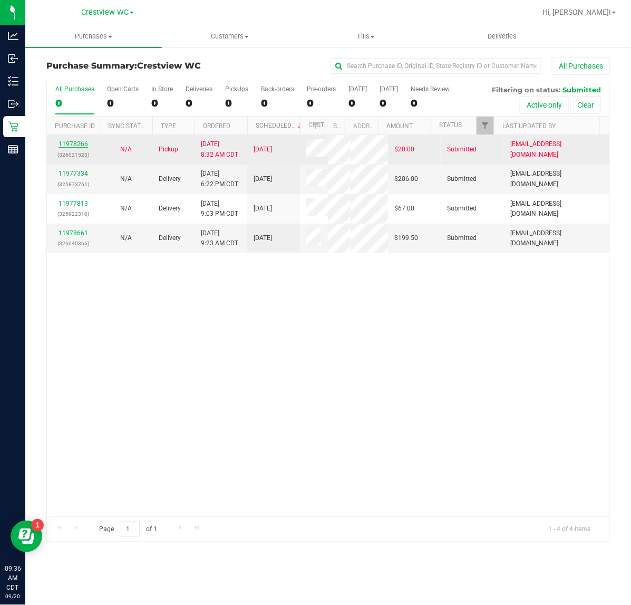
click at [80, 145] on link "11978266" at bounding box center [74, 143] width 30 height 7
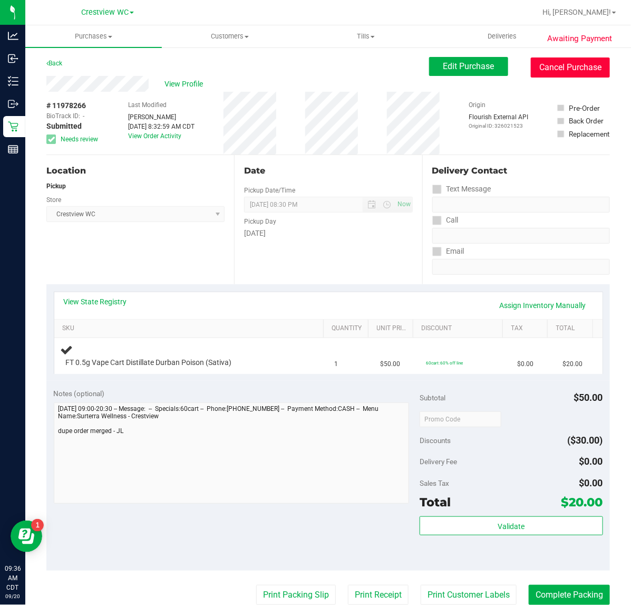
click at [539, 72] on button "Cancel Purchase" at bounding box center [570, 67] width 79 height 20
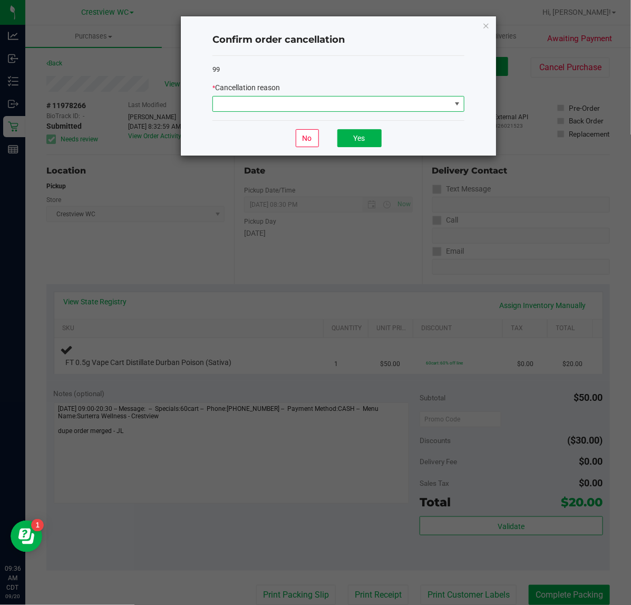
click at [376, 101] on span at bounding box center [332, 104] width 238 height 15
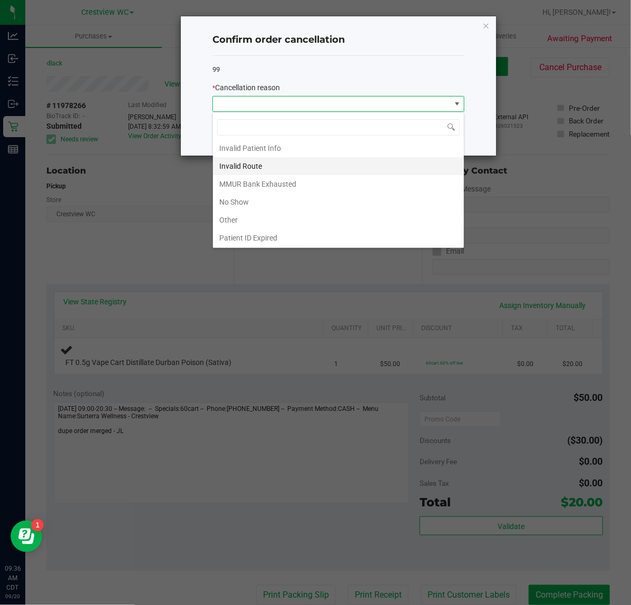
scroll to position [58, 0]
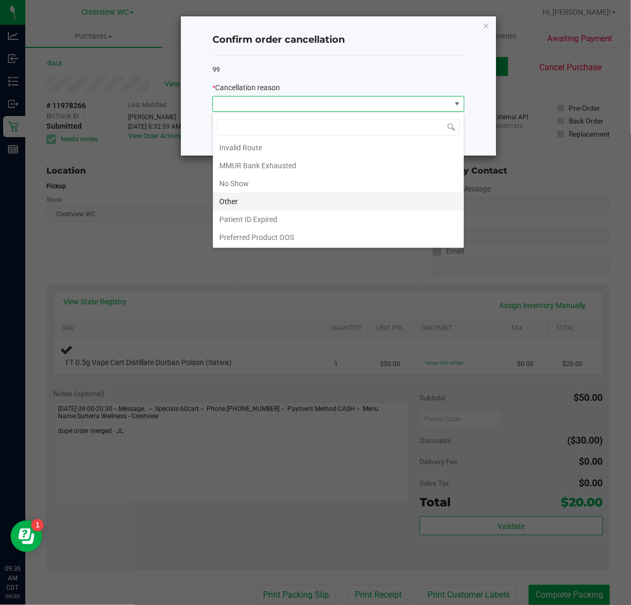
click at [348, 199] on li "Other" at bounding box center [338, 202] width 251 height 18
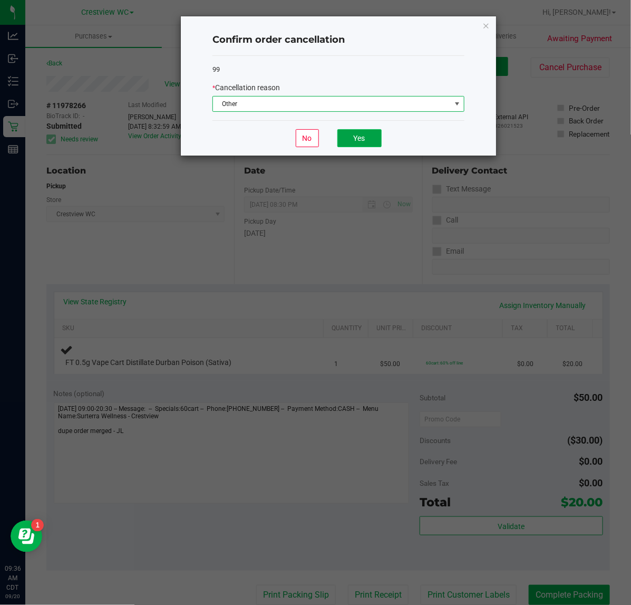
click at [371, 136] on button "Yes" at bounding box center [360, 138] width 44 height 18
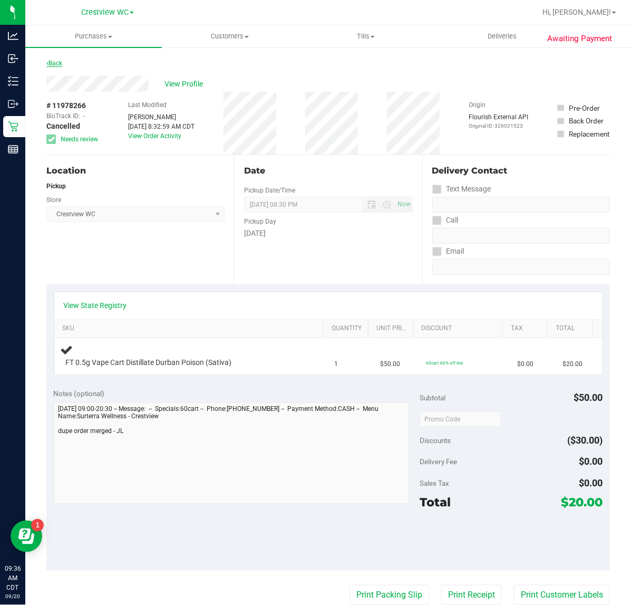
click at [57, 61] on link "Back" at bounding box center [54, 63] width 16 height 7
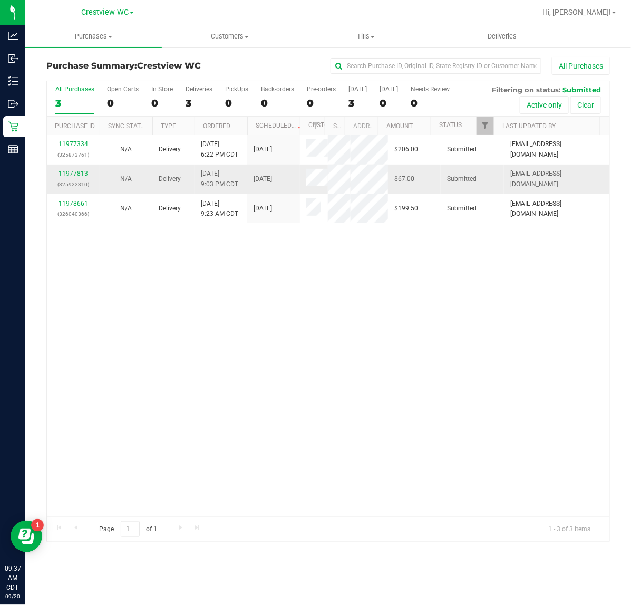
click at [81, 189] on div "11977813 (325922310)" at bounding box center [73, 179] width 40 height 20
click at [83, 177] on link "11977813" at bounding box center [74, 173] width 30 height 7
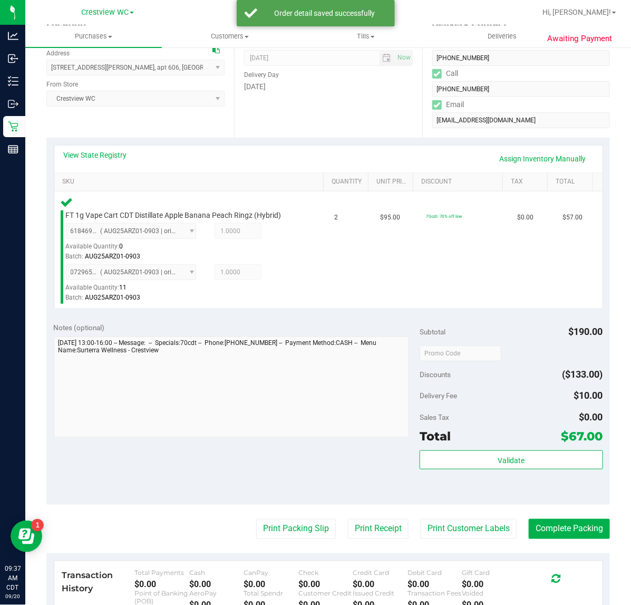
scroll to position [264, 0]
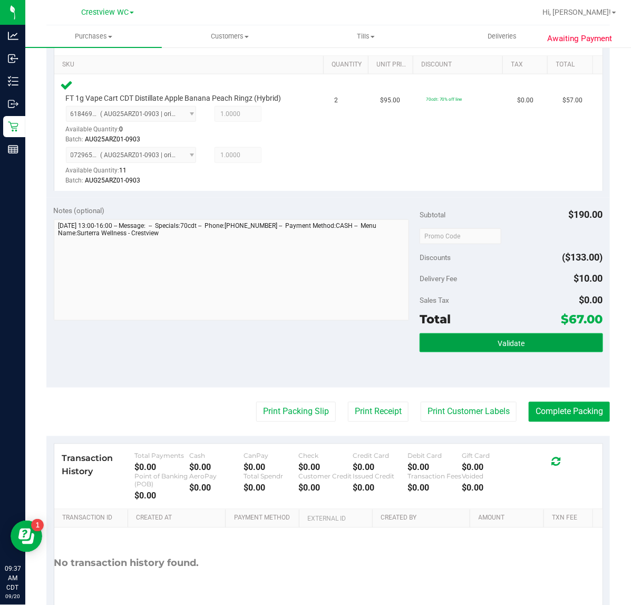
click at [546, 344] on button "Validate" at bounding box center [511, 342] width 183 height 19
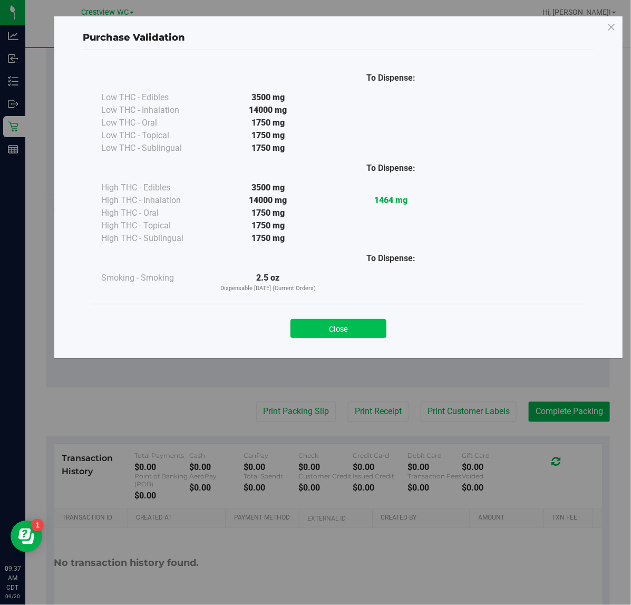
click at [375, 325] on button "Close" at bounding box center [339, 328] width 96 height 19
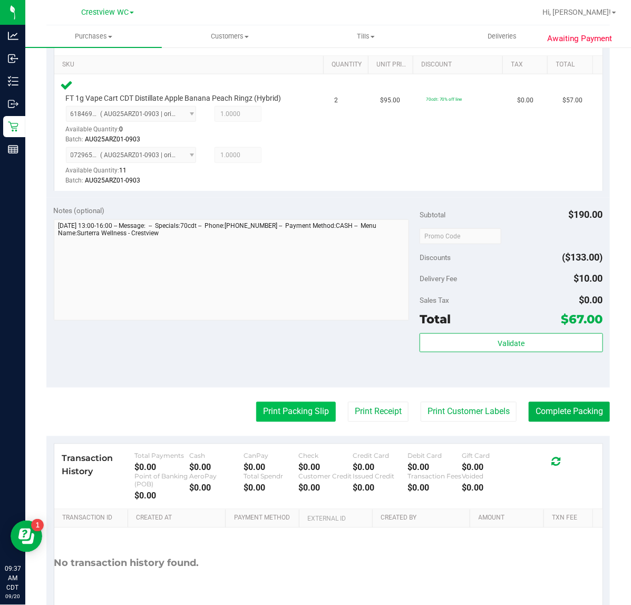
click at [289, 419] on button "Print Packing Slip" at bounding box center [296, 412] width 80 height 20
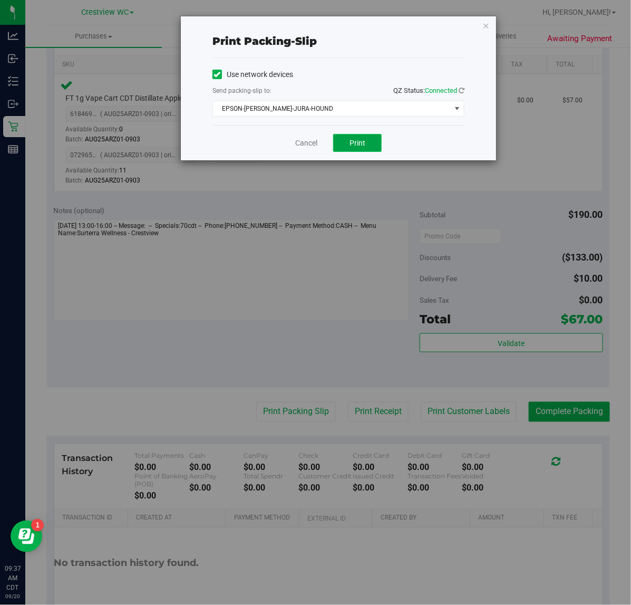
click at [358, 146] on span "Print" at bounding box center [358, 143] width 16 height 8
click at [486, 31] on icon "button" at bounding box center [486, 25] width 7 height 13
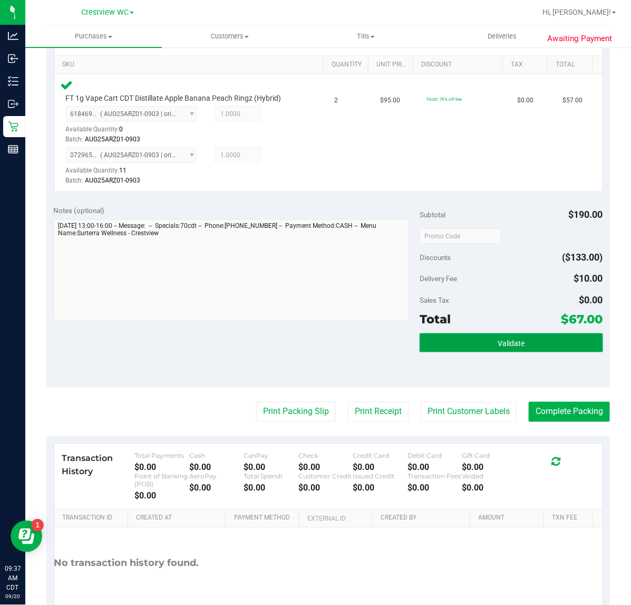
click at [523, 347] on button "Validate" at bounding box center [511, 342] width 183 height 19
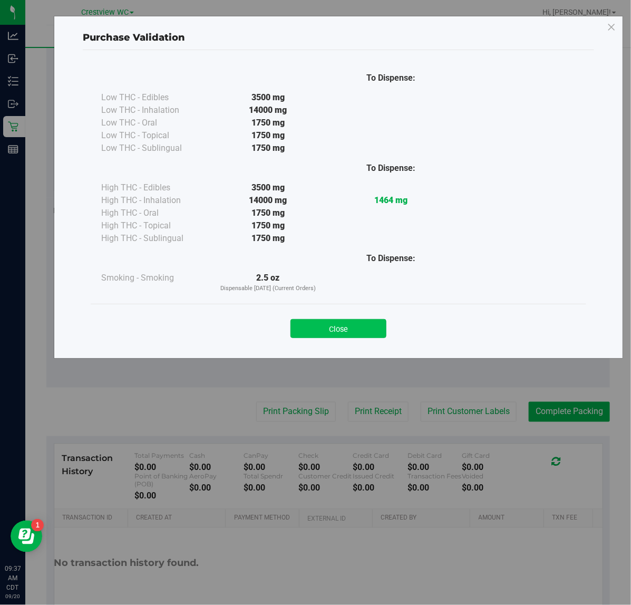
click at [325, 330] on button "Close" at bounding box center [339, 328] width 96 height 19
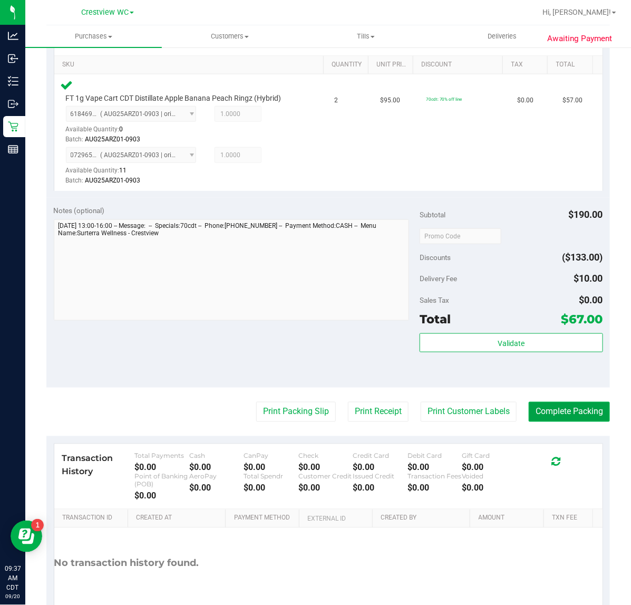
click at [563, 412] on button "Complete Packing" at bounding box center [569, 412] width 81 height 20
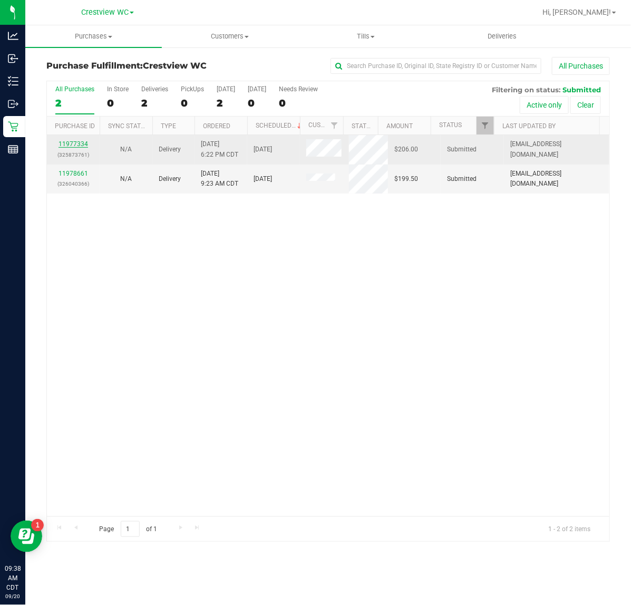
click at [78, 144] on link "11977334" at bounding box center [74, 143] width 30 height 7
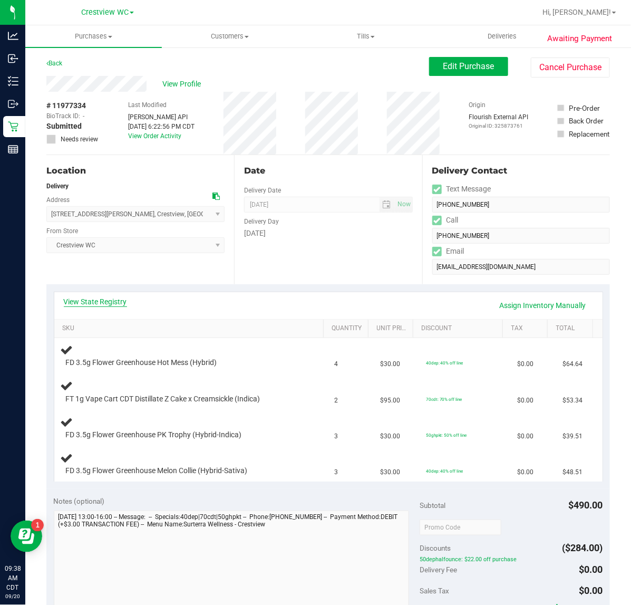
click at [123, 299] on link "View State Registry" at bounding box center [95, 301] width 63 height 11
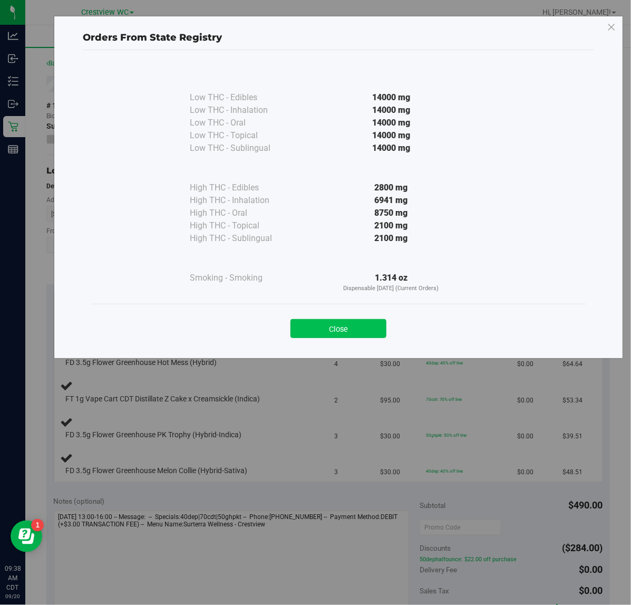
click at [379, 324] on button "Close" at bounding box center [339, 328] width 96 height 19
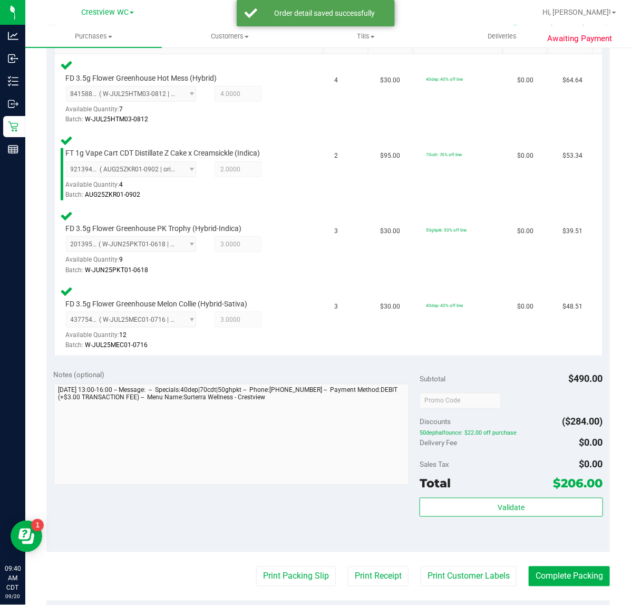
scroll to position [323, 0]
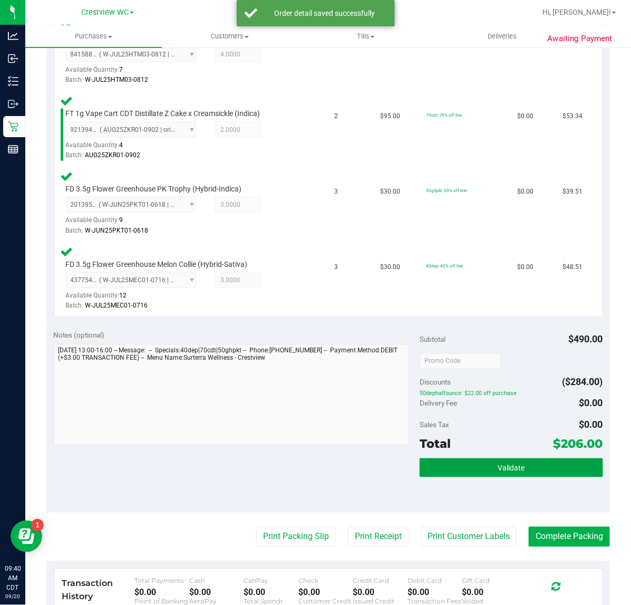
click at [472, 465] on button "Validate" at bounding box center [511, 467] width 183 height 19
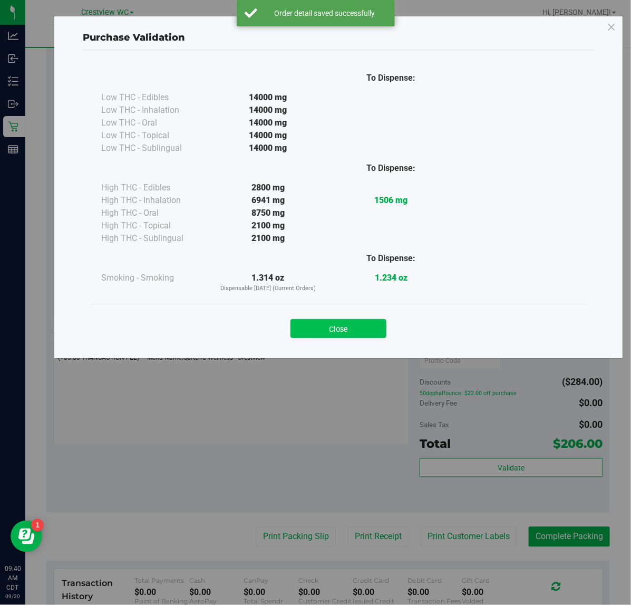
click at [325, 333] on button "Close" at bounding box center [339, 328] width 96 height 19
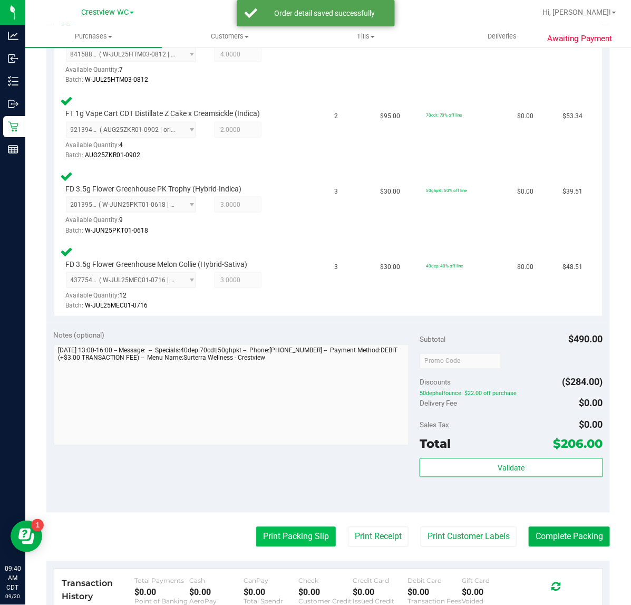
click at [299, 534] on button "Print Packing Slip" at bounding box center [296, 537] width 80 height 20
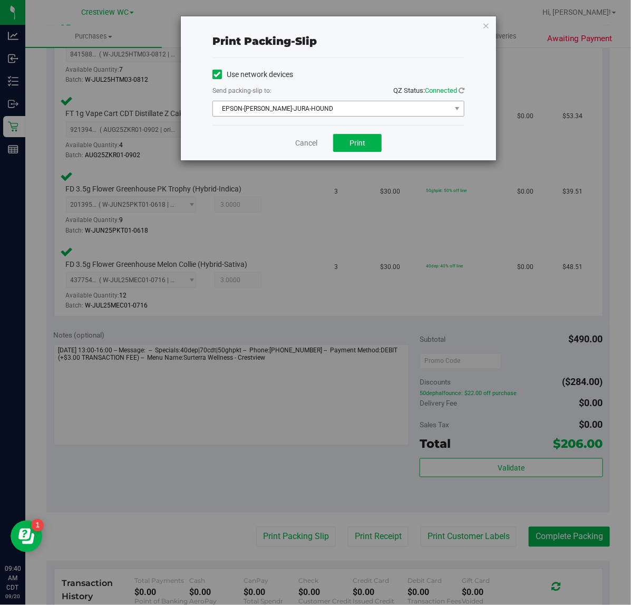
click at [359, 114] on span "EPSON-BRUNO-JURA-HOUND" at bounding box center [332, 108] width 238 height 15
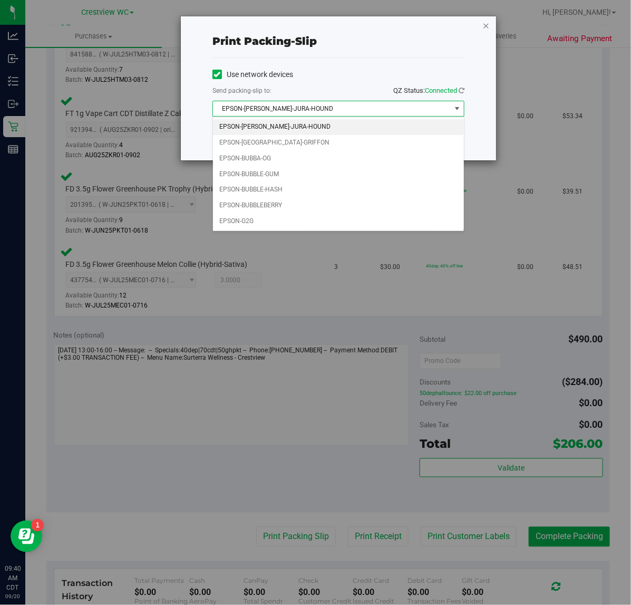
click at [487, 25] on icon "button" at bounding box center [486, 25] width 7 height 13
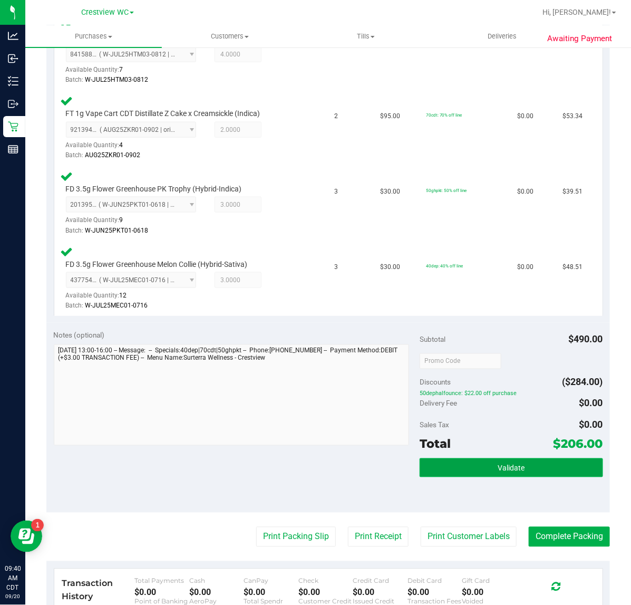
click at [502, 465] on span "Validate" at bounding box center [511, 468] width 27 height 8
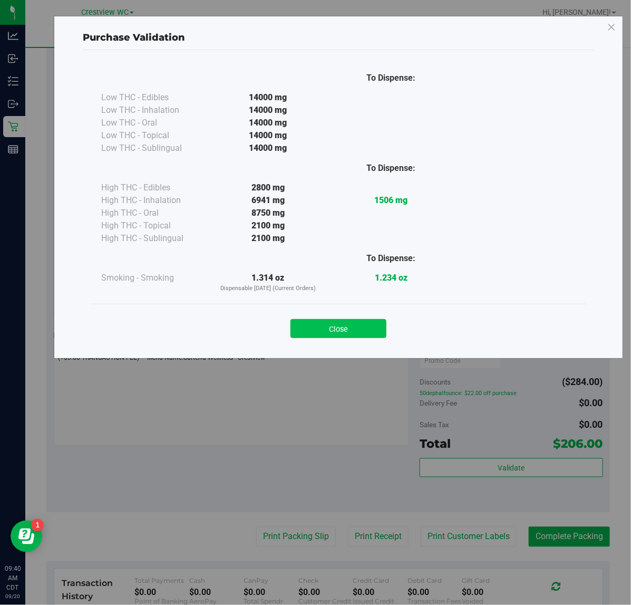
click at [342, 327] on button "Close" at bounding box center [339, 328] width 96 height 19
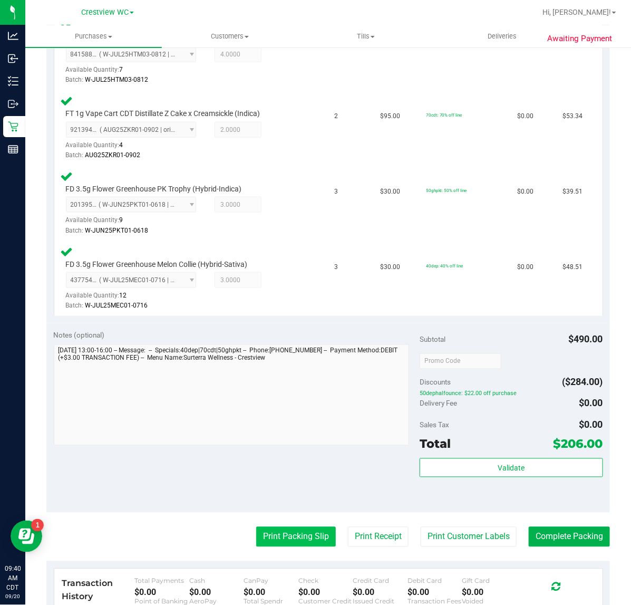
click at [280, 534] on button "Print Packing Slip" at bounding box center [296, 537] width 80 height 20
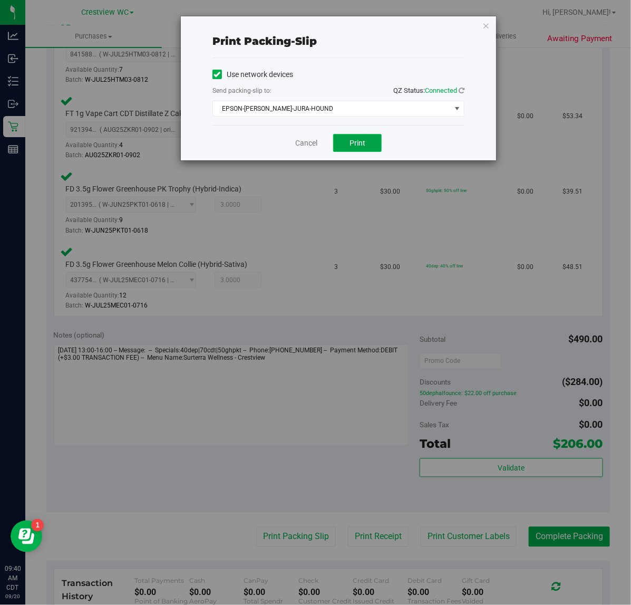
click at [372, 140] on button "Print" at bounding box center [357, 143] width 49 height 18
click at [471, 31] on div "Print packing-slip Use network devices Send packing-slip to: QZ Status: Connect…" at bounding box center [338, 88] width 315 height 144
click at [486, 27] on icon "button" at bounding box center [486, 25] width 7 height 13
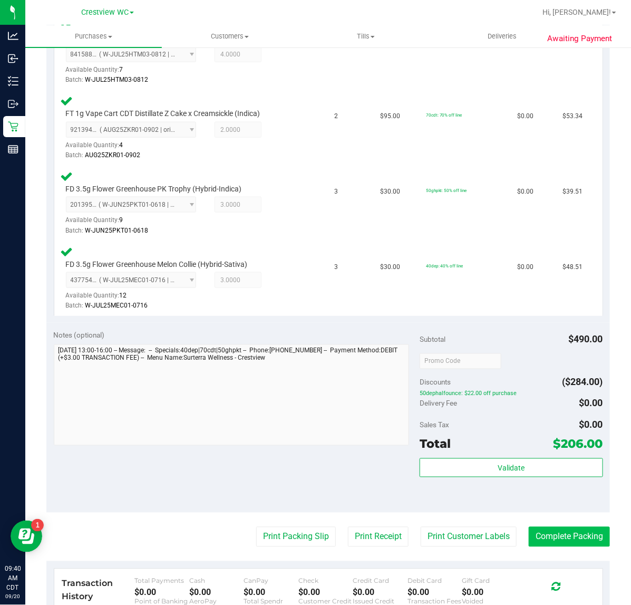
click at [563, 528] on button "Complete Packing" at bounding box center [569, 537] width 81 height 20
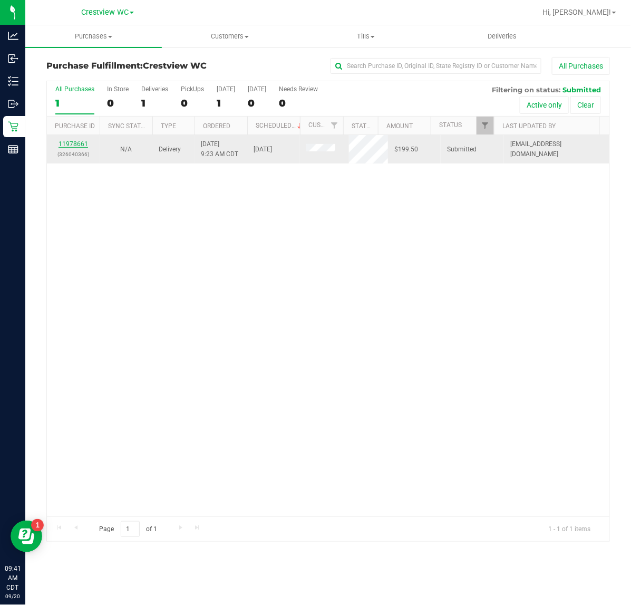
click at [62, 146] on link "11978661" at bounding box center [74, 143] width 30 height 7
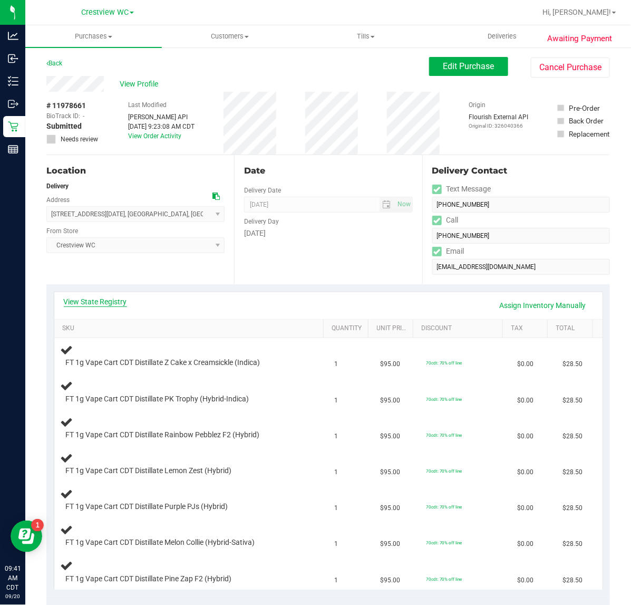
click at [105, 297] on link "View State Registry" at bounding box center [95, 301] width 63 height 11
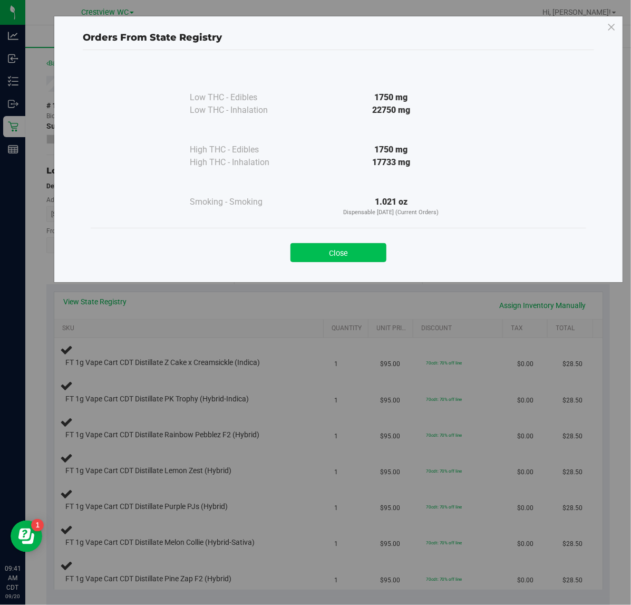
click at [372, 249] on button "Close" at bounding box center [339, 252] width 96 height 19
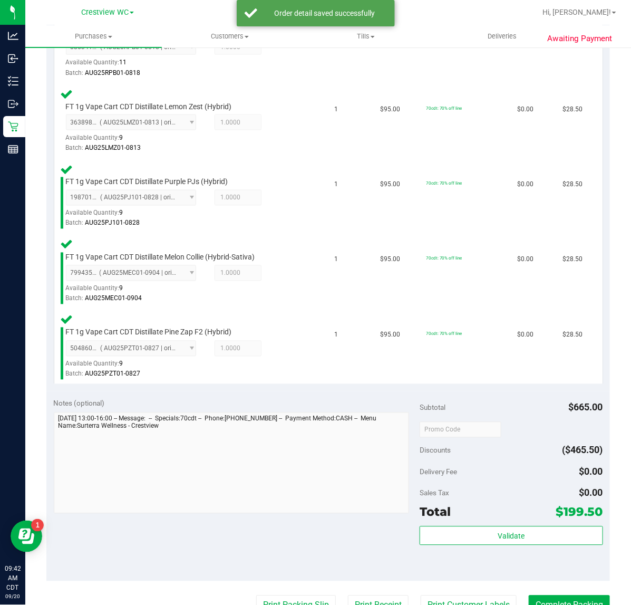
scroll to position [512, 0]
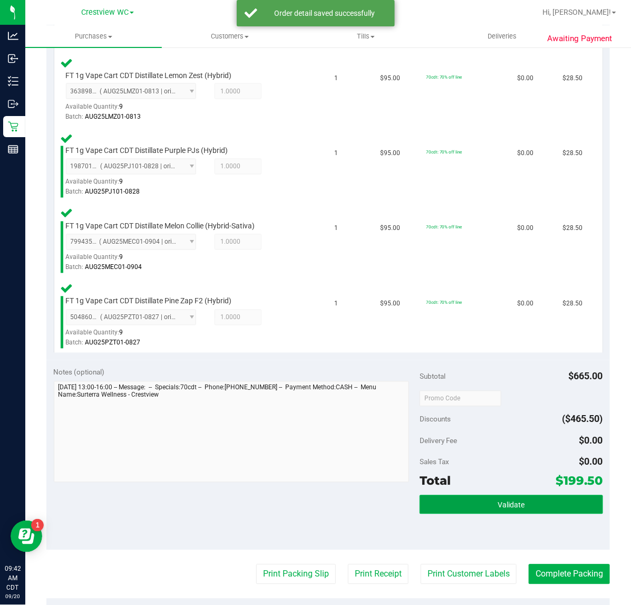
click at [485, 506] on button "Validate" at bounding box center [511, 504] width 183 height 19
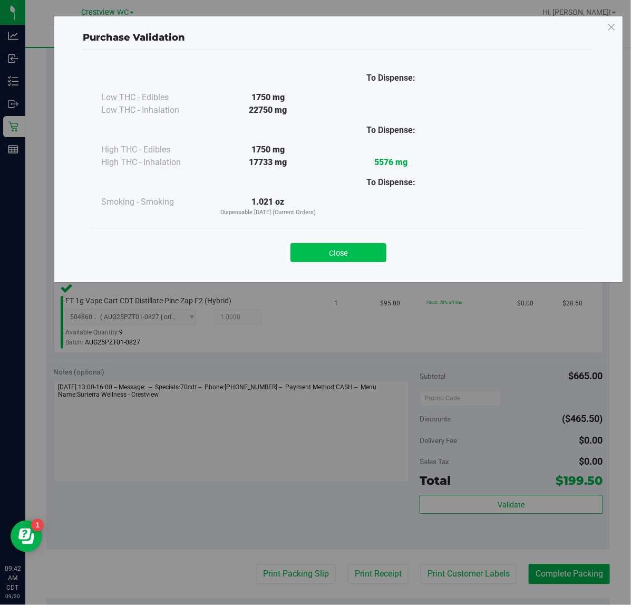
click at [344, 248] on button "Close" at bounding box center [339, 252] width 96 height 19
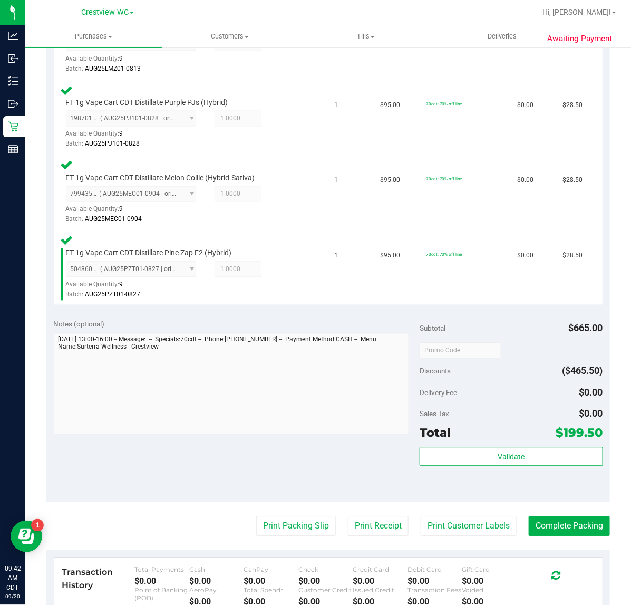
scroll to position [563, 0]
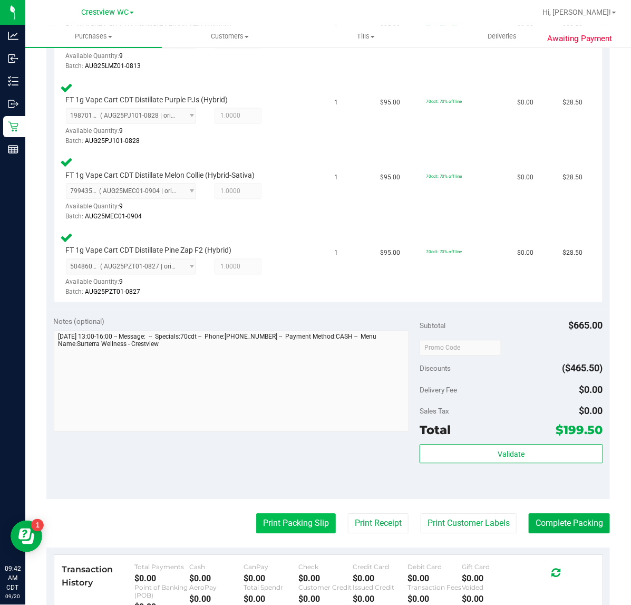
click at [280, 526] on button "Print Packing Slip" at bounding box center [296, 524] width 80 height 20
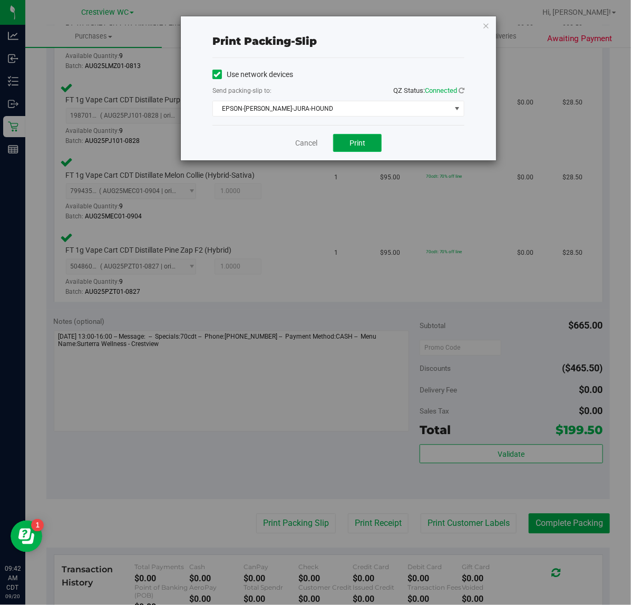
click at [366, 149] on button "Print" at bounding box center [357, 143] width 49 height 18
click at [485, 29] on icon "button" at bounding box center [486, 25] width 7 height 13
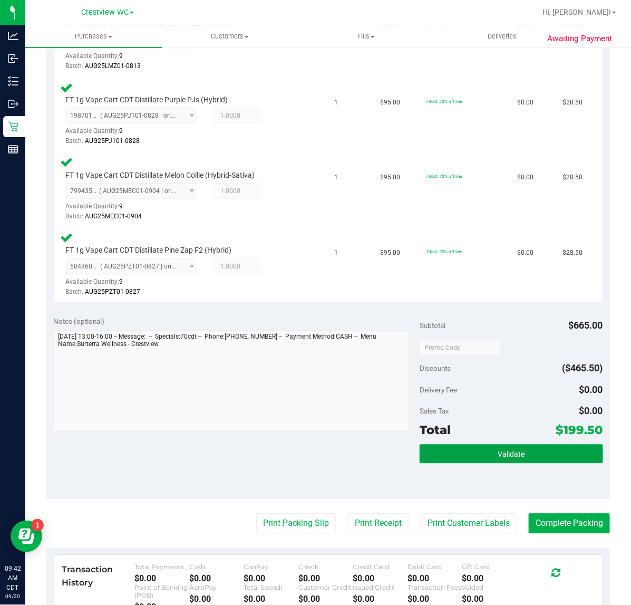
click at [526, 447] on button "Validate" at bounding box center [511, 454] width 183 height 19
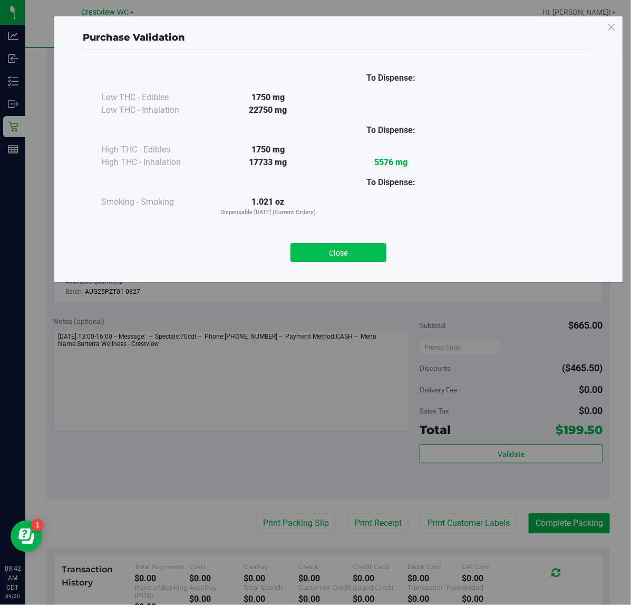
click at [339, 247] on button "Close" at bounding box center [339, 252] width 96 height 19
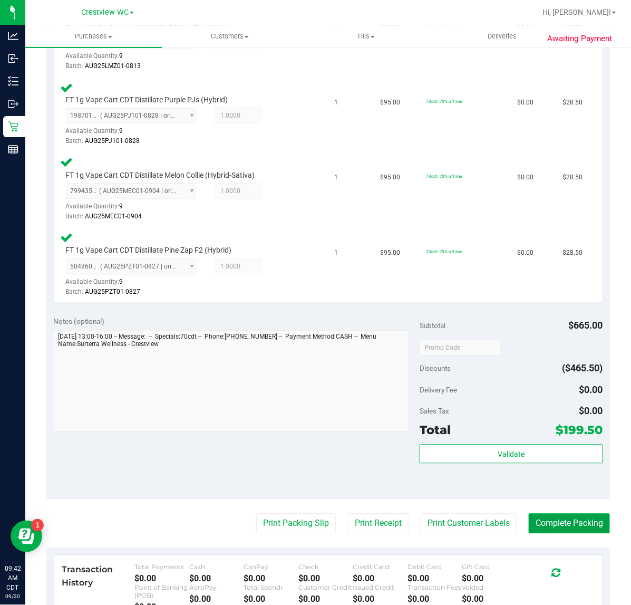
click at [559, 527] on button "Complete Packing" at bounding box center [569, 524] width 81 height 20
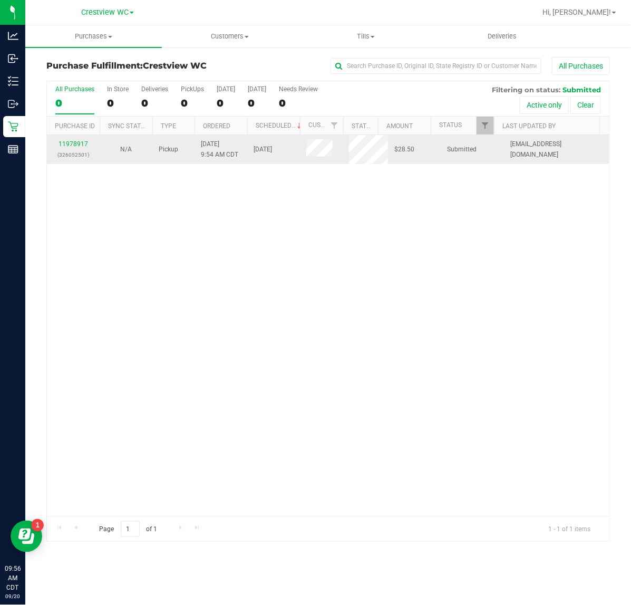
click at [83, 149] on div "11978917 (326052501)" at bounding box center [73, 149] width 40 height 20
click at [80, 145] on link "11978917" at bounding box center [74, 143] width 30 height 7
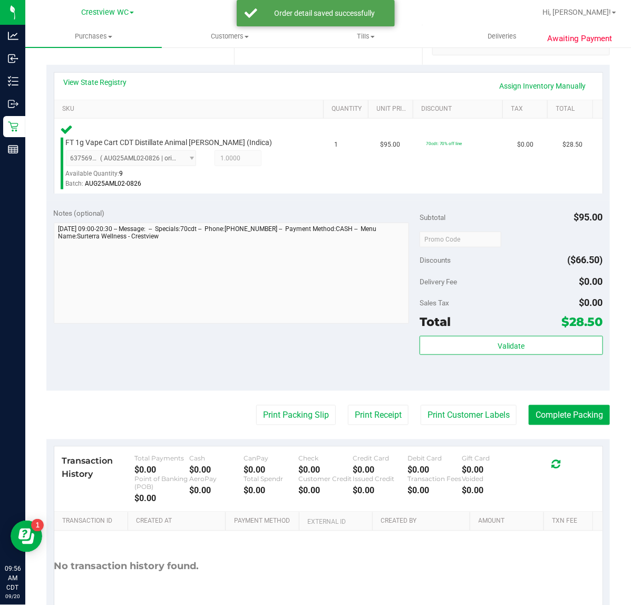
scroll to position [226, 0]
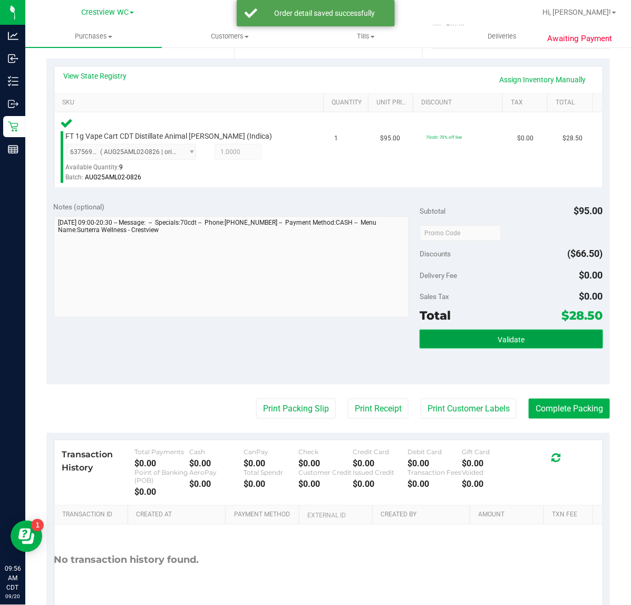
click at [468, 335] on button "Validate" at bounding box center [511, 339] width 183 height 19
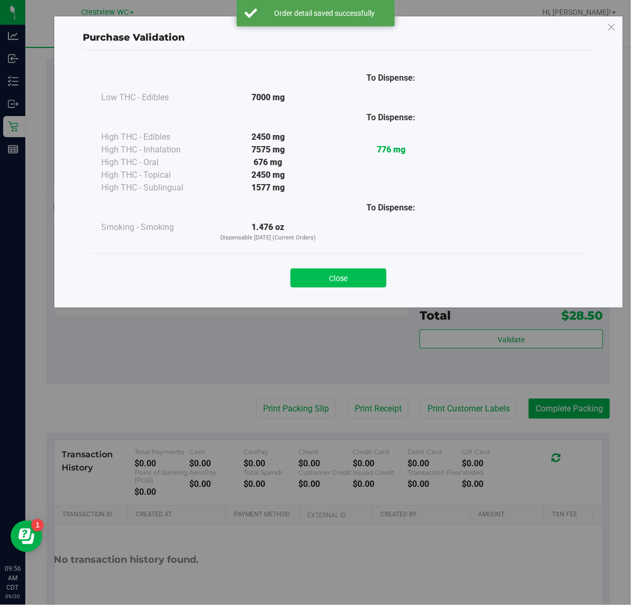
click at [322, 286] on button "Close" at bounding box center [339, 277] width 96 height 19
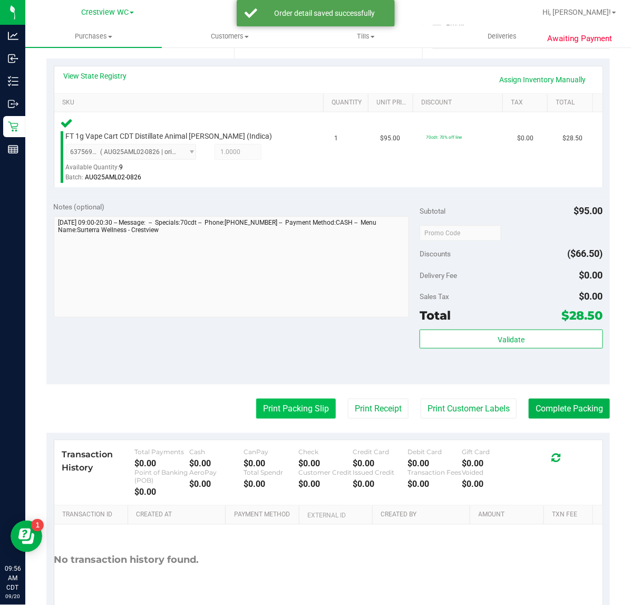
click at [296, 408] on button "Print Packing Slip" at bounding box center [296, 409] width 80 height 20
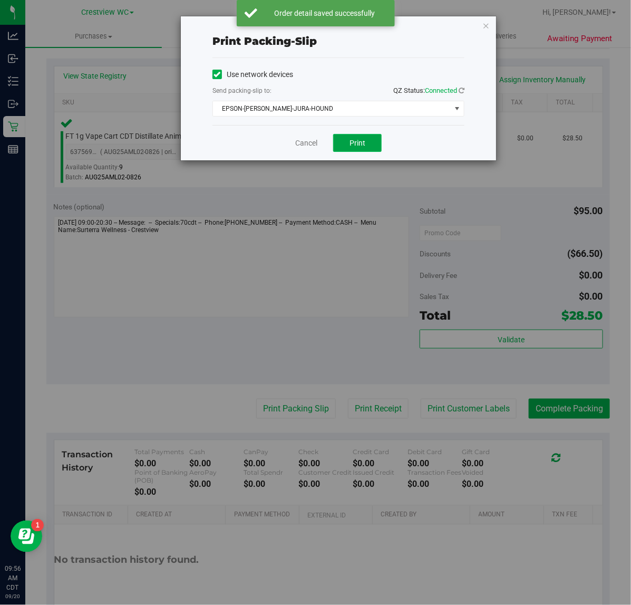
click at [365, 139] on span "Print" at bounding box center [358, 143] width 16 height 8
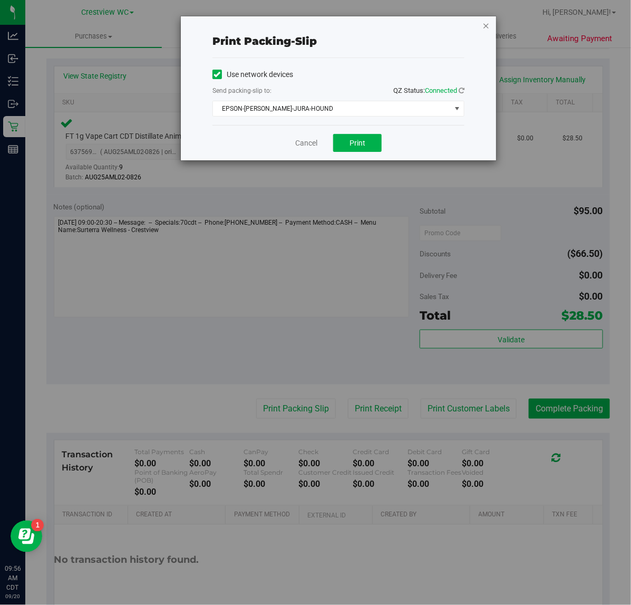
click at [486, 28] on icon "button" at bounding box center [486, 25] width 7 height 13
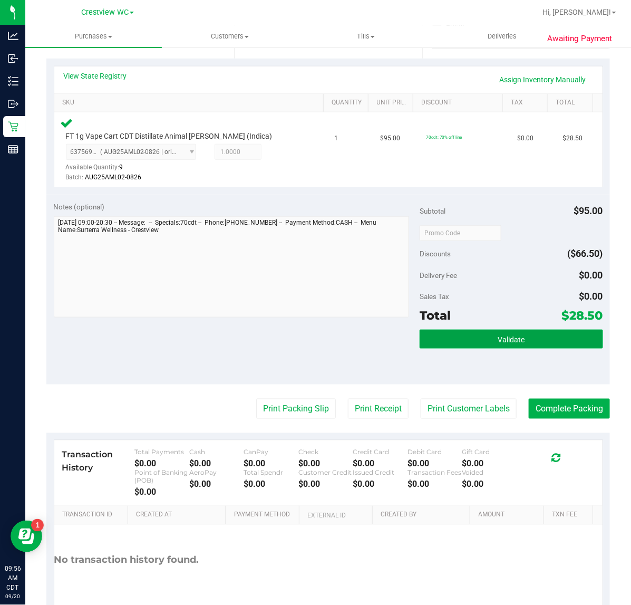
click at [517, 335] on button "Validate" at bounding box center [511, 339] width 183 height 19
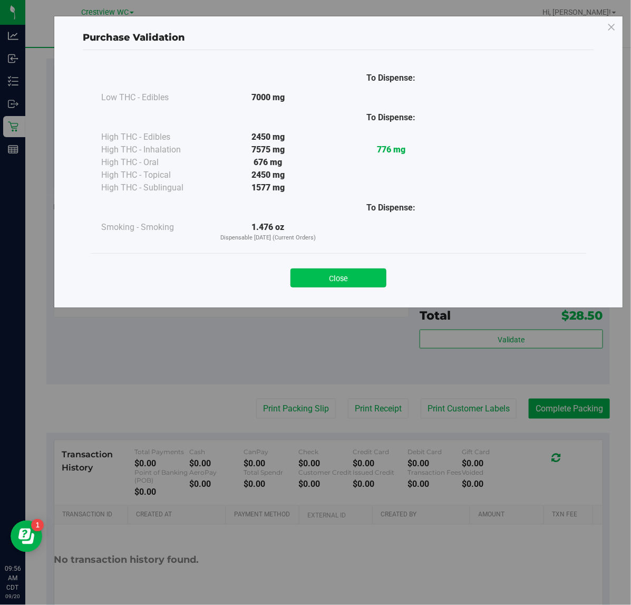
click at [341, 280] on button "Close" at bounding box center [339, 277] width 96 height 19
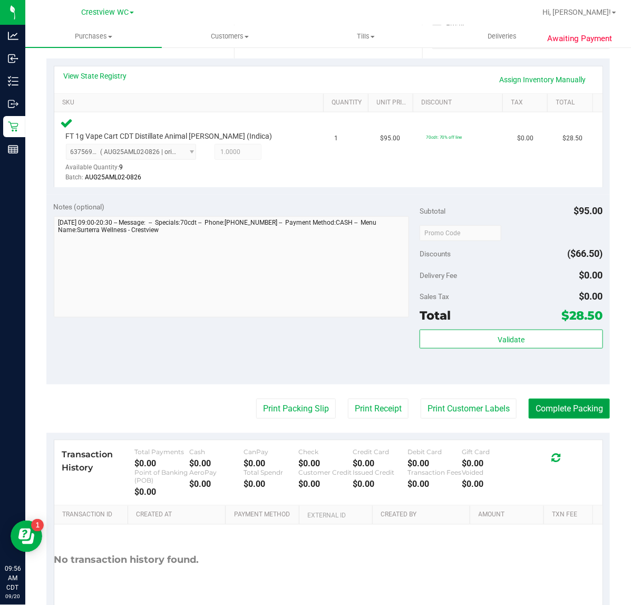
click at [570, 412] on button "Complete Packing" at bounding box center [569, 409] width 81 height 20
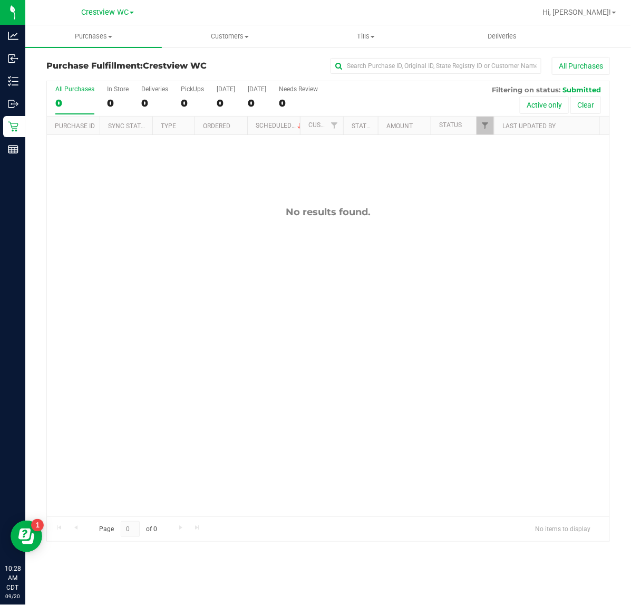
click at [148, 201] on div "No results found." at bounding box center [328, 361] width 563 height 453
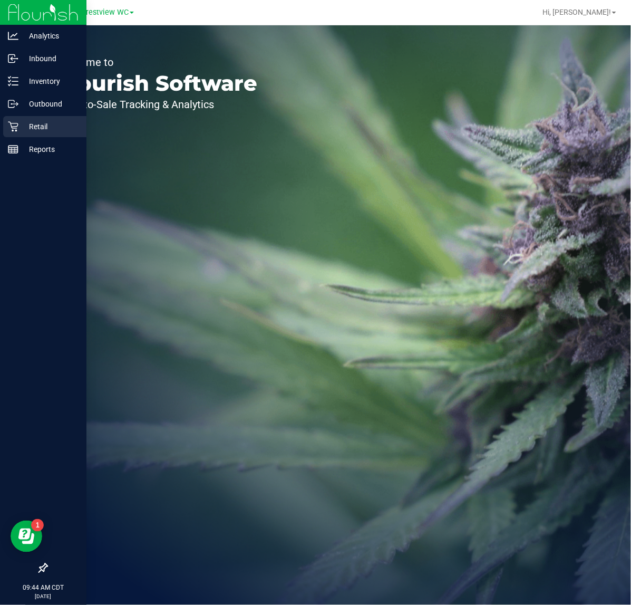
click at [68, 128] on p "Retail" at bounding box center [49, 126] width 63 height 13
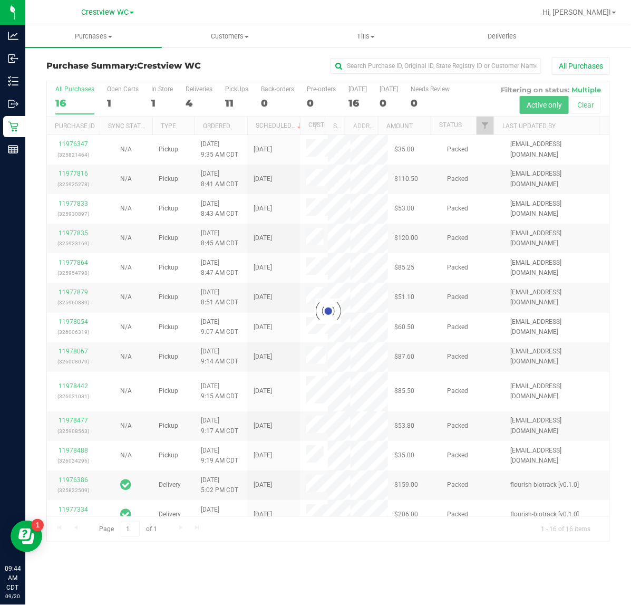
click at [488, 127] on div at bounding box center [328, 311] width 563 height 460
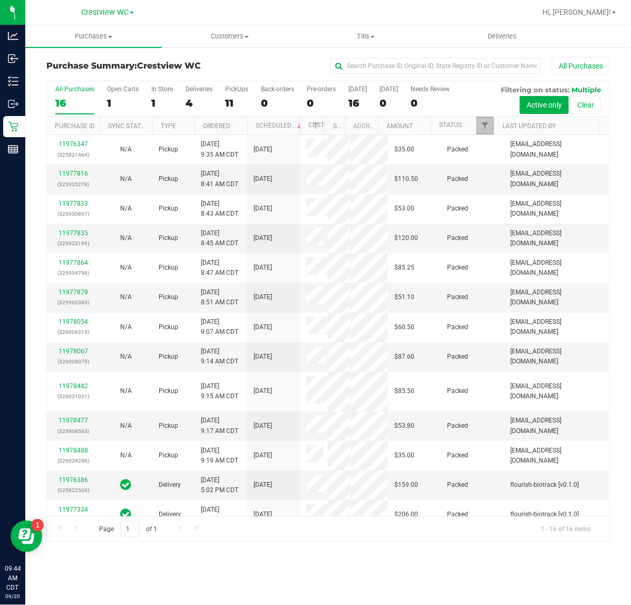
click at [488, 127] on span "Filter" at bounding box center [485, 125] width 8 height 8
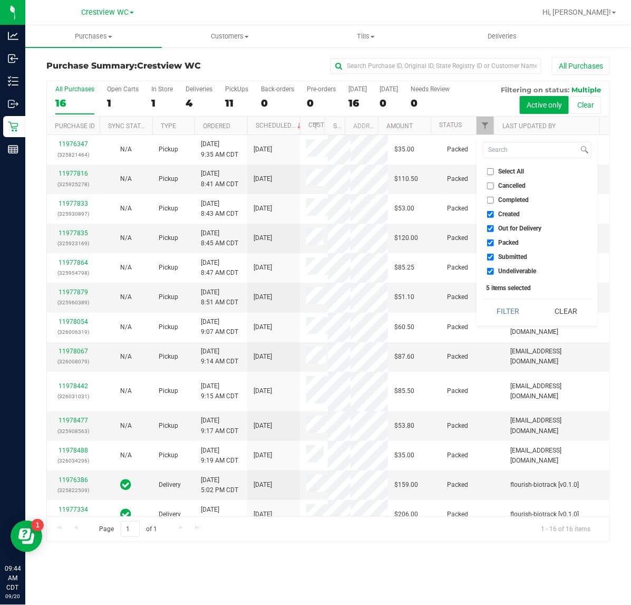
click at [504, 215] on span "Created" at bounding box center [510, 214] width 22 height 6
click at [494, 215] on input "Created" at bounding box center [490, 214] width 7 height 7
checkbox input "false"
click at [508, 229] on span "Out for Delivery" at bounding box center [520, 228] width 43 height 6
click at [494, 229] on input "Out for Delivery" at bounding box center [490, 228] width 7 height 7
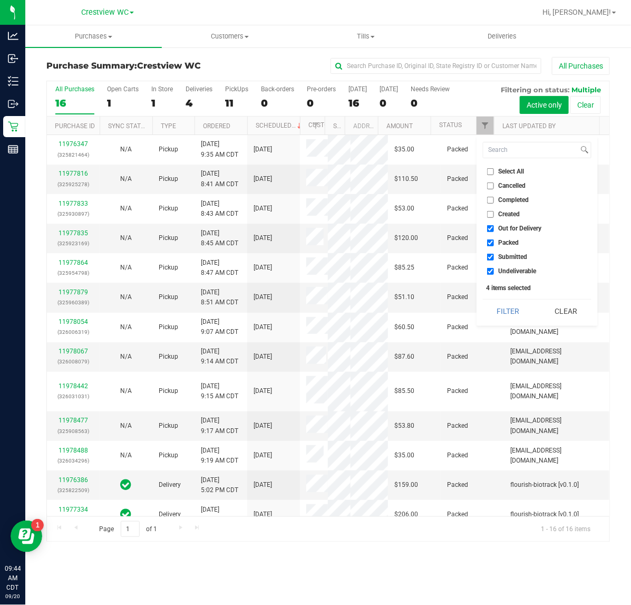
checkbox input "false"
click at [511, 244] on span "Packed" at bounding box center [509, 242] width 21 height 6
click at [494, 244] on input "Packed" at bounding box center [490, 242] width 7 height 7
checkbox input "false"
click at [502, 273] on span "Undeliverable" at bounding box center [518, 271] width 38 height 6
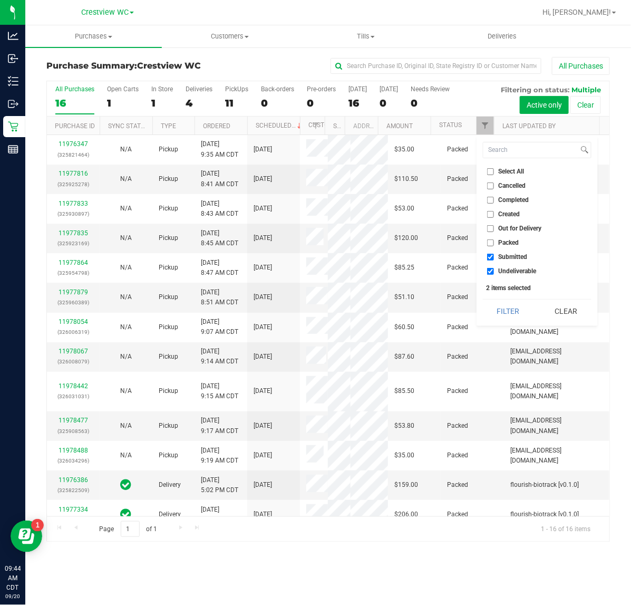
click at [494, 273] on input "Undeliverable" at bounding box center [490, 271] width 7 height 7
checkbox input "false"
click at [512, 306] on button "Filter" at bounding box center [508, 311] width 51 height 23
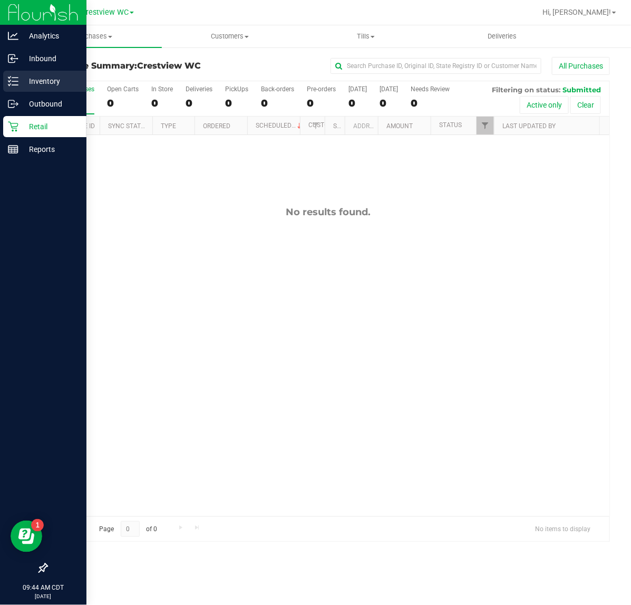
click at [24, 88] on div "Inventory" at bounding box center [44, 81] width 83 height 21
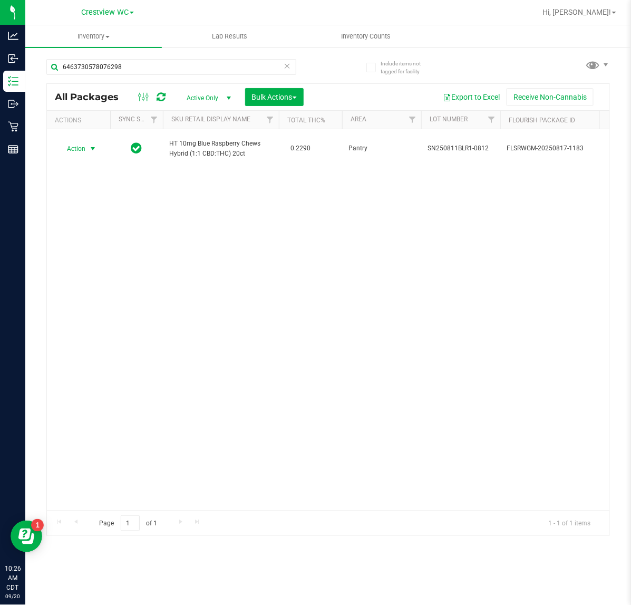
type input "6463730578076298"
click at [88, 148] on span "select" at bounding box center [93, 148] width 13 height 15
click at [82, 268] on li "Unlock package" at bounding box center [92, 274] width 68 height 16
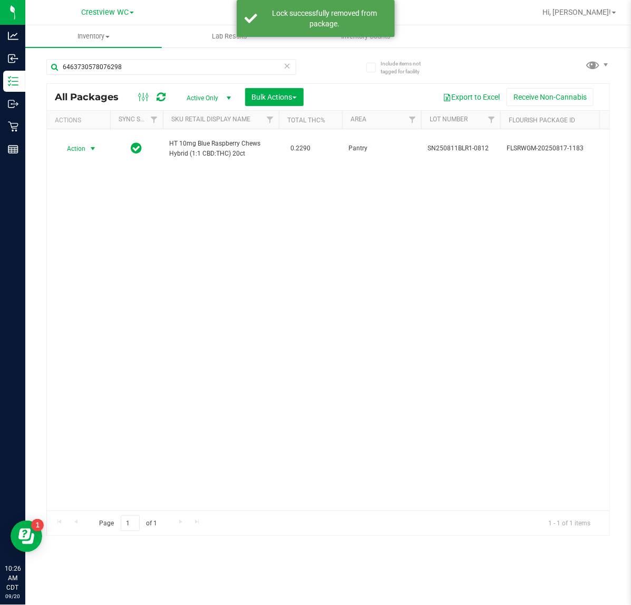
click at [80, 151] on span "Action" at bounding box center [71, 148] width 28 height 15
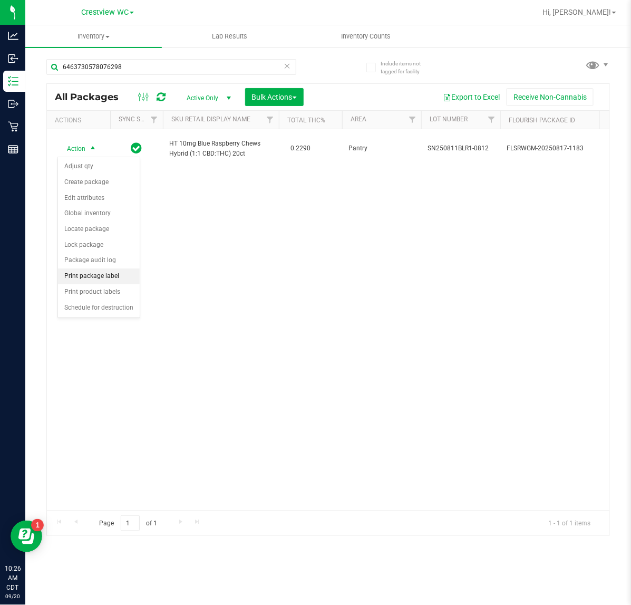
click at [112, 282] on li "Print package label" at bounding box center [99, 276] width 82 height 16
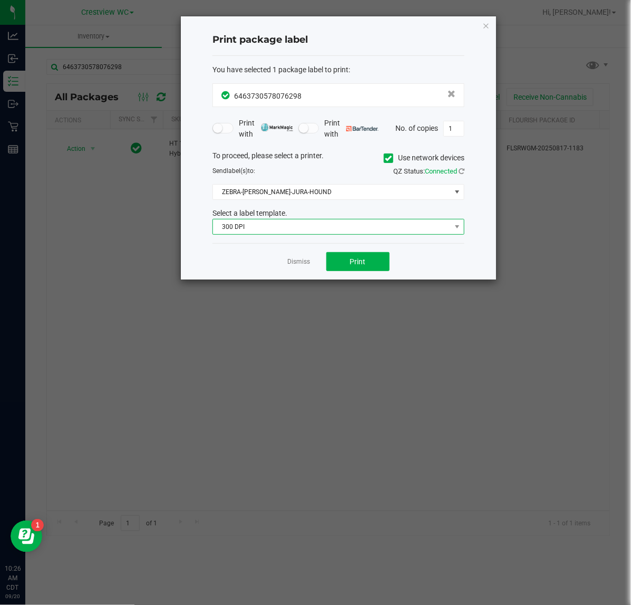
click at [367, 228] on span "300 DPI" at bounding box center [332, 226] width 238 height 15
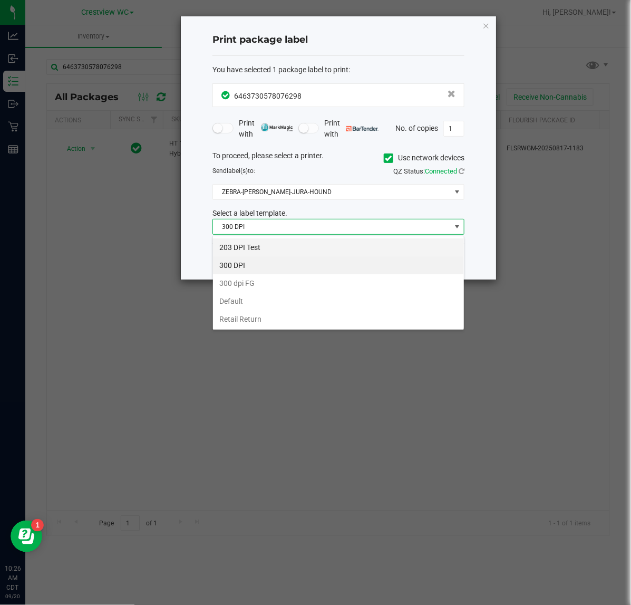
scroll to position [16, 252]
click at [366, 244] on li "203 DPI Test" at bounding box center [338, 247] width 251 height 18
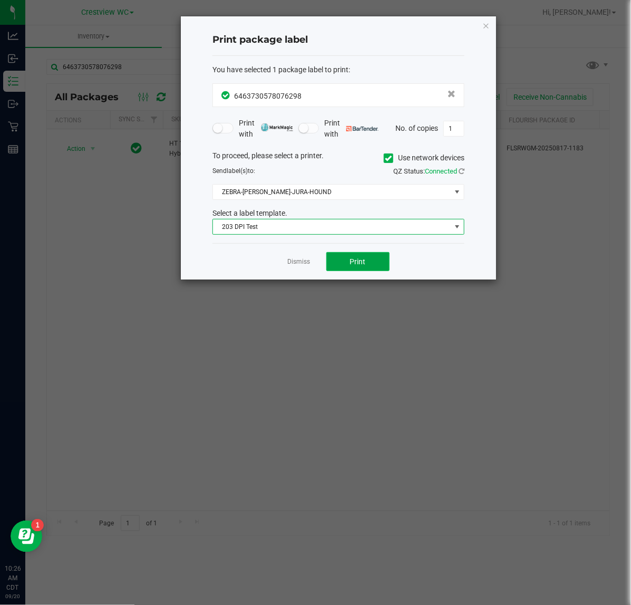
click at [368, 268] on button "Print" at bounding box center [357, 261] width 63 height 19
click at [484, 24] on icon "button" at bounding box center [486, 25] width 7 height 13
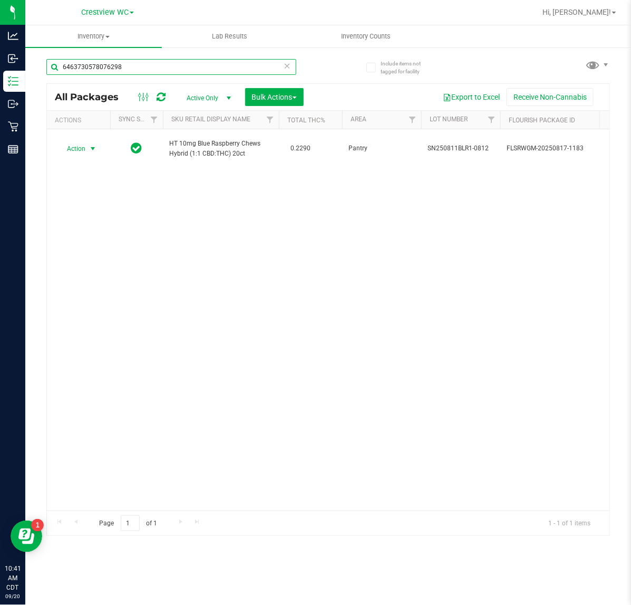
click at [153, 67] on input "6463730578076298" at bounding box center [171, 67] width 250 height 16
type input "6"
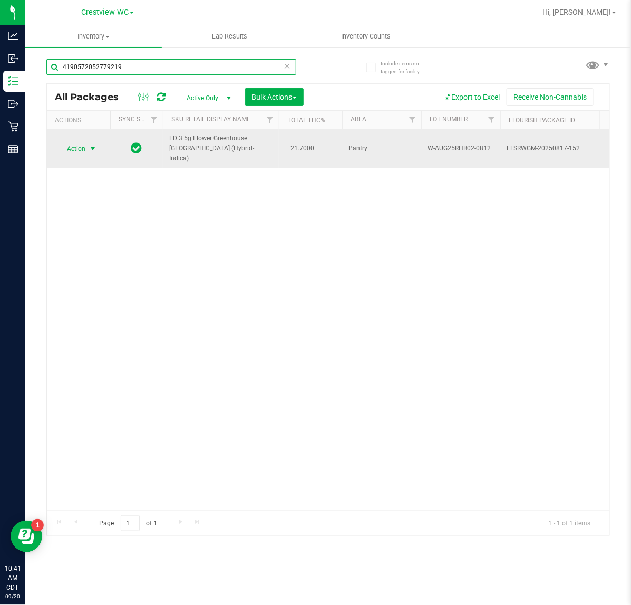
type input "4190572052779219"
click at [78, 148] on span "Action" at bounding box center [71, 148] width 28 height 15
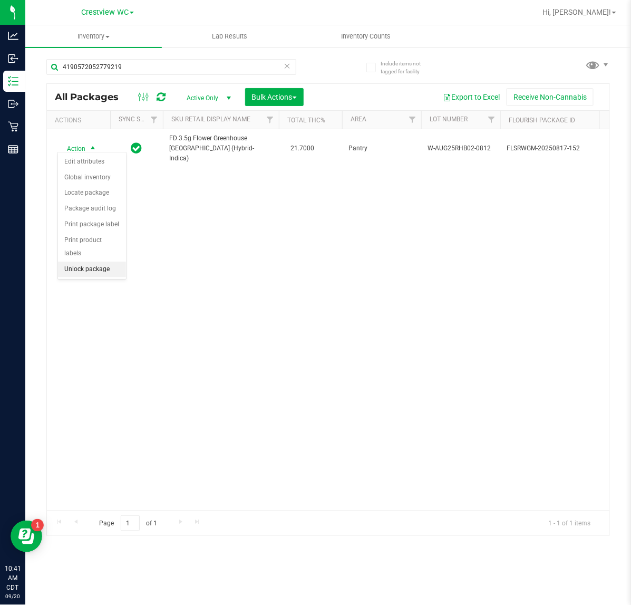
click at [87, 262] on li "Unlock package" at bounding box center [92, 270] width 68 height 16
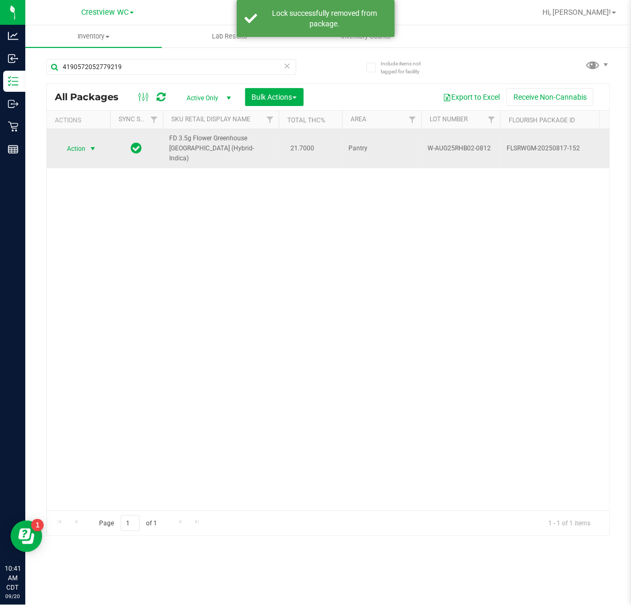
click at [85, 144] on span "Action" at bounding box center [71, 148] width 28 height 15
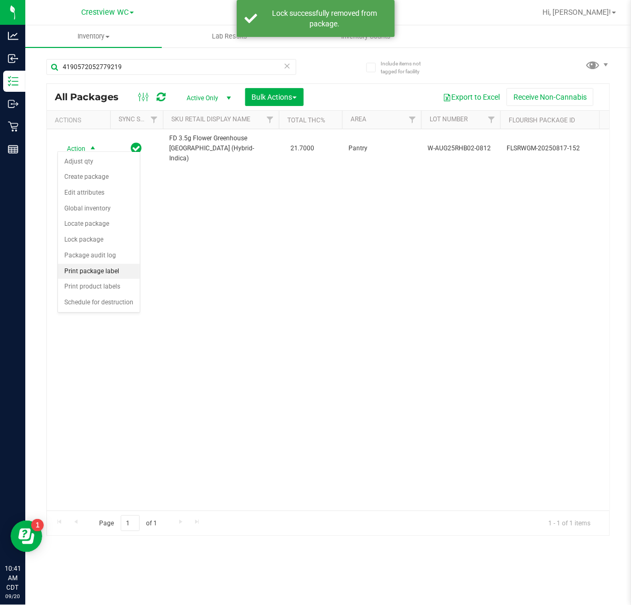
click at [116, 275] on li "Print package label" at bounding box center [99, 272] width 82 height 16
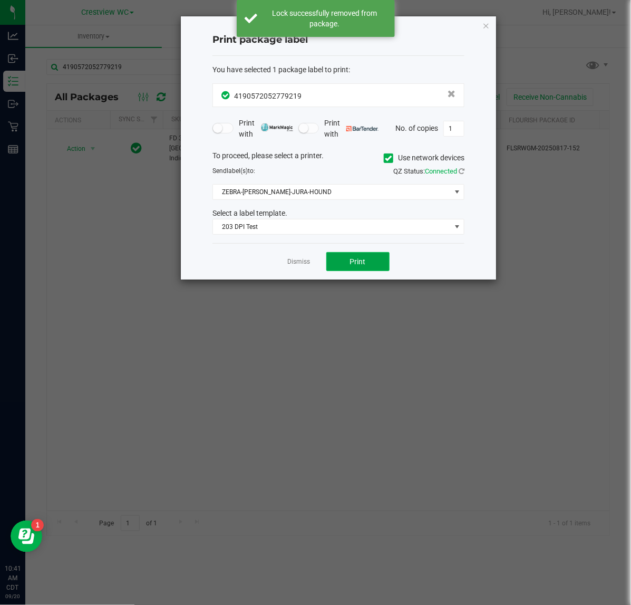
click at [373, 261] on button "Print" at bounding box center [357, 261] width 63 height 19
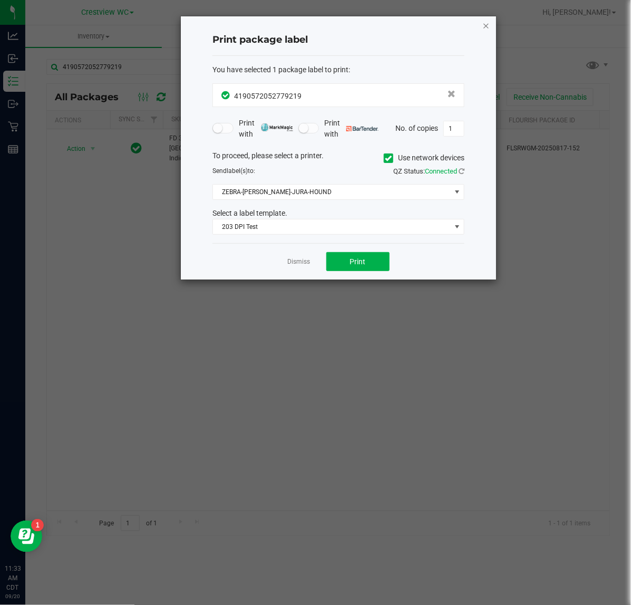
click at [488, 27] on icon "button" at bounding box center [486, 25] width 7 height 13
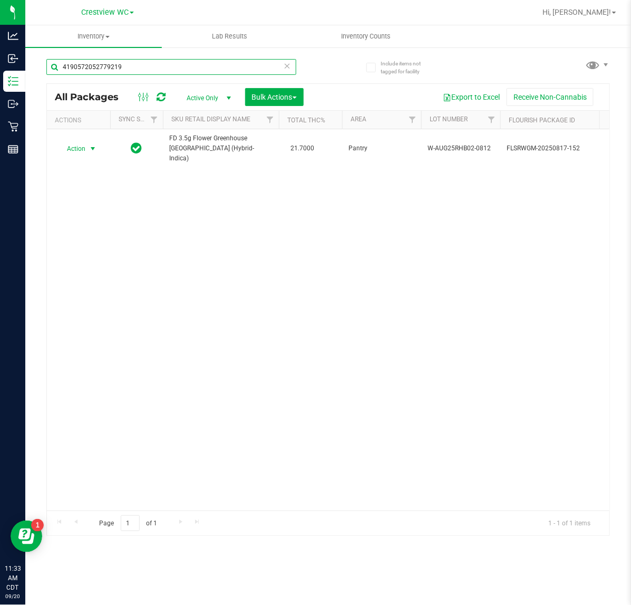
click at [165, 66] on input "4190572052779219" at bounding box center [171, 67] width 250 height 16
type input "4"
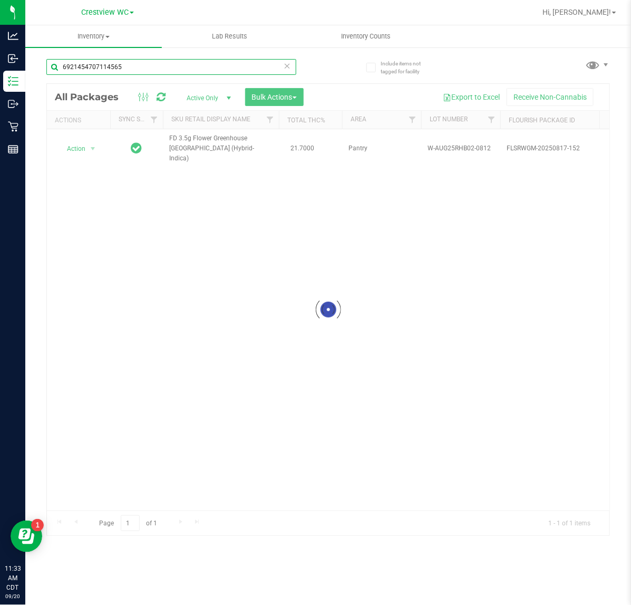
type input "6921454707114565"
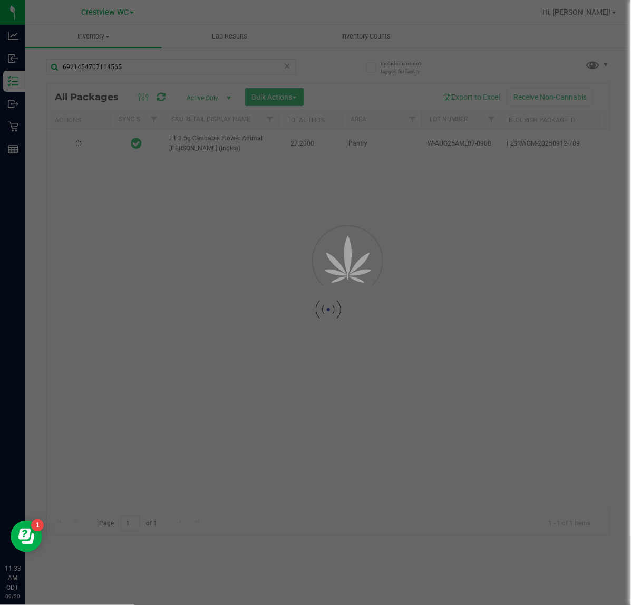
click at [109, 173] on div at bounding box center [328, 310] width 563 height 452
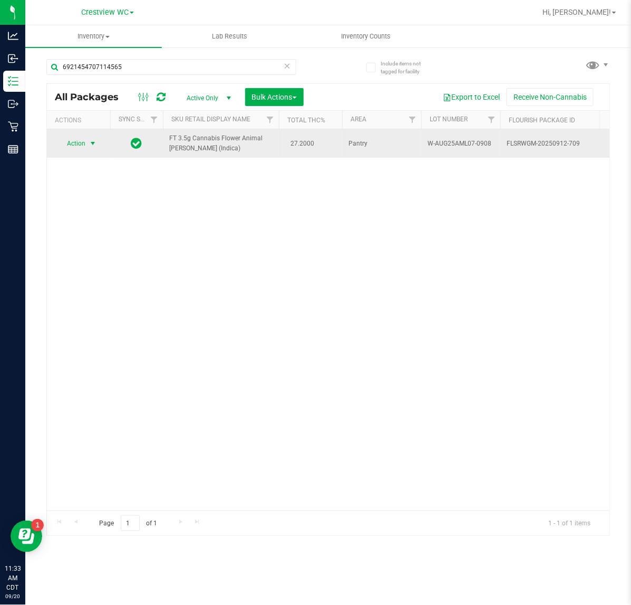
click at [91, 143] on span "select" at bounding box center [93, 143] width 8 height 8
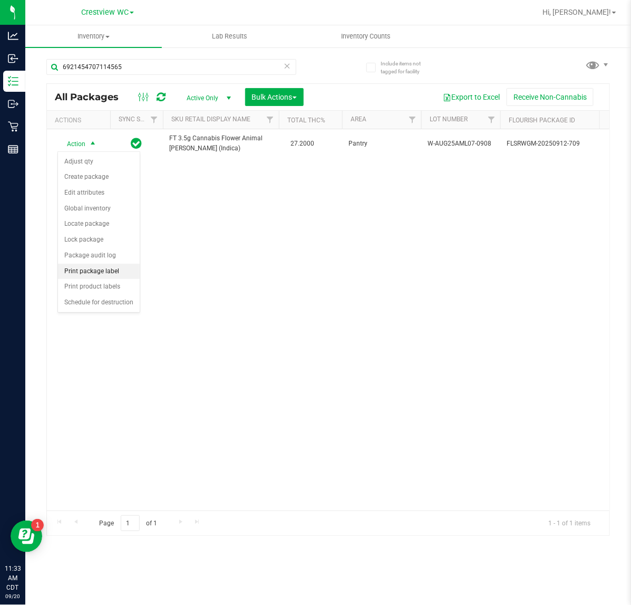
click at [114, 271] on li "Print package label" at bounding box center [99, 272] width 82 height 16
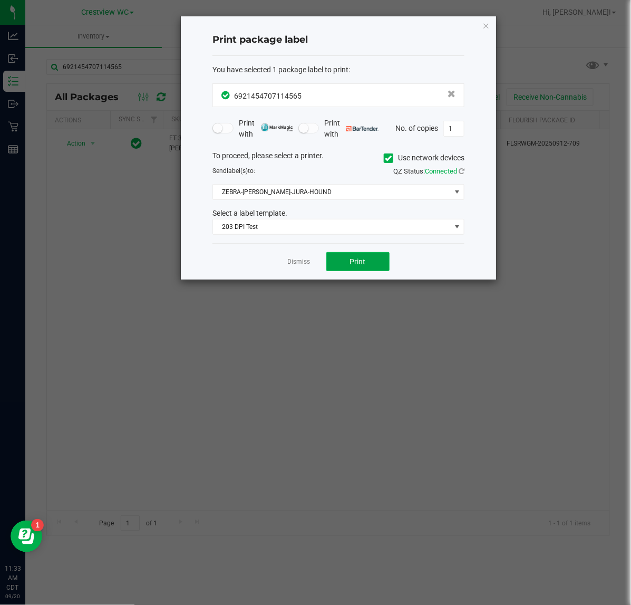
click at [353, 265] on span "Print" at bounding box center [358, 261] width 16 height 8
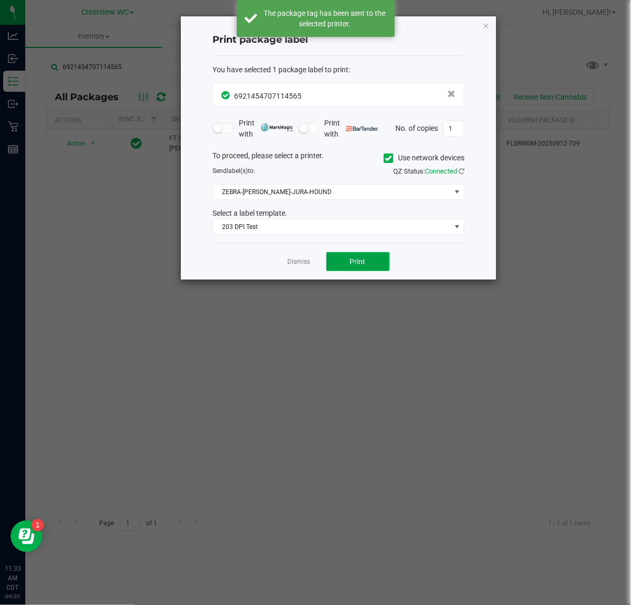
click at [359, 260] on span "Print" at bounding box center [358, 261] width 16 height 8
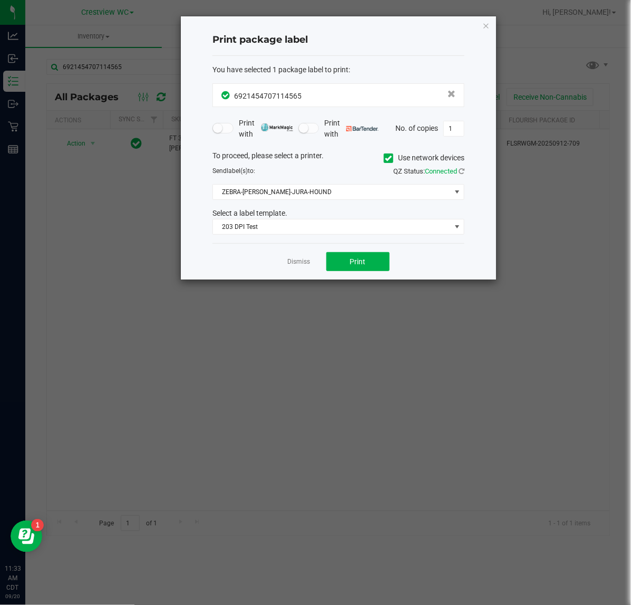
click at [489, 32] on div "Print package label You have selected 1 package label to print : 69214547071145…" at bounding box center [338, 147] width 315 height 263
click at [486, 22] on icon "button" at bounding box center [486, 25] width 7 height 13
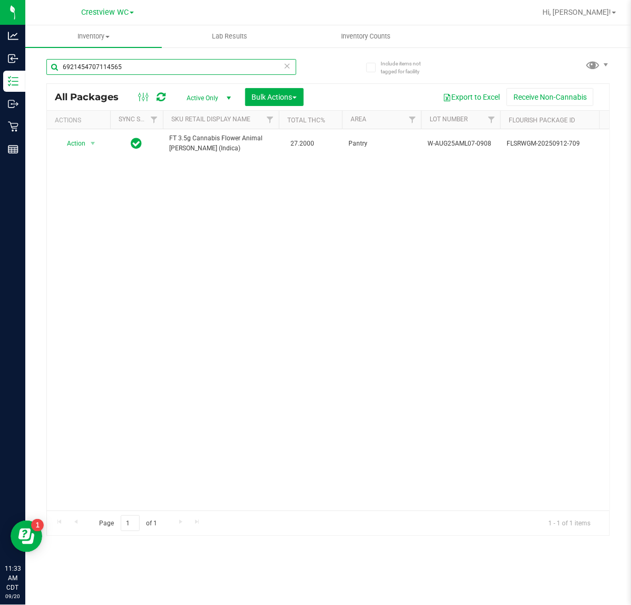
drag, startPoint x: 183, startPoint y: 69, endPoint x: -46, endPoint y: 72, distance: 229.5
click at [0, 72] on html "Analytics Inbound Inventory Outbound Retail Reports 11:33 AM CDT 09/20/2025 09/…" at bounding box center [315, 302] width 631 height 605
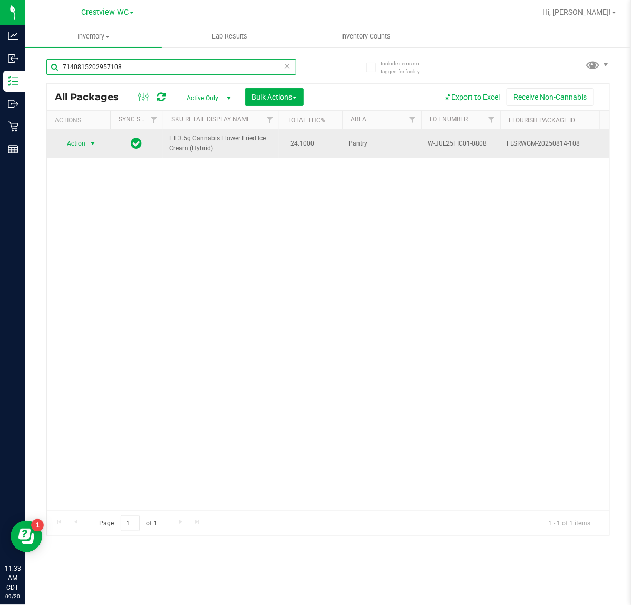
type input "7140815202957108"
click at [88, 141] on span "select" at bounding box center [93, 143] width 13 height 15
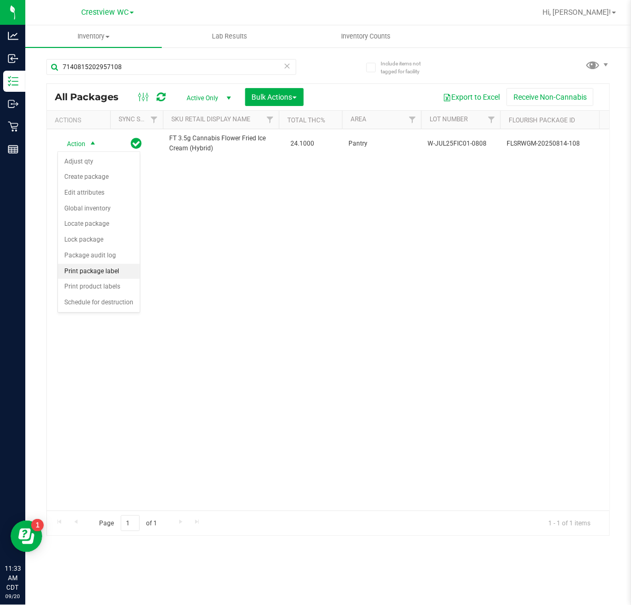
click at [119, 271] on li "Print package label" at bounding box center [99, 272] width 82 height 16
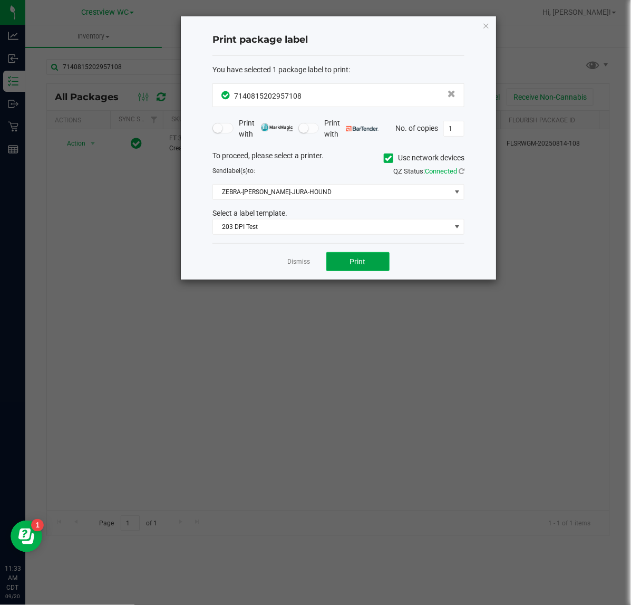
click at [359, 266] on span "Print" at bounding box center [358, 261] width 16 height 8
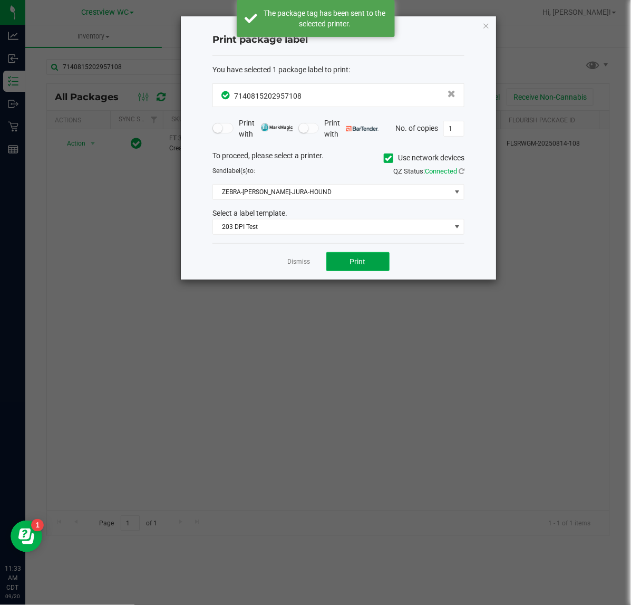
click at [359, 266] on span "Print" at bounding box center [358, 261] width 16 height 8
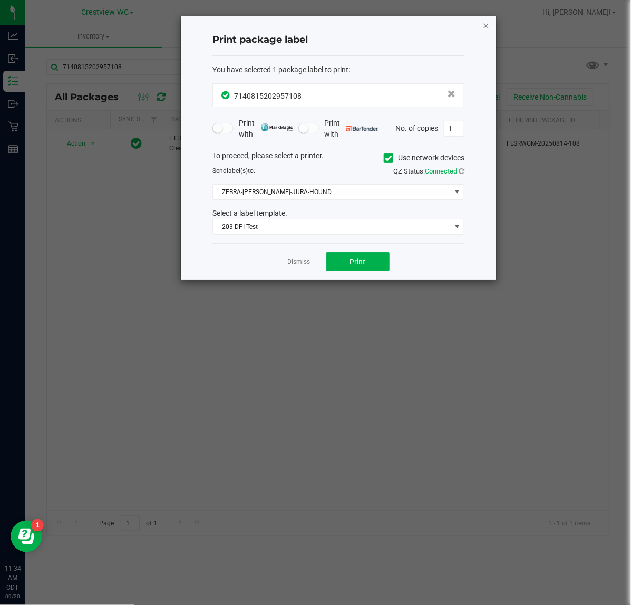
click at [484, 29] on icon "button" at bounding box center [486, 25] width 7 height 13
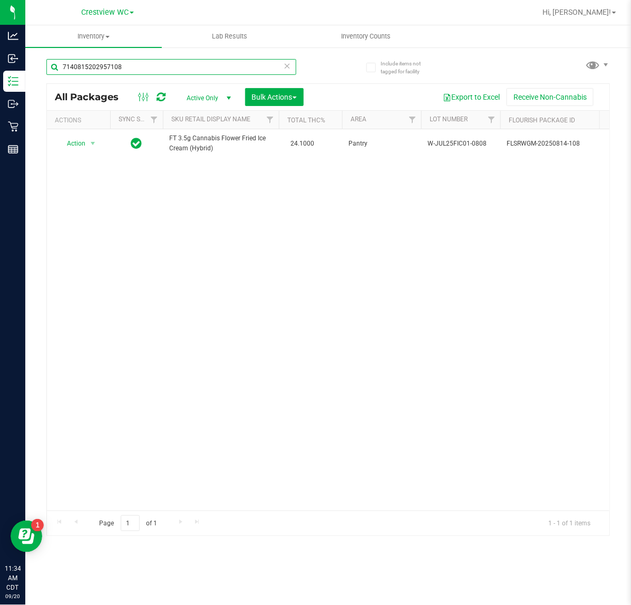
drag, startPoint x: 220, startPoint y: 59, endPoint x: -54, endPoint y: 72, distance: 275.1
click at [0, 72] on html "Analytics Inbound Inventory Outbound Retail Reports 11:34 AM CDT 09/20/2025 09/…" at bounding box center [315, 302] width 631 height 605
type input "aml"
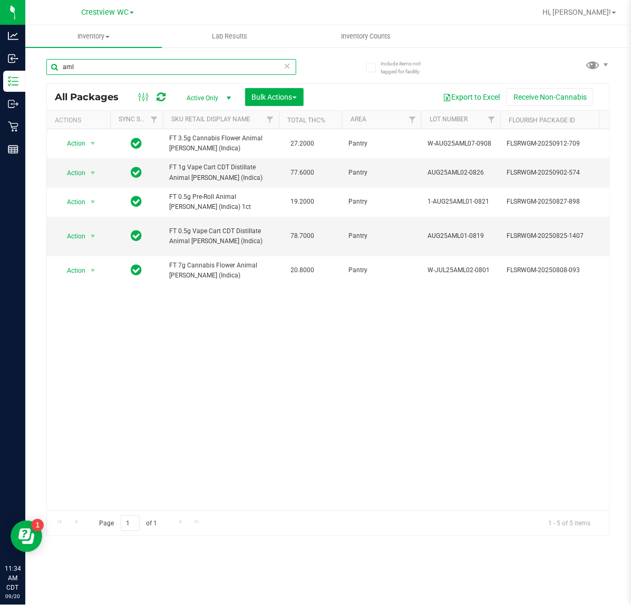
drag, startPoint x: 60, startPoint y: 83, endPoint x: -5, endPoint y: 95, distance: 65.9
click at [0, 95] on html "Analytics Inbound Inventory Outbound Retail Reports 11:34 AM CDT 09/20/2025 09/…" at bounding box center [315, 302] width 631 height 605
type input "fic"
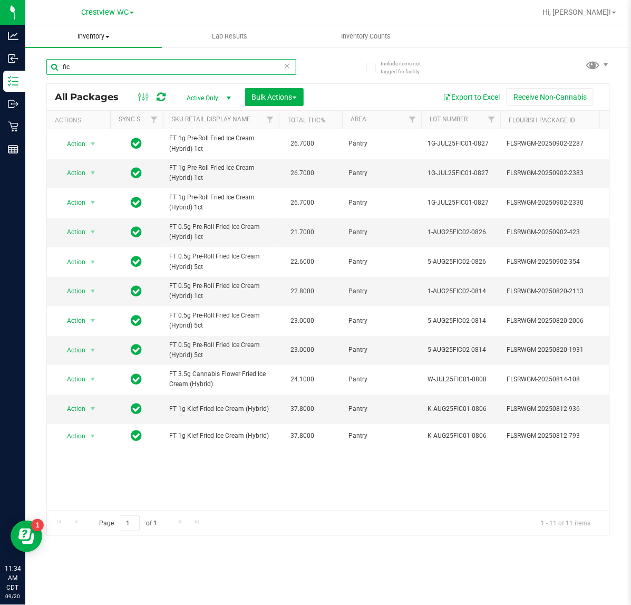
drag, startPoint x: 157, startPoint y: 64, endPoint x: 53, endPoint y: 45, distance: 105.6
click at [53, 63] on input "fic" at bounding box center [171, 67] width 250 height 16
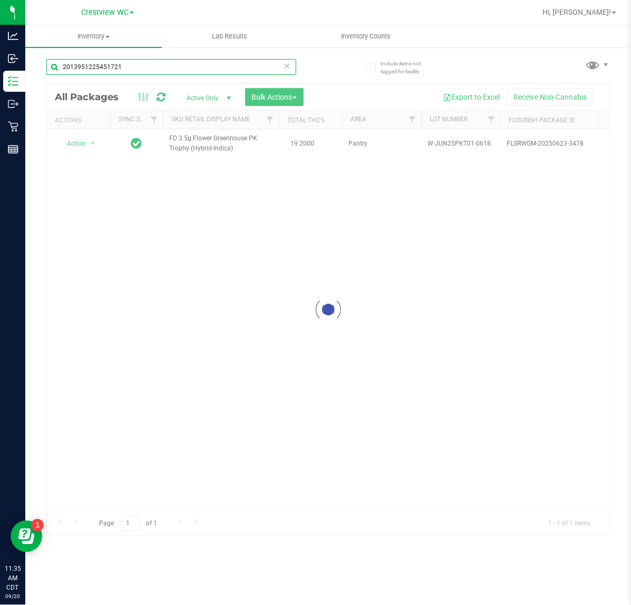
type input "2013951225451721"
click at [87, 143] on div at bounding box center [328, 310] width 563 height 452
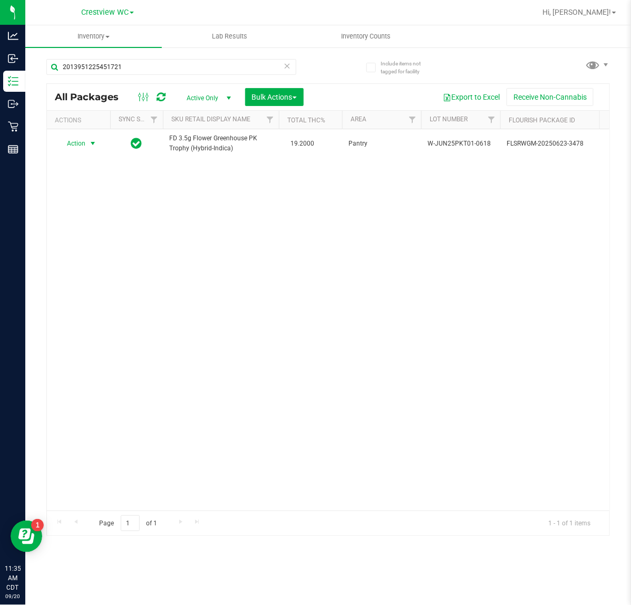
click at [87, 143] on span "select" at bounding box center [93, 143] width 13 height 15
click at [112, 275] on li "Print package label" at bounding box center [99, 272] width 82 height 16
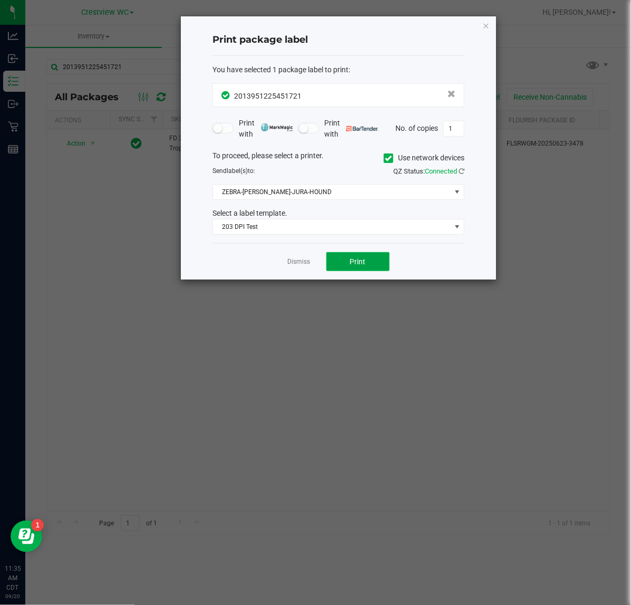
click at [341, 260] on button "Print" at bounding box center [357, 261] width 63 height 19
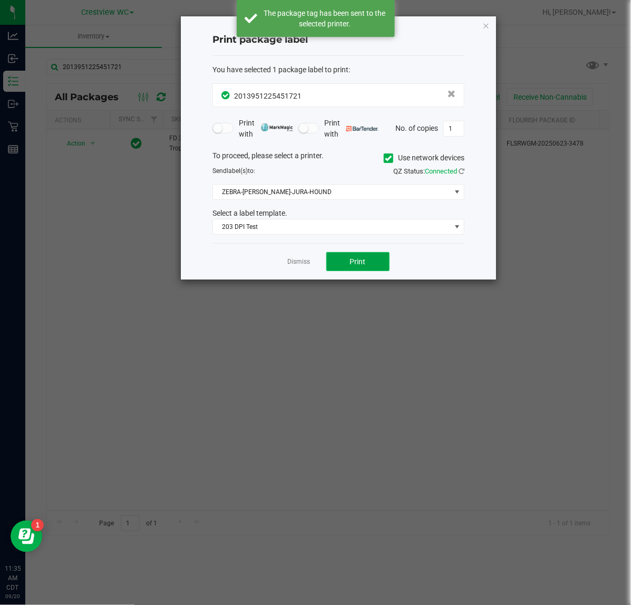
click at [341, 261] on button "Print" at bounding box center [357, 261] width 63 height 19
click at [341, 260] on button "Print" at bounding box center [357, 261] width 63 height 19
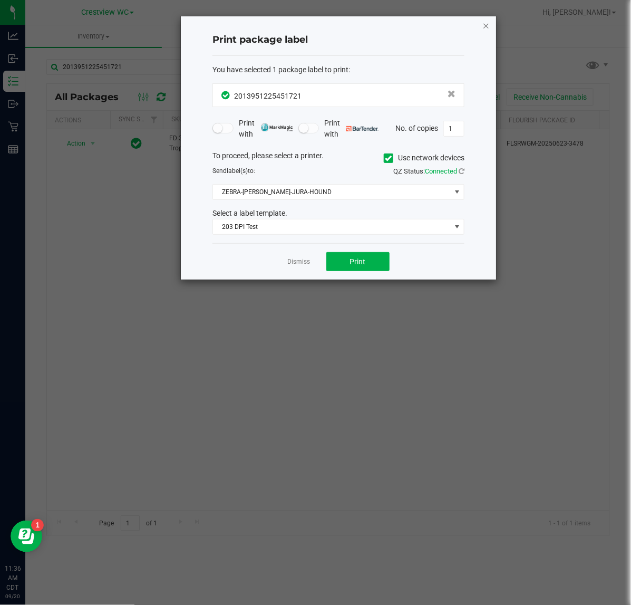
click at [486, 28] on icon "button" at bounding box center [486, 25] width 7 height 13
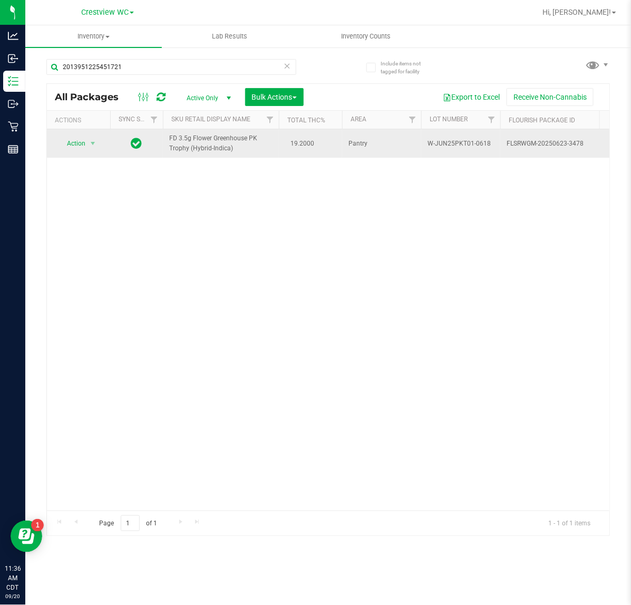
drag, startPoint x: 252, startPoint y: 153, endPoint x: 173, endPoint y: 133, distance: 81.2
click at [173, 133] on td "FD 3.5g Flower Greenhouse PK Trophy (Hybrid-Indica)" at bounding box center [221, 143] width 116 height 28
copy span "FD 3.5g Flower Greenhouse PK Trophy (Hybrid-Indica)"
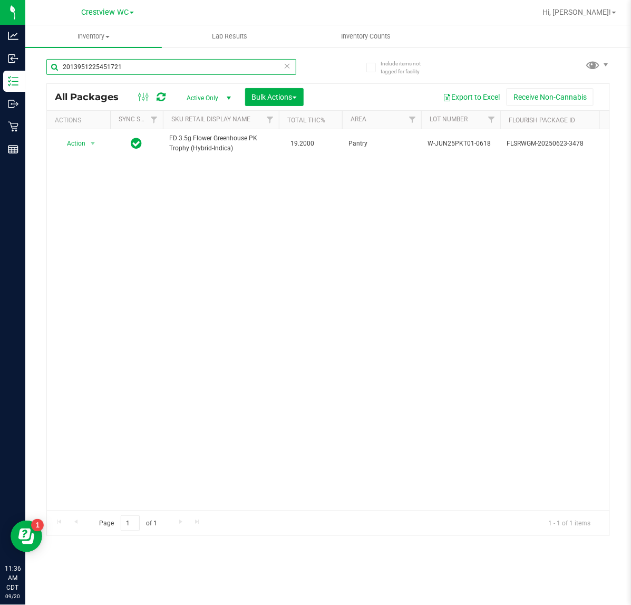
drag, startPoint x: 152, startPoint y: 73, endPoint x: -9, endPoint y: 75, distance: 161.4
click at [0, 75] on html "Analytics Inbound Inventory Outbound Retail Reports 11:36 AM CDT 09/20/2025 09/…" at bounding box center [315, 302] width 631 height 605
paste input "FD 3.5g Flower Greenhouse PK Trophy (Hybrid-Indica)"
type input "FD 3.5g Flower Greenhouse PK Trophy (Hybrid-Indica)"
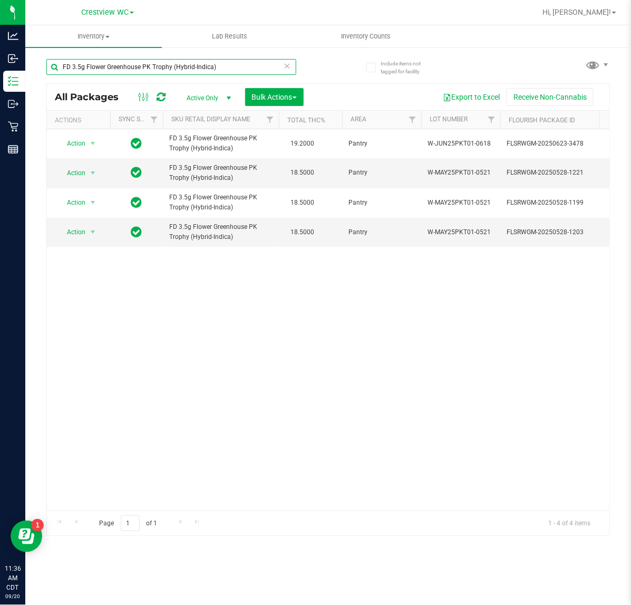
drag, startPoint x: 237, startPoint y: 61, endPoint x: -164, endPoint y: 110, distance: 403.8
click at [0, 110] on html "Analytics Inbound Inventory Outbound Retail Reports 11:36 AM CDT 09/20/2025 09/…" at bounding box center [315, 302] width 631 height 605
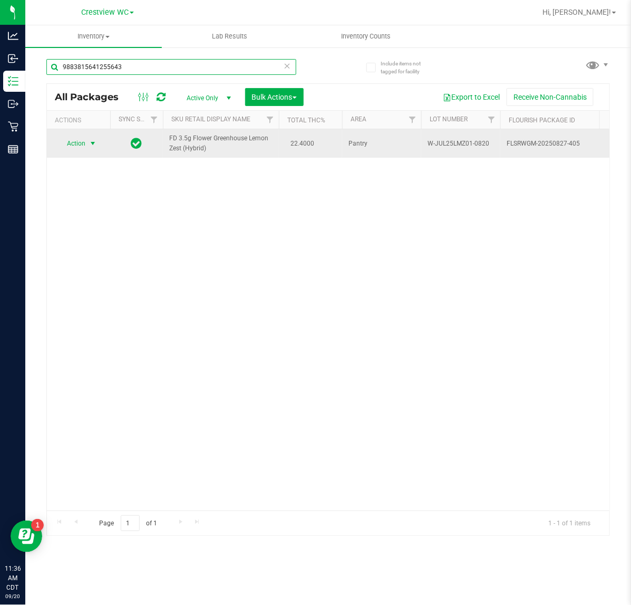
type input "9883815641255643"
click at [85, 146] on span "Action" at bounding box center [71, 143] width 28 height 15
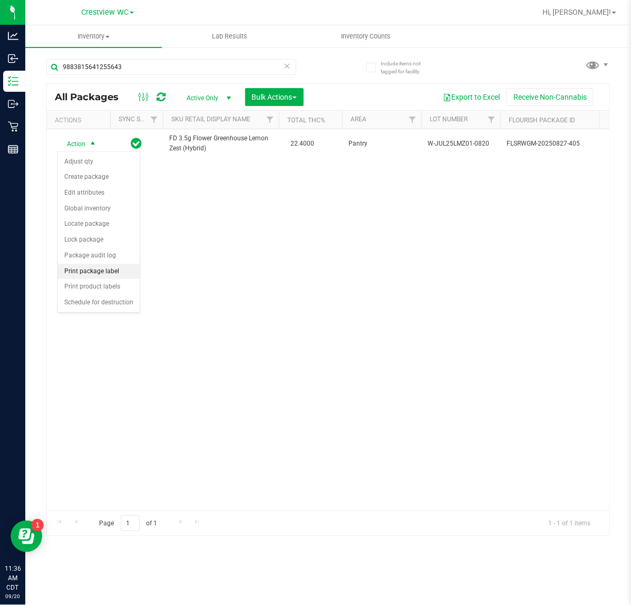
click at [99, 272] on li "Print package label" at bounding box center [99, 272] width 82 height 16
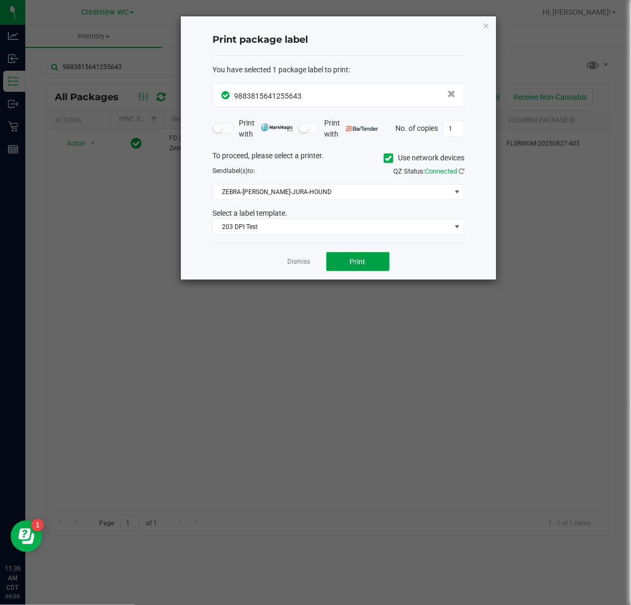
click at [362, 269] on button "Print" at bounding box center [357, 261] width 63 height 19
click at [486, 30] on icon "button" at bounding box center [486, 25] width 7 height 13
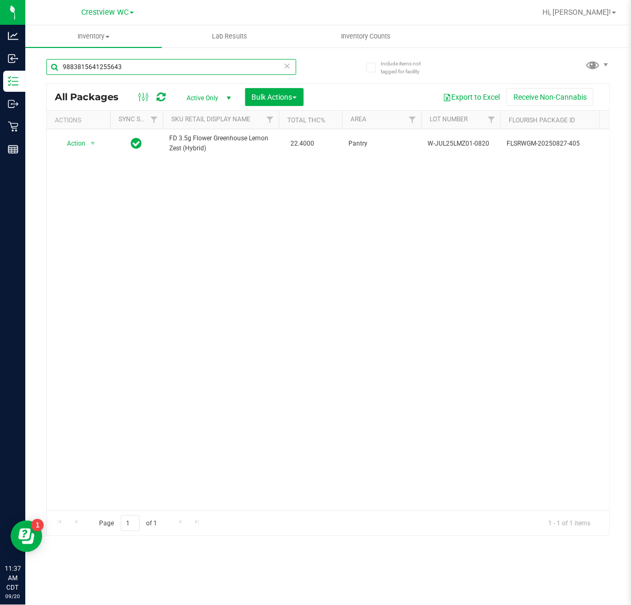
drag, startPoint x: 152, startPoint y: 64, endPoint x: -96, endPoint y: 101, distance: 250.7
click at [0, 101] on html "Analytics Inbound Inventory Outbound Retail Reports 11:37 AM CDT 09/20/2025 09/…" at bounding box center [315, 302] width 631 height 605
type input "cpz"
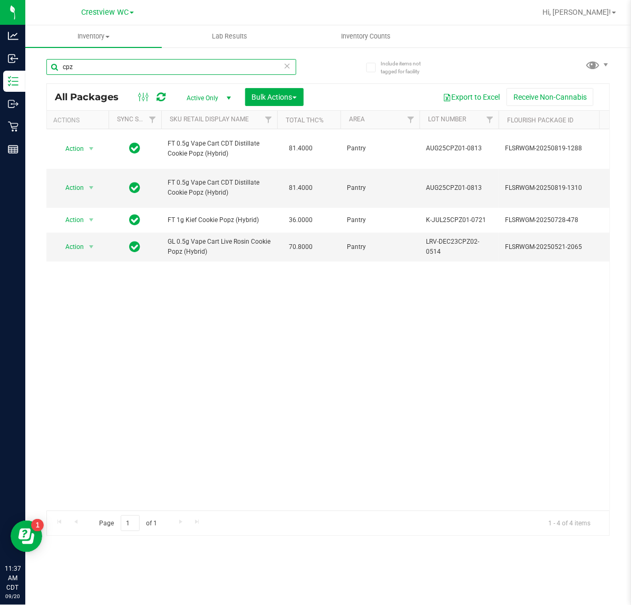
drag, startPoint x: -72, startPoint y: 69, endPoint x: -194, endPoint y: 64, distance: 121.4
click at [0, 64] on html "Analytics Inbound Inventory Outbound Retail Reports 11:37 AM CDT 09/20/2025 09/…" at bounding box center [315, 302] width 631 height 605
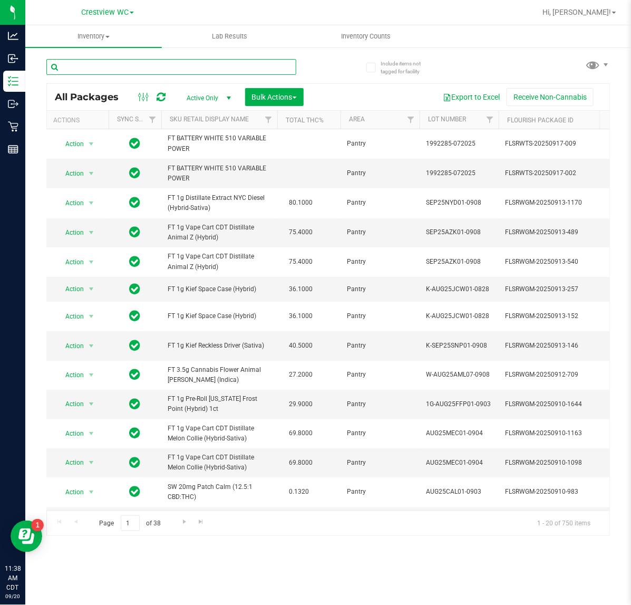
click at [187, 69] on input "text" at bounding box center [171, 67] width 250 height 16
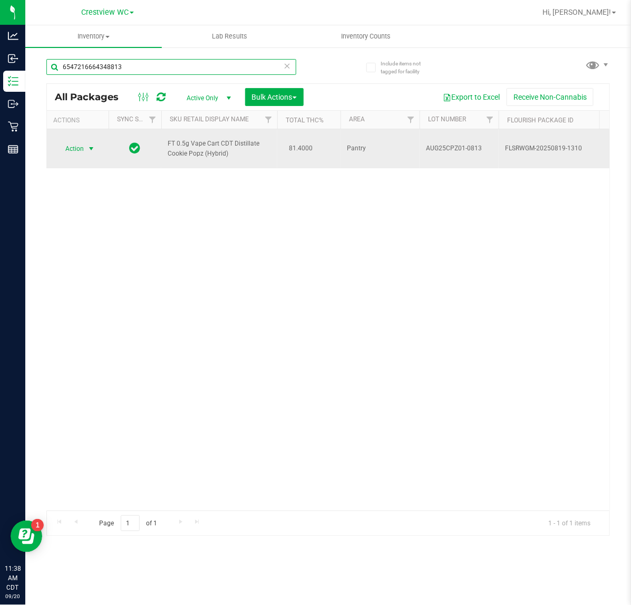
type input "6547216664348813"
click at [85, 150] on span "select" at bounding box center [91, 148] width 13 height 15
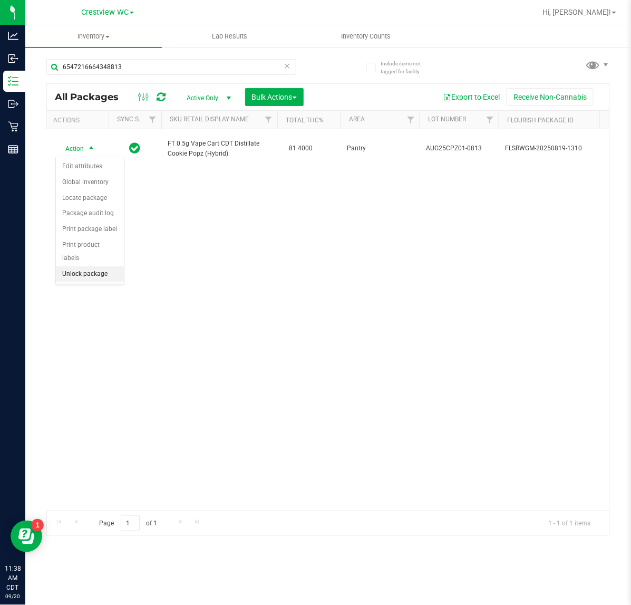
click at [109, 266] on li "Unlock package" at bounding box center [90, 274] width 68 height 16
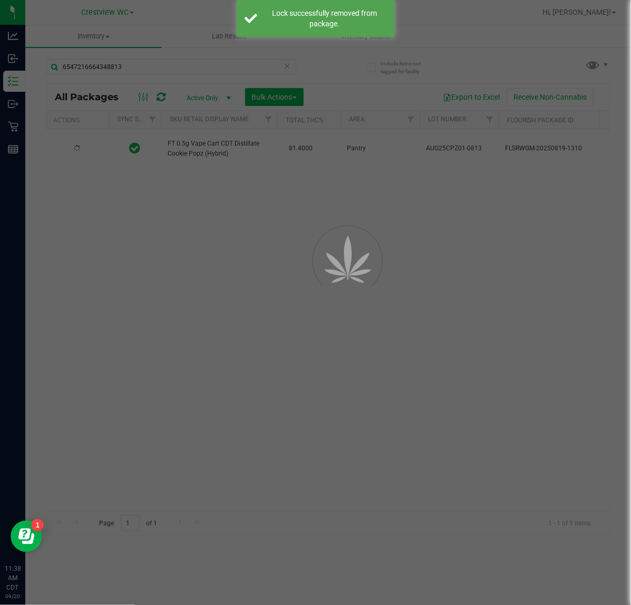
click at [215, 245] on div at bounding box center [315, 302] width 631 height 605
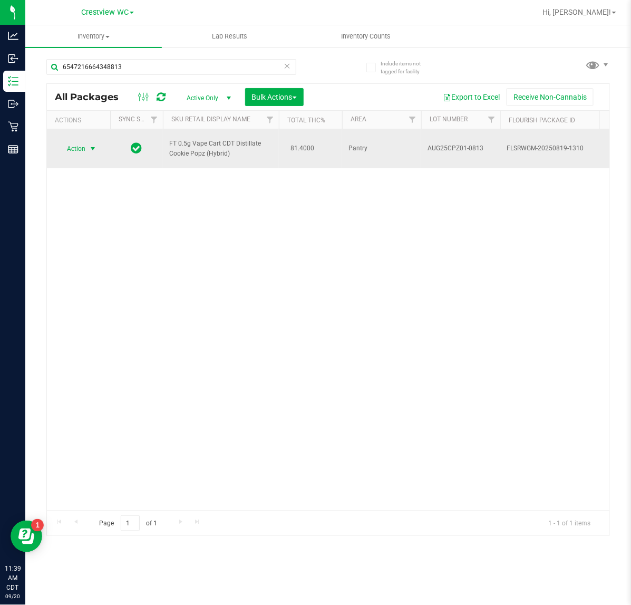
click at [92, 149] on span "select" at bounding box center [93, 149] width 8 height 8
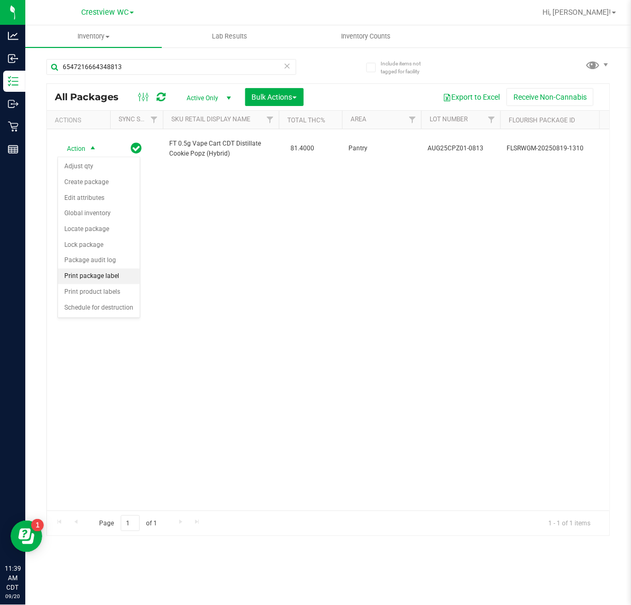
click at [110, 282] on li "Print package label" at bounding box center [99, 276] width 82 height 16
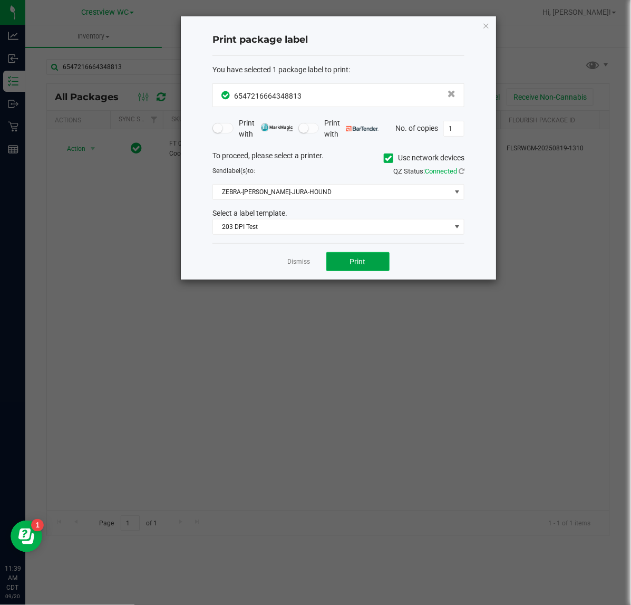
click at [381, 265] on button "Print" at bounding box center [357, 261] width 63 height 19
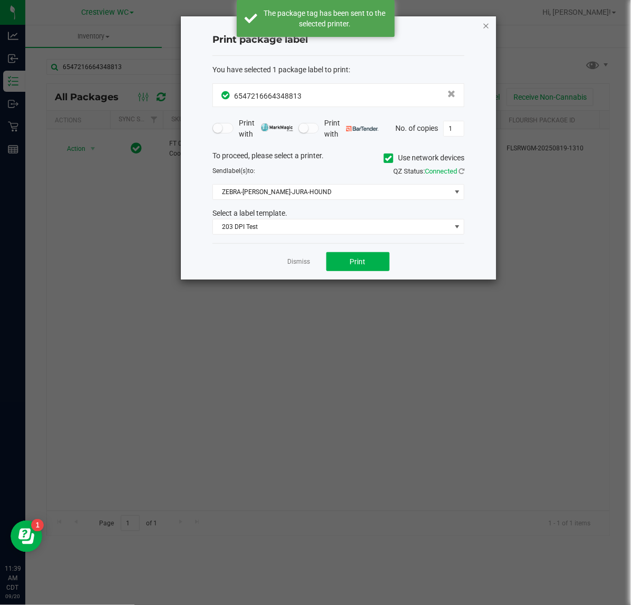
click at [486, 27] on icon "button" at bounding box center [486, 25] width 7 height 13
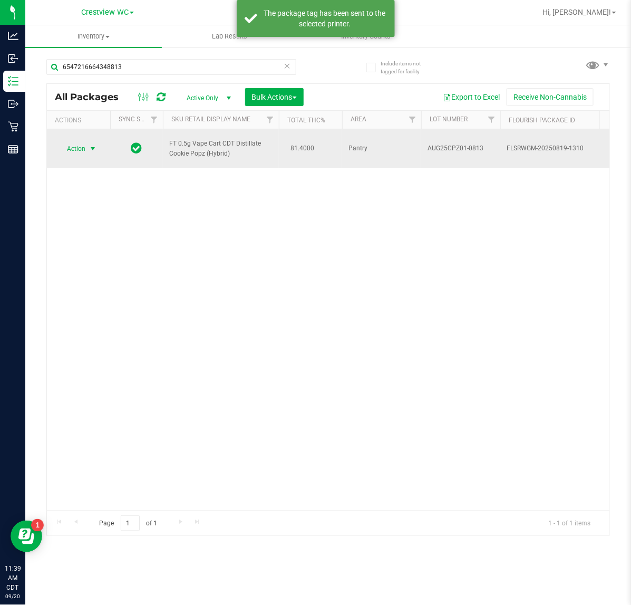
click at [75, 148] on span "Action" at bounding box center [71, 148] width 28 height 15
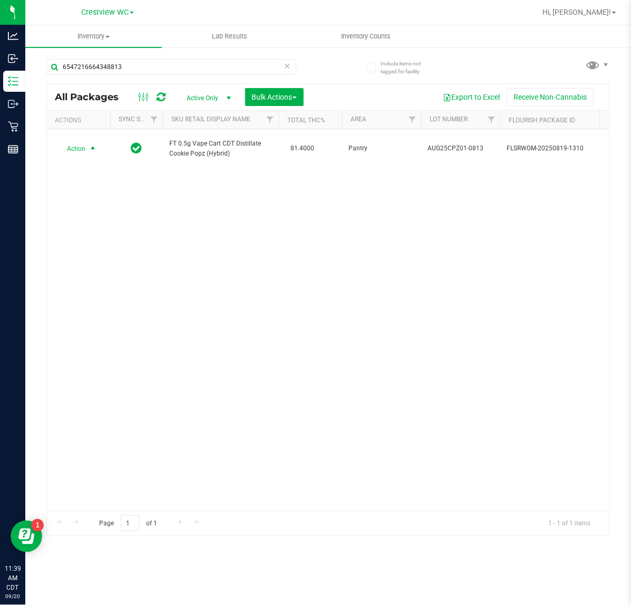
click at [364, 333] on div "Action Action Adjust qty Create package Edit attributes Global inventory Locate…" at bounding box center [328, 319] width 563 height 381
click at [159, 64] on input "6547216664348813" at bounding box center [171, 67] width 250 height 16
type input "6"
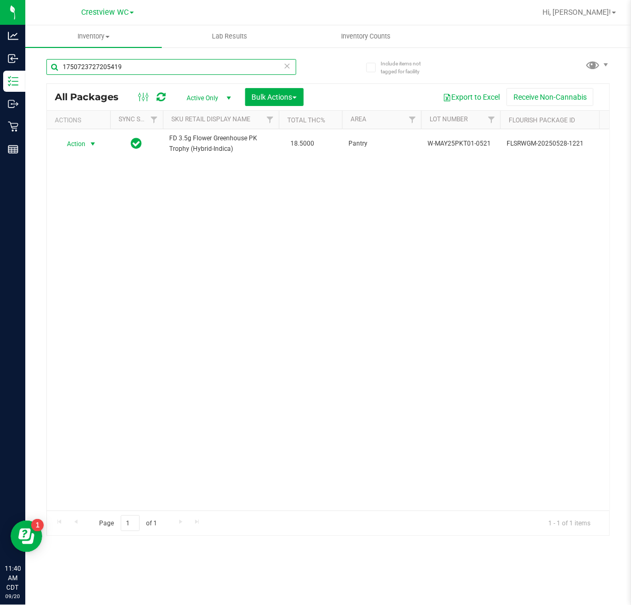
type input "1750723727205419"
click at [85, 144] on span "Action" at bounding box center [71, 144] width 28 height 15
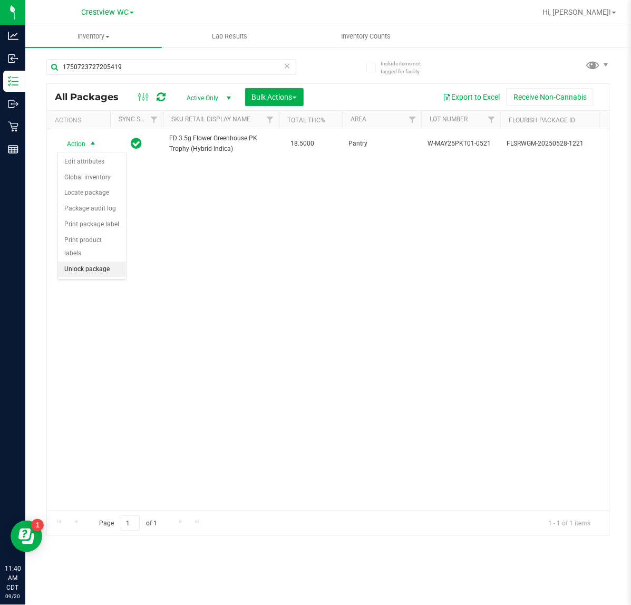
click at [104, 262] on li "Unlock package" at bounding box center [92, 270] width 68 height 16
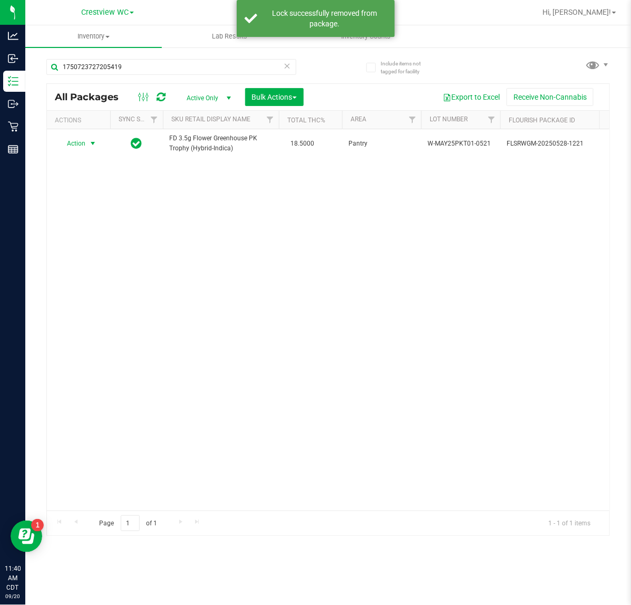
click at [82, 147] on span "Action" at bounding box center [71, 143] width 28 height 15
click at [121, 275] on li "Print package label" at bounding box center [99, 272] width 82 height 16
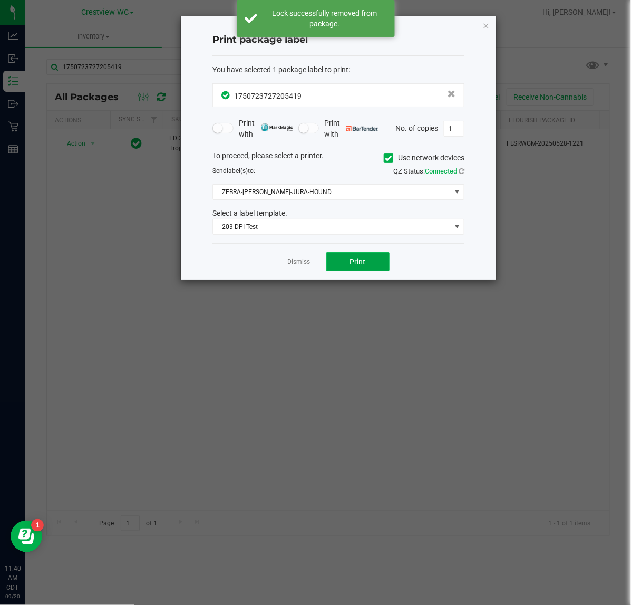
click at [337, 266] on button "Print" at bounding box center [357, 261] width 63 height 19
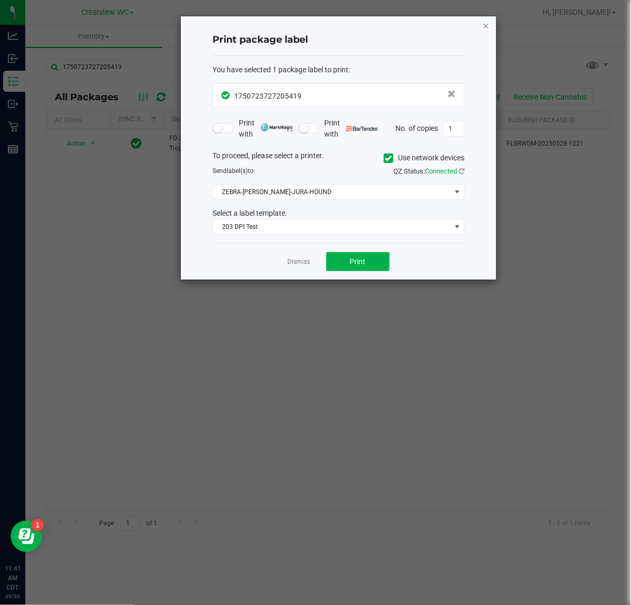
click at [486, 27] on icon "button" at bounding box center [486, 25] width 7 height 13
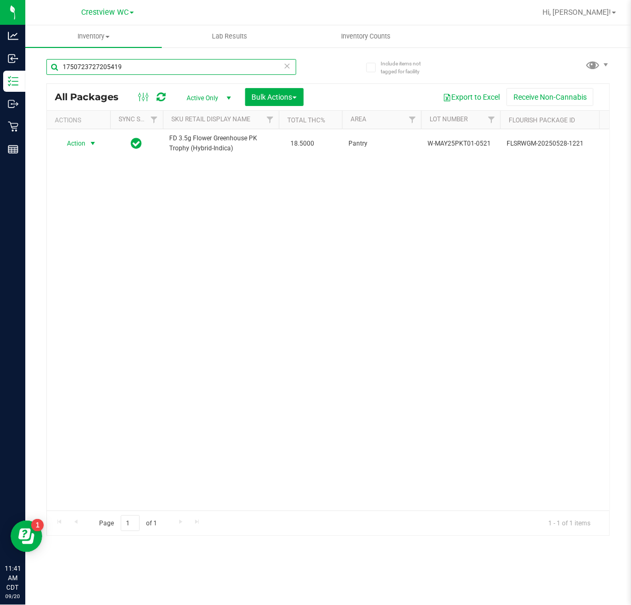
click at [153, 68] on input "1750723727205419" at bounding box center [171, 67] width 250 height 16
type input "1"
type input "9298412807699002"
click at [91, 142] on span "select" at bounding box center [93, 144] width 8 height 8
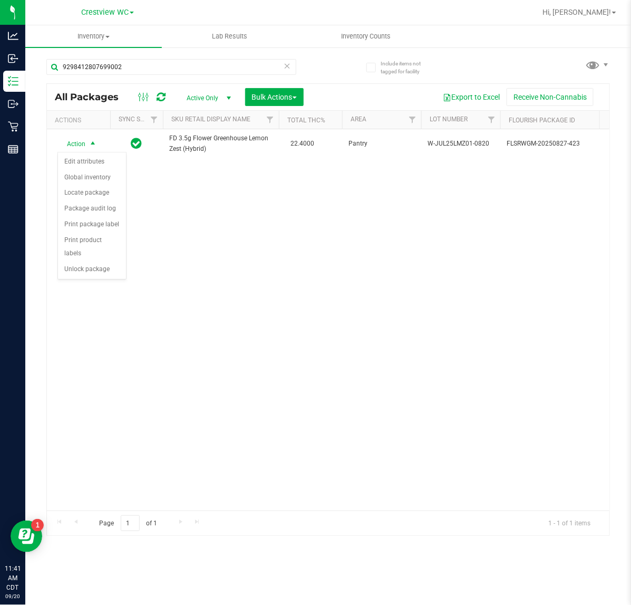
drag, startPoint x: 90, startPoint y: 272, endPoint x: 98, endPoint y: 255, distance: 18.4
click at [90, 270] on div "Action Action Edit attributes Global inventory Locate package Package audit log…" at bounding box center [328, 319] width 563 height 381
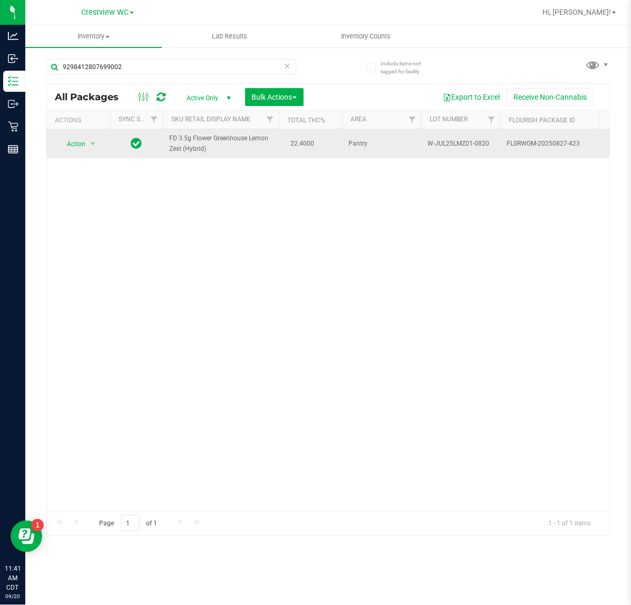
click at [80, 144] on span "Action" at bounding box center [71, 144] width 28 height 15
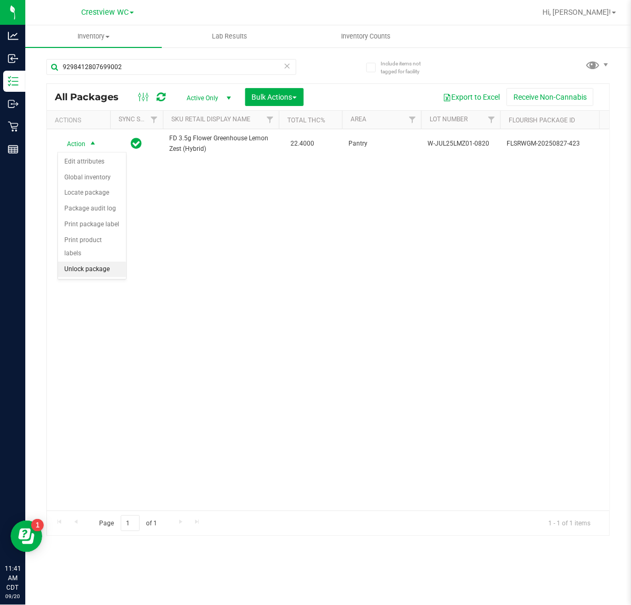
click at [110, 262] on li "Unlock package" at bounding box center [92, 270] width 68 height 16
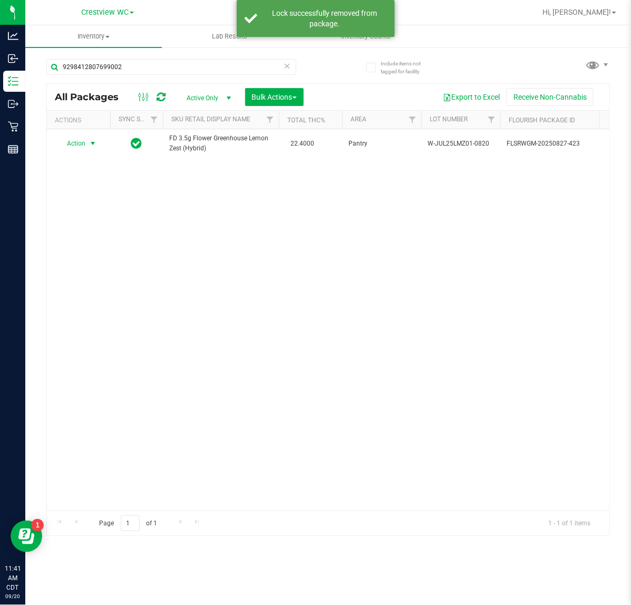
click at [93, 140] on span "select" at bounding box center [93, 143] width 8 height 8
click at [117, 270] on li "Print package label" at bounding box center [99, 272] width 82 height 16
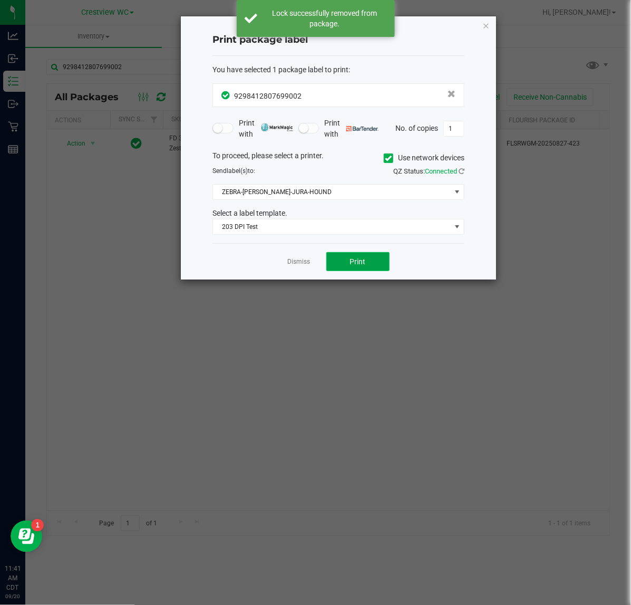
click at [345, 265] on button "Print" at bounding box center [357, 261] width 63 height 19
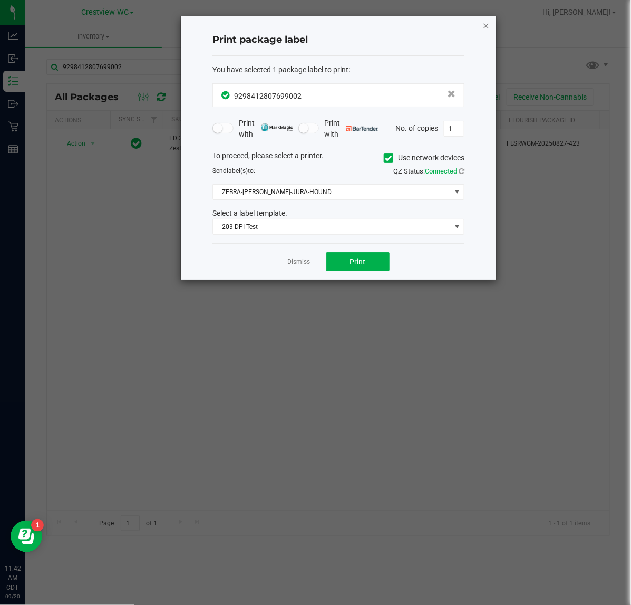
click at [486, 22] on icon "button" at bounding box center [486, 25] width 7 height 13
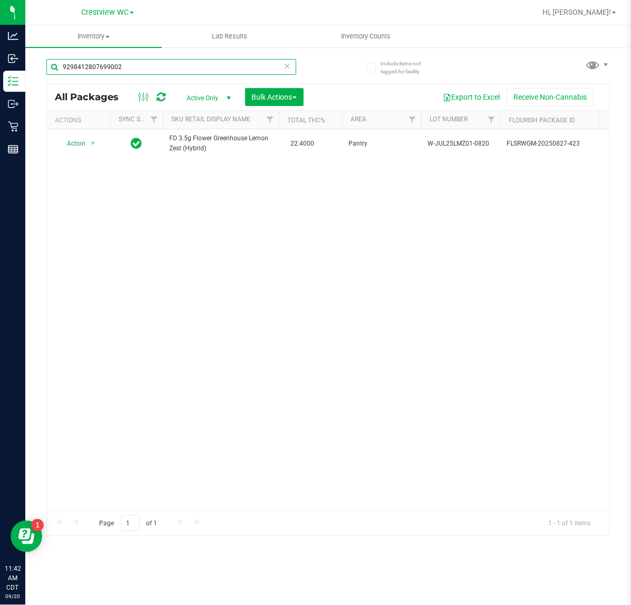
drag, startPoint x: 260, startPoint y: 62, endPoint x: -196, endPoint y: 60, distance: 456.3
click at [0, 60] on html "Analytics Inbound Inventory Outbound Retail Reports 11:42 AM CDT 09/20/2025 09/…" at bounding box center [315, 302] width 631 height 605
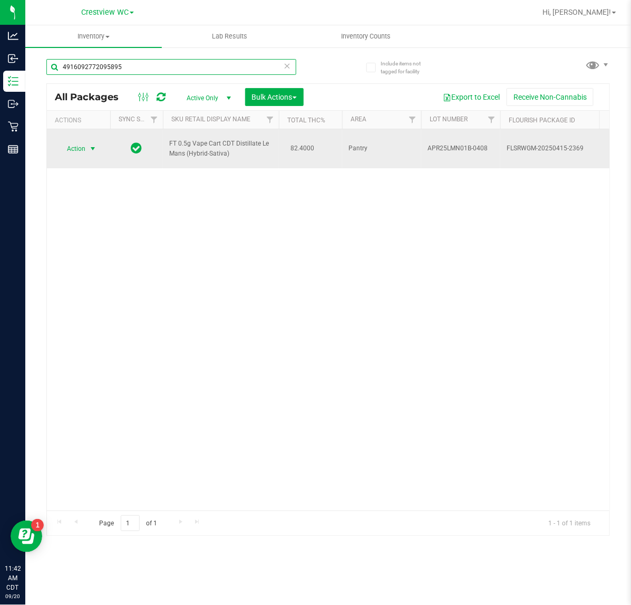
type input "4916092772095895"
click at [89, 148] on span "select" at bounding box center [93, 149] width 8 height 8
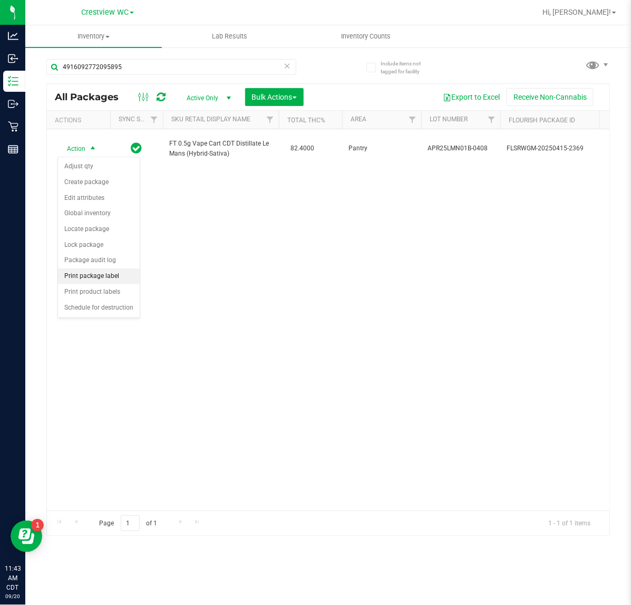
click at [99, 276] on li "Print package label" at bounding box center [99, 276] width 82 height 16
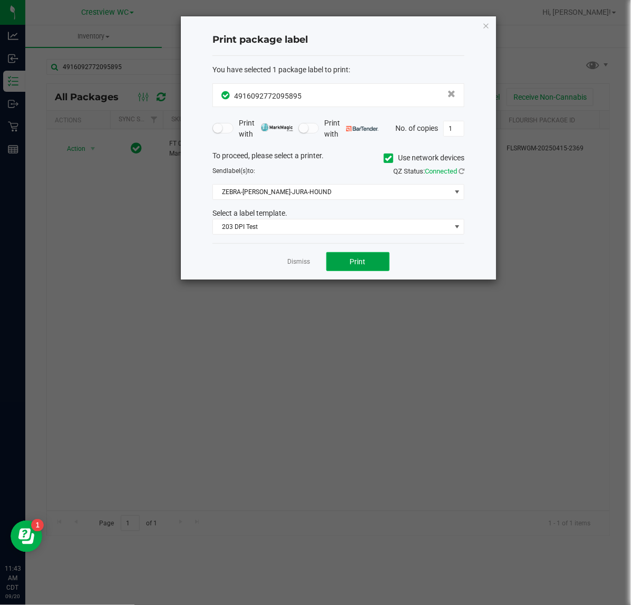
click at [370, 261] on button "Print" at bounding box center [357, 261] width 63 height 19
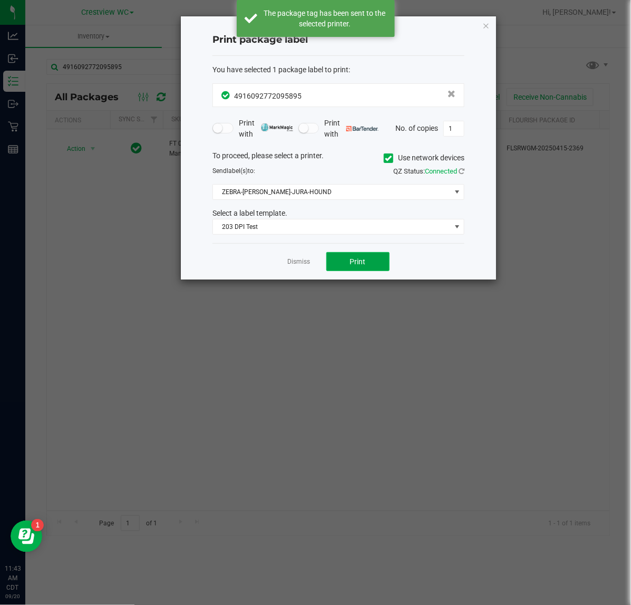
click at [372, 260] on button "Print" at bounding box center [357, 261] width 63 height 19
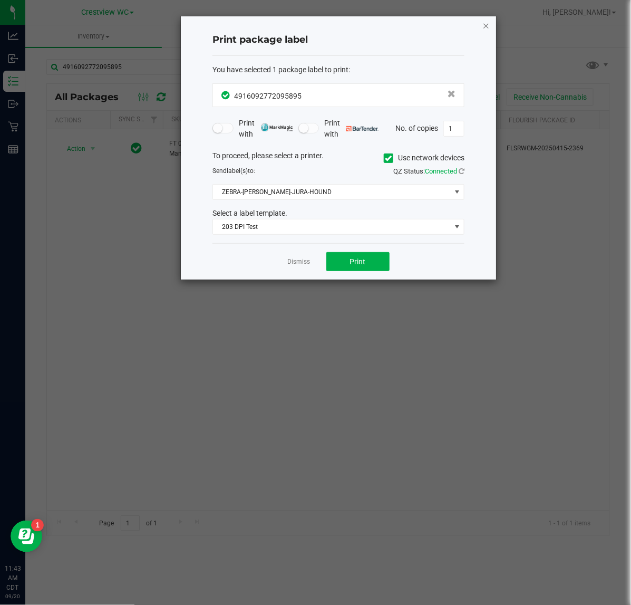
click at [484, 27] on icon "button" at bounding box center [486, 25] width 7 height 13
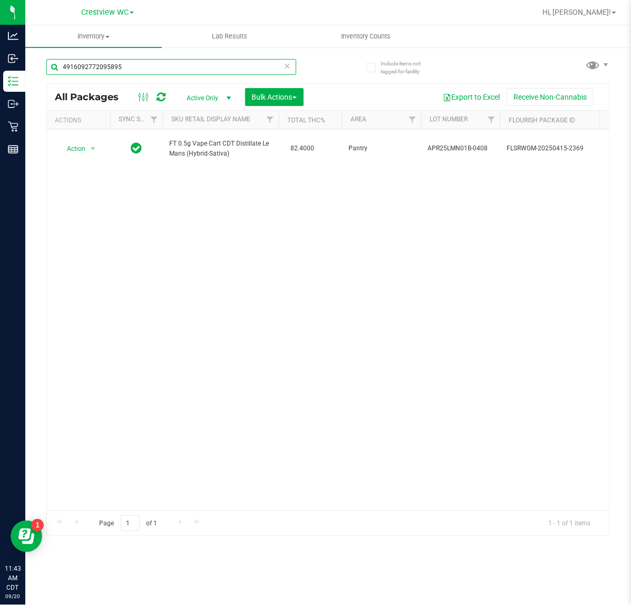
drag, startPoint x: 215, startPoint y: 72, endPoint x: -284, endPoint y: 69, distance: 499.0
click at [0, 69] on html "Analytics Inbound Inventory Outbound Retail Reports 11:43 AM CDT 09/20/2025 09/…" at bounding box center [315, 302] width 631 height 605
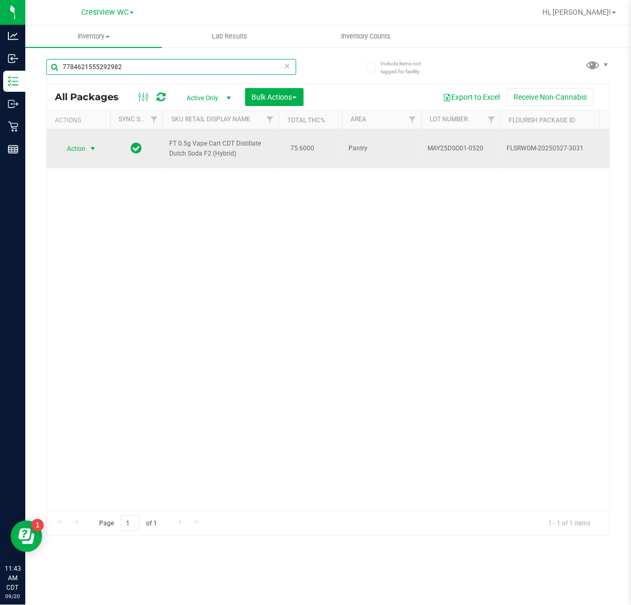
type input "7784621555292982"
click at [70, 148] on span "Action" at bounding box center [71, 148] width 28 height 15
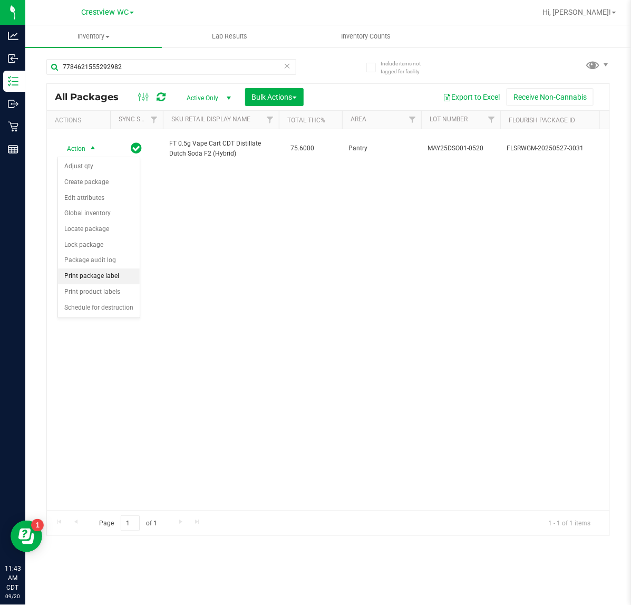
click at [120, 278] on li "Print package label" at bounding box center [99, 276] width 82 height 16
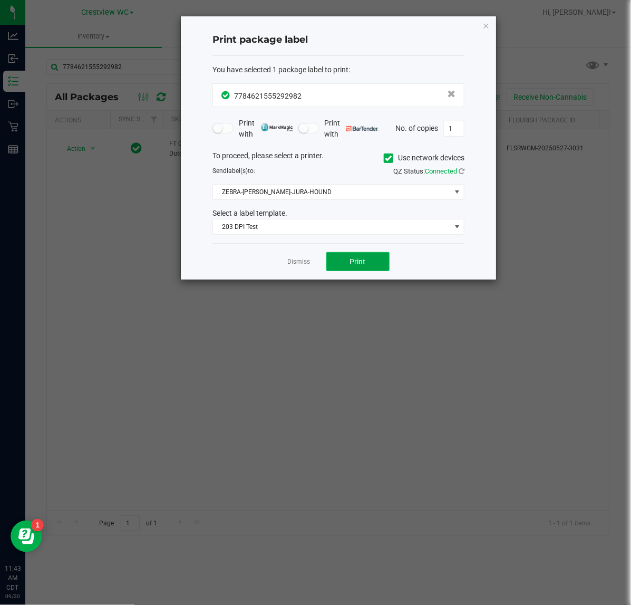
click at [344, 265] on button "Print" at bounding box center [357, 261] width 63 height 19
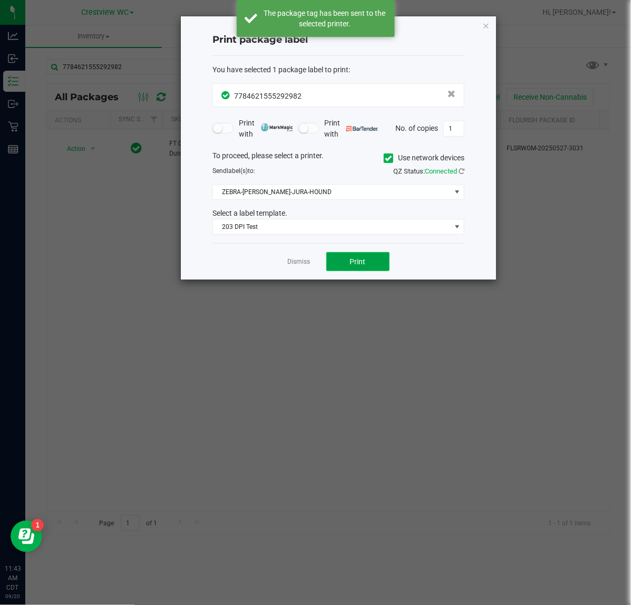
click at [344, 265] on button "Print" at bounding box center [357, 261] width 63 height 19
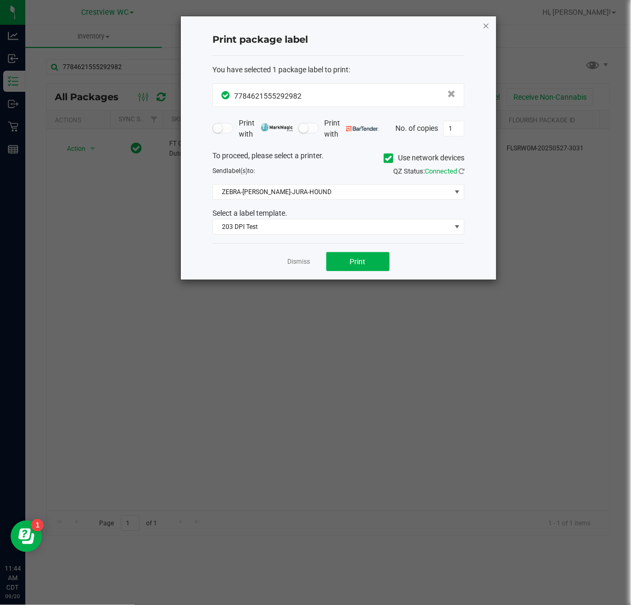
click at [484, 28] on icon "button" at bounding box center [486, 25] width 7 height 13
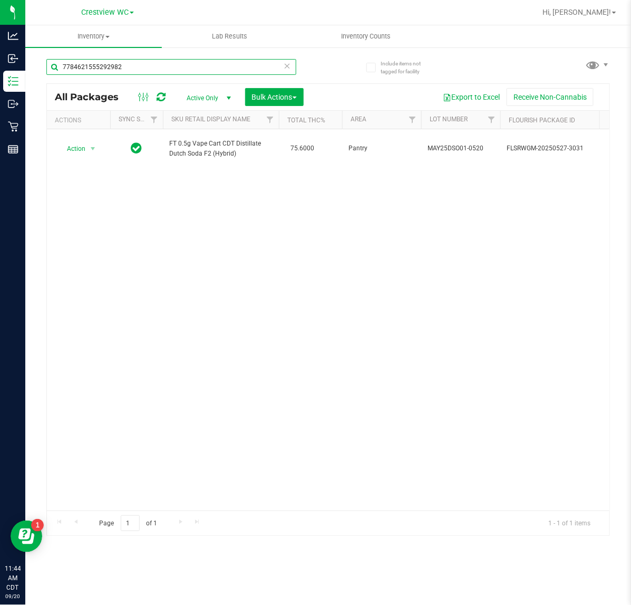
drag, startPoint x: 264, startPoint y: 69, endPoint x: -79, endPoint y: 70, distance: 342.9
click at [0, 70] on html "Analytics Inbound Inventory Outbound Retail Reports 11:44 AM CDT 09/20/2025 09/…" at bounding box center [315, 302] width 631 height 605
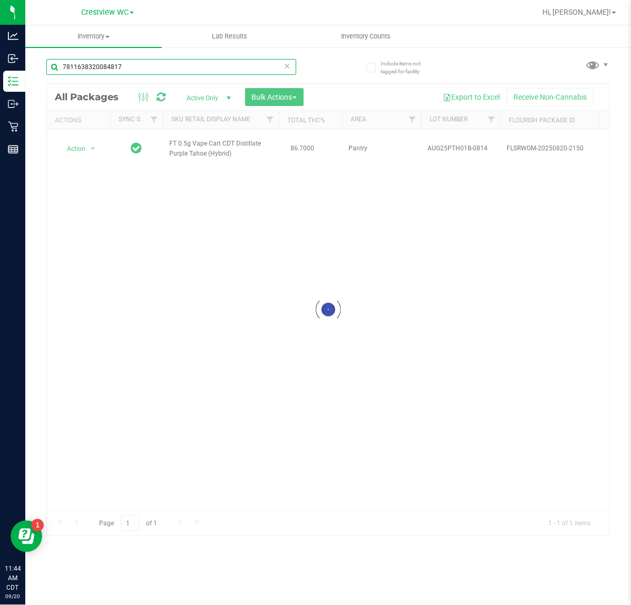
type input "7811638320084817"
click at [85, 153] on div at bounding box center [328, 310] width 563 height 452
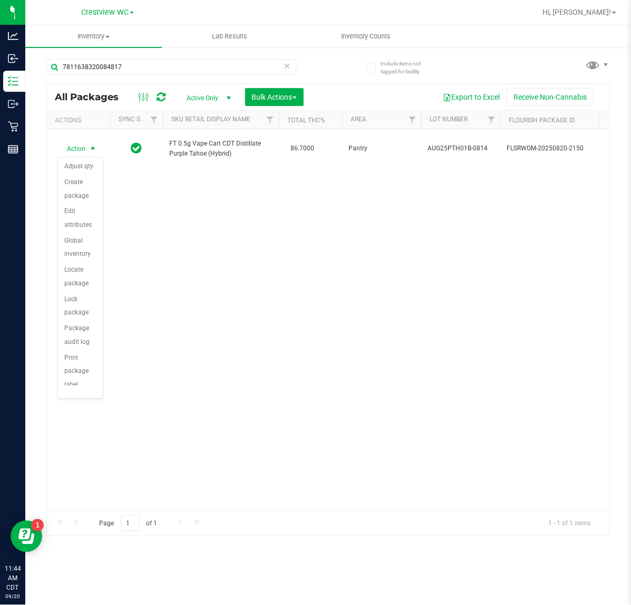
scroll to position [75, 0]
click at [77, 302] on li "Print package label" at bounding box center [80, 296] width 45 height 43
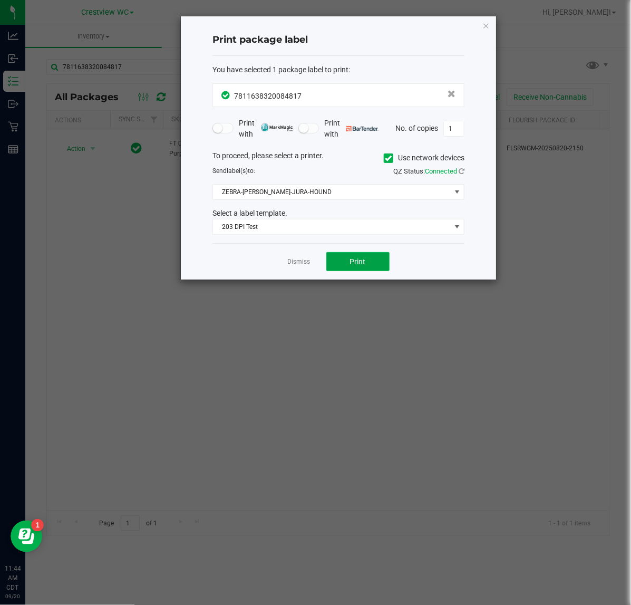
click at [358, 262] on span "Print" at bounding box center [358, 261] width 16 height 8
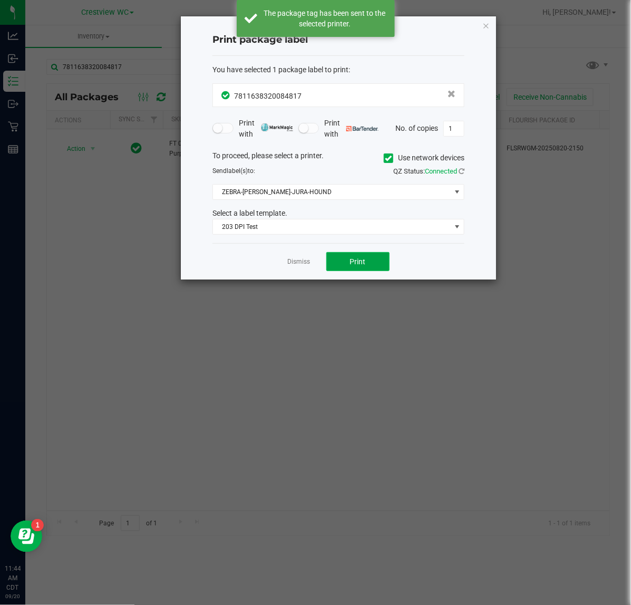
click at [367, 270] on button "Print" at bounding box center [357, 261] width 63 height 19
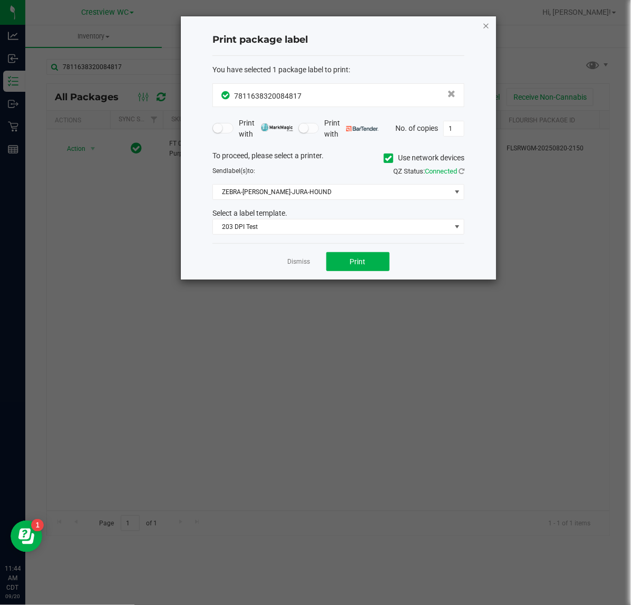
click at [485, 24] on icon "button" at bounding box center [486, 25] width 7 height 13
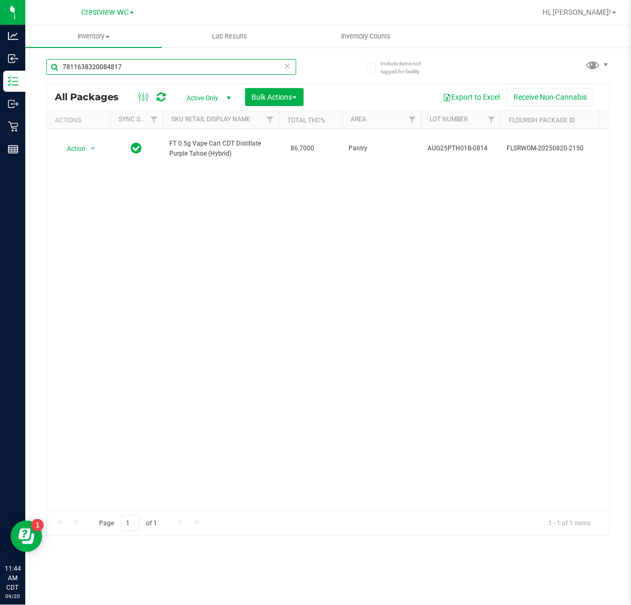
drag, startPoint x: 206, startPoint y: 64, endPoint x: -123, endPoint y: 32, distance: 330.8
click at [0, 32] on html "Analytics Inbound Inventory Outbound Retail Reports 11:44 AM CDT 09/20/2025 09/…" at bounding box center [315, 302] width 631 height 605
click at [91, 150] on span "select" at bounding box center [93, 149] width 8 height 8
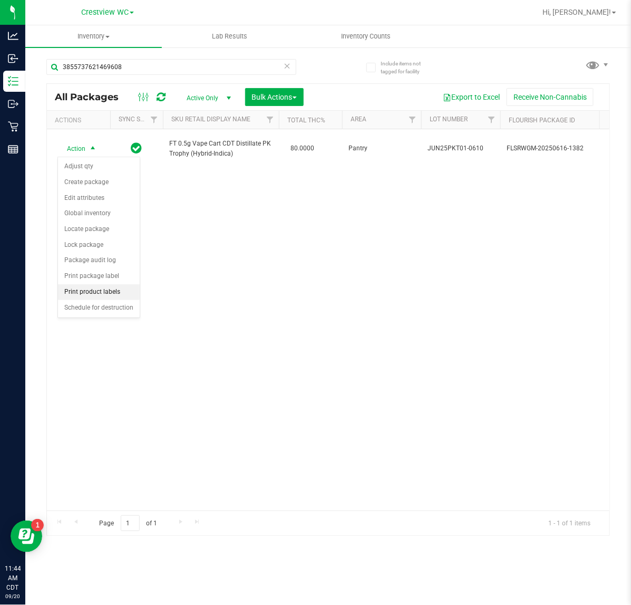
click at [116, 286] on li "Print product labels" at bounding box center [99, 292] width 82 height 16
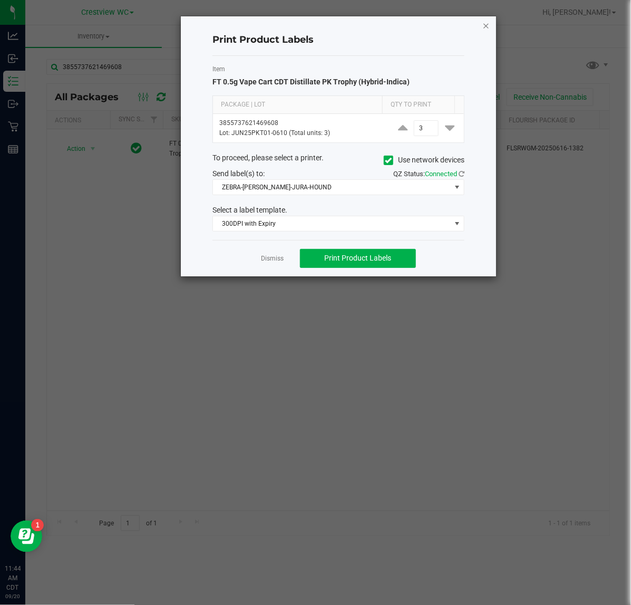
click at [486, 24] on icon "button" at bounding box center [486, 25] width 7 height 13
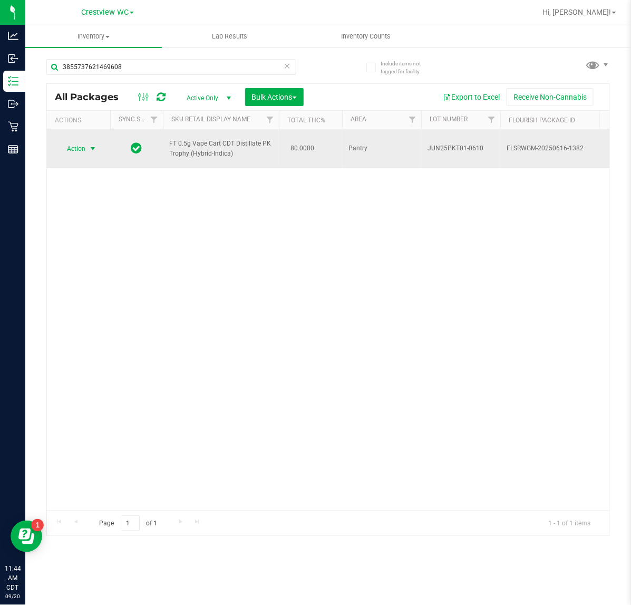
click at [90, 147] on span "select" at bounding box center [93, 149] width 8 height 8
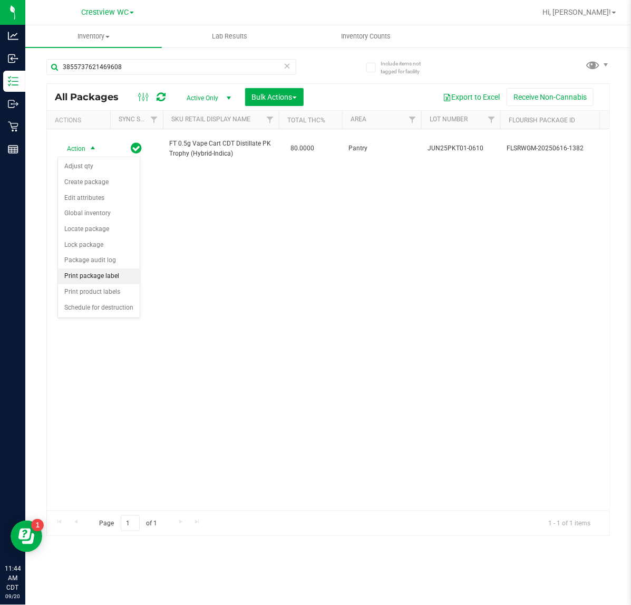
click at [109, 279] on li "Print package label" at bounding box center [99, 276] width 82 height 16
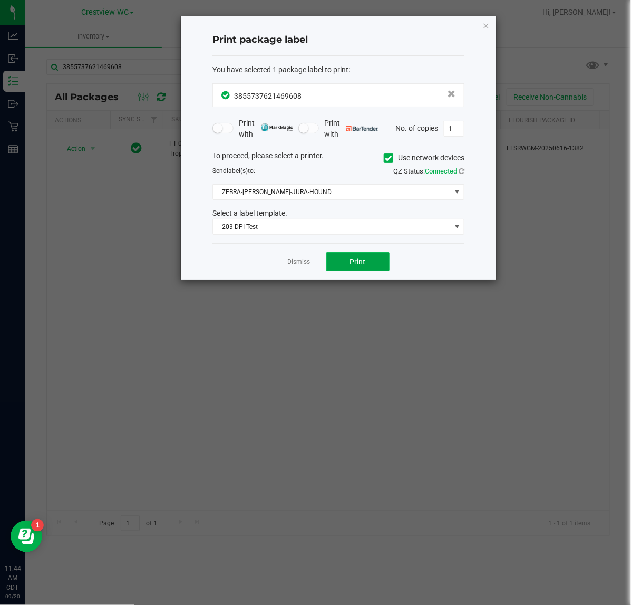
click at [380, 265] on button "Print" at bounding box center [357, 261] width 63 height 19
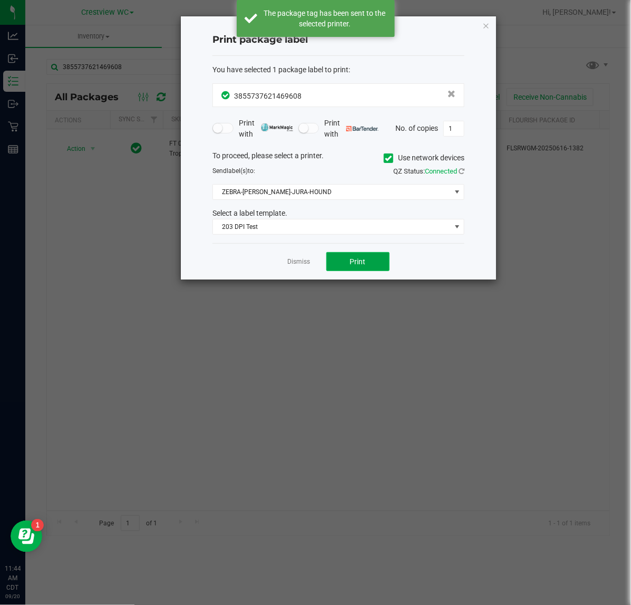
click at [379, 264] on button "Print" at bounding box center [357, 261] width 63 height 19
click at [379, 262] on button "Print" at bounding box center [357, 261] width 63 height 19
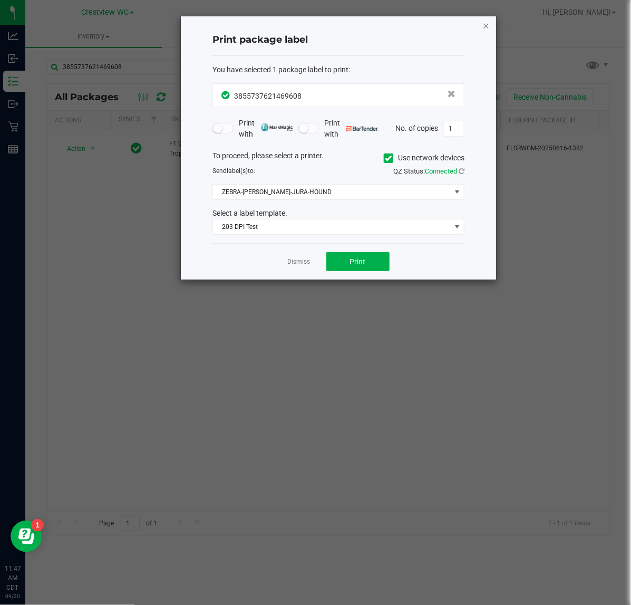
click at [489, 26] on icon "button" at bounding box center [486, 25] width 7 height 13
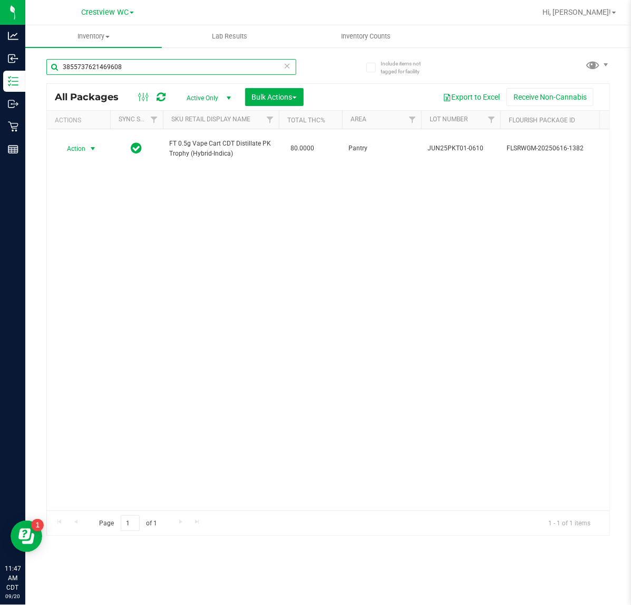
click at [161, 66] on input "3855737621469608" at bounding box center [171, 67] width 250 height 16
type input "3"
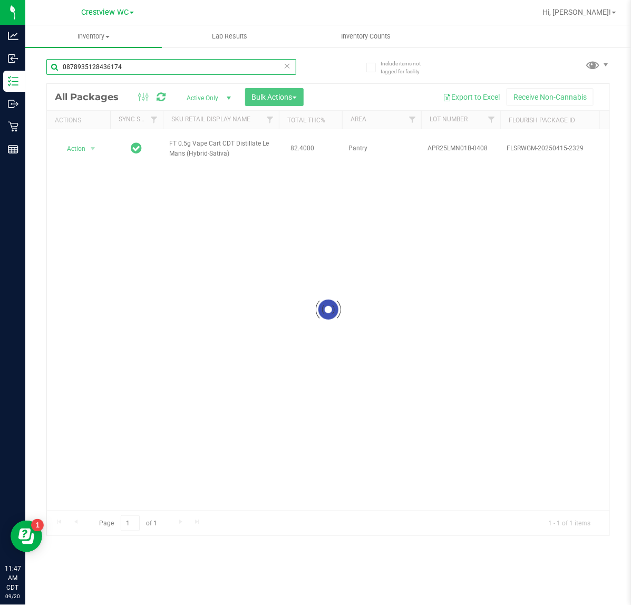
type input "0878935128436174"
click at [85, 148] on div at bounding box center [328, 310] width 563 height 452
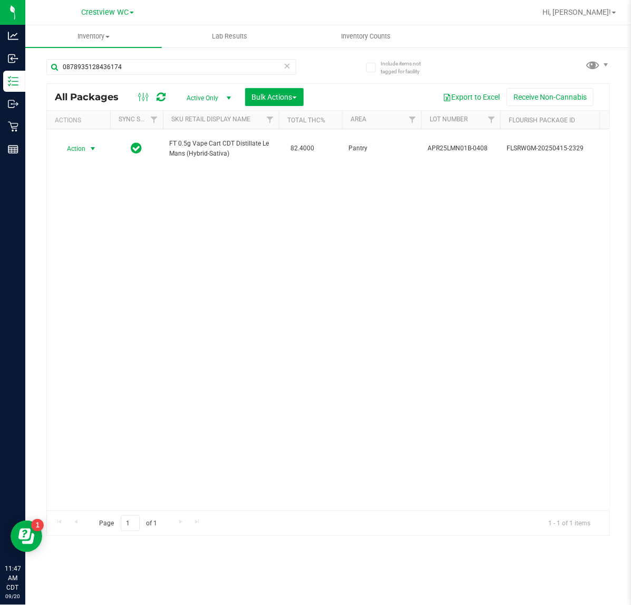
click at [85, 148] on span "Action" at bounding box center [71, 148] width 28 height 15
click at [114, 266] on li "Unlock package" at bounding box center [92, 274] width 68 height 16
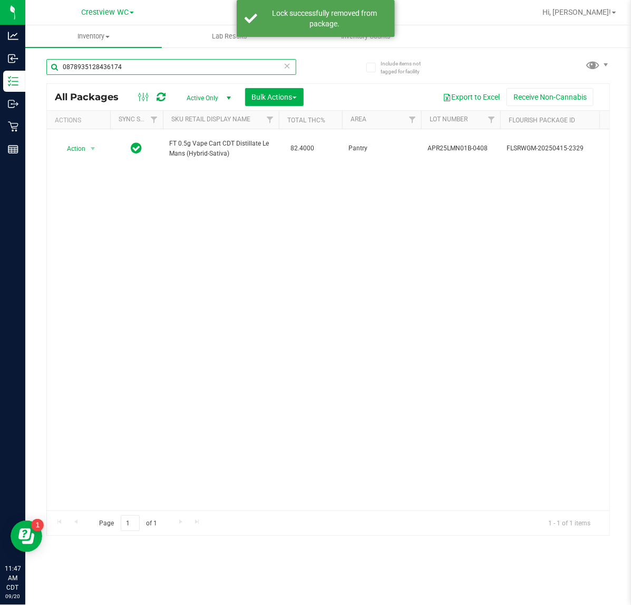
drag, startPoint x: 168, startPoint y: 56, endPoint x: -7, endPoint y: 63, distance: 175.3
click at [0, 63] on html "Analytics Inbound Inventory Outbound Retail Reports 11:47 AM CDT 09/20/2025 09/…" at bounding box center [315, 302] width 631 height 605
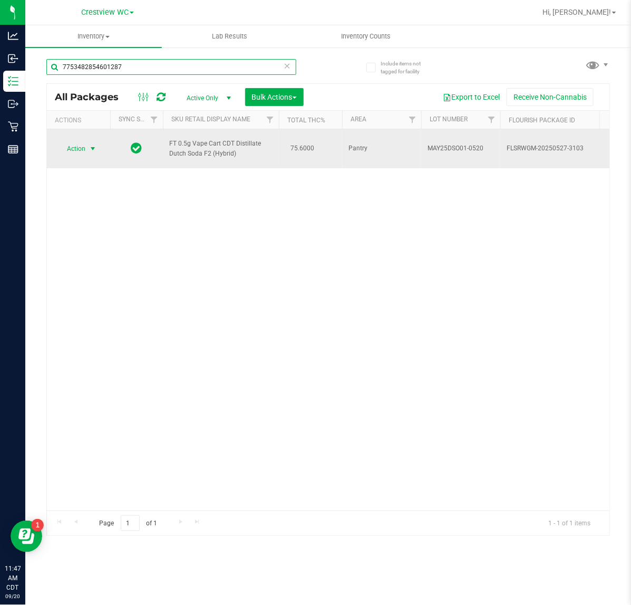
type input "7753482854601287"
click at [76, 146] on span "Action" at bounding box center [71, 148] width 28 height 15
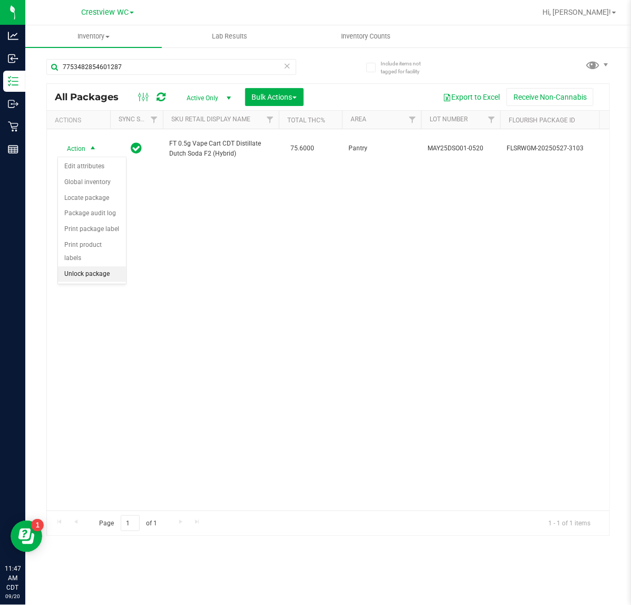
click at [78, 266] on li "Unlock package" at bounding box center [92, 274] width 68 height 16
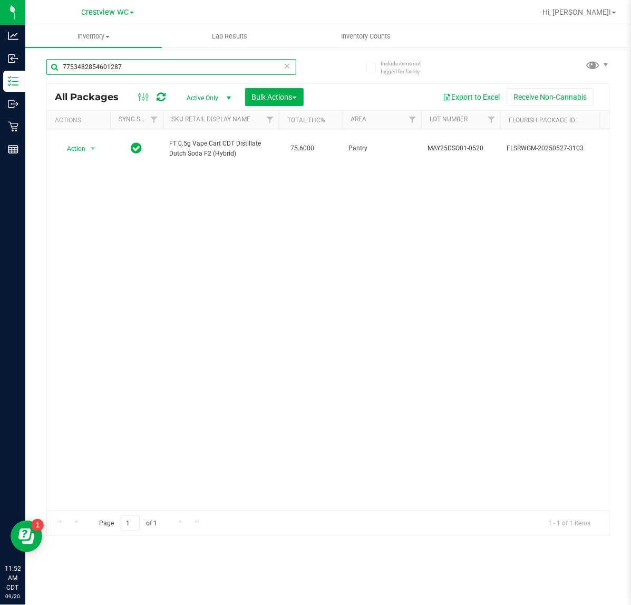
drag, startPoint x: 181, startPoint y: 72, endPoint x: -81, endPoint y: 40, distance: 264.1
click at [0, 40] on html "Analytics Inbound Inventory Outbound Retail Reports 11:52 AM CDT 09/20/2025 09/…" at bounding box center [315, 302] width 631 height 605
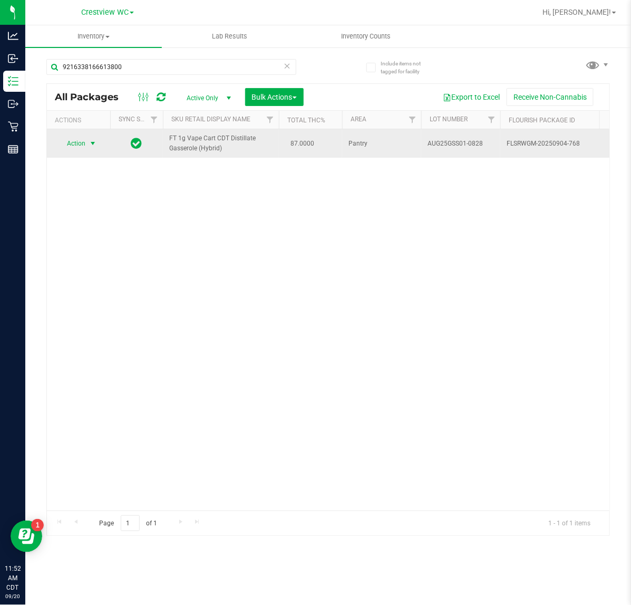
click at [90, 147] on span "select" at bounding box center [93, 143] width 8 height 8
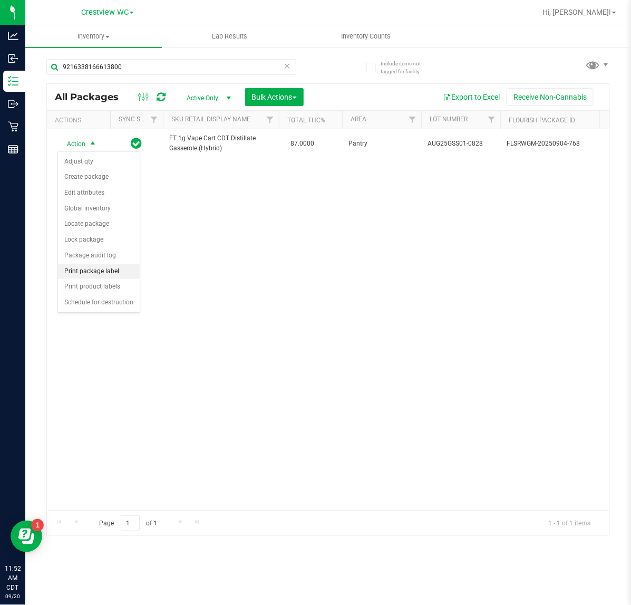
click at [109, 272] on li "Print package label" at bounding box center [99, 272] width 82 height 16
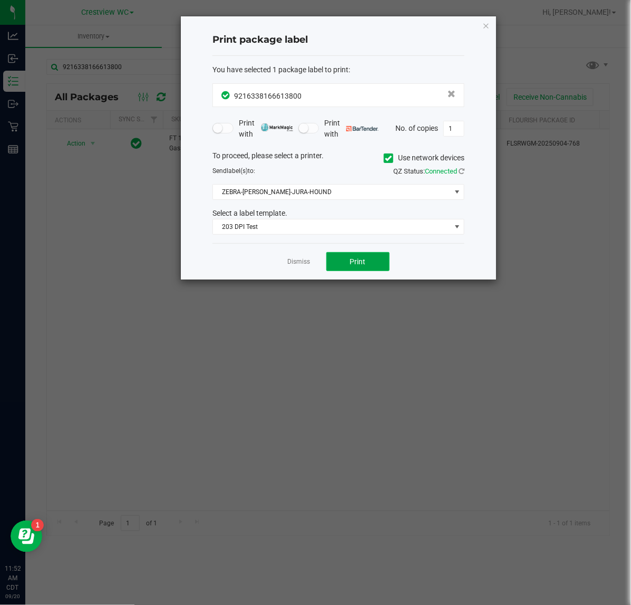
click at [355, 257] on span "Print" at bounding box center [358, 261] width 16 height 8
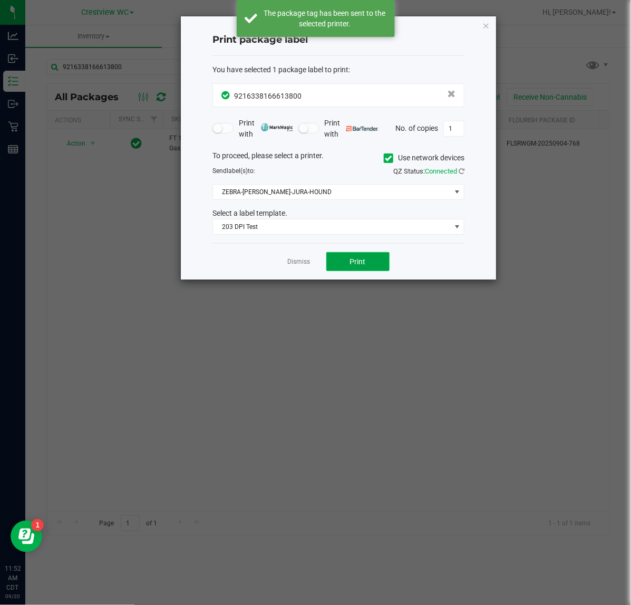
click at [358, 262] on span "Print" at bounding box center [358, 261] width 16 height 8
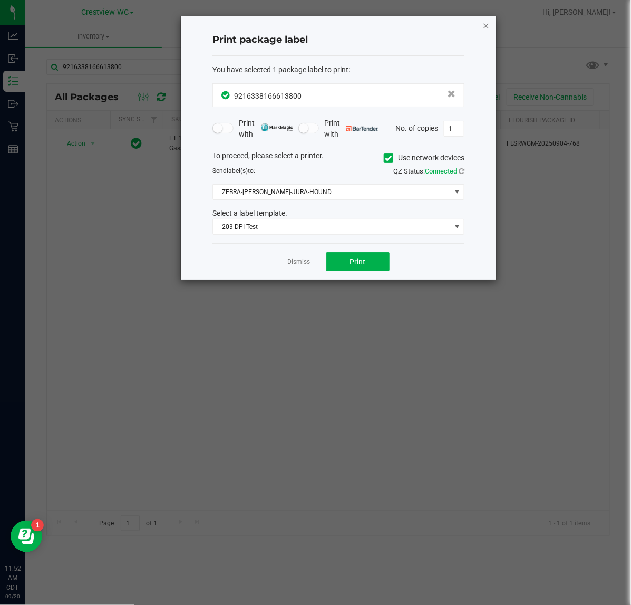
click at [489, 31] on icon "button" at bounding box center [486, 25] width 7 height 13
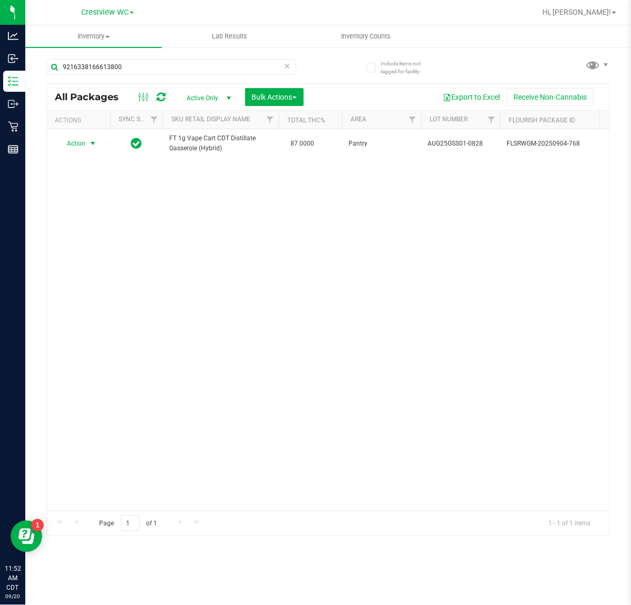
click at [153, 87] on div "All Packages Active Only Active Only Lab Samples Locked All External Internal B…" at bounding box center [328, 97] width 563 height 26
click at [155, 65] on input "9216338166613800" at bounding box center [171, 67] width 250 height 16
type input "9"
type input "822239185500769"
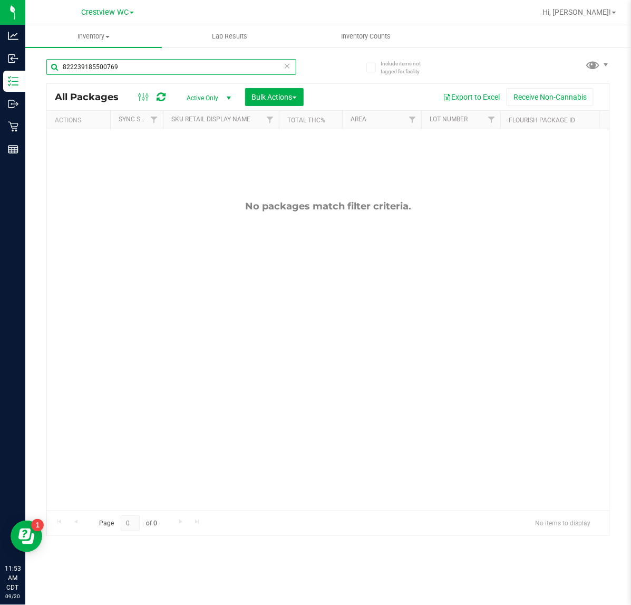
drag, startPoint x: 147, startPoint y: 66, endPoint x: -69, endPoint y: 65, distance: 215.2
click at [0, 65] on html "Analytics Inbound Inventory Outbound Retail Reports 11:53 AM CDT 09/20/2025 09/…" at bounding box center [315, 302] width 631 height 605
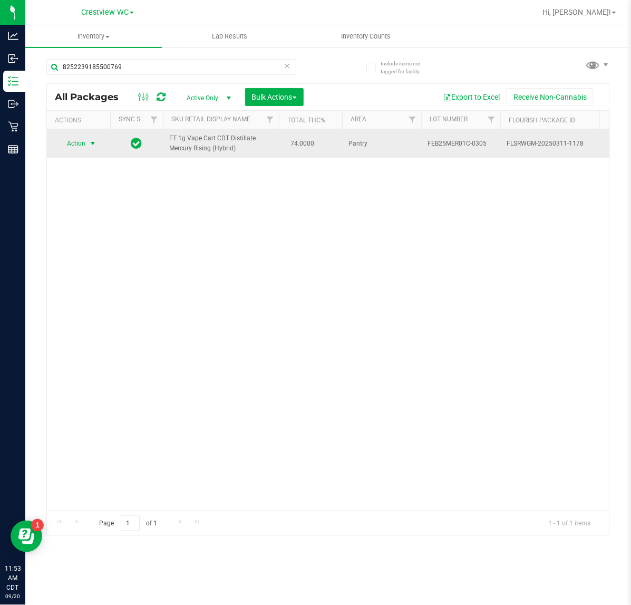
click at [95, 148] on span "select" at bounding box center [93, 143] width 8 height 8
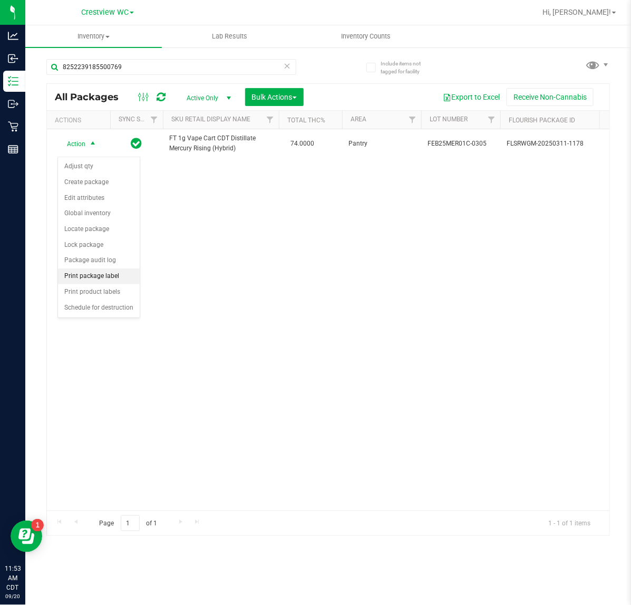
drag, startPoint x: 96, startPoint y: 277, endPoint x: 128, endPoint y: 278, distance: 31.7
click at [96, 278] on li "Print package label" at bounding box center [99, 276] width 82 height 16
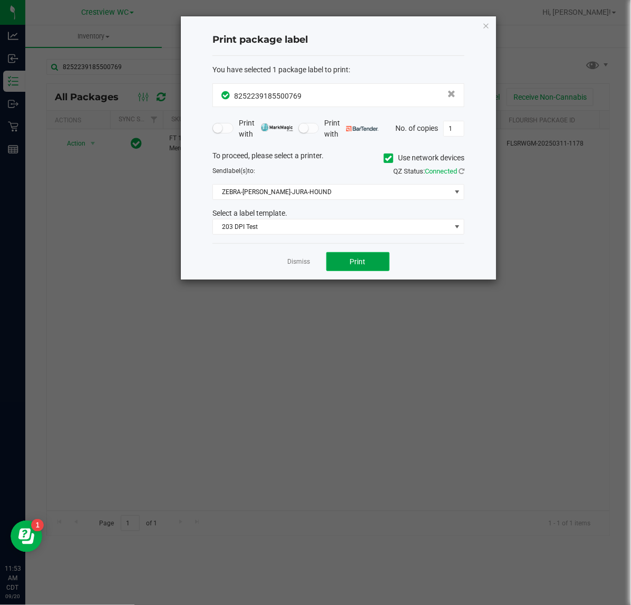
click at [350, 256] on button "Print" at bounding box center [357, 261] width 63 height 19
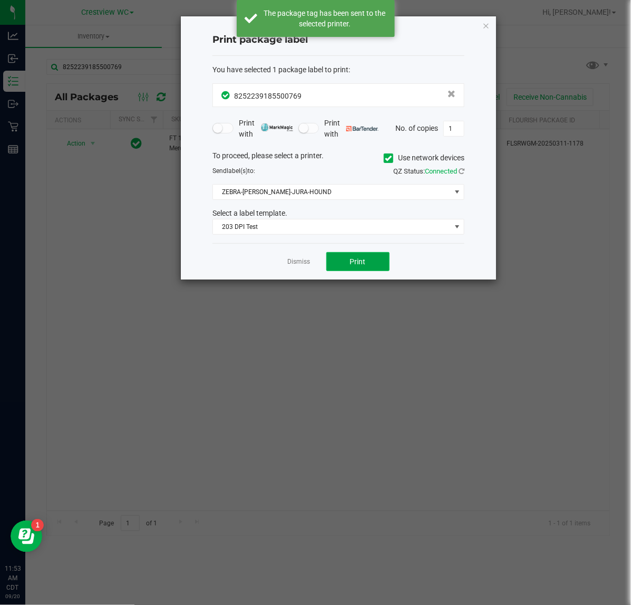
click at [350, 256] on button "Print" at bounding box center [357, 261] width 63 height 19
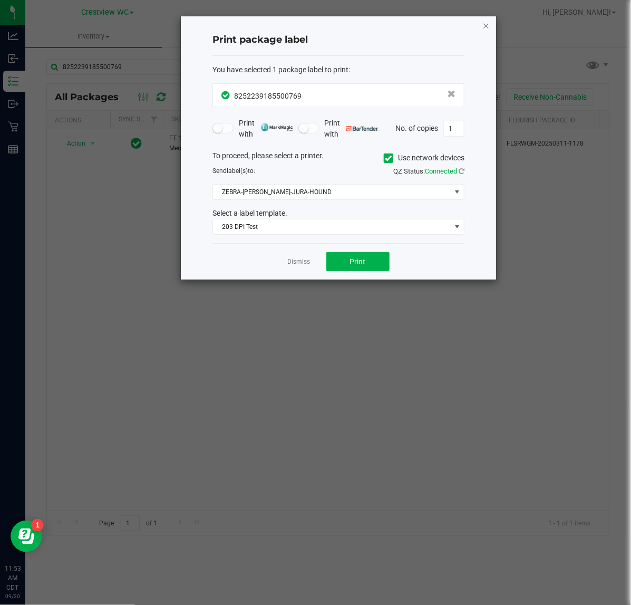
click at [486, 23] on icon "button" at bounding box center [486, 25] width 7 height 13
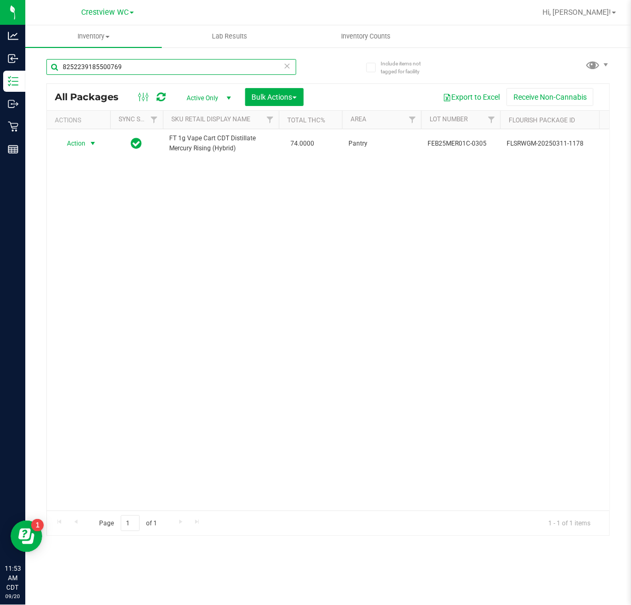
click at [168, 70] on input "8252239185500769" at bounding box center [171, 67] width 250 height 16
type input "8"
type input "5143421035536555"
click at [87, 148] on span "select" at bounding box center [93, 143] width 13 height 15
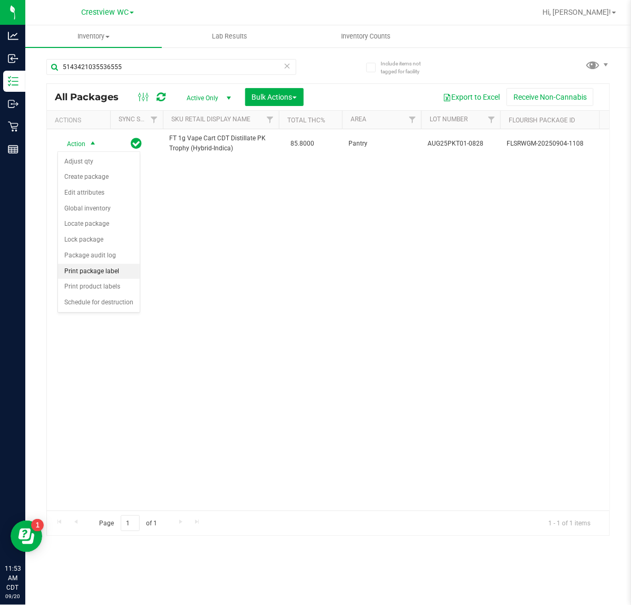
click at [113, 272] on li "Print package label" at bounding box center [99, 272] width 82 height 16
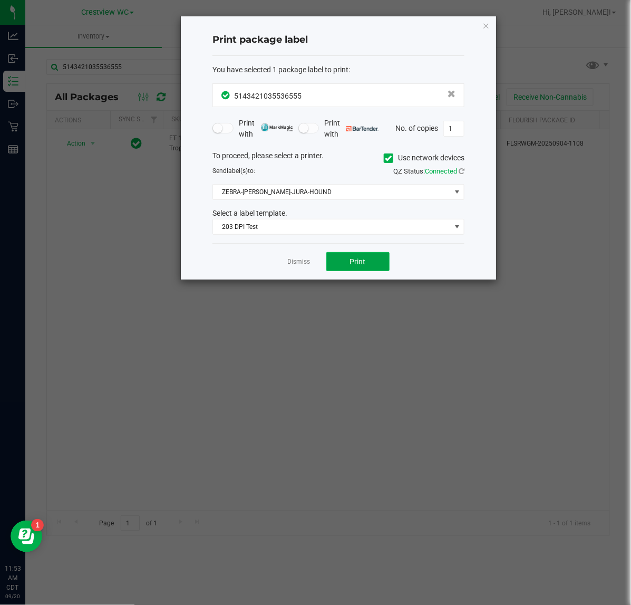
click at [347, 261] on button "Print" at bounding box center [357, 261] width 63 height 19
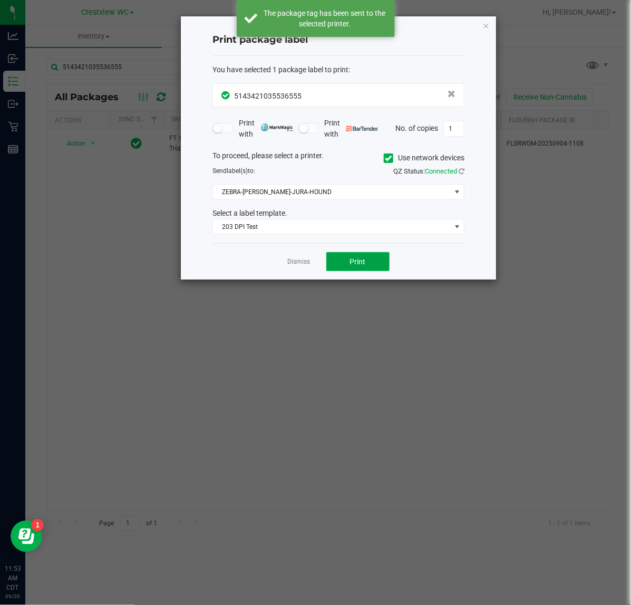
click at [348, 262] on button "Print" at bounding box center [357, 261] width 63 height 19
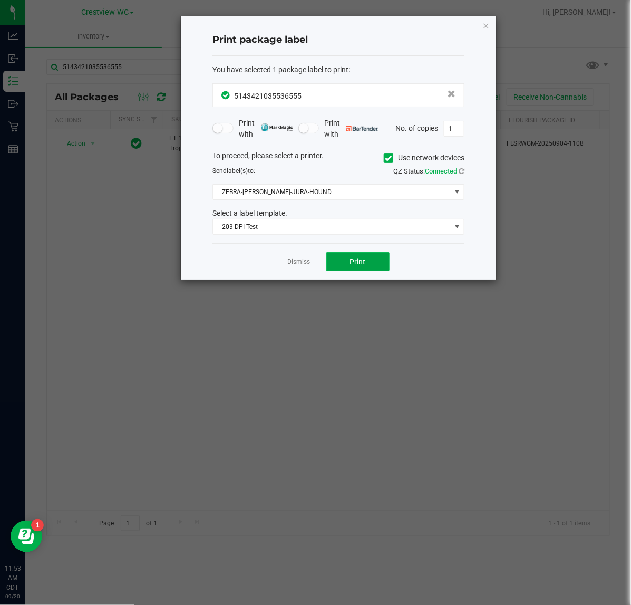
click at [370, 262] on button "Print" at bounding box center [357, 261] width 63 height 19
click at [482, 24] on div "Print package label You have selected 1 package label to print : 51434210355365…" at bounding box center [338, 147] width 315 height 263
click at [496, 30] on div "Print package label You have selected 1 package label to print : 51434210355365…" at bounding box center [338, 148] width 316 height 264
click at [488, 25] on icon "button" at bounding box center [486, 25] width 7 height 13
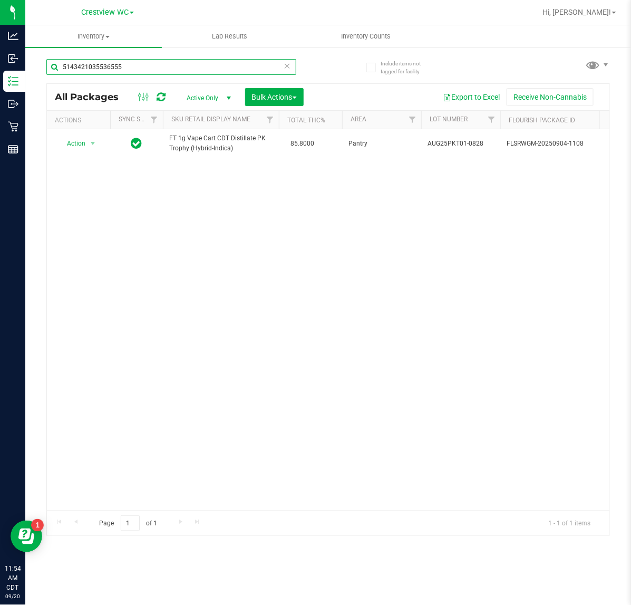
drag, startPoint x: 183, startPoint y: 64, endPoint x: -258, endPoint y: 66, distance: 441.0
click at [0, 66] on html "Analytics Inbound Inventory Outbound Retail Reports 11:54 AM CDT 09/20/2025 09/…" at bounding box center [315, 302] width 631 height 605
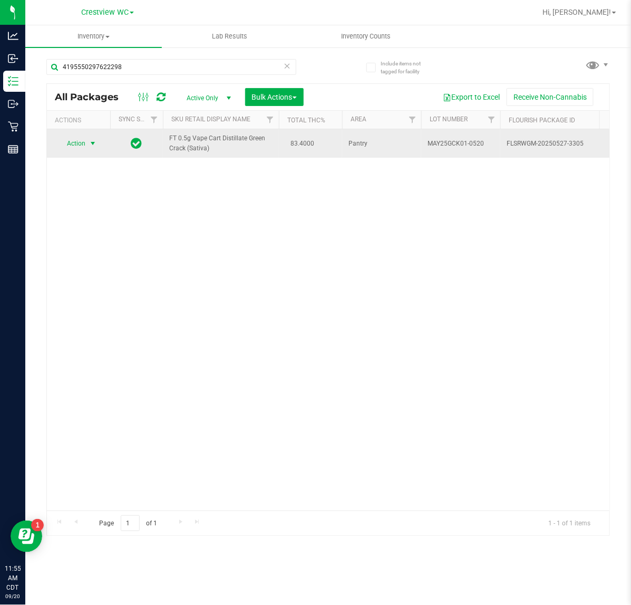
click at [75, 146] on span "Action" at bounding box center [71, 143] width 28 height 15
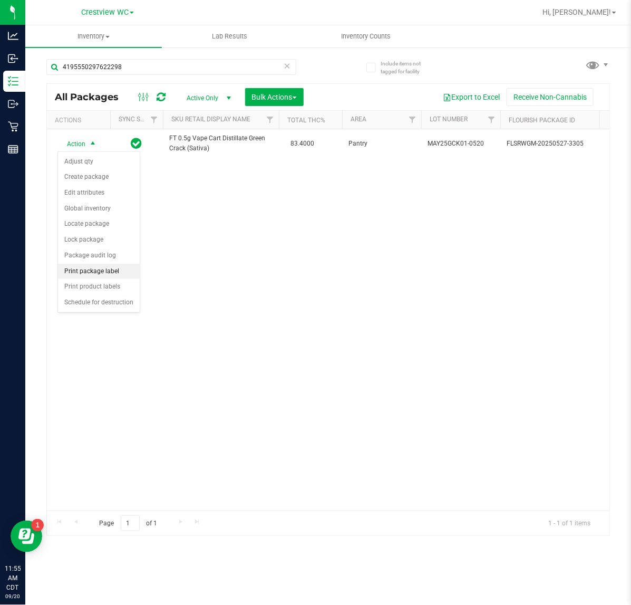
click at [124, 277] on li "Print package label" at bounding box center [99, 272] width 82 height 16
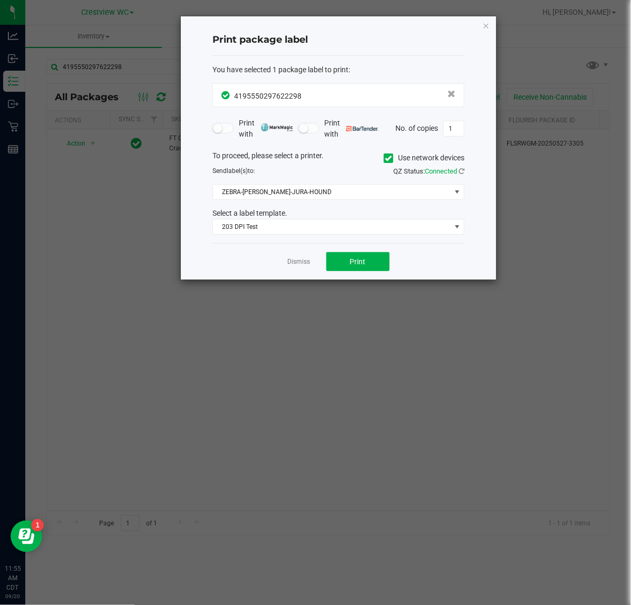
click at [363, 274] on div "Dismiss Print" at bounding box center [339, 261] width 252 height 36
click at [362, 274] on div "Dismiss Print" at bounding box center [339, 261] width 252 height 36
click at [362, 267] on button "Print" at bounding box center [357, 261] width 63 height 19
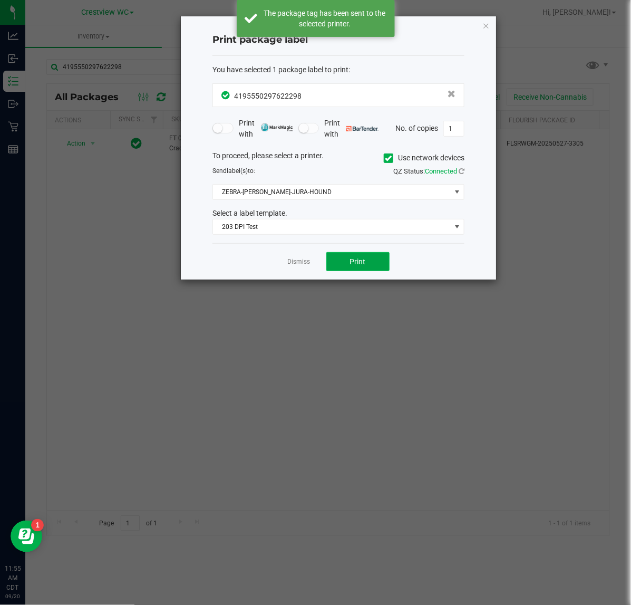
click at [362, 265] on span "Print" at bounding box center [358, 261] width 16 height 8
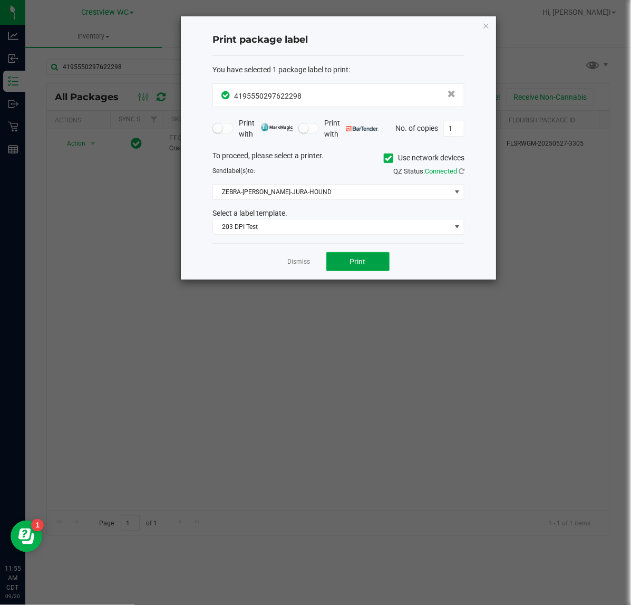
click at [354, 269] on button "Print" at bounding box center [357, 261] width 63 height 19
click at [489, 24] on icon "button" at bounding box center [486, 25] width 7 height 13
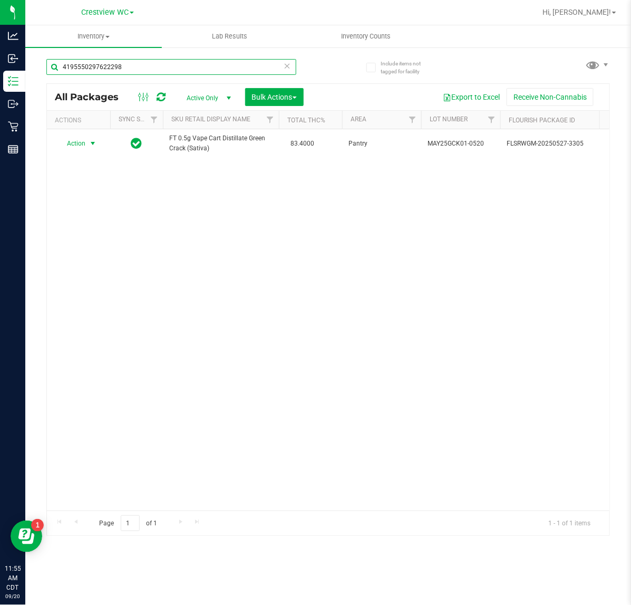
click at [133, 66] on input "4195550297622298" at bounding box center [171, 67] width 250 height 16
type input "4"
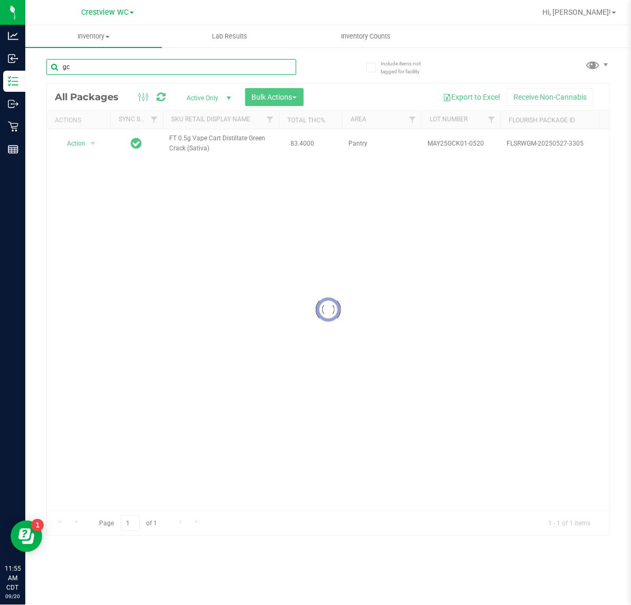
type input "gck"
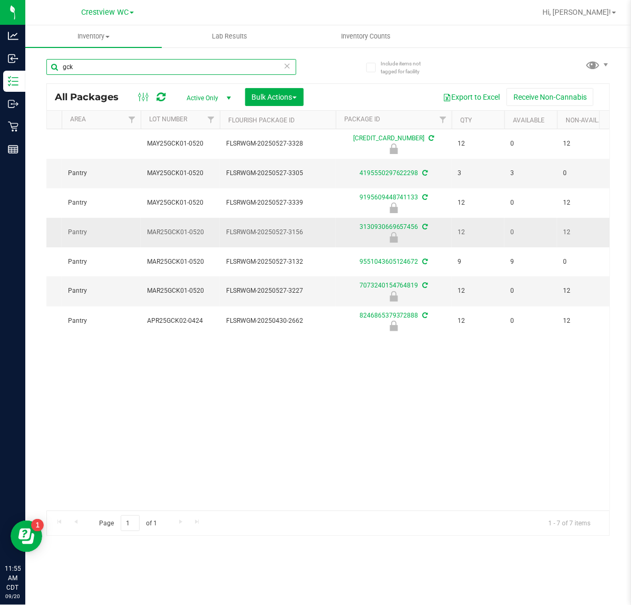
scroll to position [0, 162]
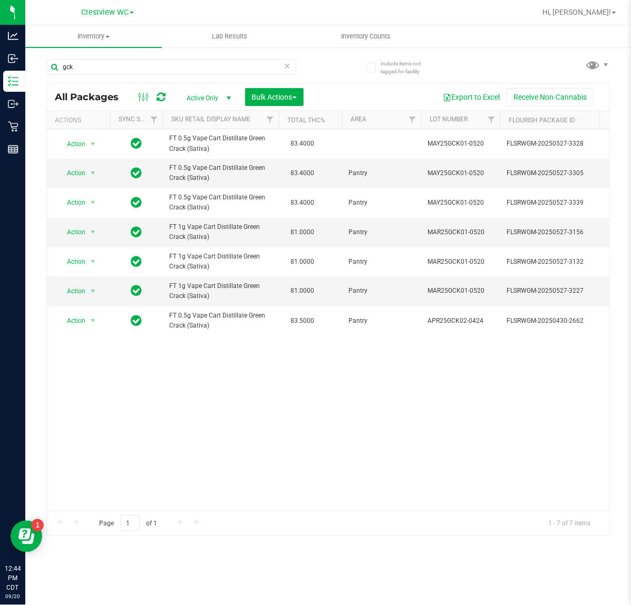
type input "gck"
